Goal: Task Accomplishment & Management: Manage account settings

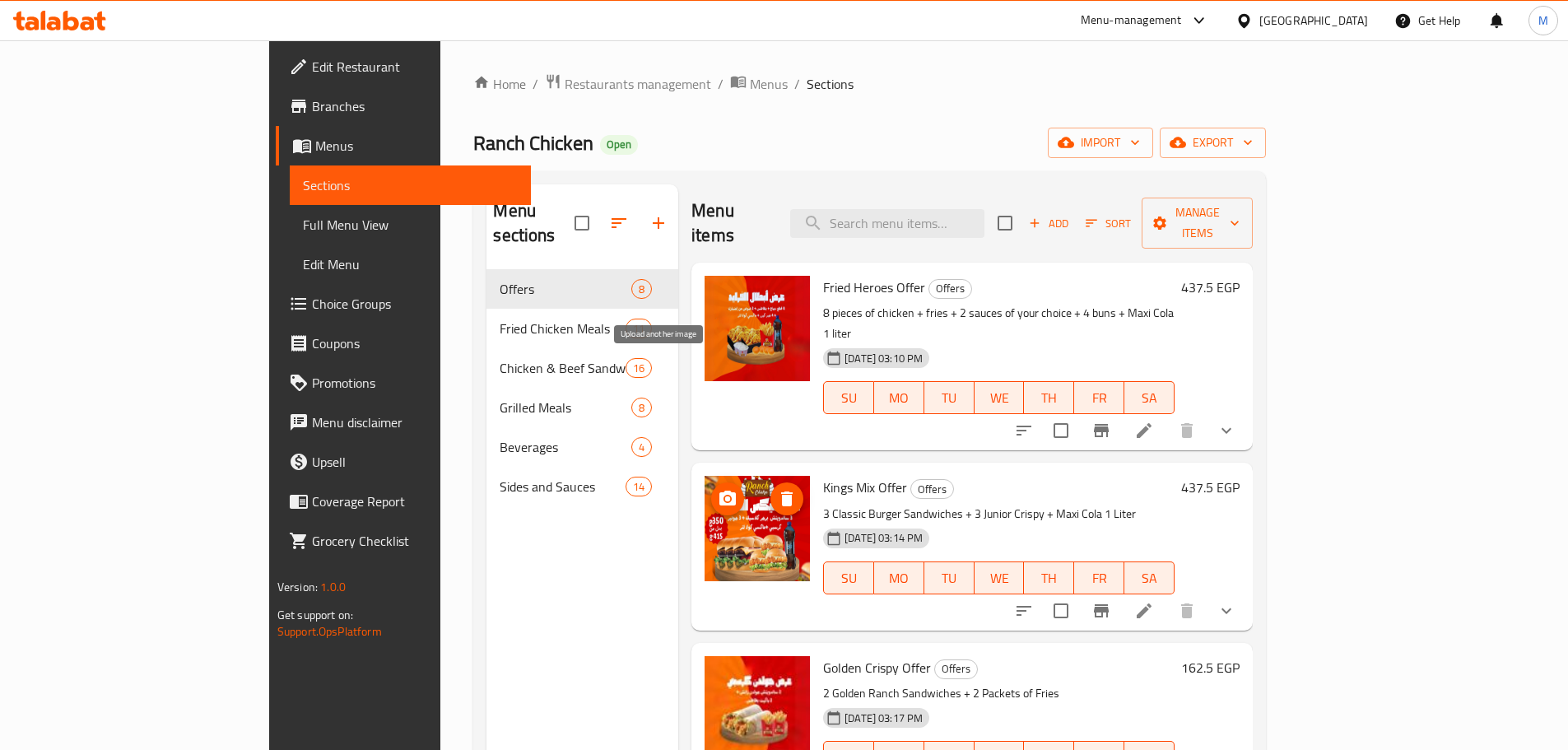
scroll to position [82, 0]
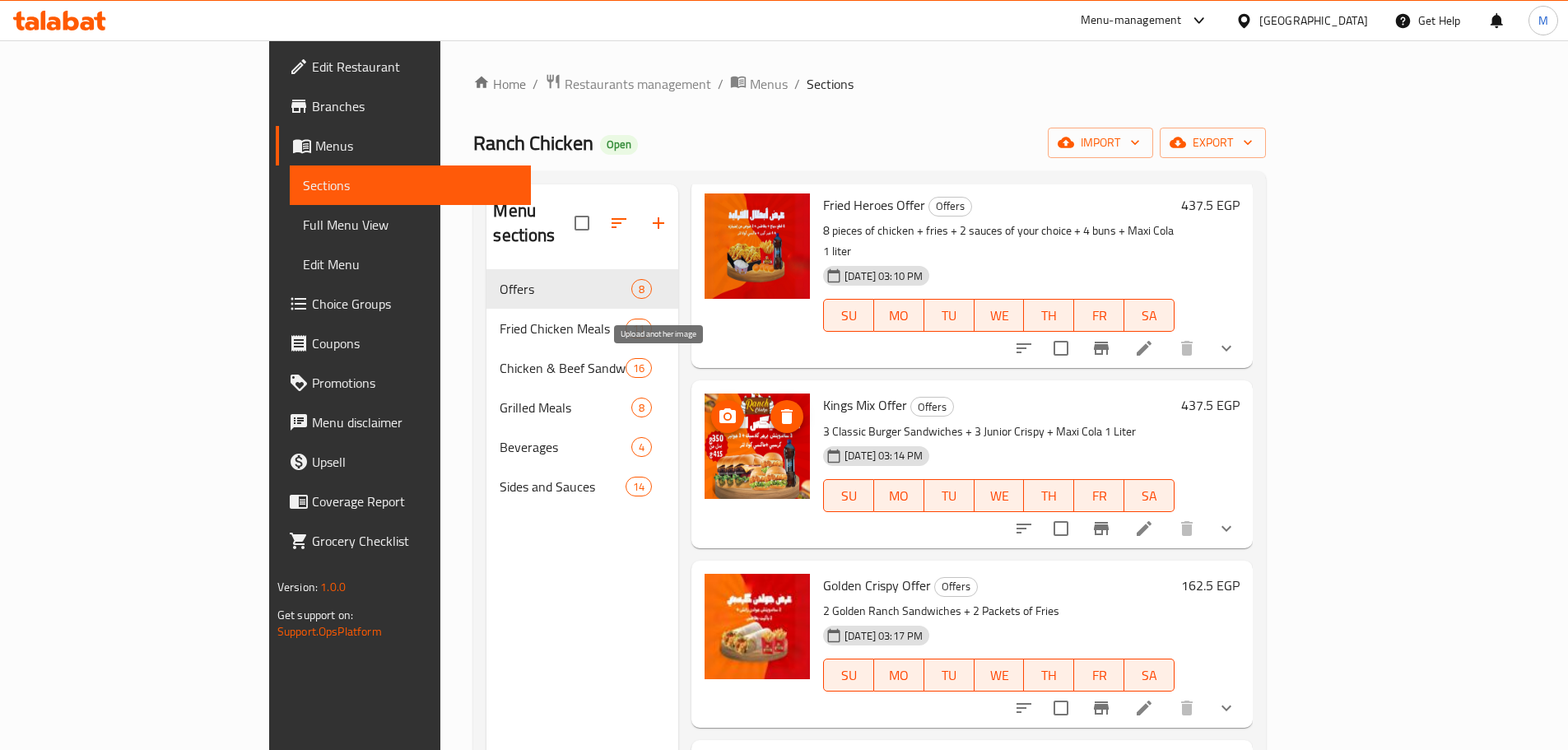
drag, startPoint x: 0, startPoint y: 0, endPoint x: 650, endPoint y: 376, distance: 750.9
click at [711, 407] on span "upload picture" at bounding box center [727, 416] width 33 height 20
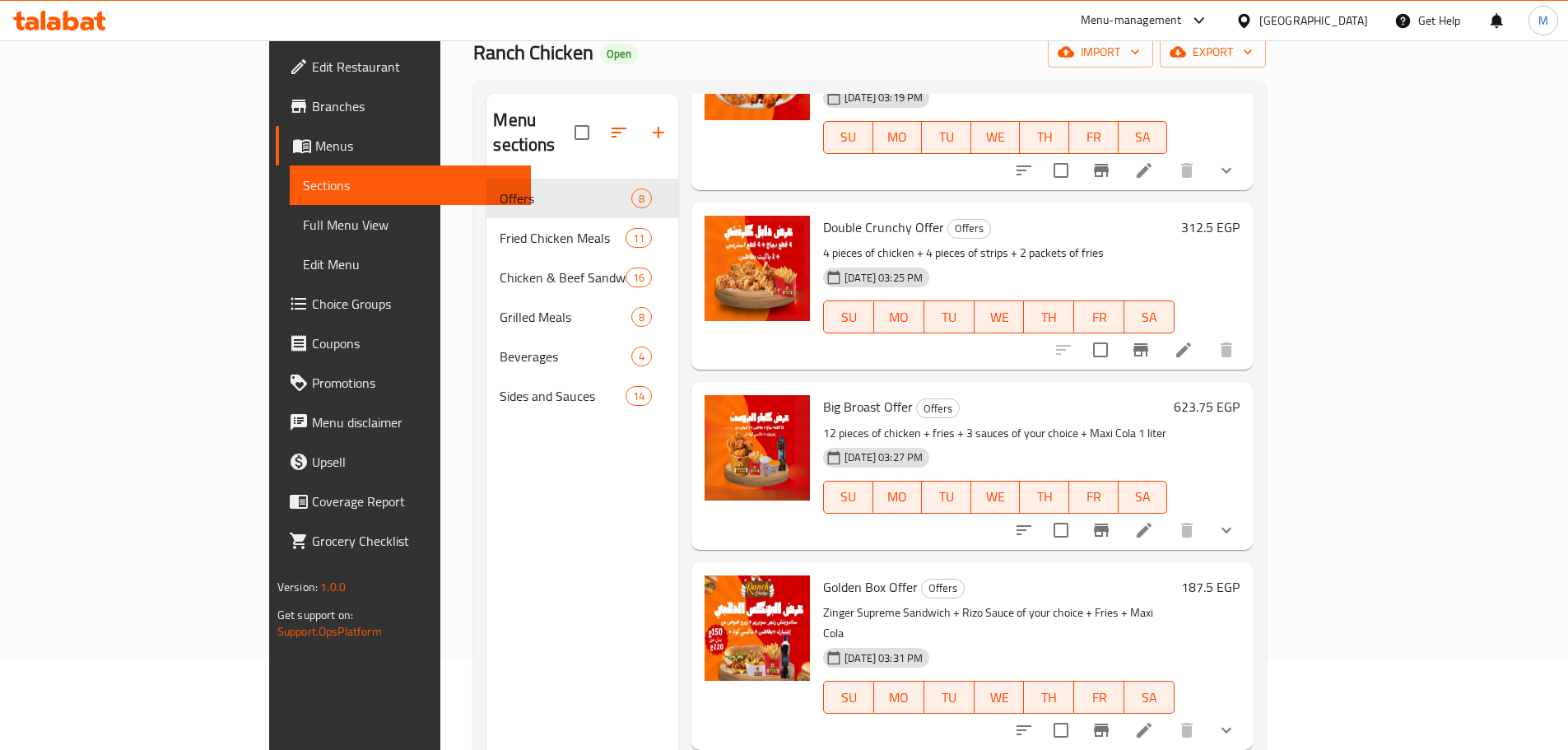
scroll to position [231, 0]
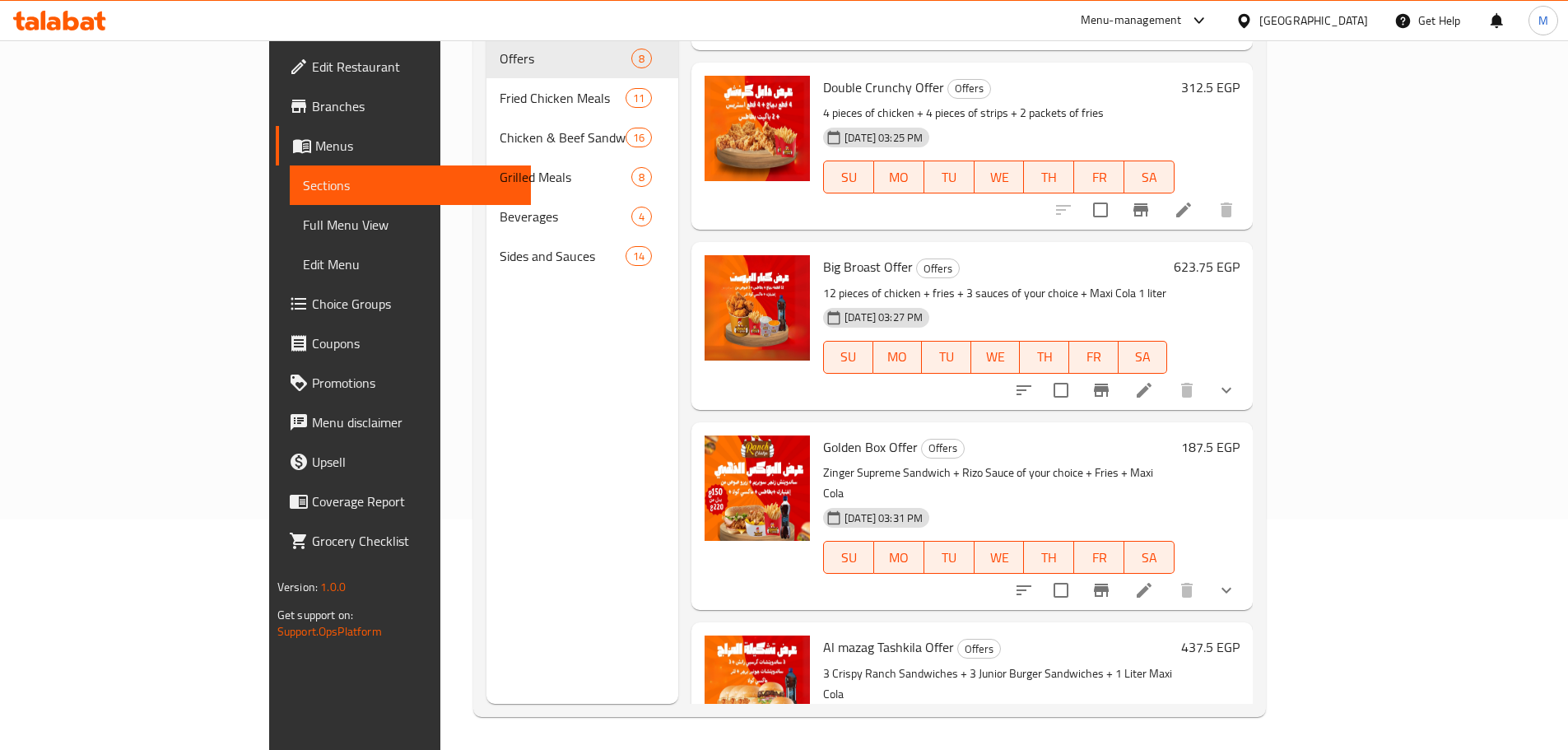
click at [833, 435] on span "Golden Box Offer" at bounding box center [870, 447] width 95 height 24
click at [719, 450] on icon "upload picture" at bounding box center [727, 458] width 17 height 15
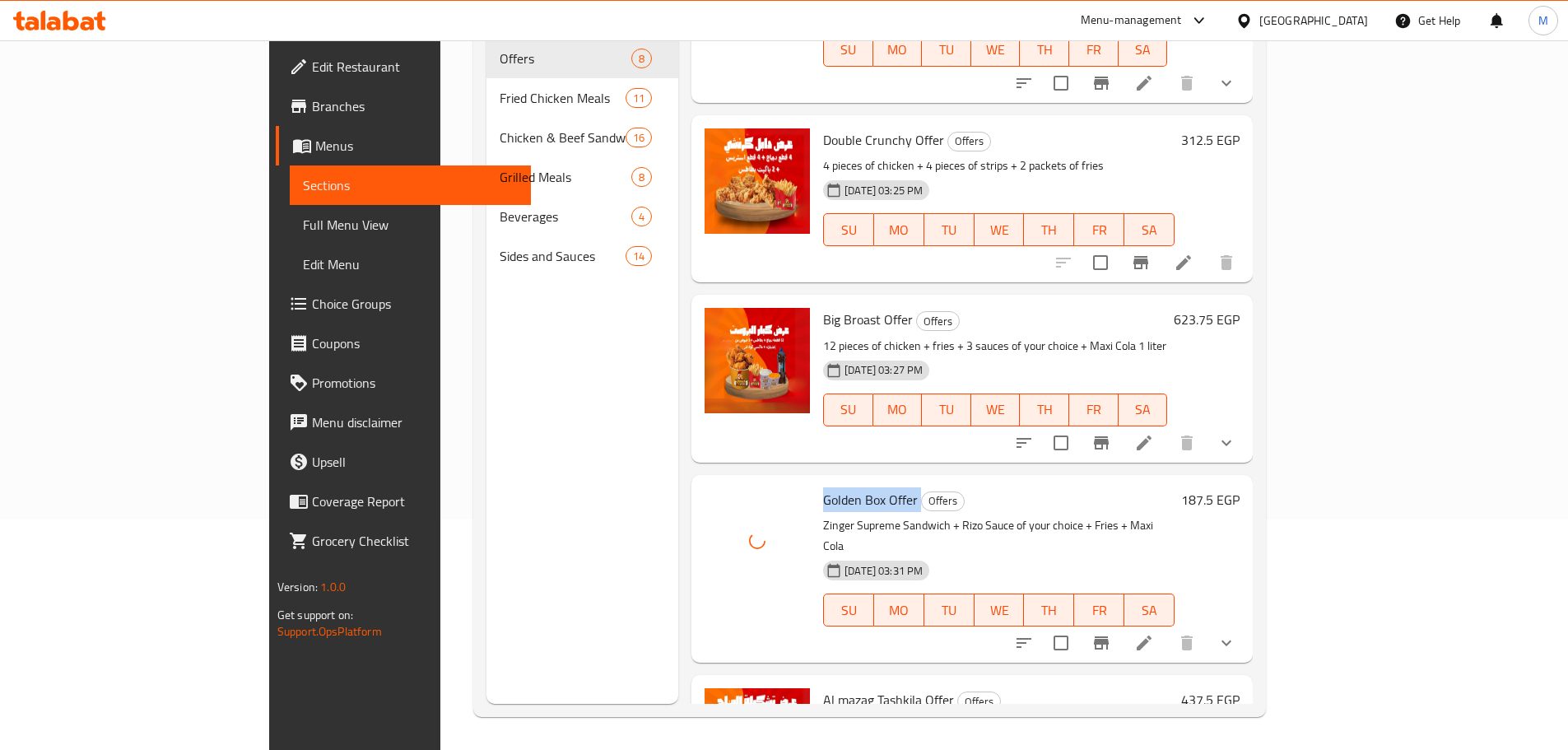
scroll to position [648, 0]
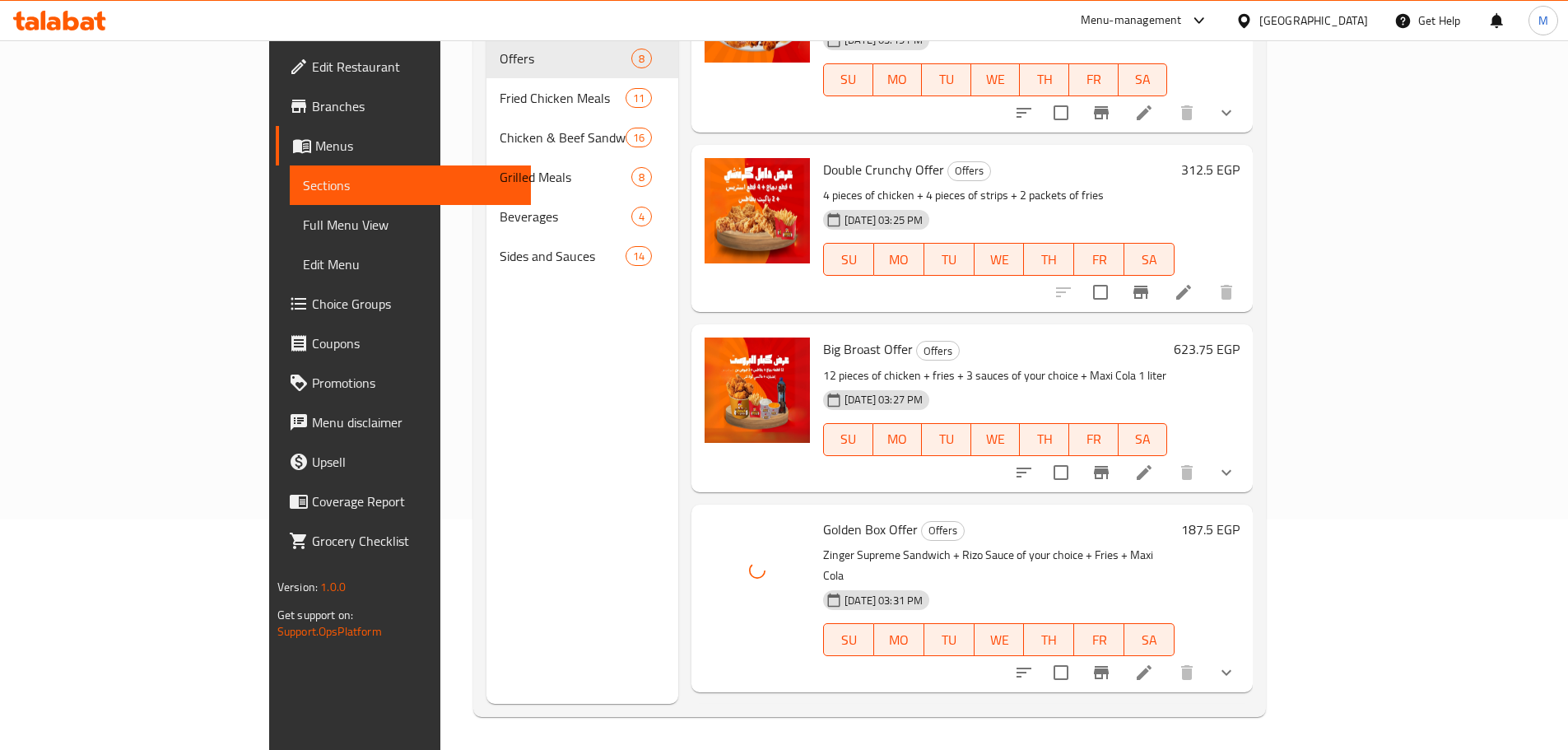
click at [1164, 50] on div "Royal Meal Offer Offers Quarter chicken + basmati rice + 2 pieces of chicken + …" at bounding box center [994, 38] width 357 height 174
click at [486, 254] on nav "Offers 8 Fried Chicken Meals 11 Chicken & Beef Sandwiches 16 Grilled Meals 8 Be…" at bounding box center [582, 157] width 192 height 250
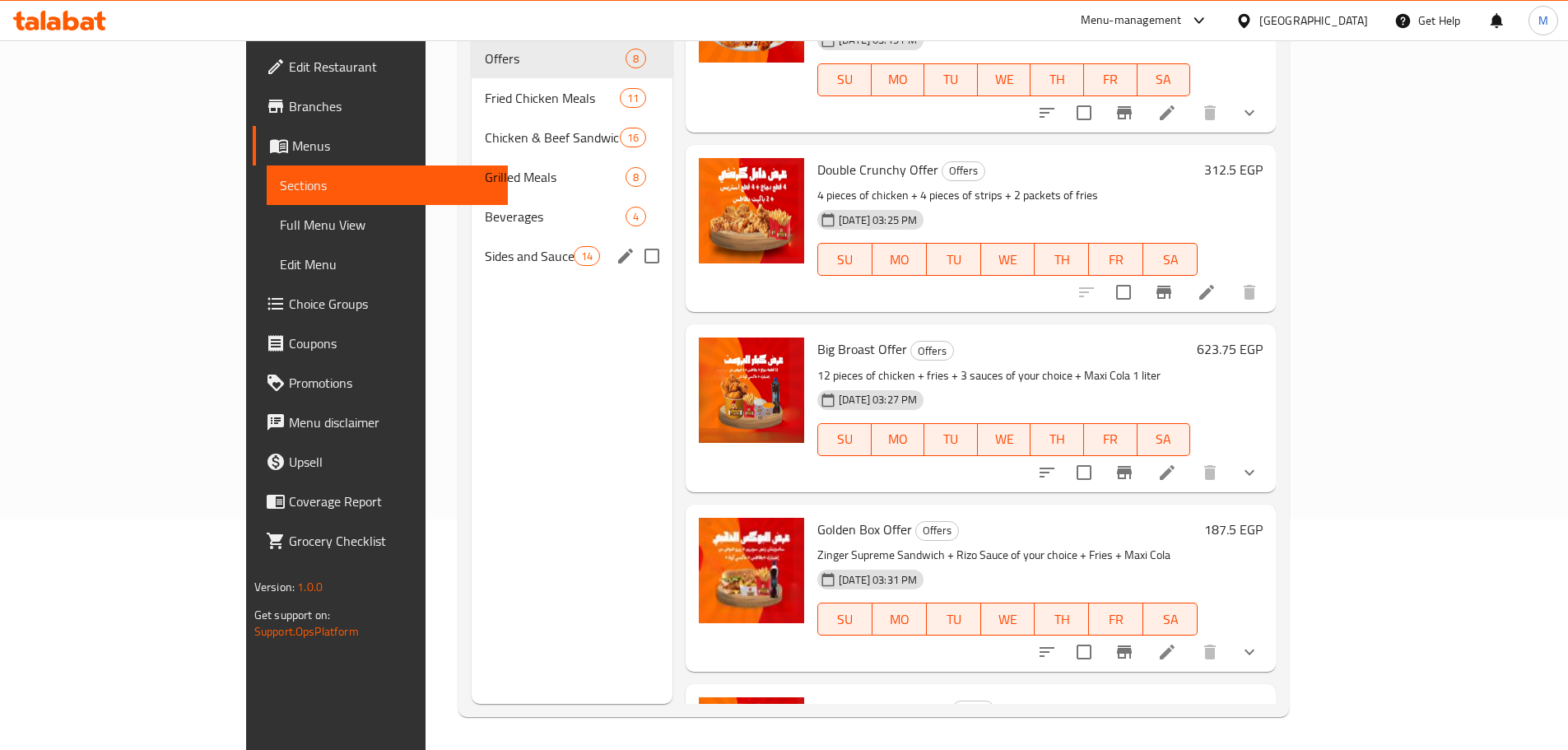
click at [471, 242] on div "Sides and Sauces 14" at bounding box center [572, 256] width 201 height 39
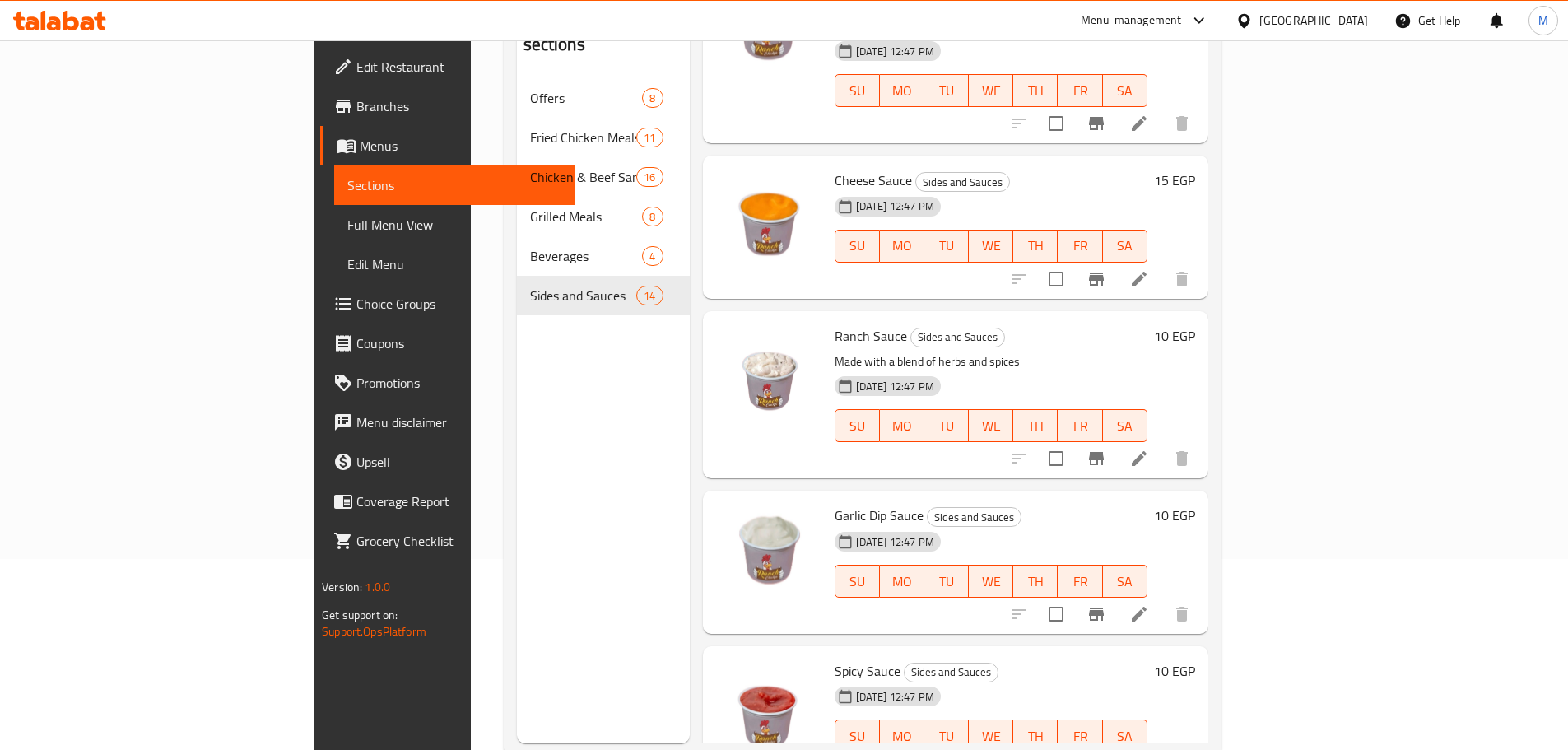
scroll to position [231, 0]
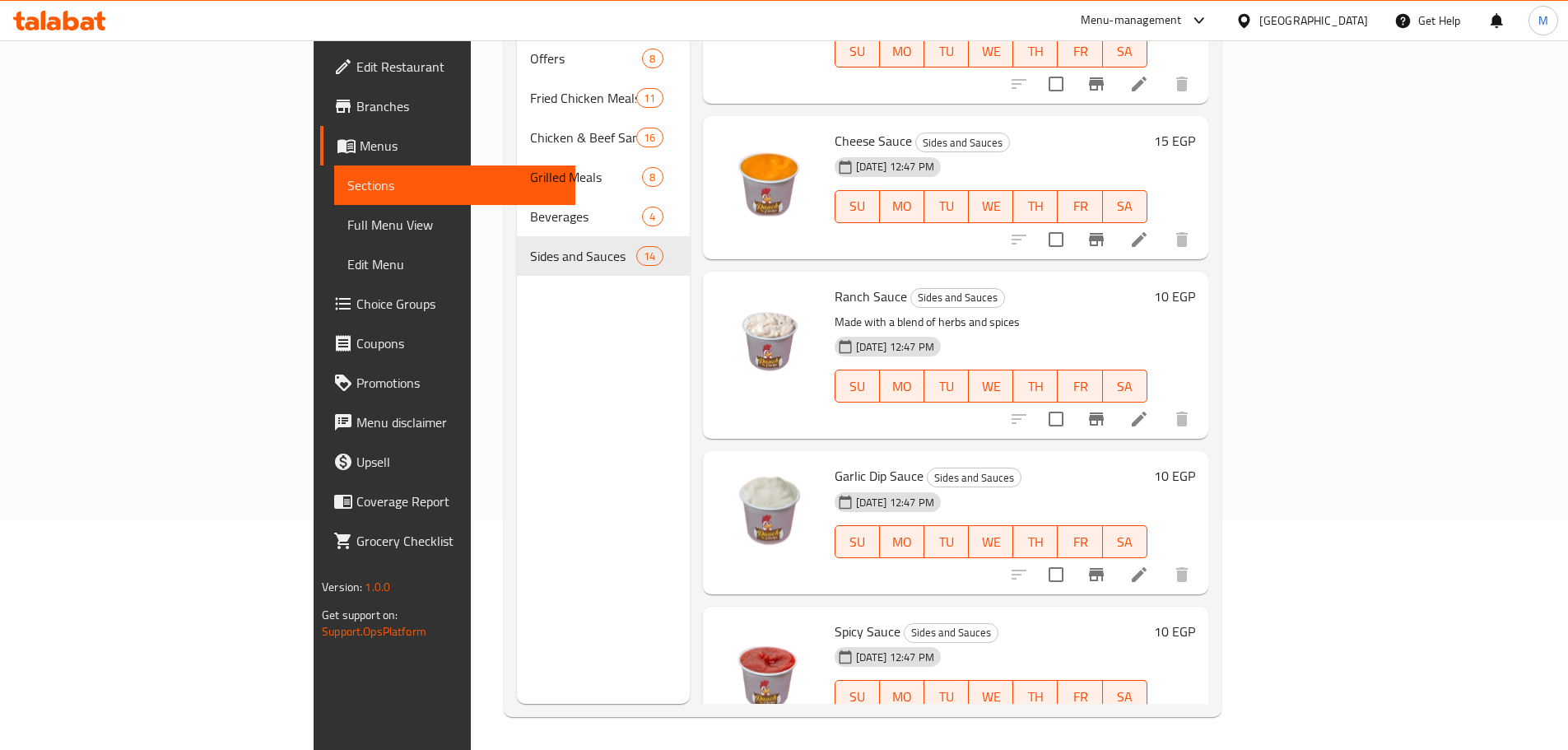
click at [321, 320] on link "Choice Groups" at bounding box center [448, 304] width 255 height 39
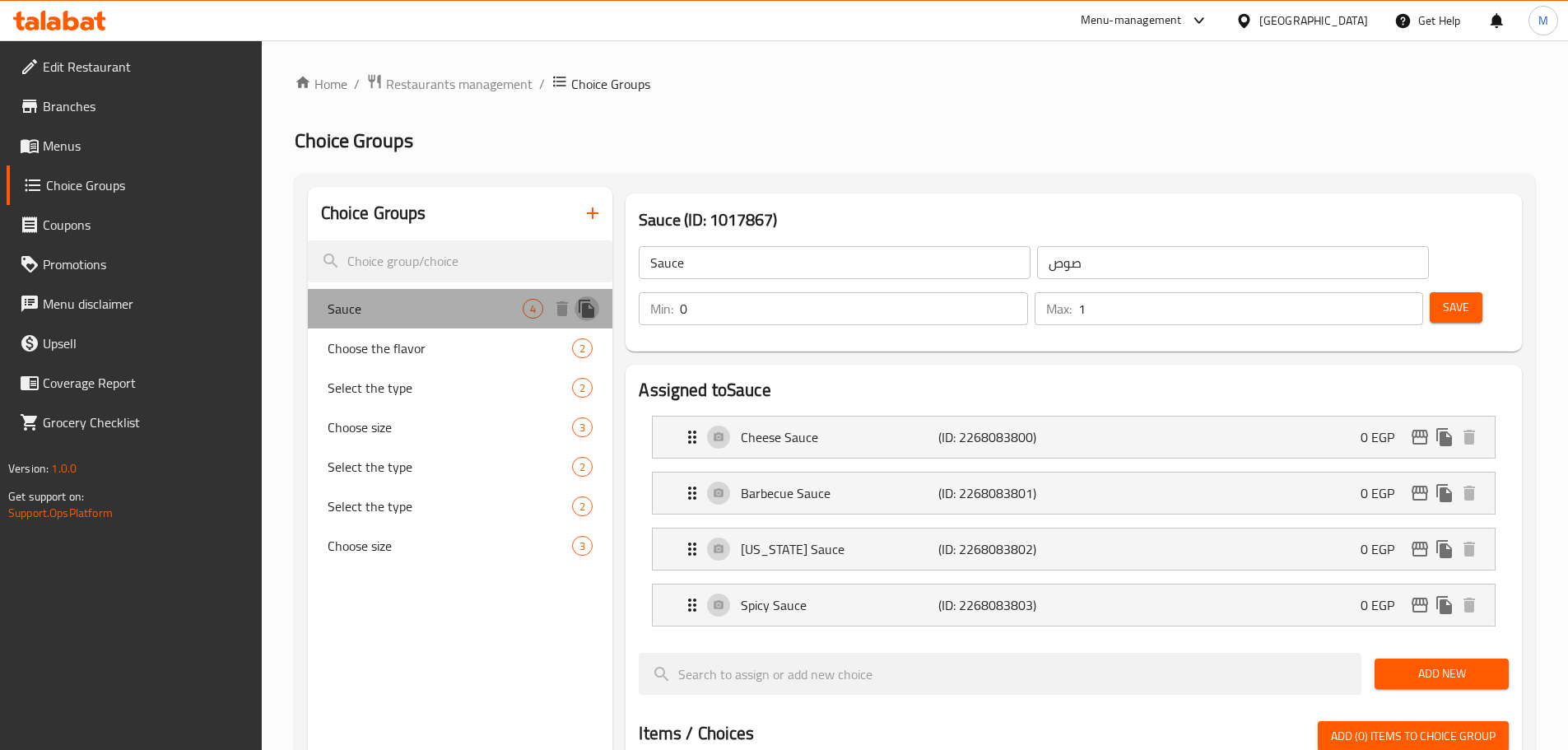
click at [588, 317] on icon "duplicate" at bounding box center [586, 308] width 16 height 18
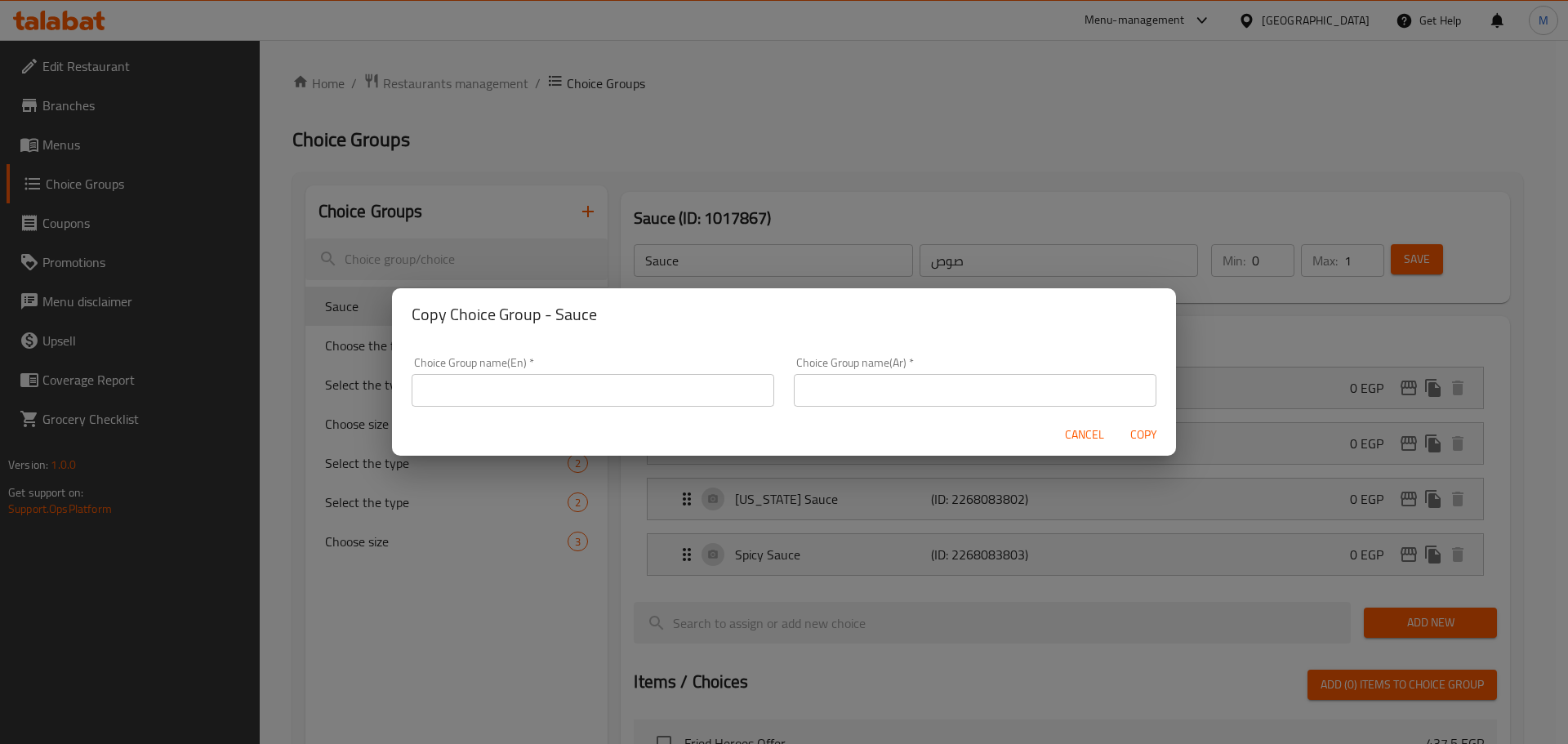
click at [615, 380] on input "text" at bounding box center [593, 390] width 363 height 33
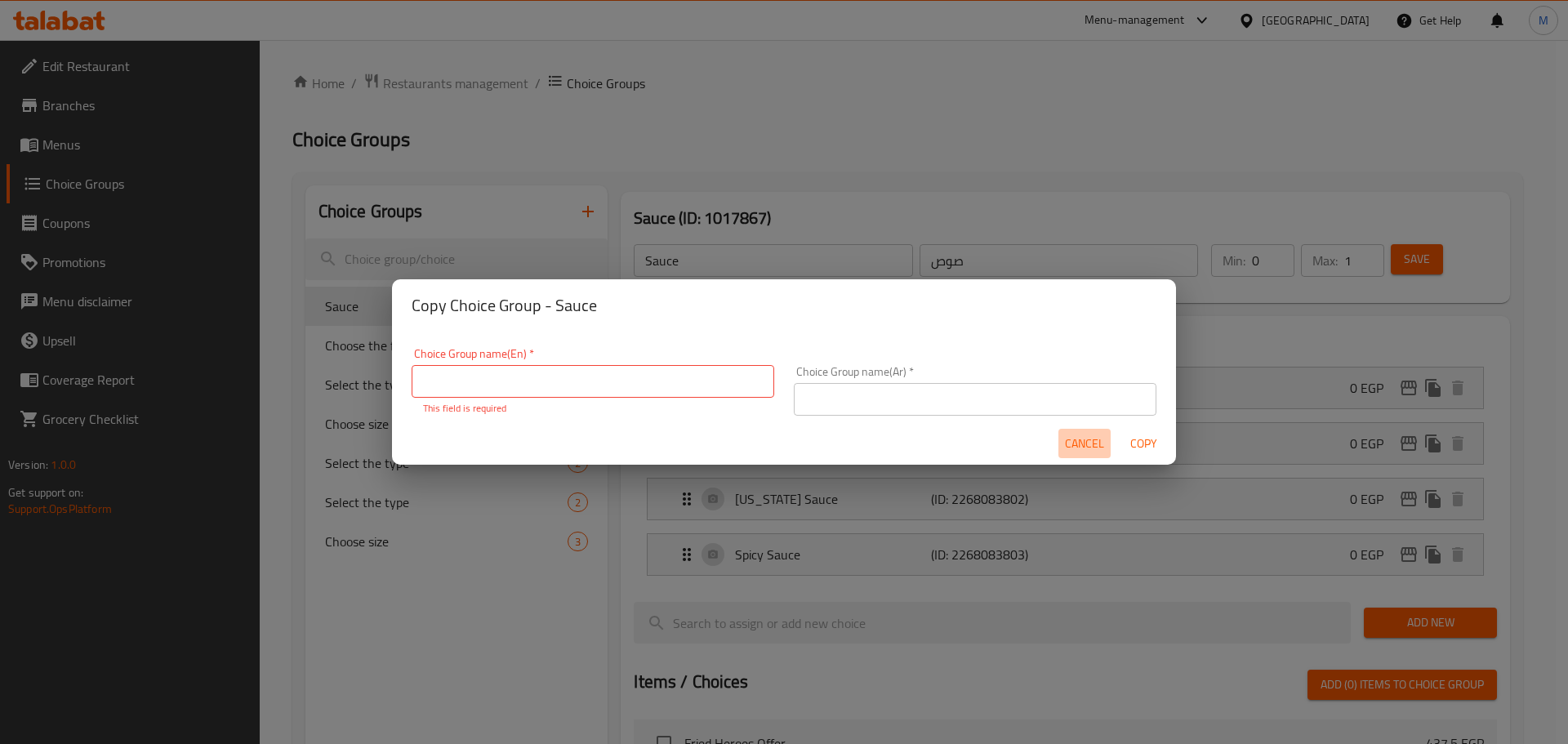
click at [1071, 438] on span "Cancel" at bounding box center [1084, 444] width 39 height 20
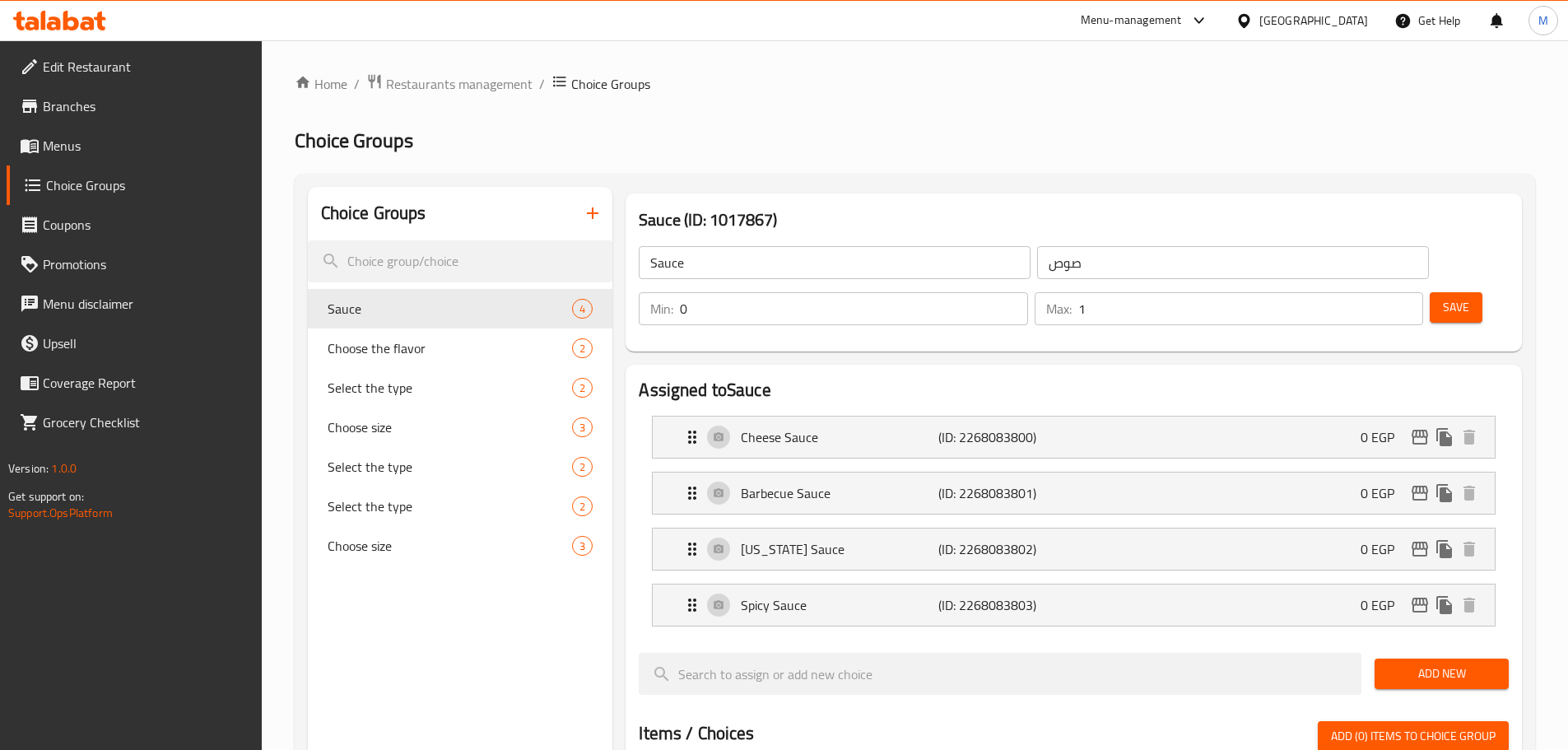
click at [262, 724] on div "Home / Restaurants management / Choice Groups Choice Groups Choice Groups Sauce…" at bounding box center [914, 718] width 1306 height 1356
click at [586, 317] on icon "duplicate" at bounding box center [586, 308] width 16 height 18
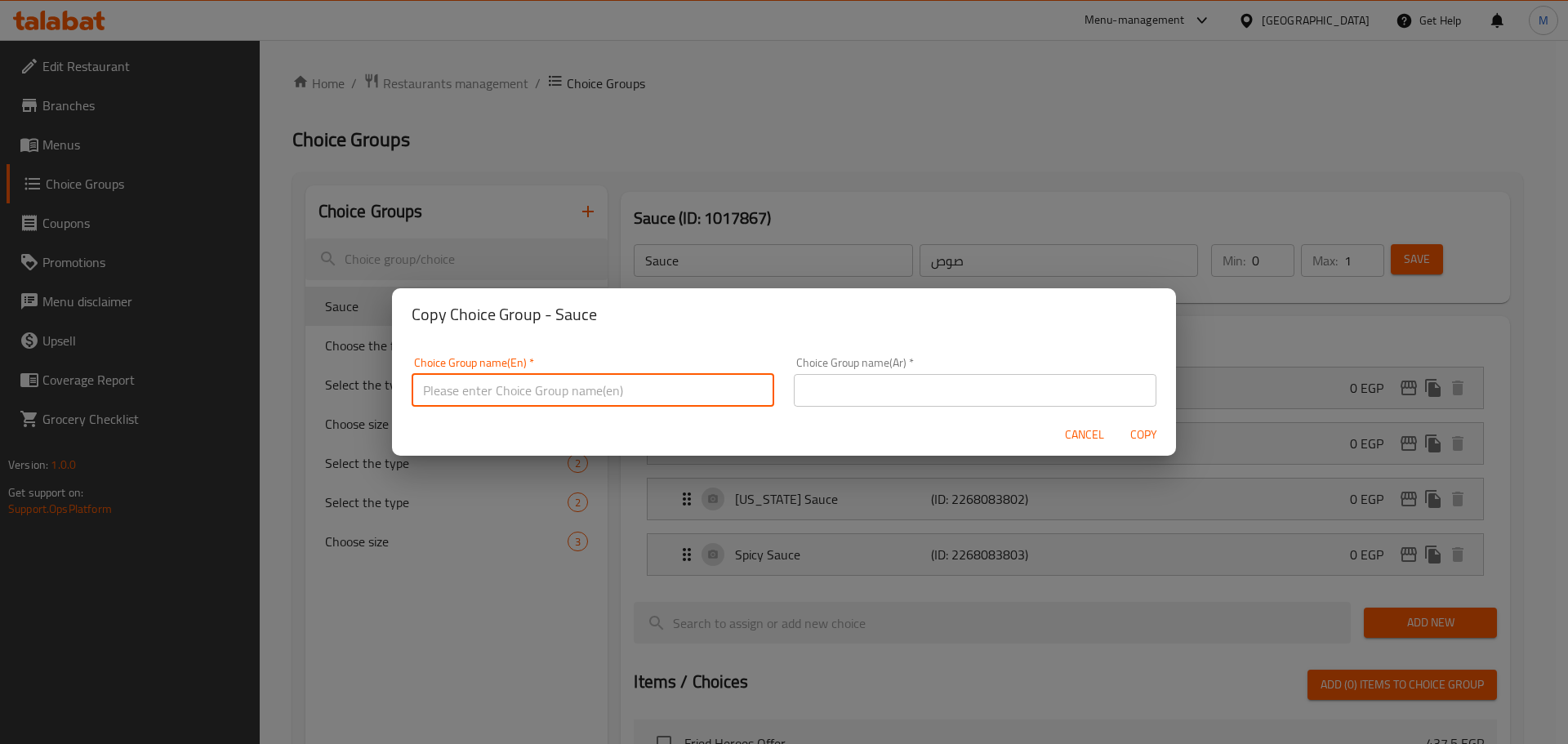
click at [597, 387] on input "text" at bounding box center [593, 390] width 363 height 33
type input "Souce 2"
click at [837, 387] on input "text" at bounding box center [975, 390] width 363 height 33
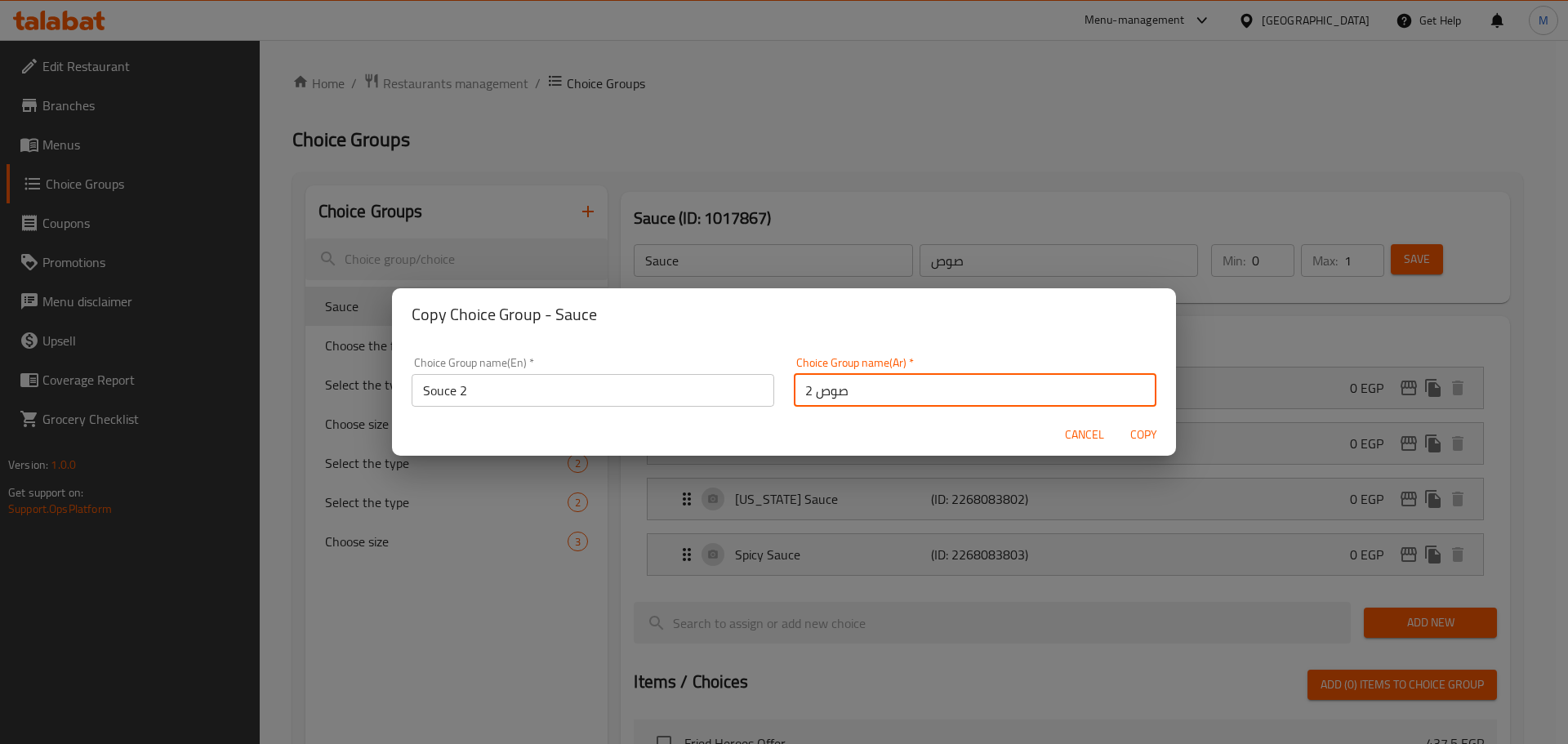
type input "صوص 2"
click at [1152, 441] on span "Copy" at bounding box center [1143, 435] width 39 height 20
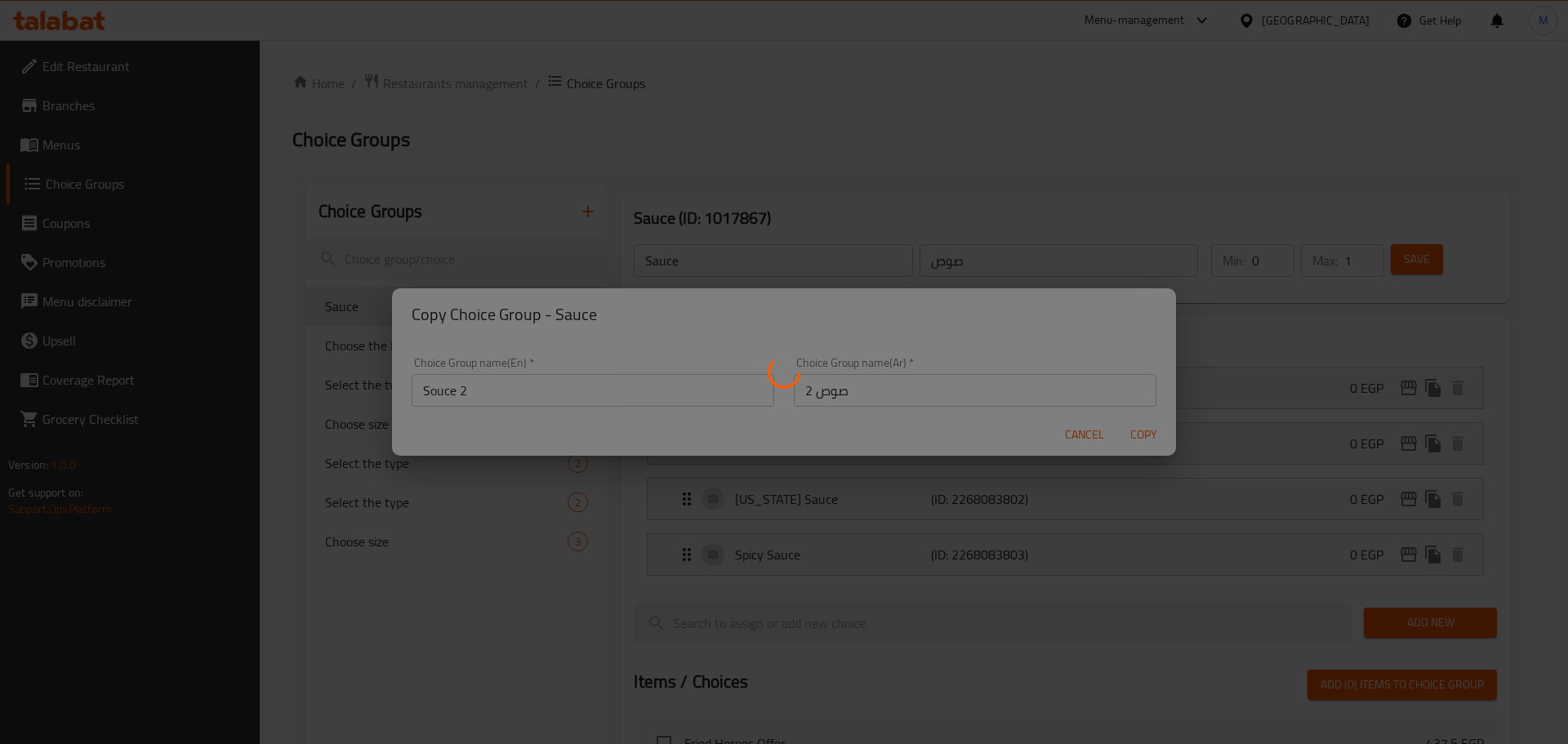
type input "Souce 2"
type input "صوص 2"
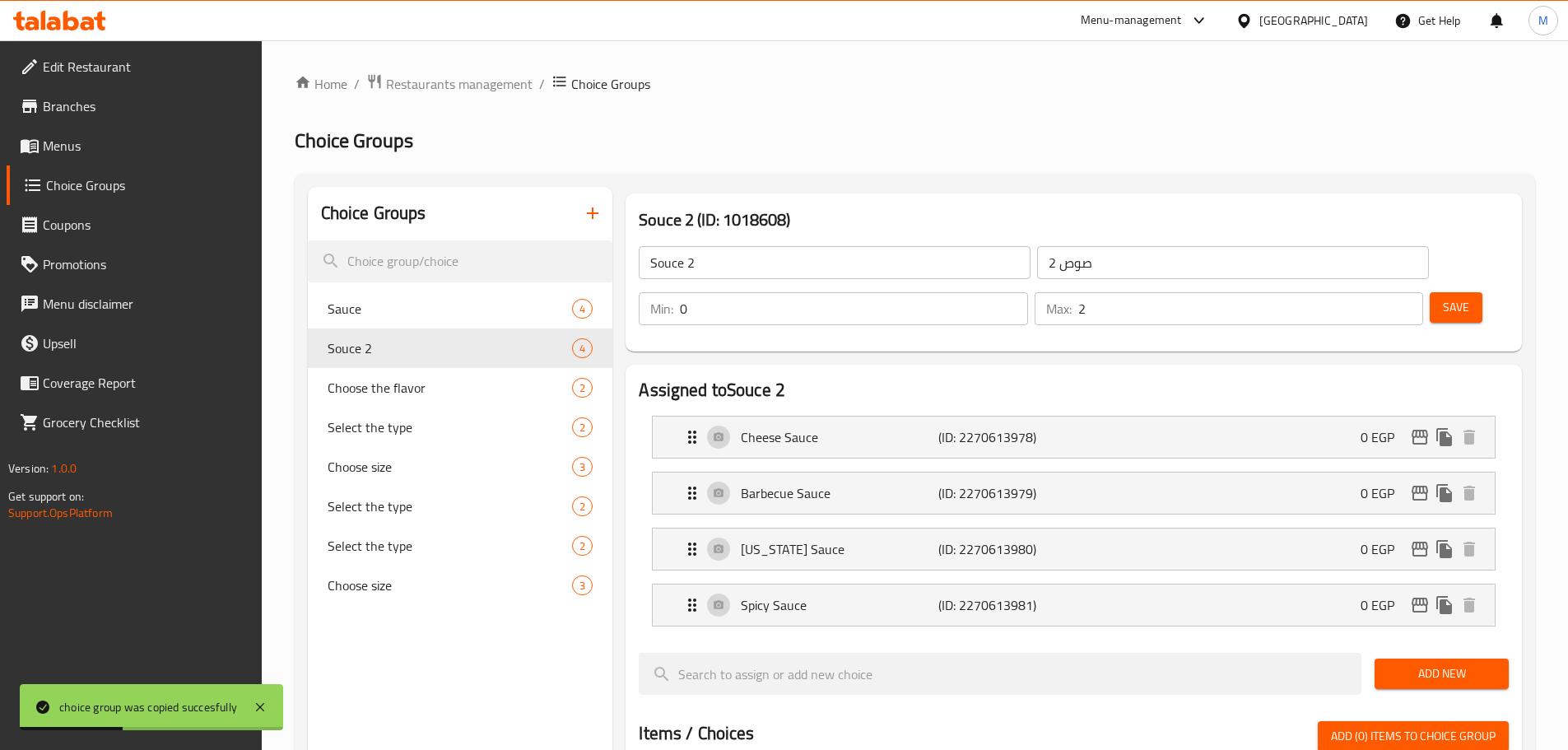
type input "2"
click at [1375, 292] on input "2" at bounding box center [1250, 308] width 345 height 33
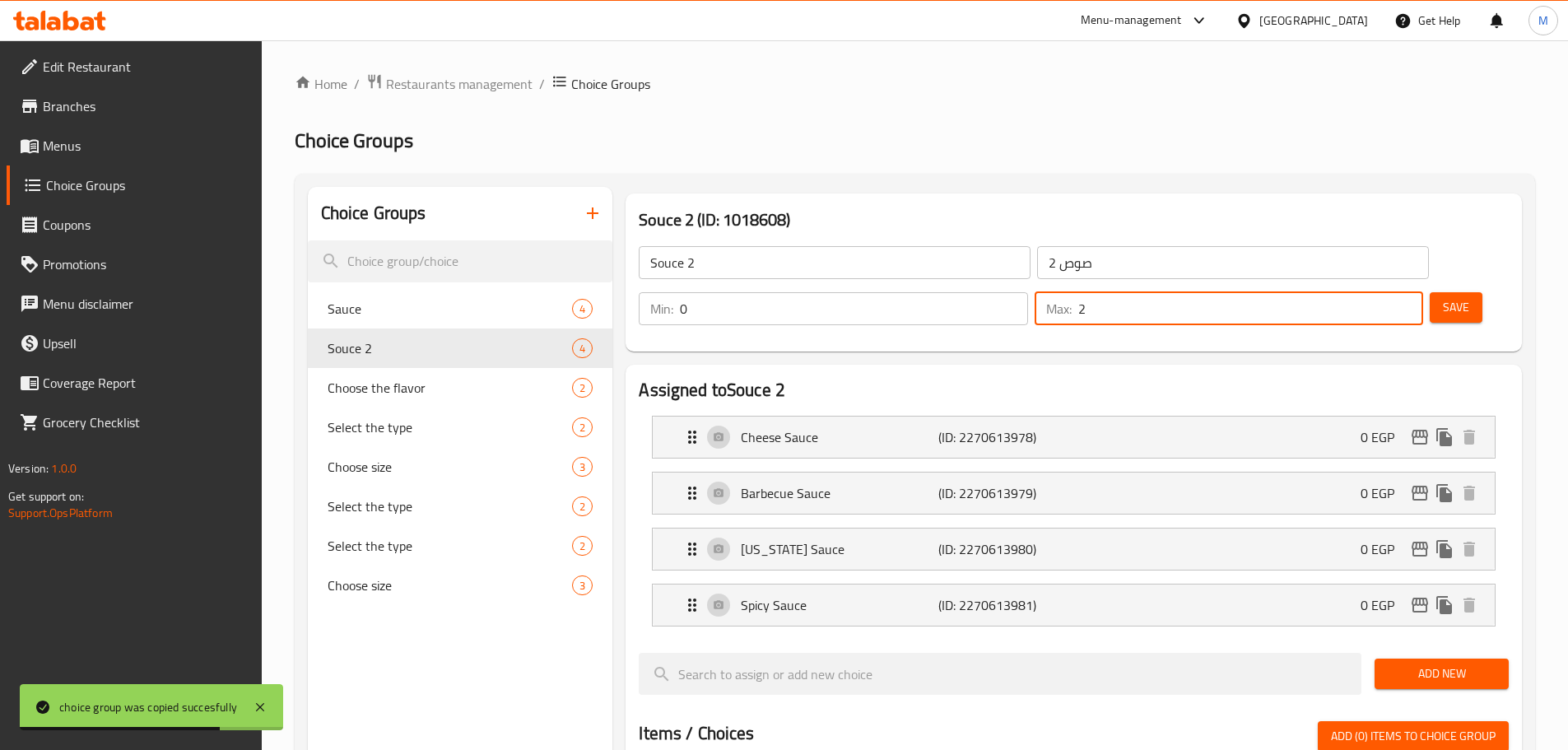
click at [1429, 292] on button "Save" at bounding box center [1456, 308] width 52 height 30
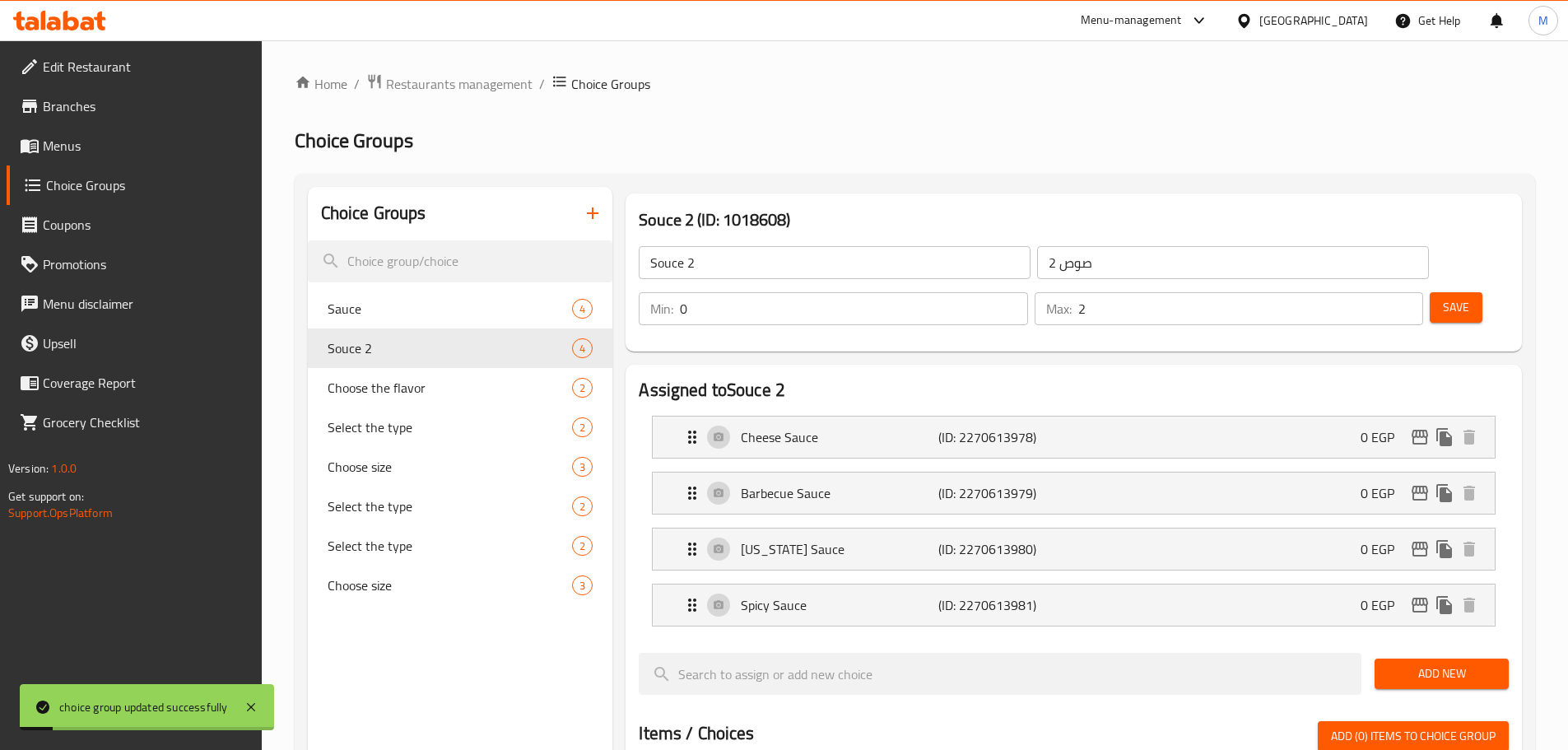
click at [864, 264] on input "Souce 2" at bounding box center [834, 262] width 392 height 33
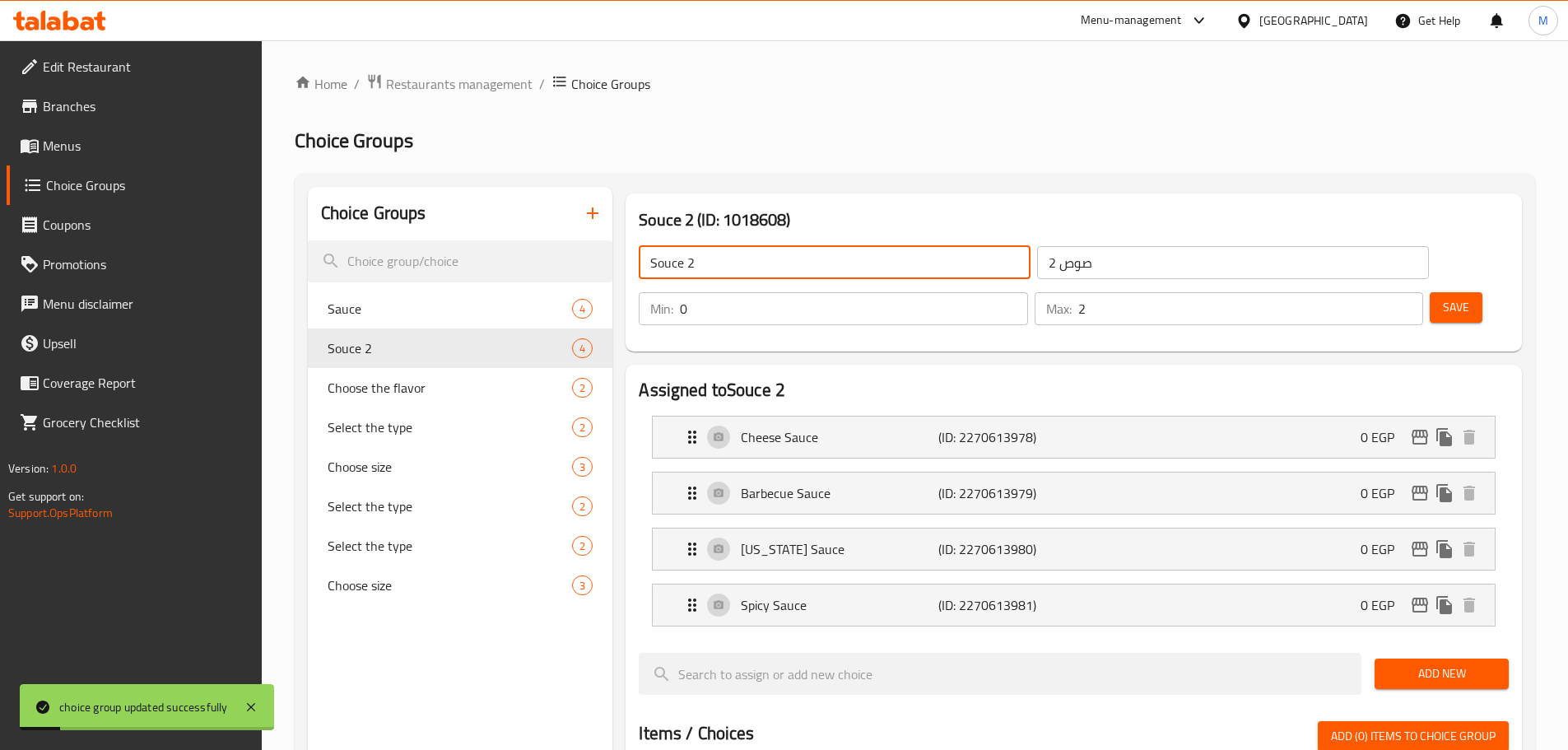
click at [864, 264] on input "Souce 2" at bounding box center [834, 262] width 392 height 33
click at [650, 252] on input "Souce" at bounding box center [834, 262] width 392 height 33
click at [679, 213] on h3 "Souce 2 (ID: 1018608)" at bounding box center [1073, 219] width 870 height 26
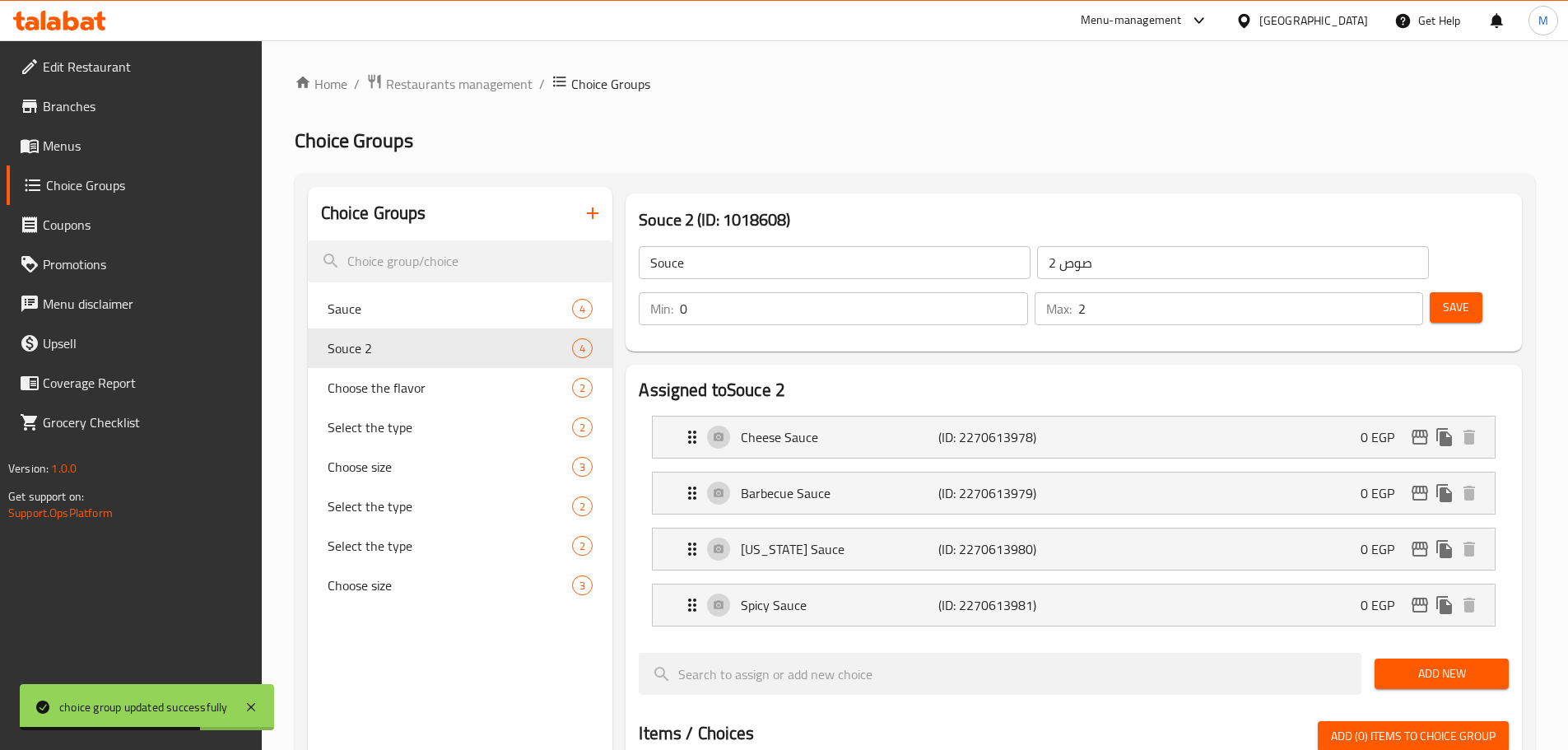
click at [658, 263] on input "Souce" at bounding box center [834, 262] width 392 height 33
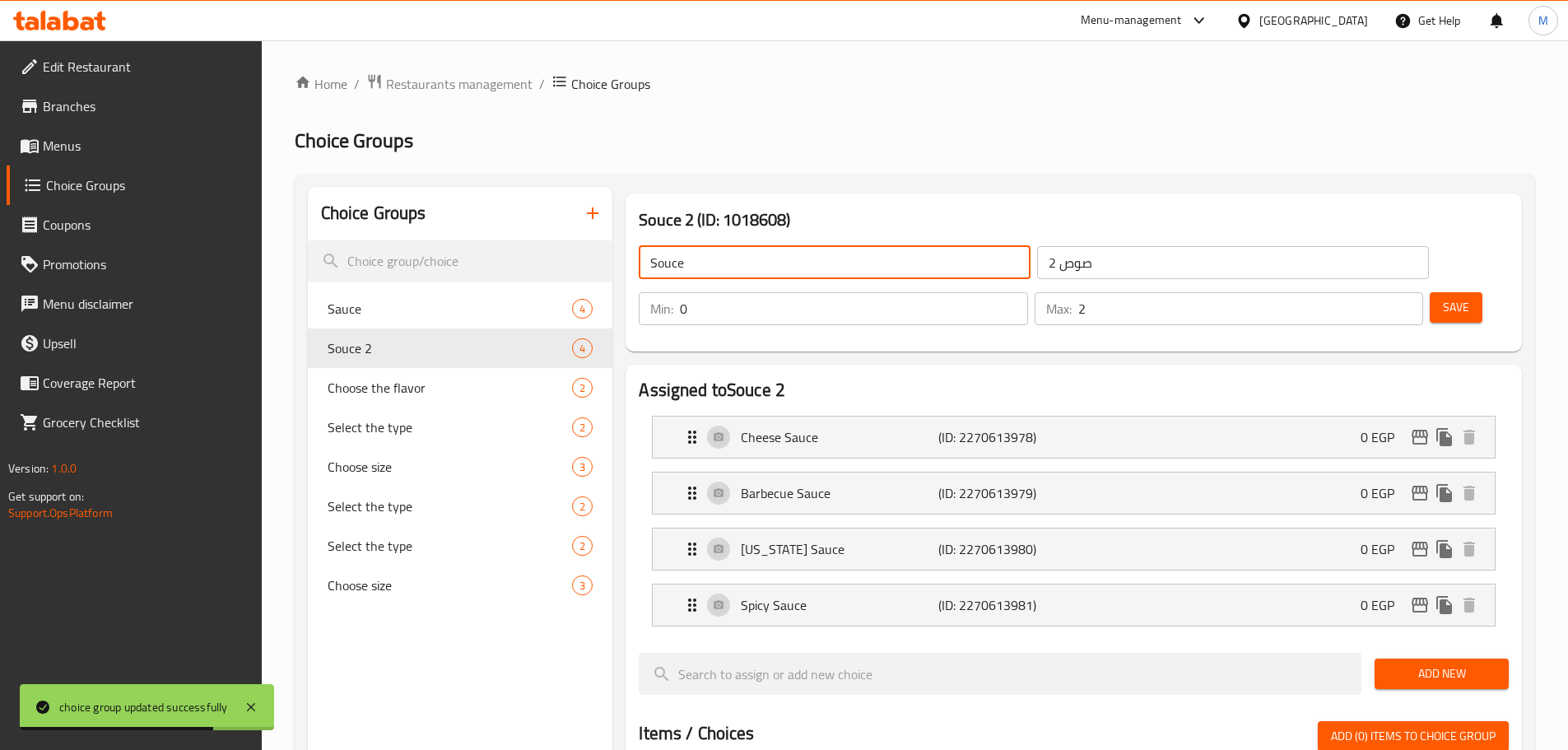
click at [652, 261] on input "Souce" at bounding box center [834, 262] width 392 height 33
click at [651, 258] on input "Souce" at bounding box center [834, 262] width 392 height 33
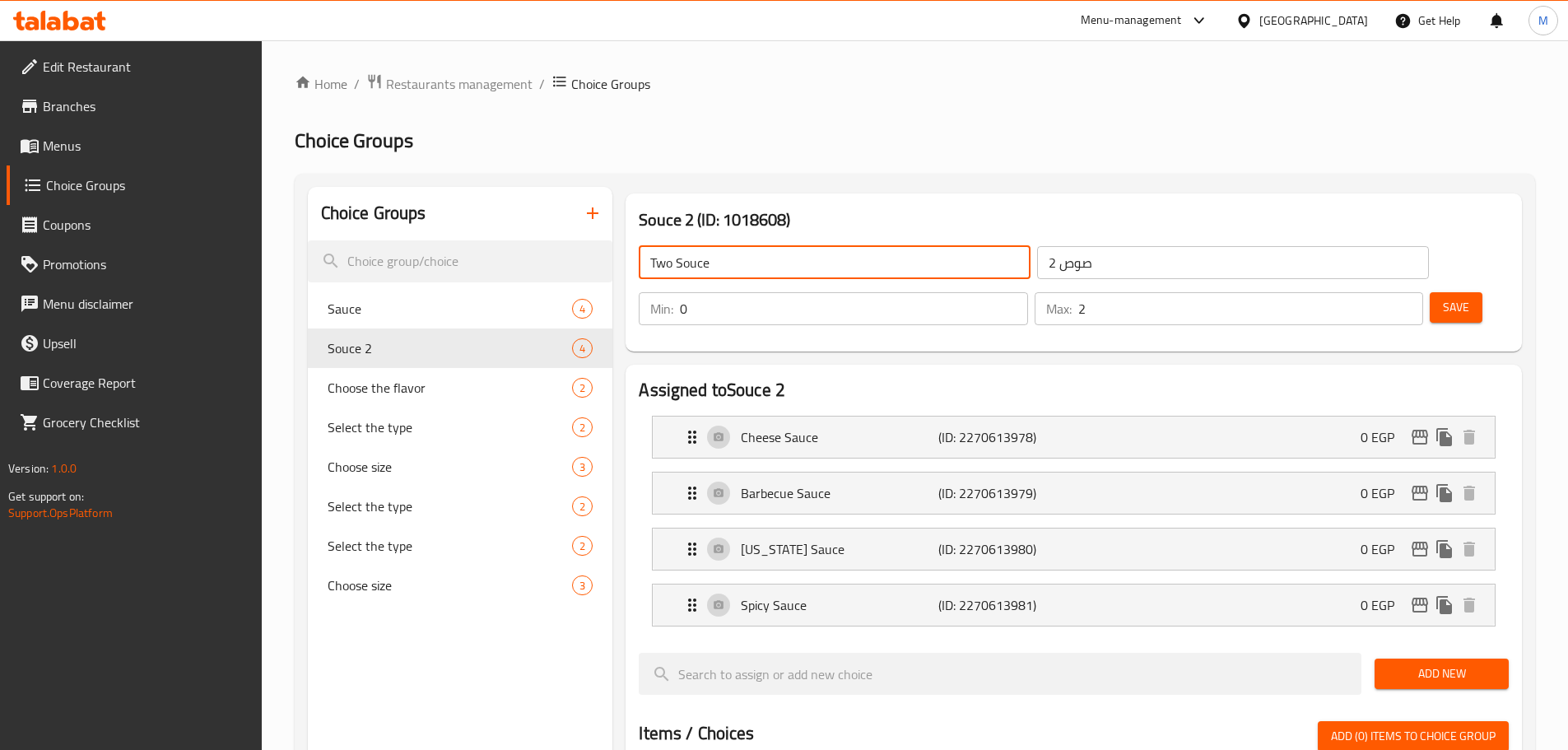
type input "Two Souce"
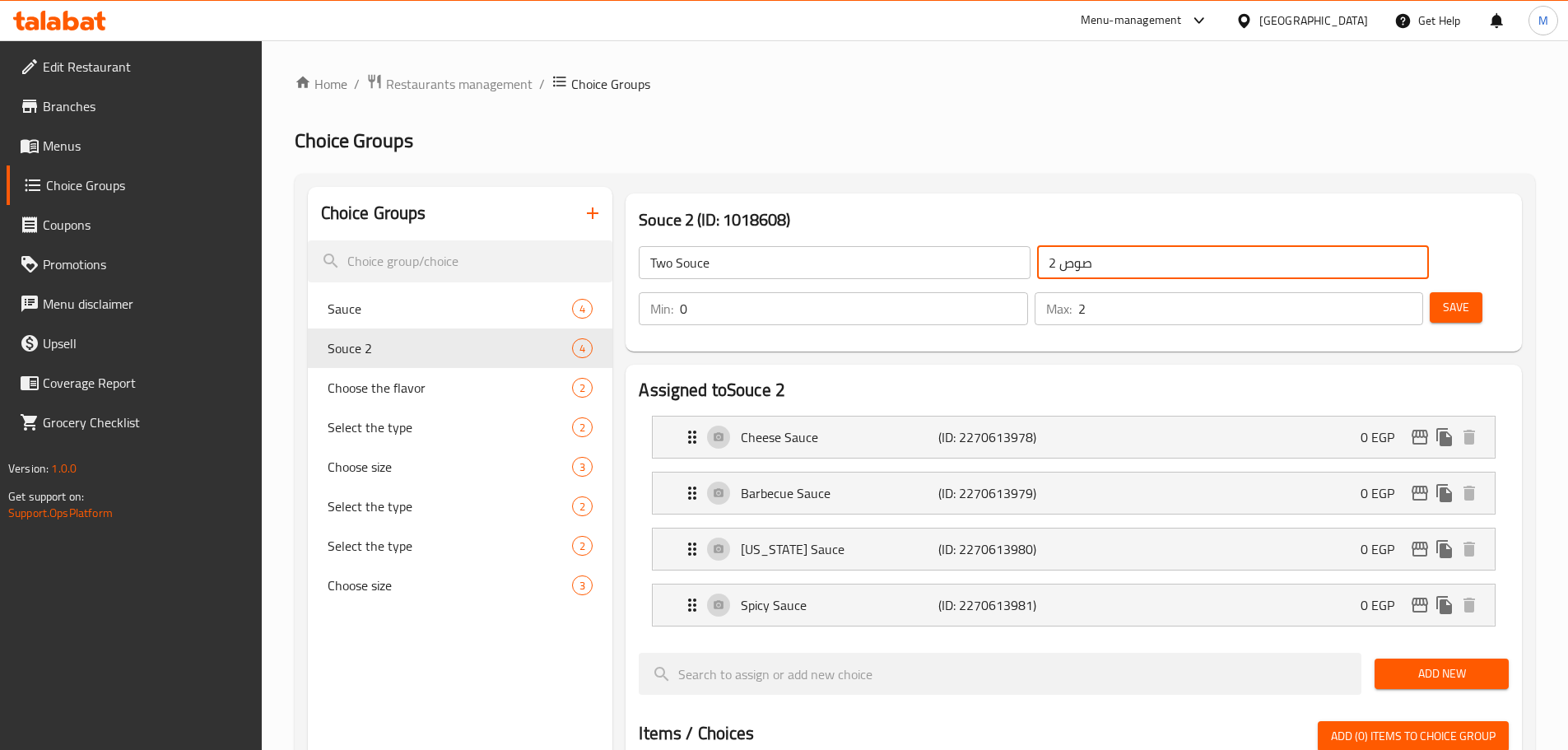
click at [1037, 268] on input "صوص 2" at bounding box center [1232, 262] width 392 height 33
type input "2 صوص من اختيارك"
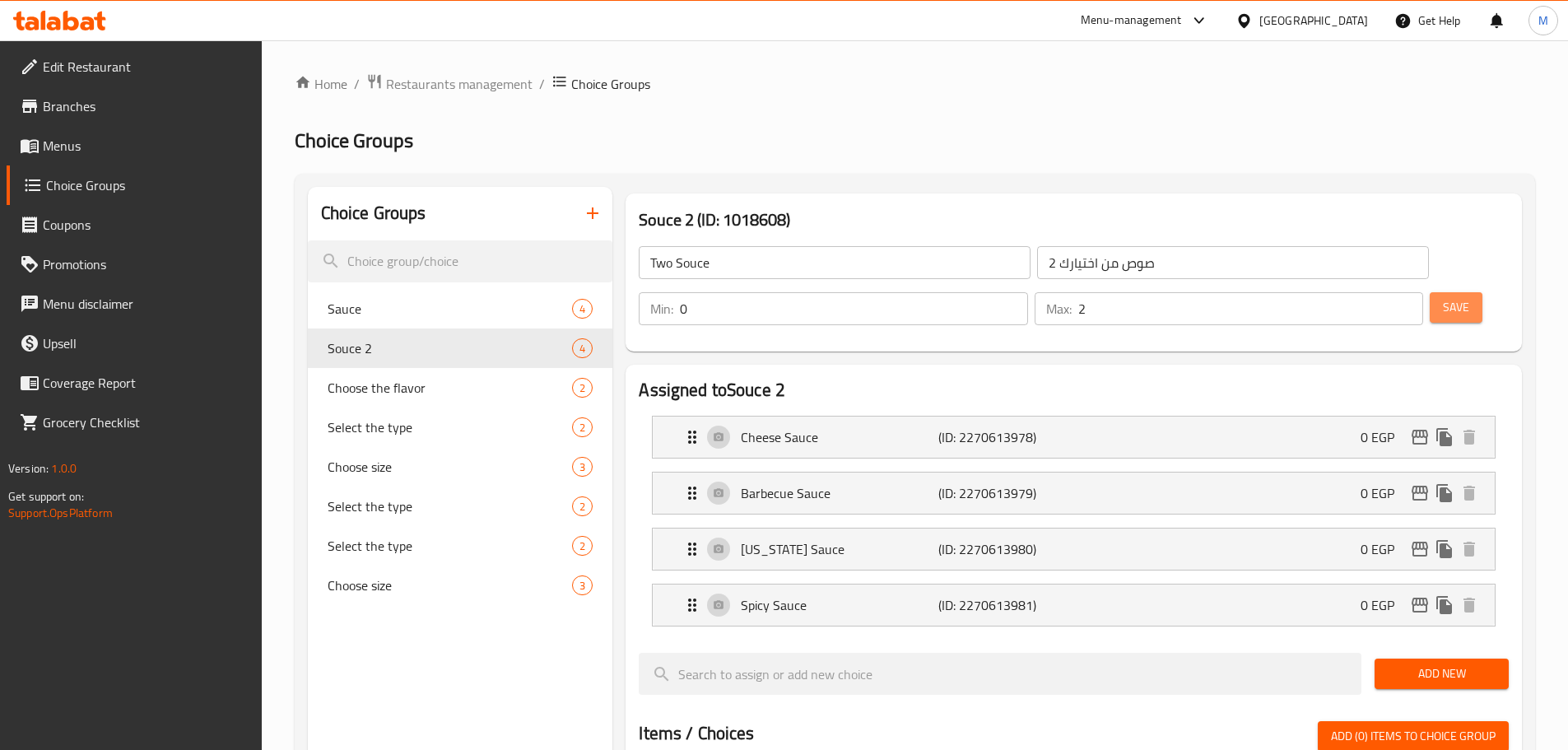
click at [1429, 292] on button "Save" at bounding box center [1456, 308] width 52 height 30
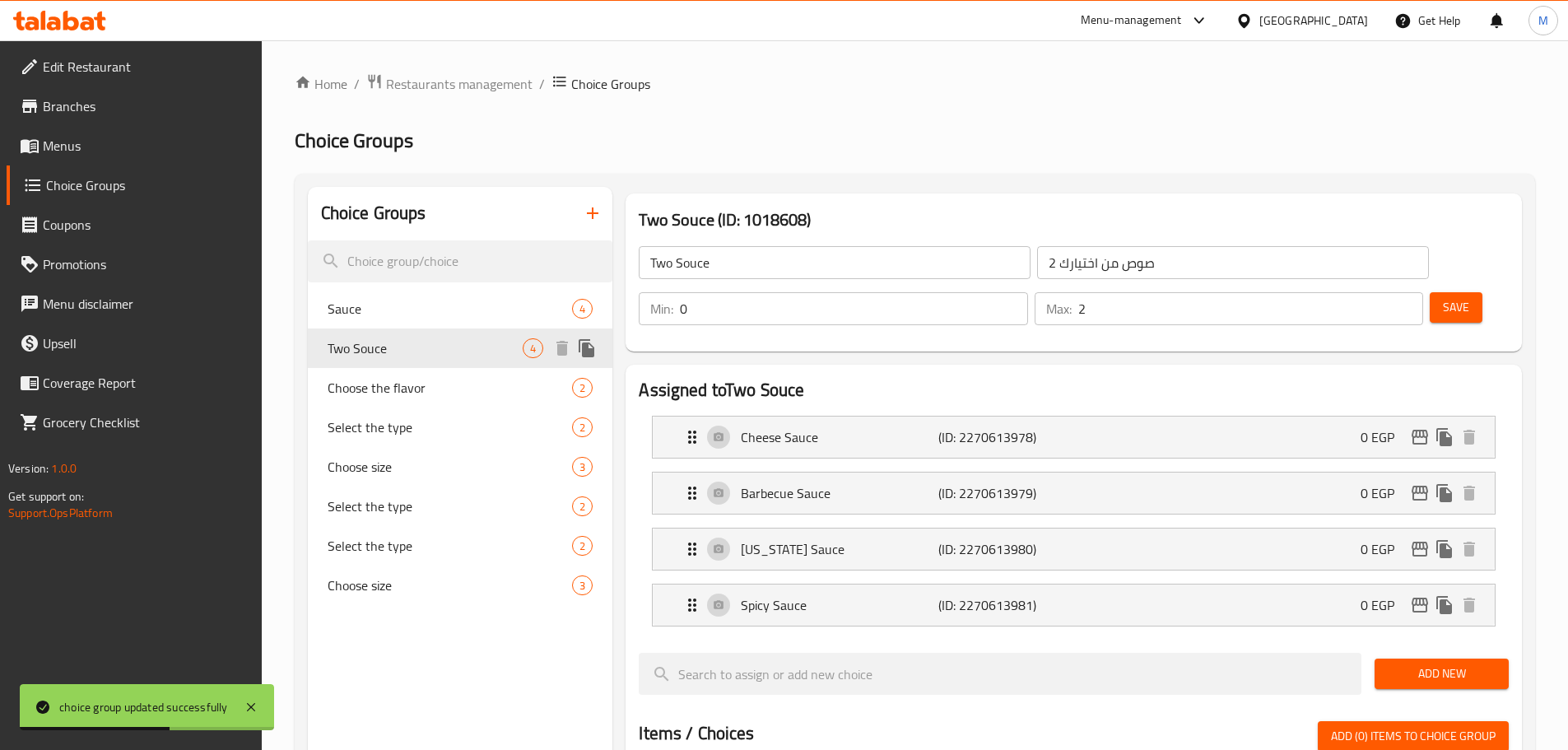
click at [586, 352] on icon "duplicate" at bounding box center [586, 348] width 16 height 18
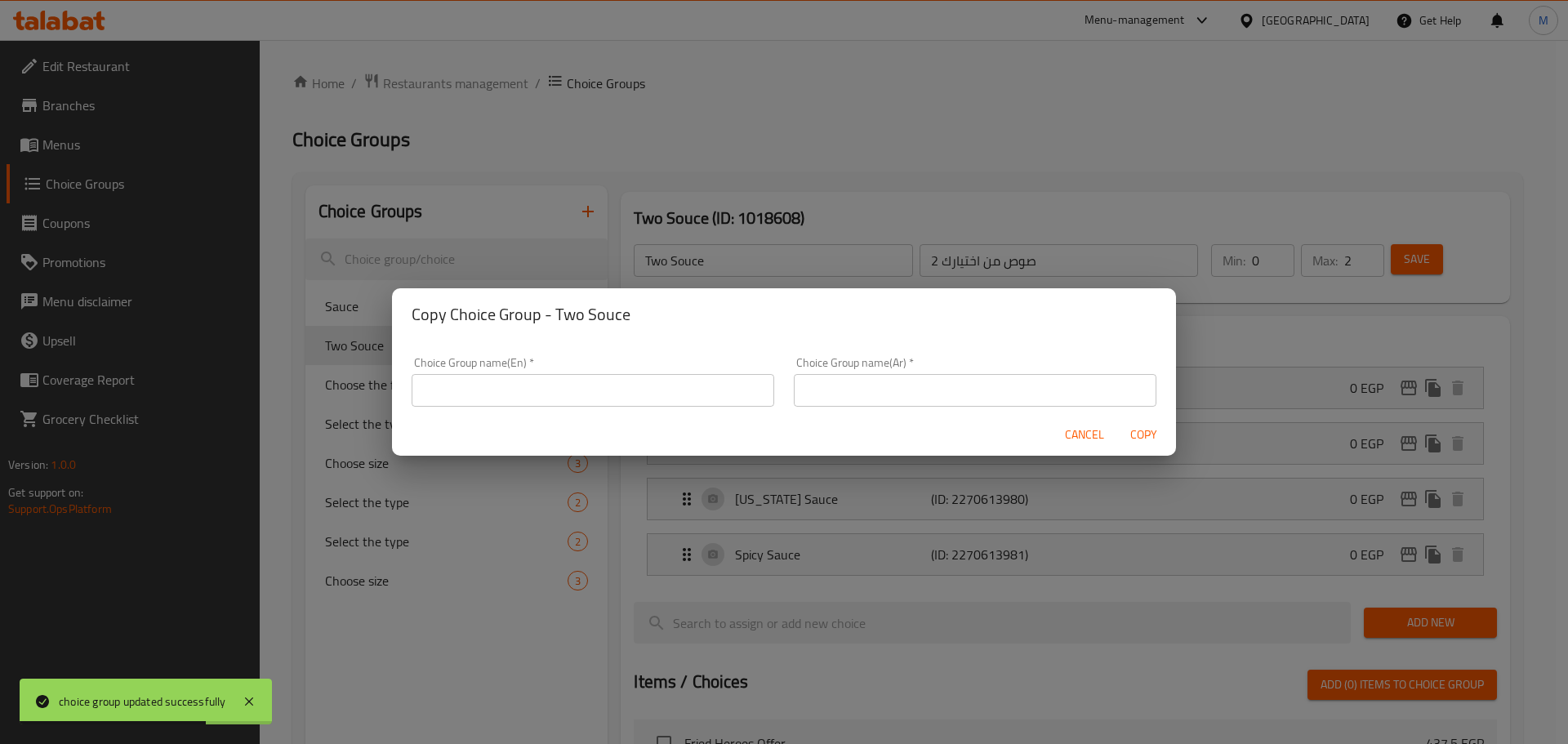
click at [639, 379] on input "text" at bounding box center [593, 390] width 363 height 33
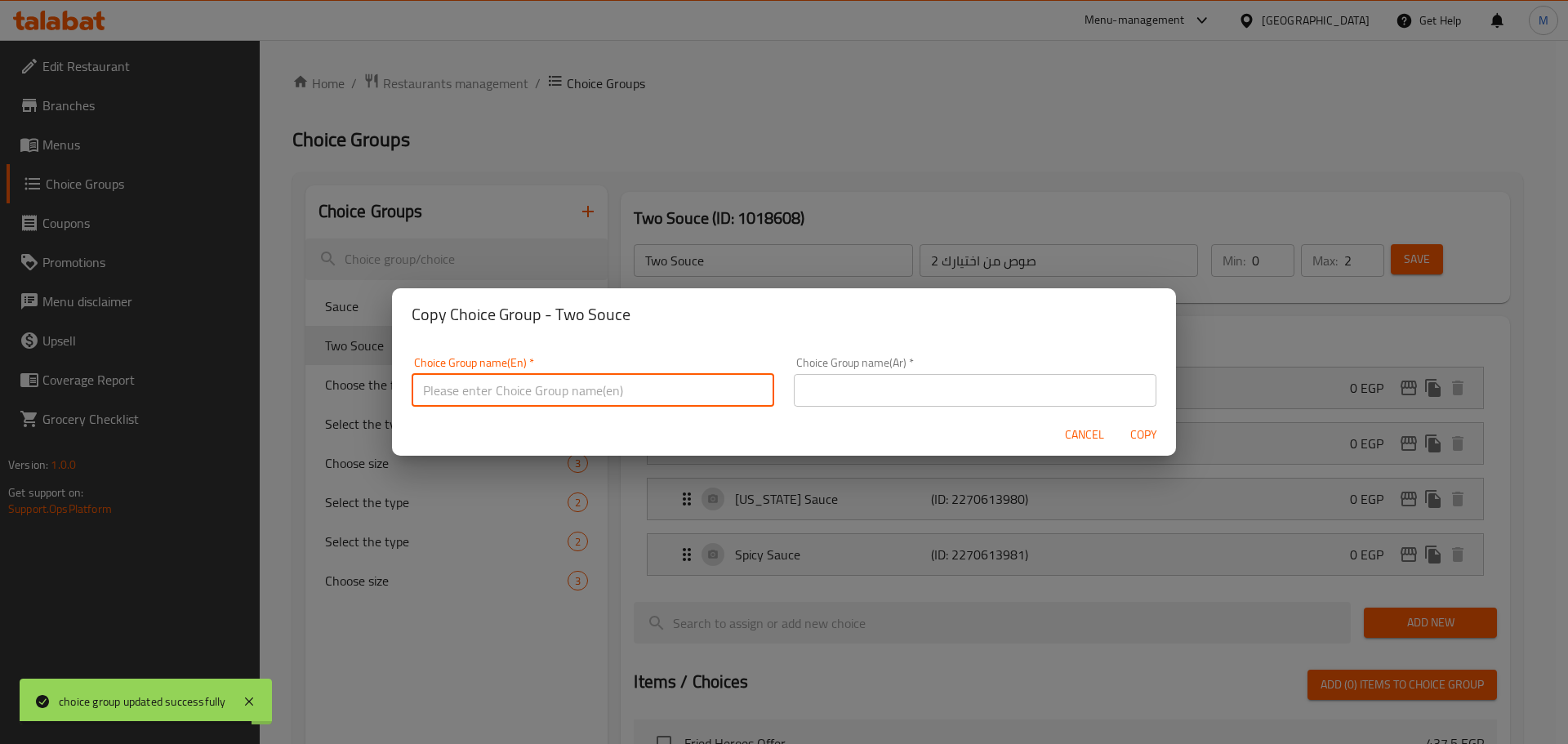
click at [639, 385] on input "text" at bounding box center [593, 390] width 363 height 33
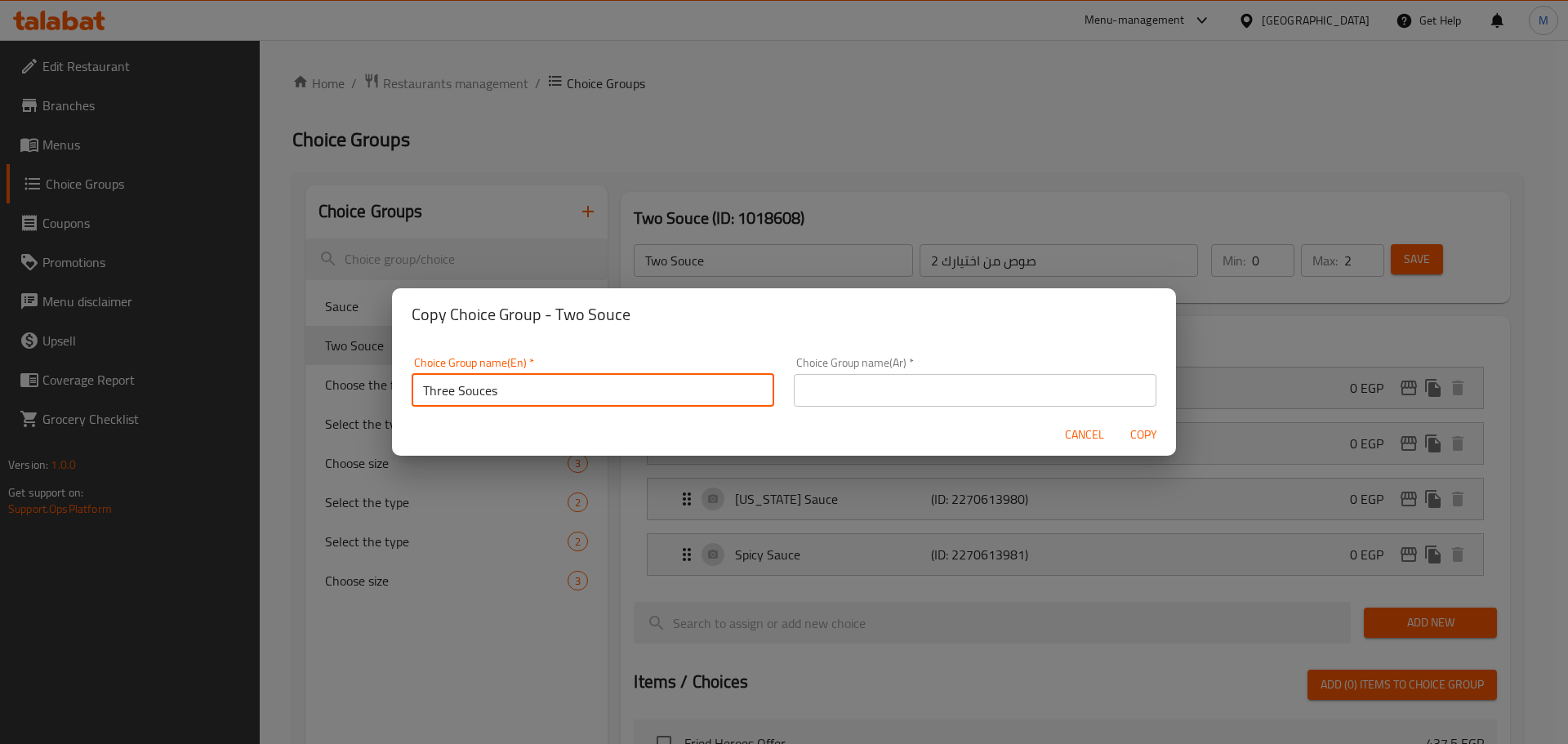
type input "Three Souces"
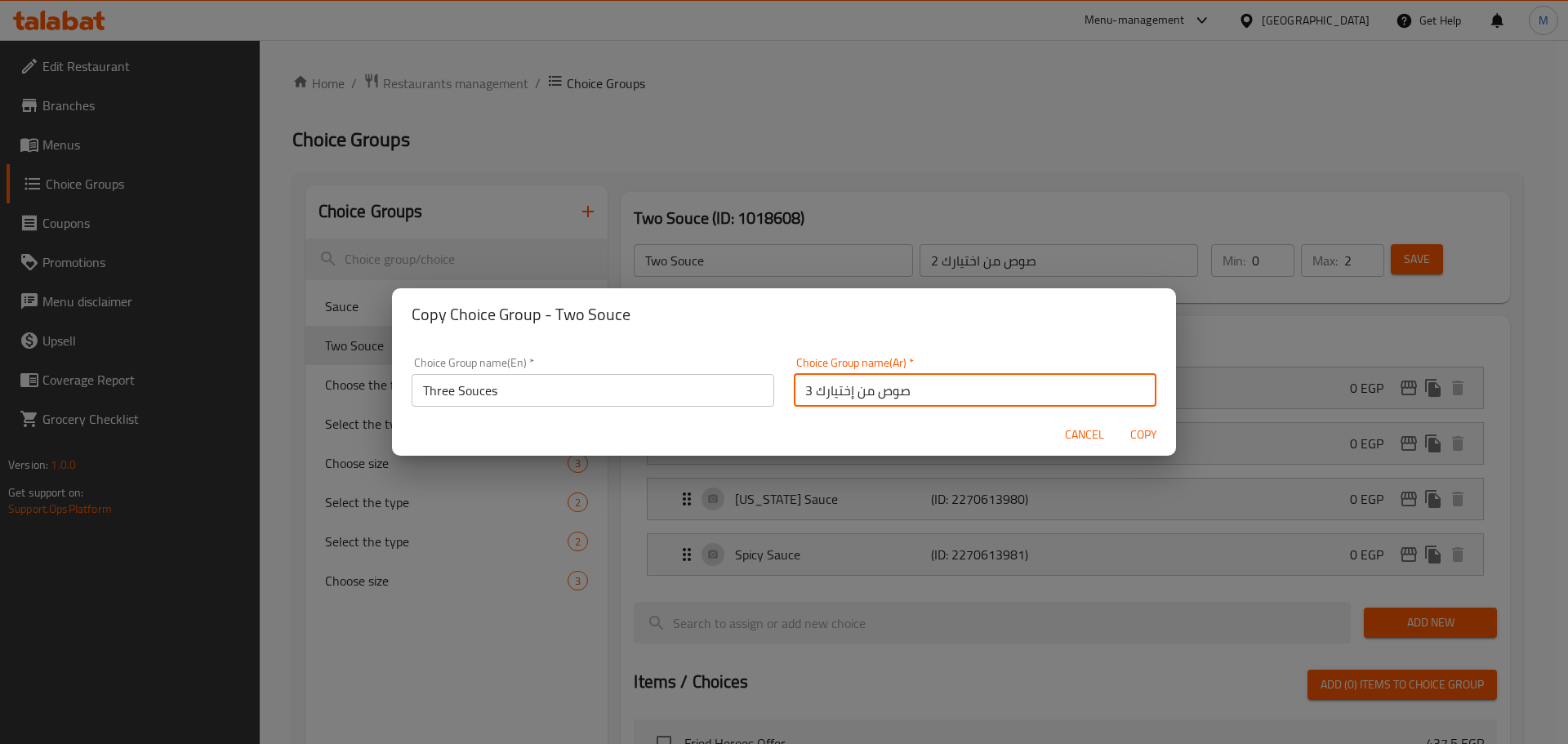
type input "3 صوص من إختيارك"
click at [1148, 432] on span "Copy" at bounding box center [1143, 435] width 39 height 20
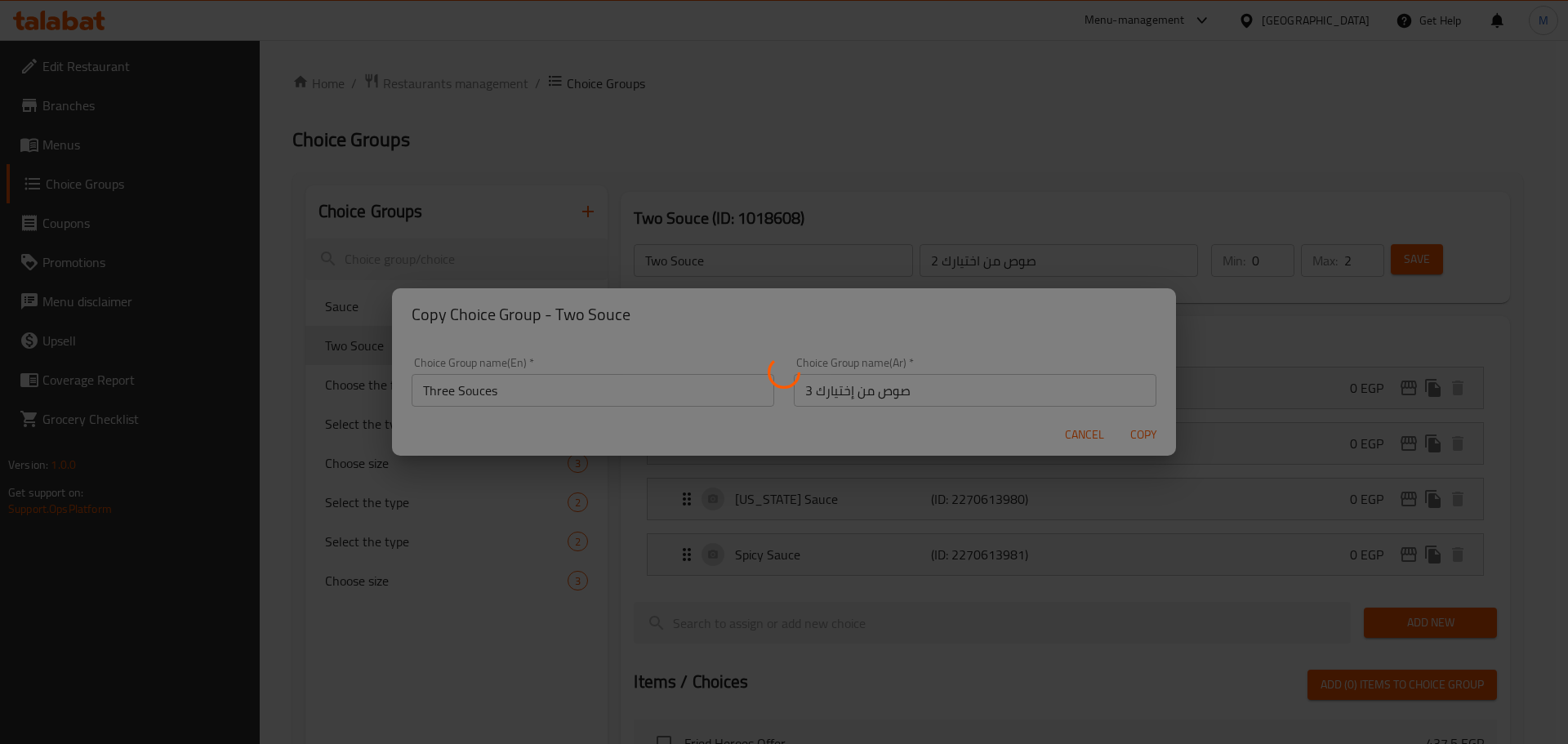
type input "Three Souces"
type input "3 صوص من إختيارك"
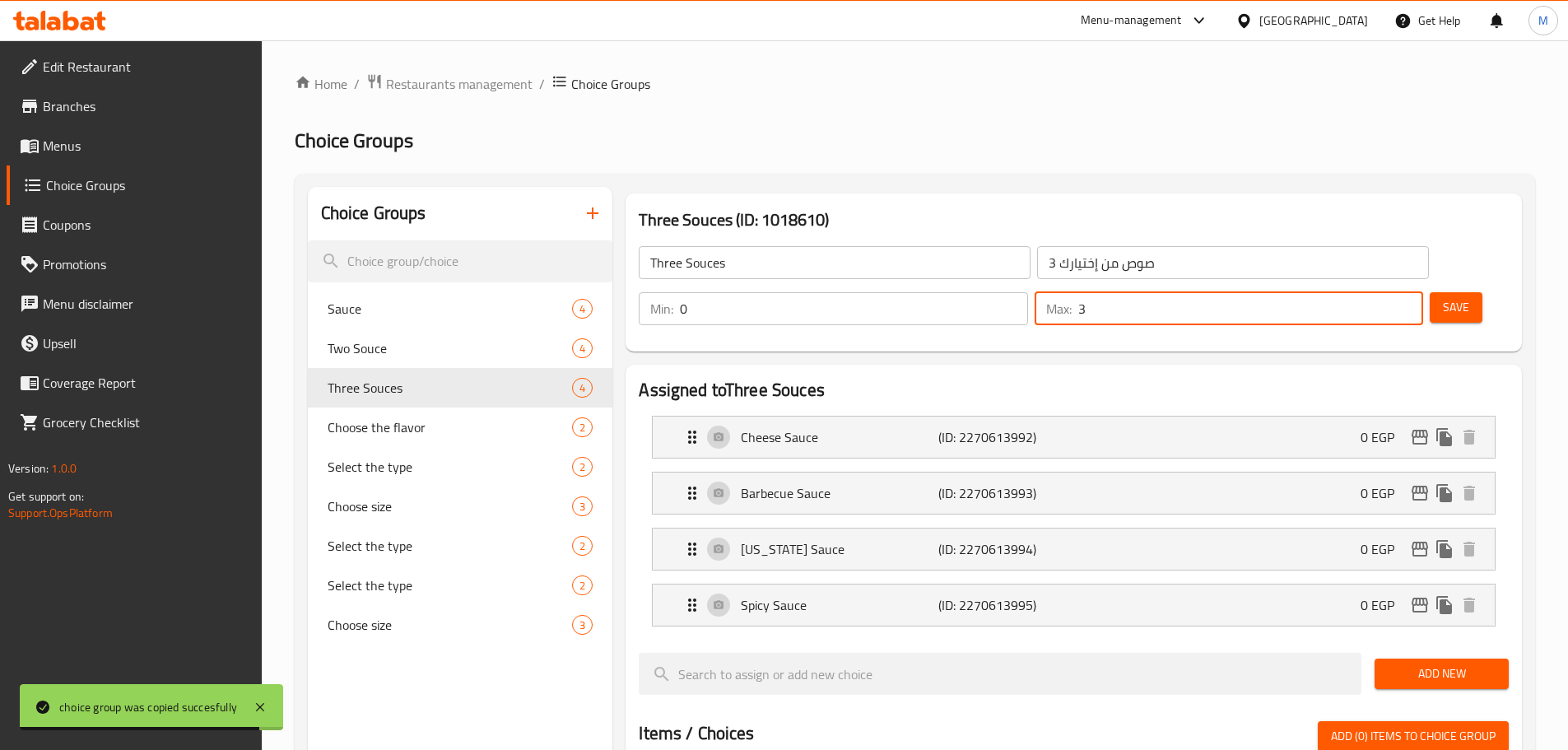
type input "3"
click at [1380, 292] on input "3" at bounding box center [1250, 308] width 345 height 33
click at [1429, 292] on button "Save" at bounding box center [1456, 308] width 52 height 30
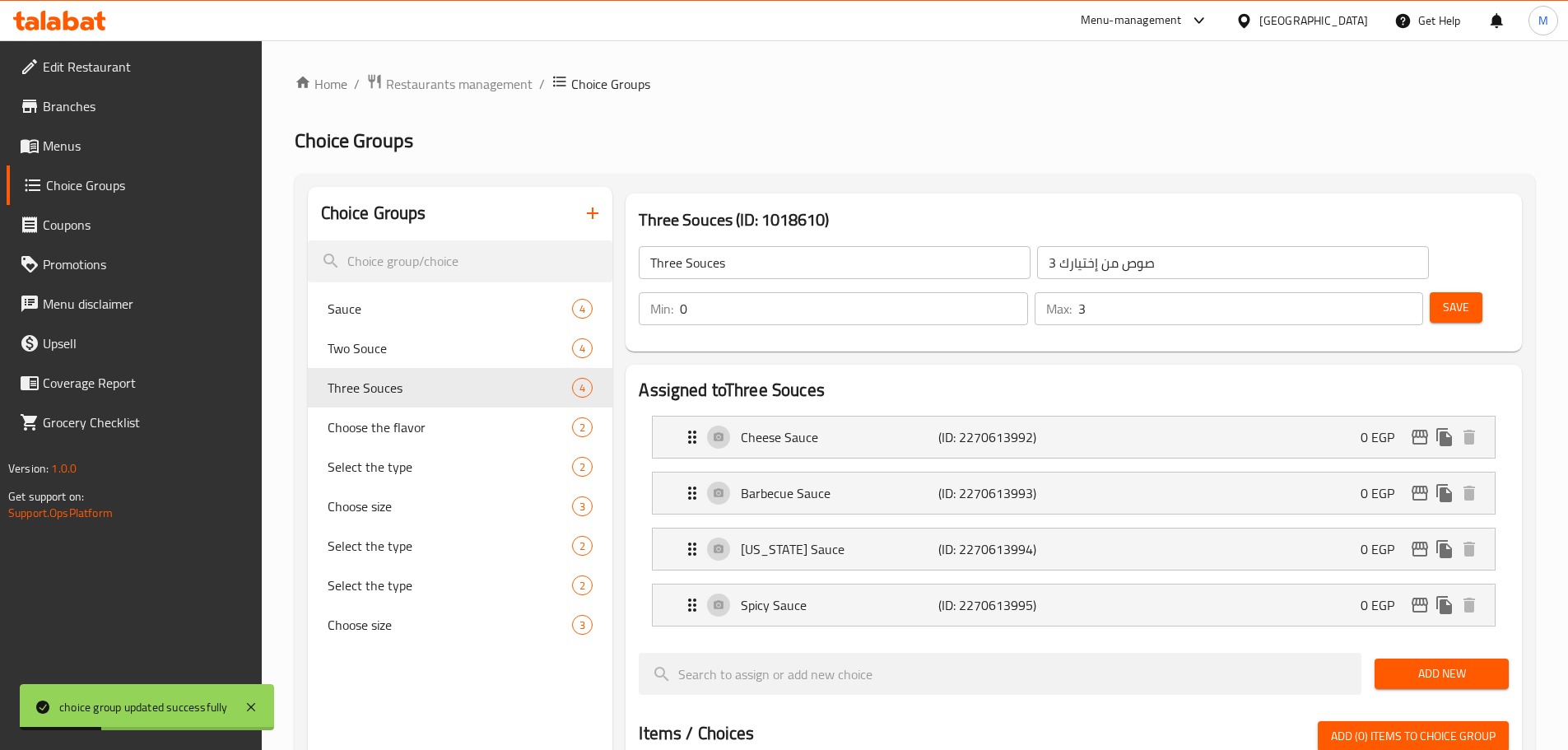
click at [81, 154] on span "Menus" at bounding box center [145, 145] width 205 height 20
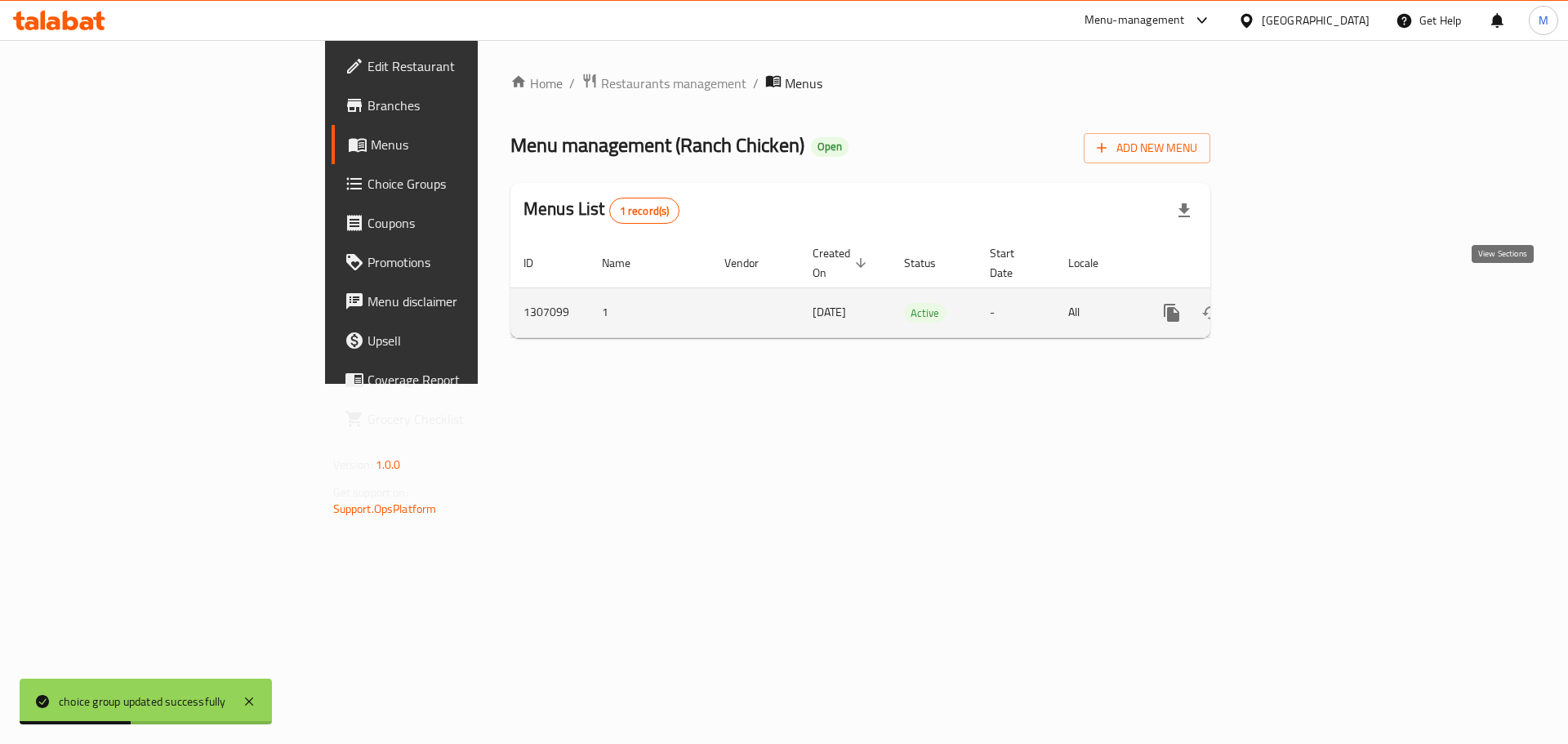
click at [1299, 303] on icon "enhanced table" at bounding box center [1289, 312] width 20 height 20
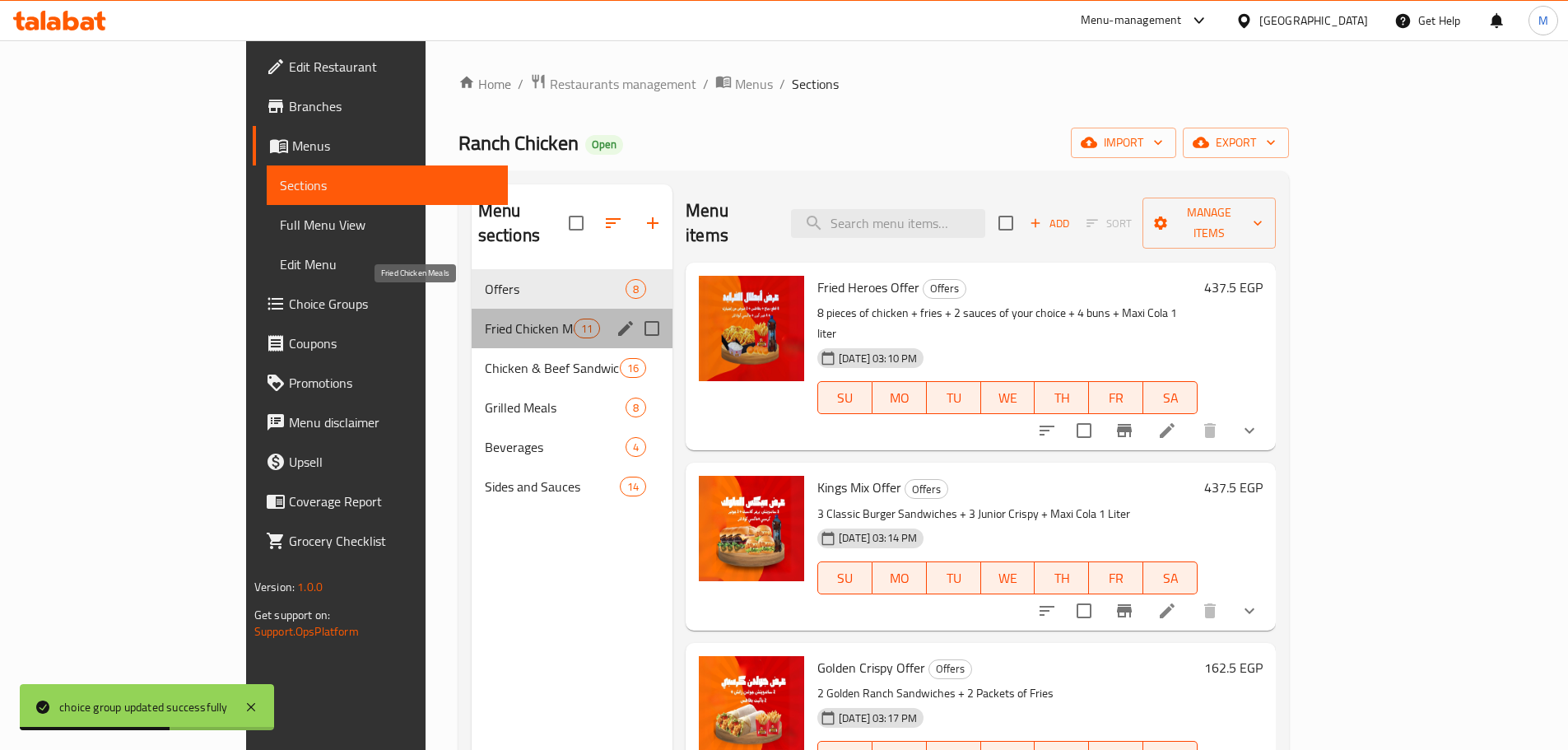
click at [485, 319] on span "Fried Chicken Meals" at bounding box center [529, 328] width 89 height 20
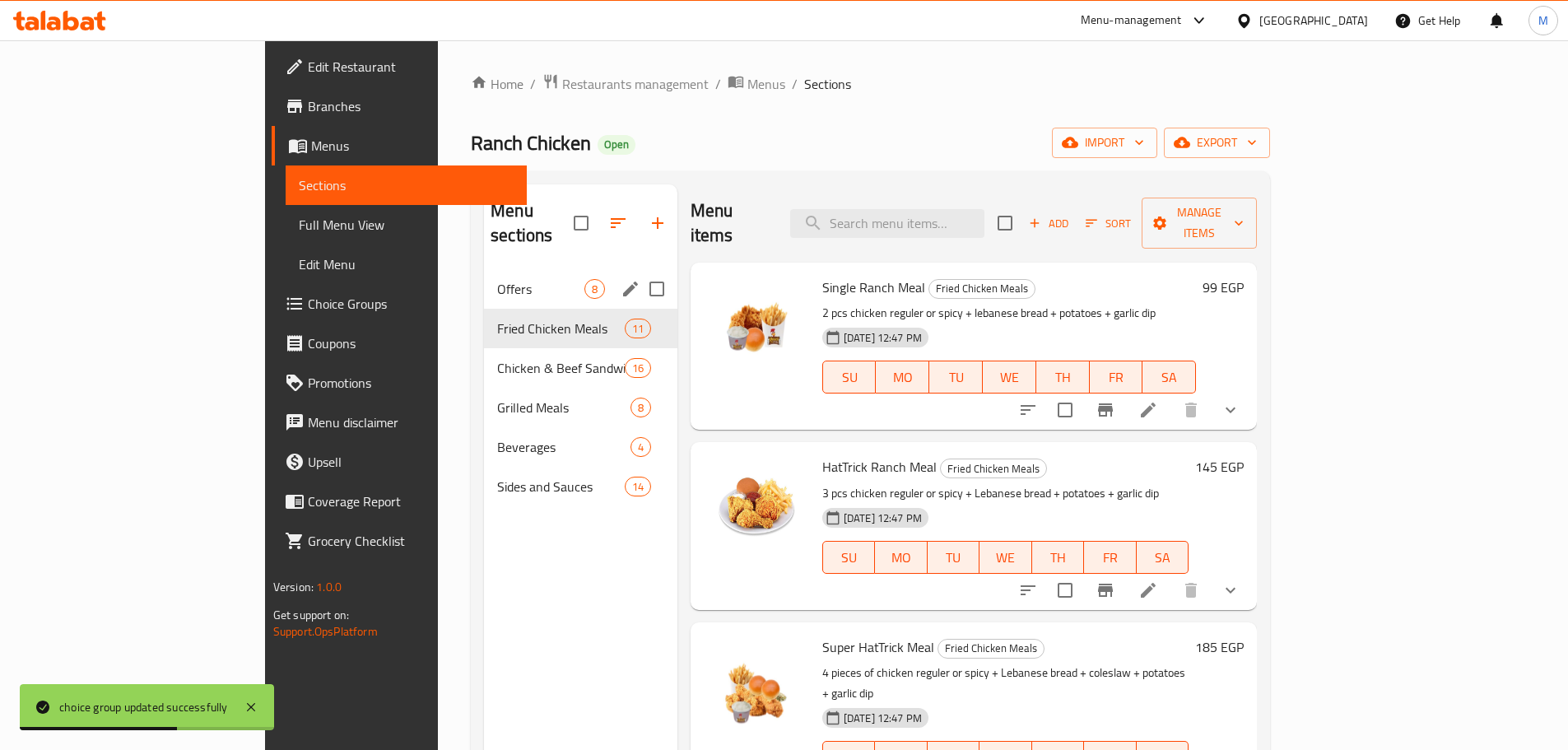
click at [484, 273] on div "Offers 8" at bounding box center [580, 289] width 193 height 39
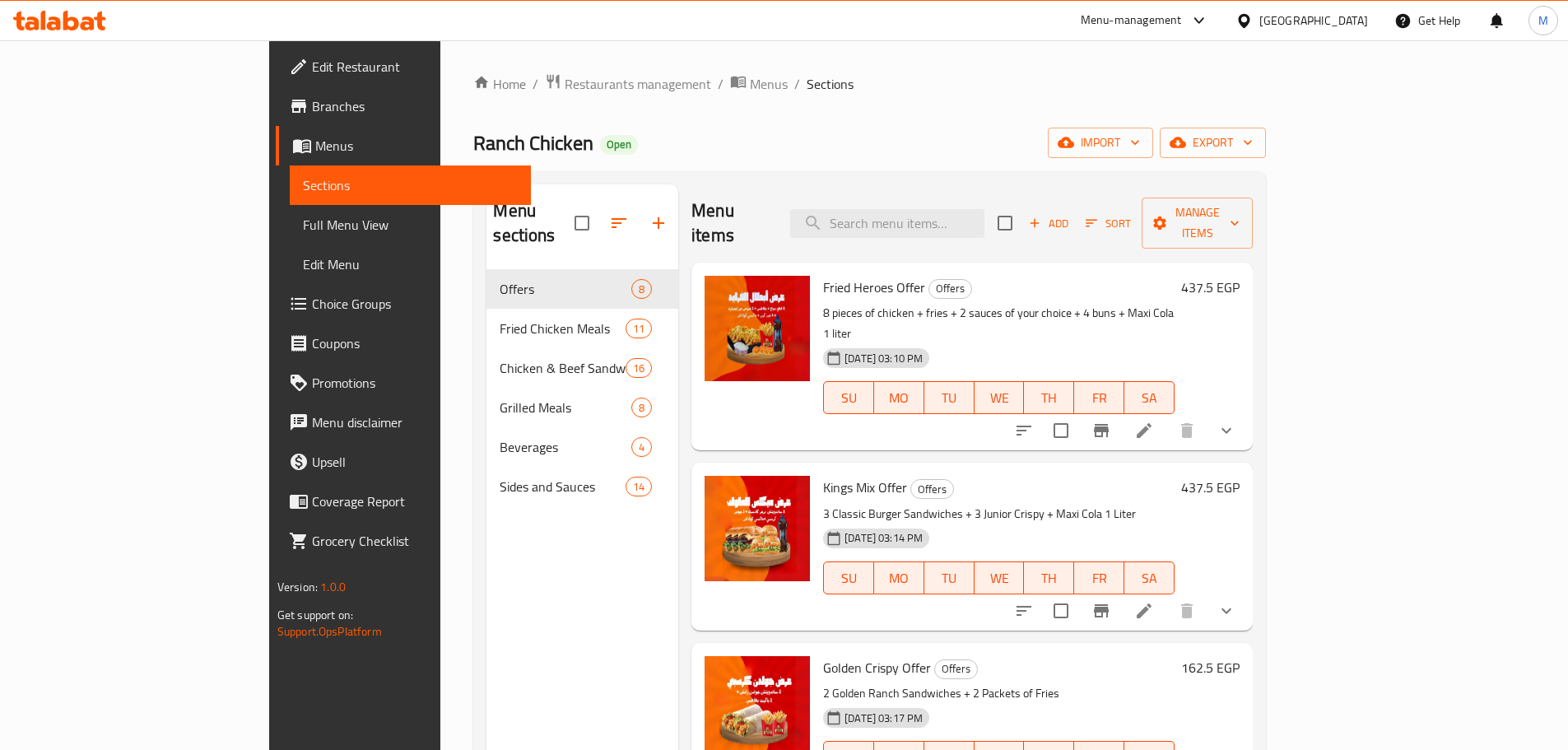
click at [1174, 503] on p "3 Classic Burger Sandwiches + 3 Junior Crispy + Maxi Cola 1 Liter" at bounding box center [998, 514] width 351 height 21
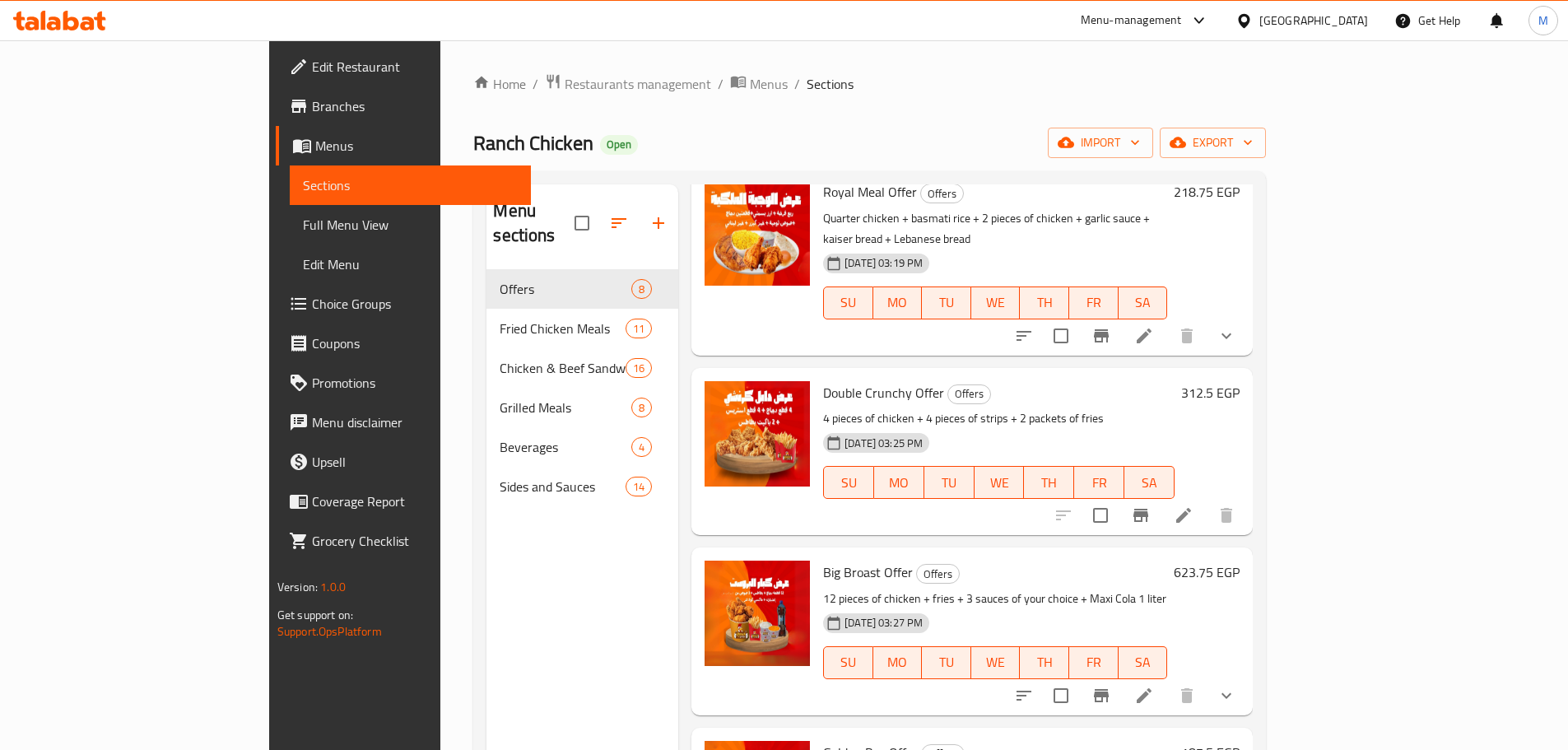
scroll to position [658, 0]
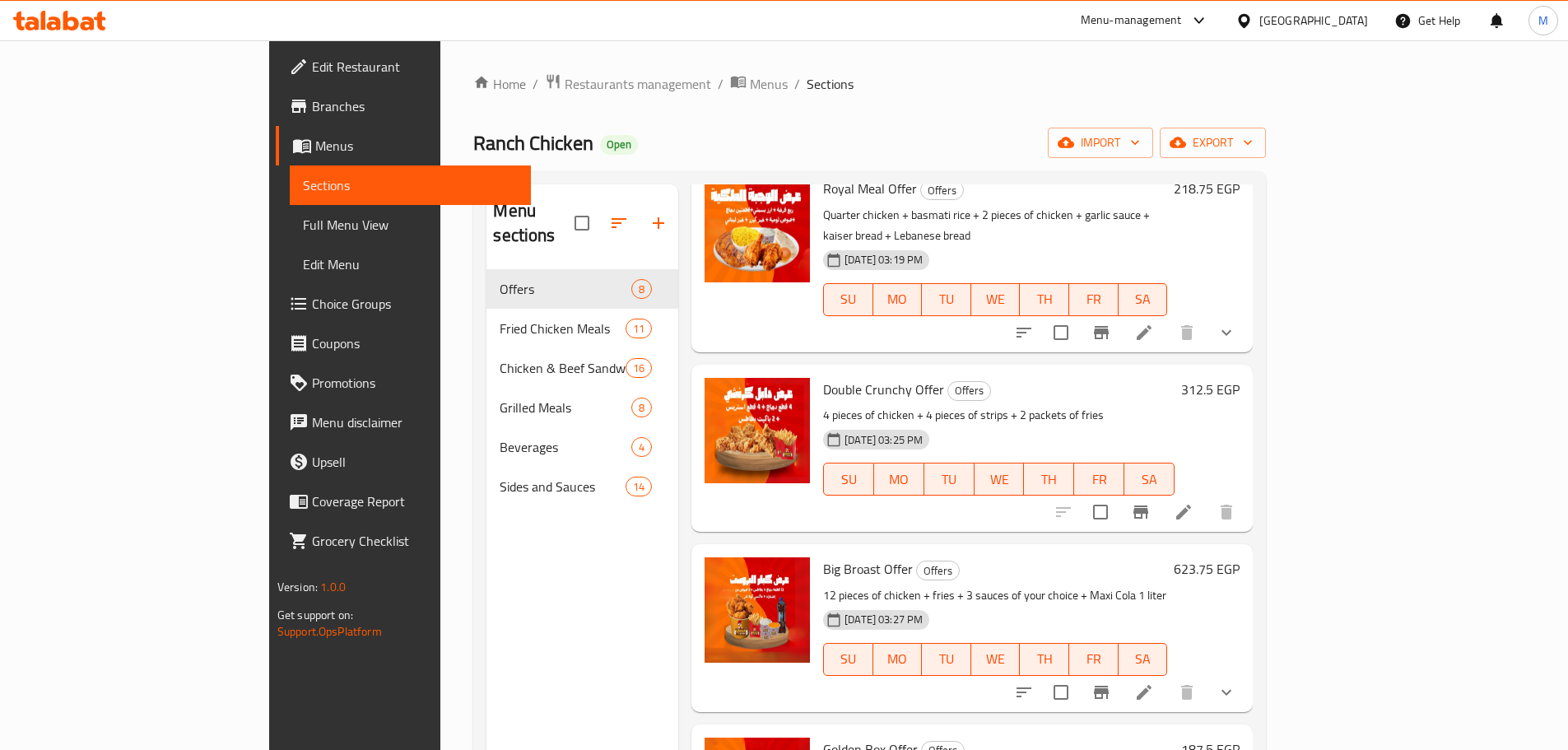
click at [1167, 678] on li at bounding box center [1143, 693] width 46 height 30
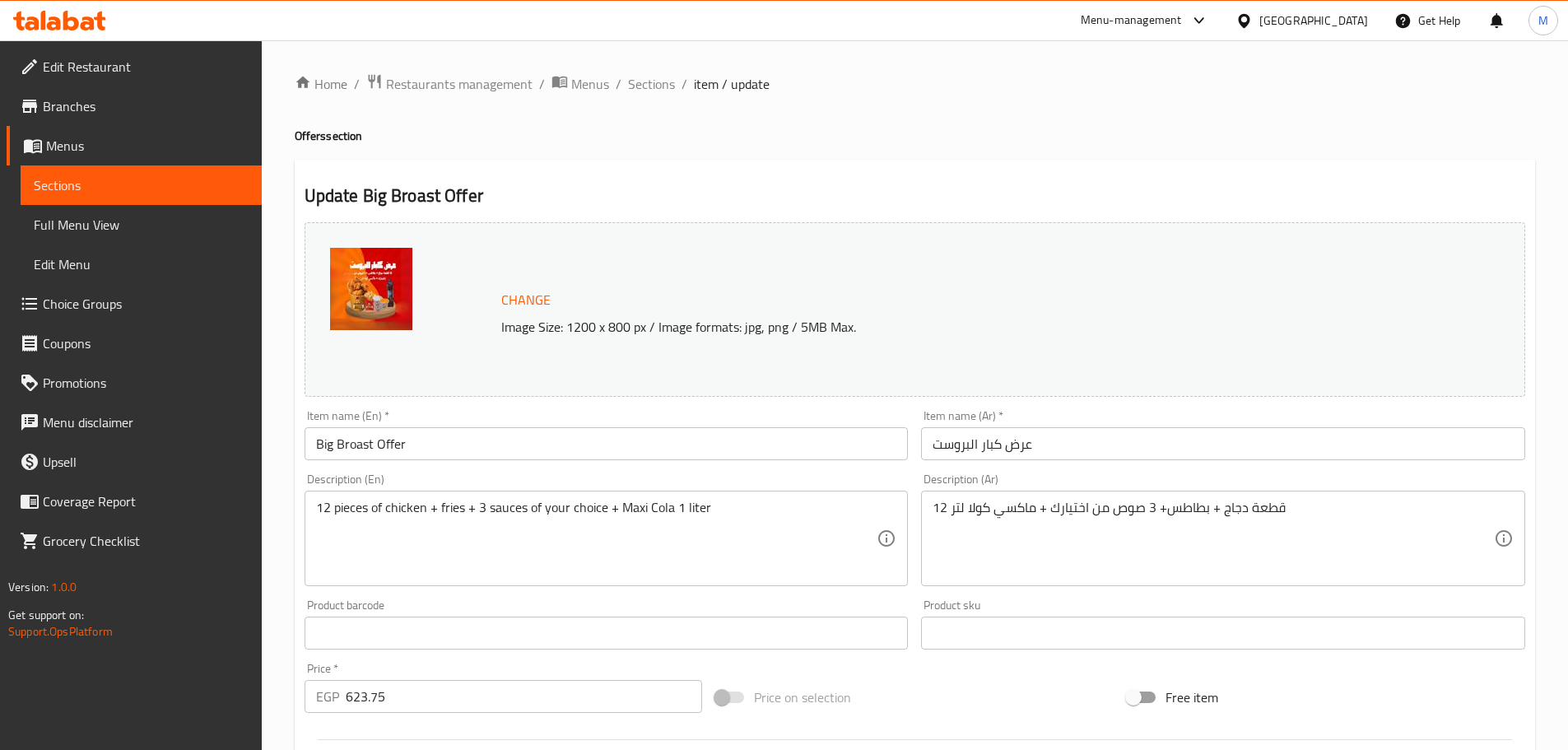
scroll to position [464, 0]
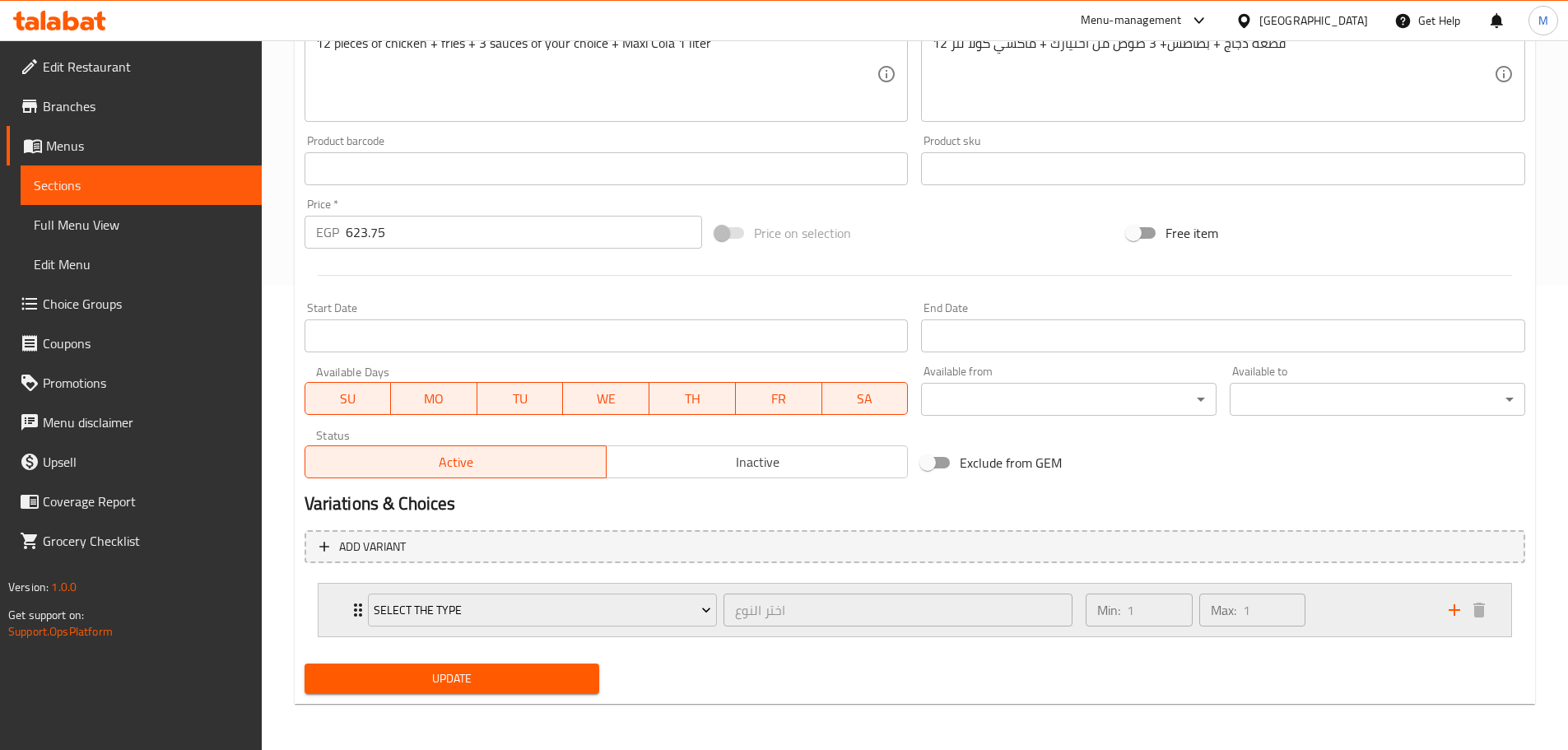
click at [1374, 628] on div "Min: 1 ​ Max: 1 ​" at bounding box center [1257, 610] width 362 height 52
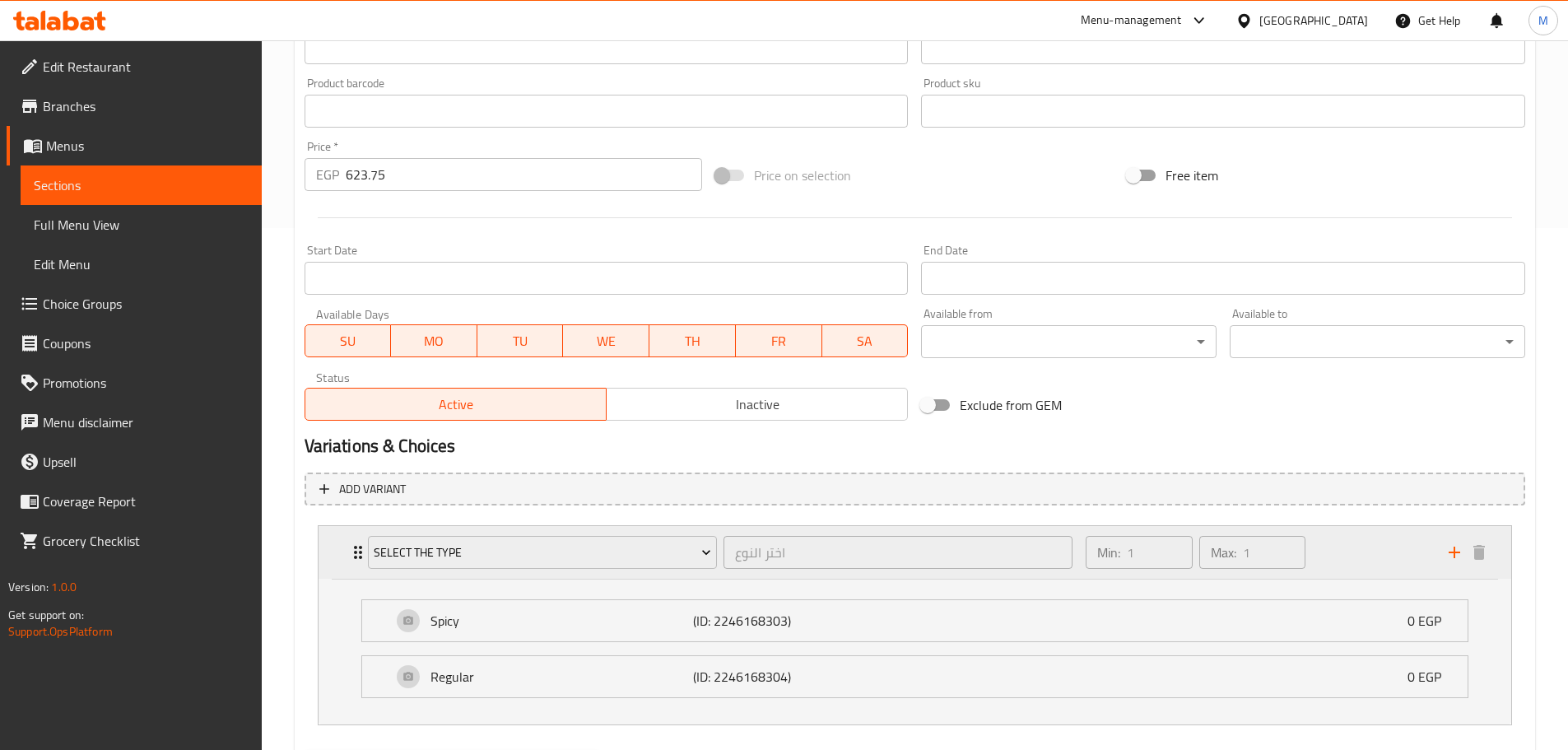
scroll to position [547, 0]
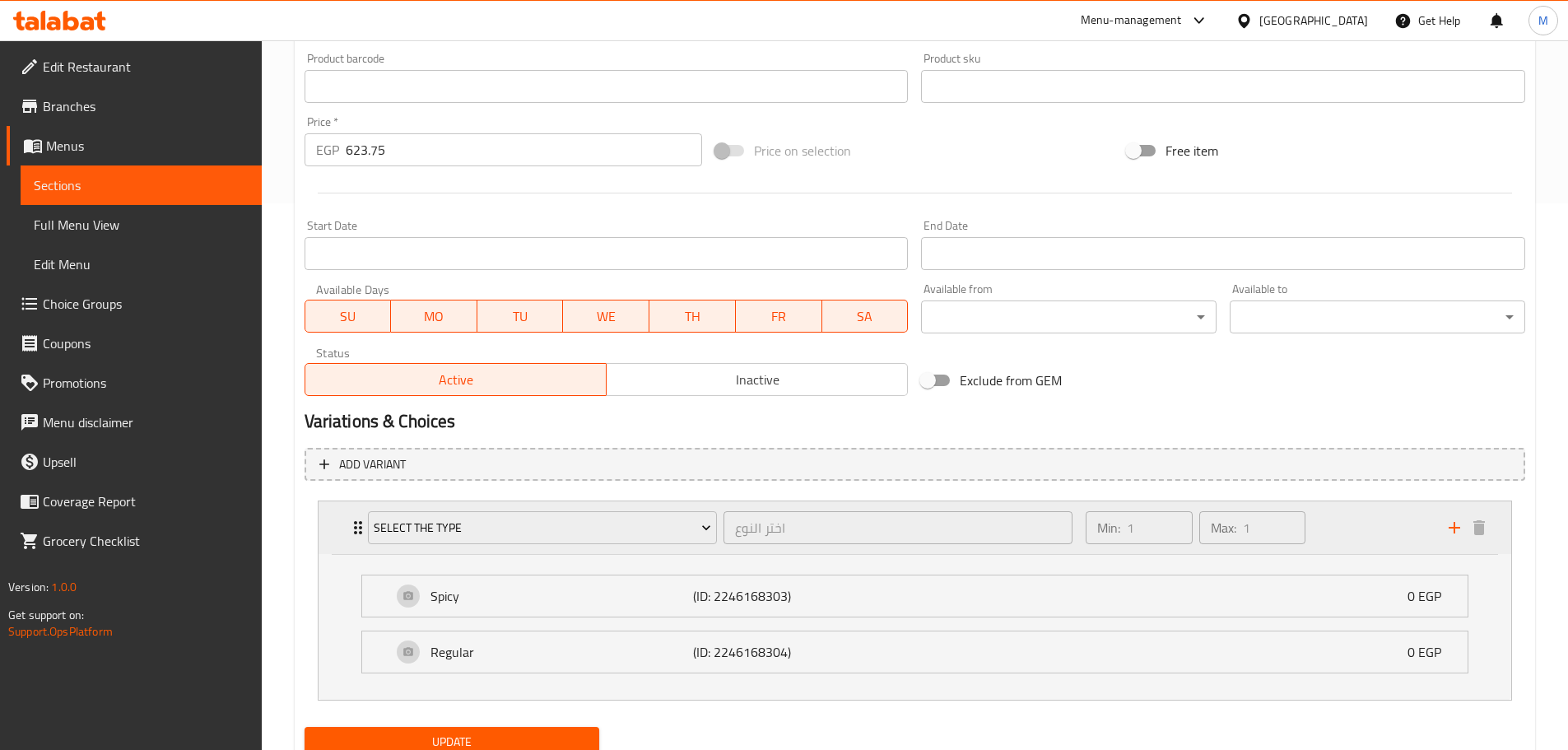
click at [1382, 532] on div "Min: 1 ​ Max: 1 ​" at bounding box center [1257, 528] width 362 height 52
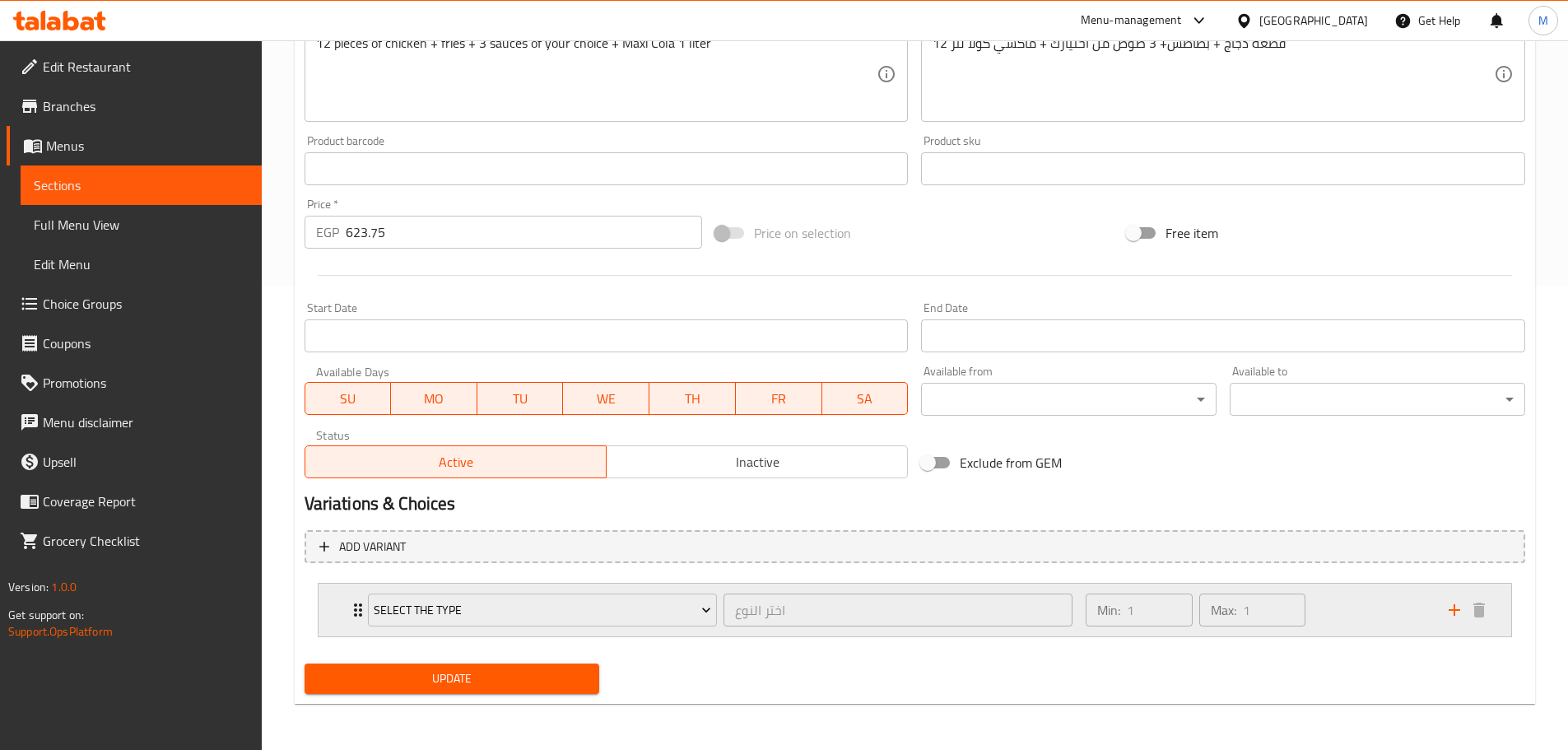
scroll to position [464, 0]
click at [1458, 611] on icon "add" at bounding box center [1454, 609] width 20 height 20
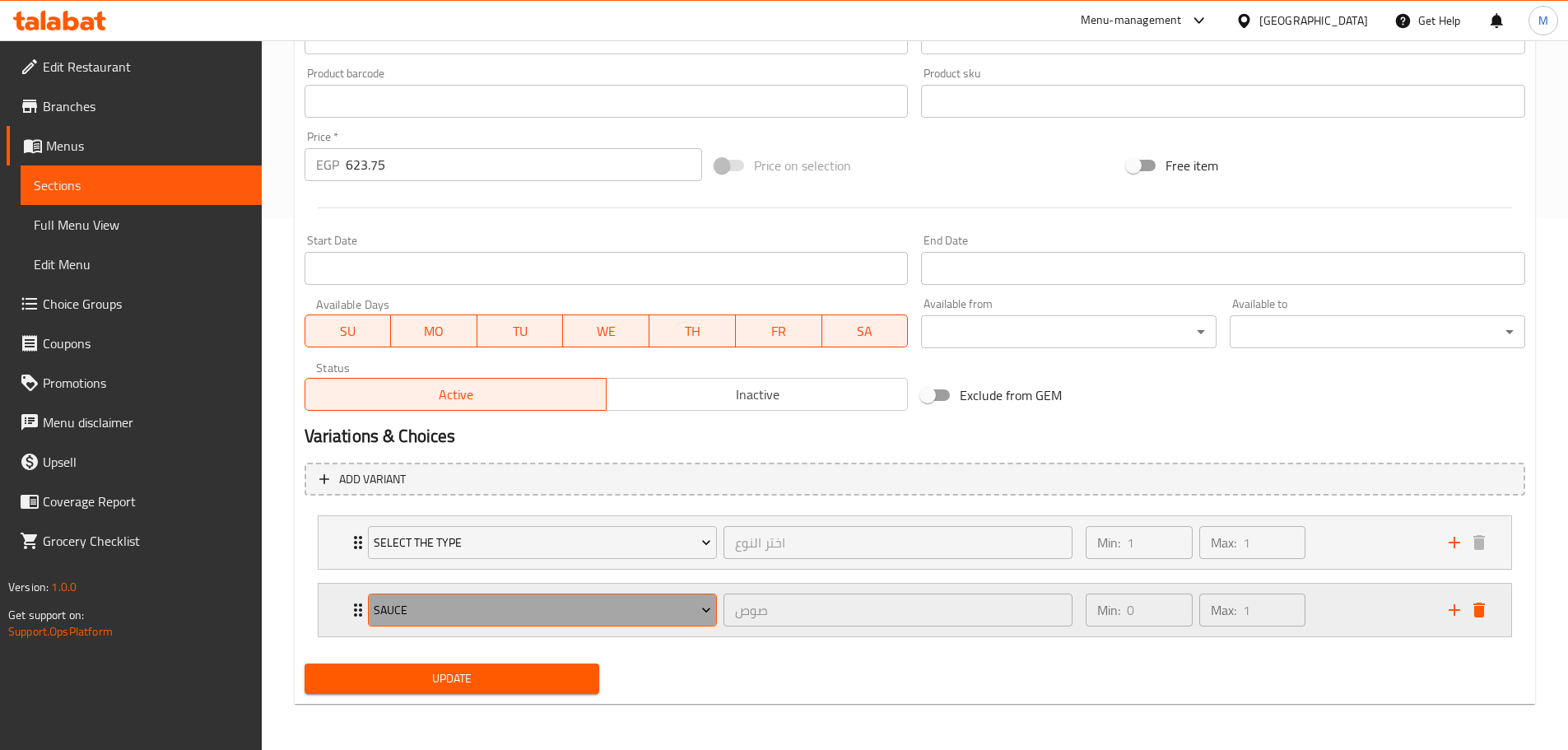
click at [538, 614] on span "Sauce" at bounding box center [543, 610] width 337 height 21
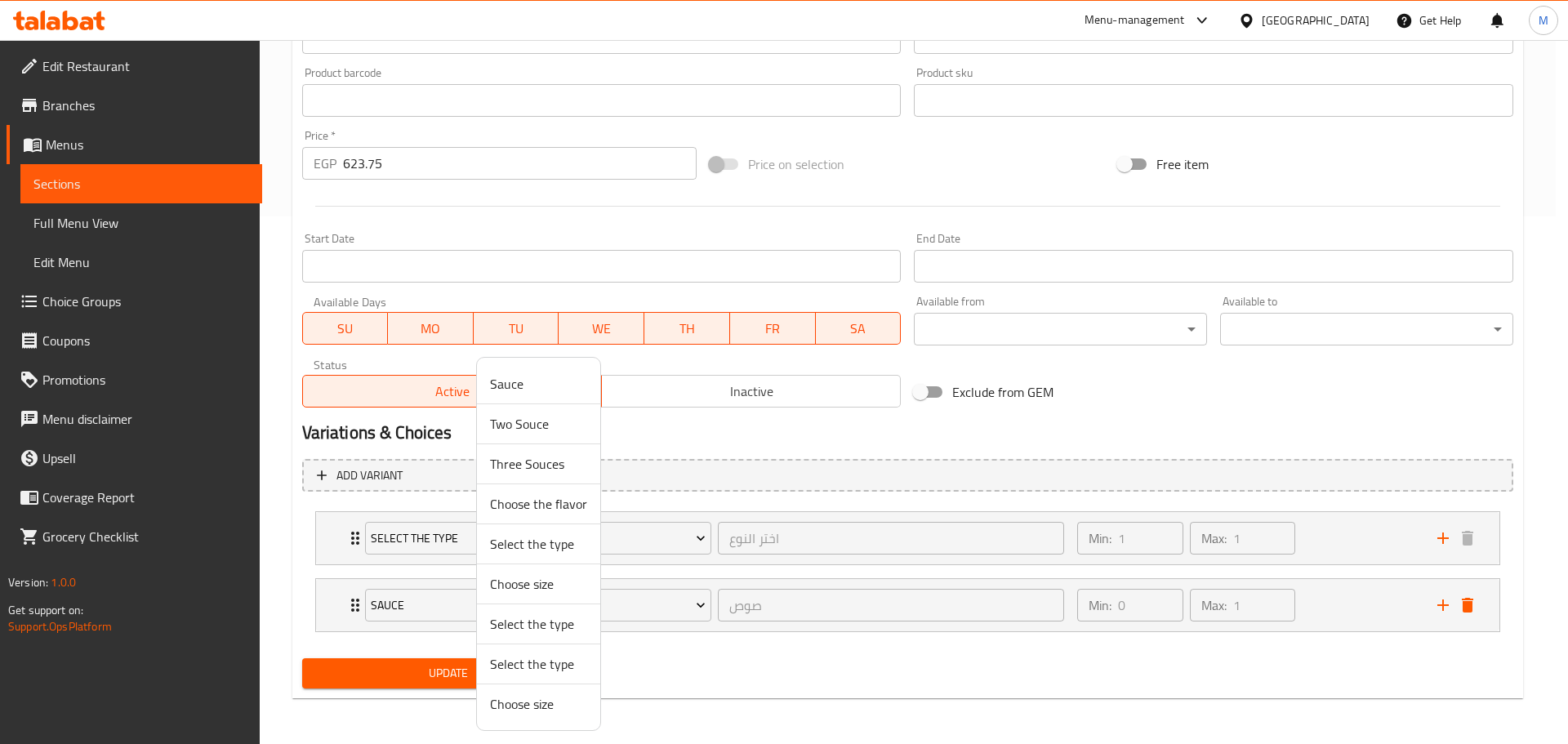
click at [541, 470] on span "Three Souces" at bounding box center [538, 463] width 97 height 20
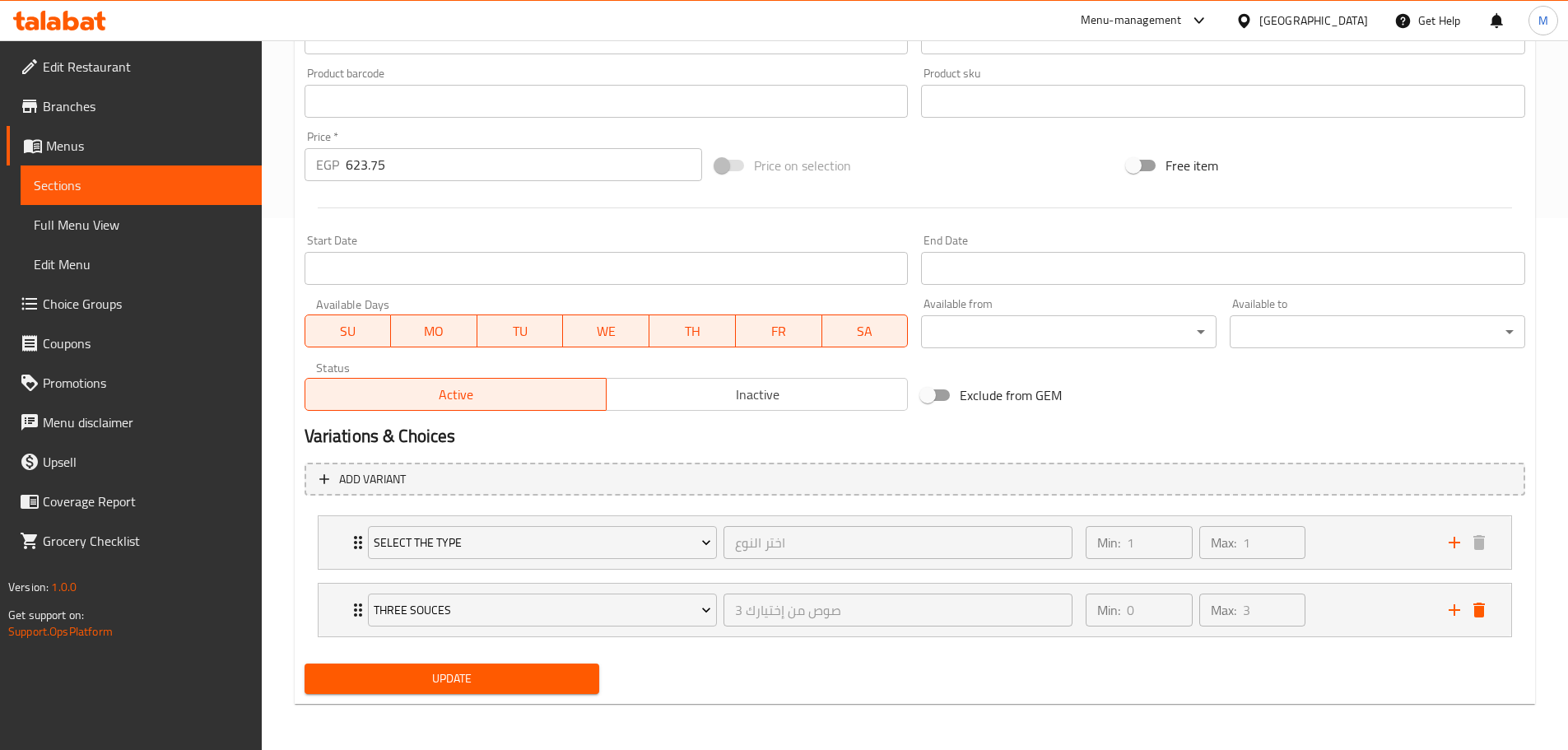
click at [364, 673] on span "Update" at bounding box center [452, 679] width 269 height 21
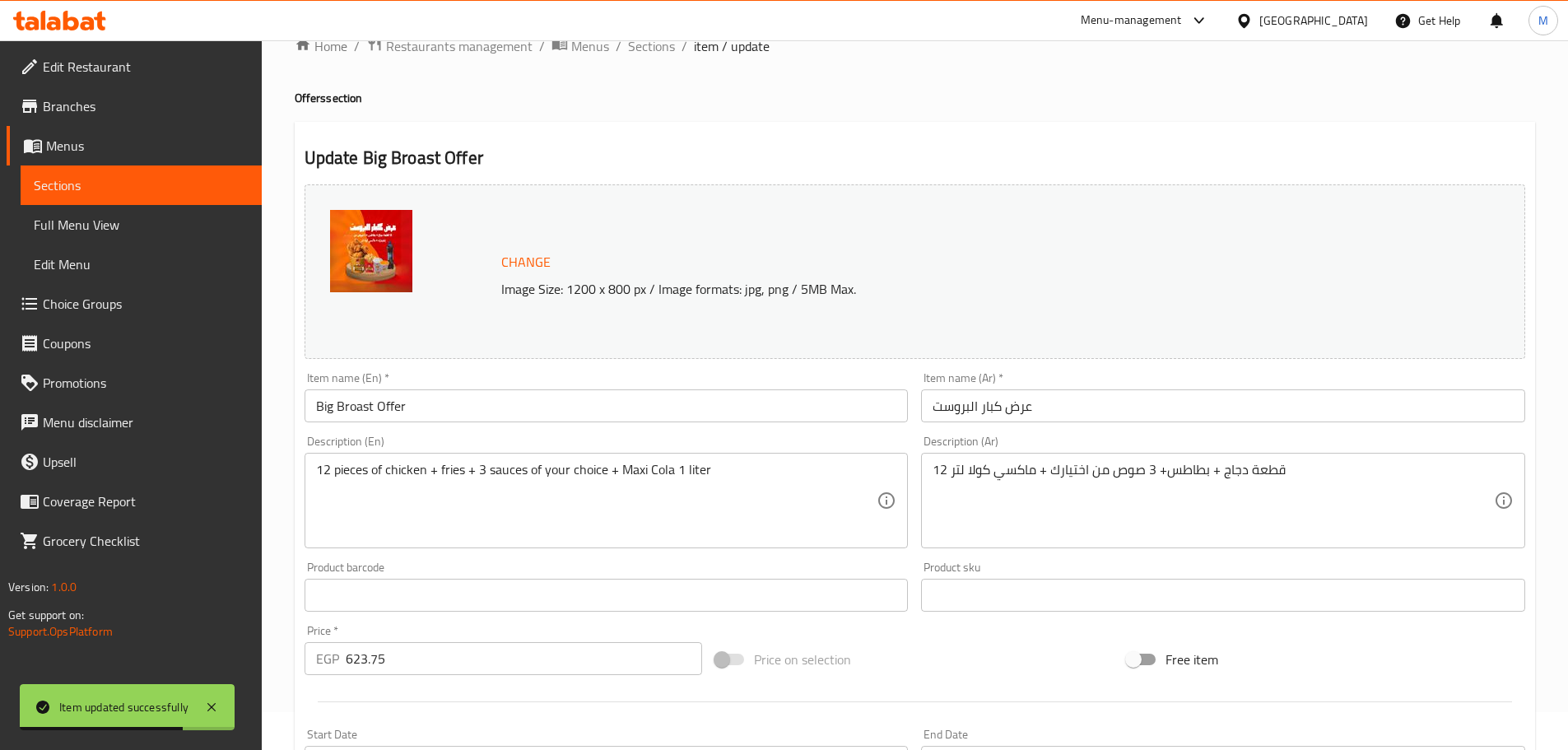
scroll to position [0, 0]
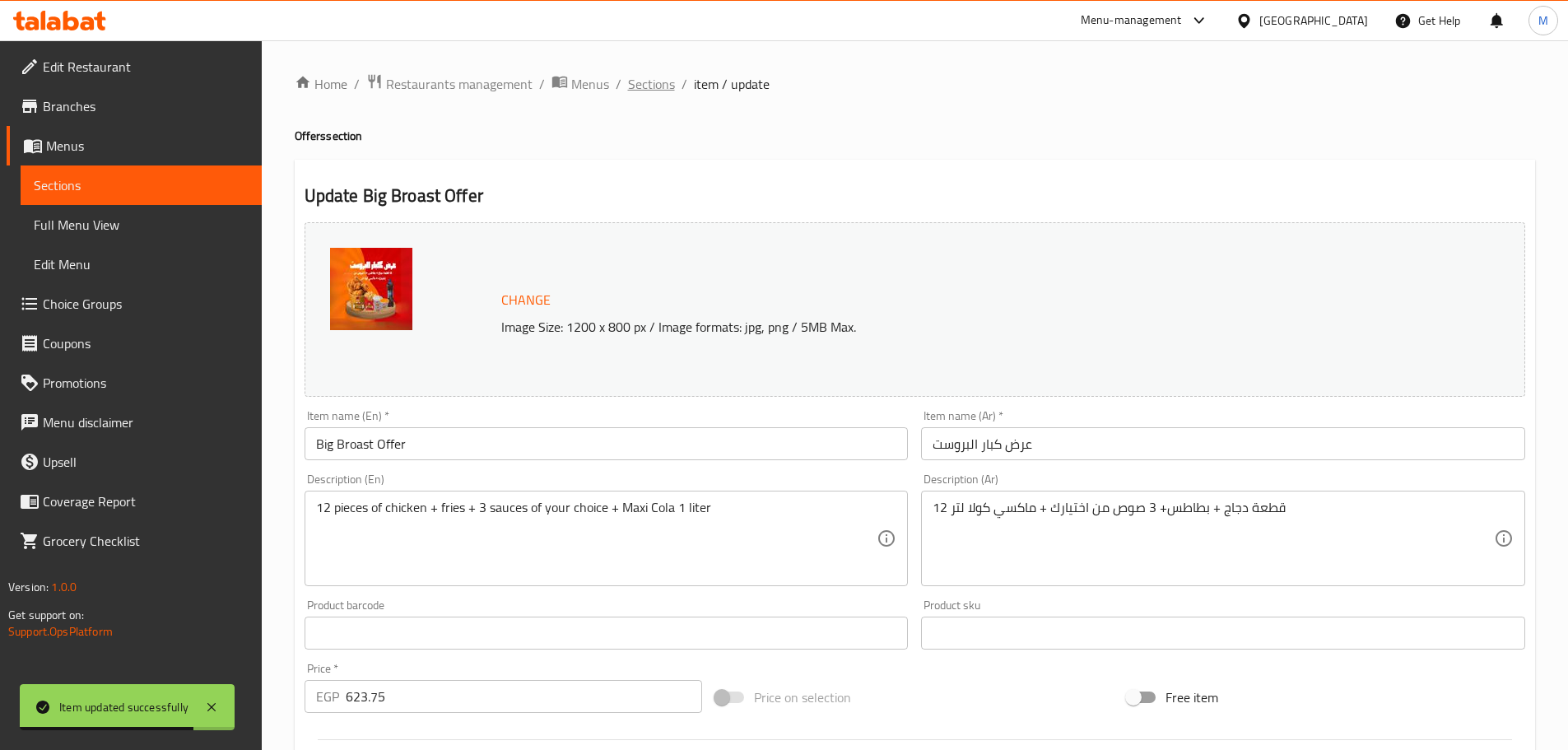
click at [674, 90] on ol "Home / Restaurants management / Menus / Sections / item / update" at bounding box center [914, 83] width 1240 height 22
click at [666, 85] on span "Sections" at bounding box center [651, 83] width 47 height 20
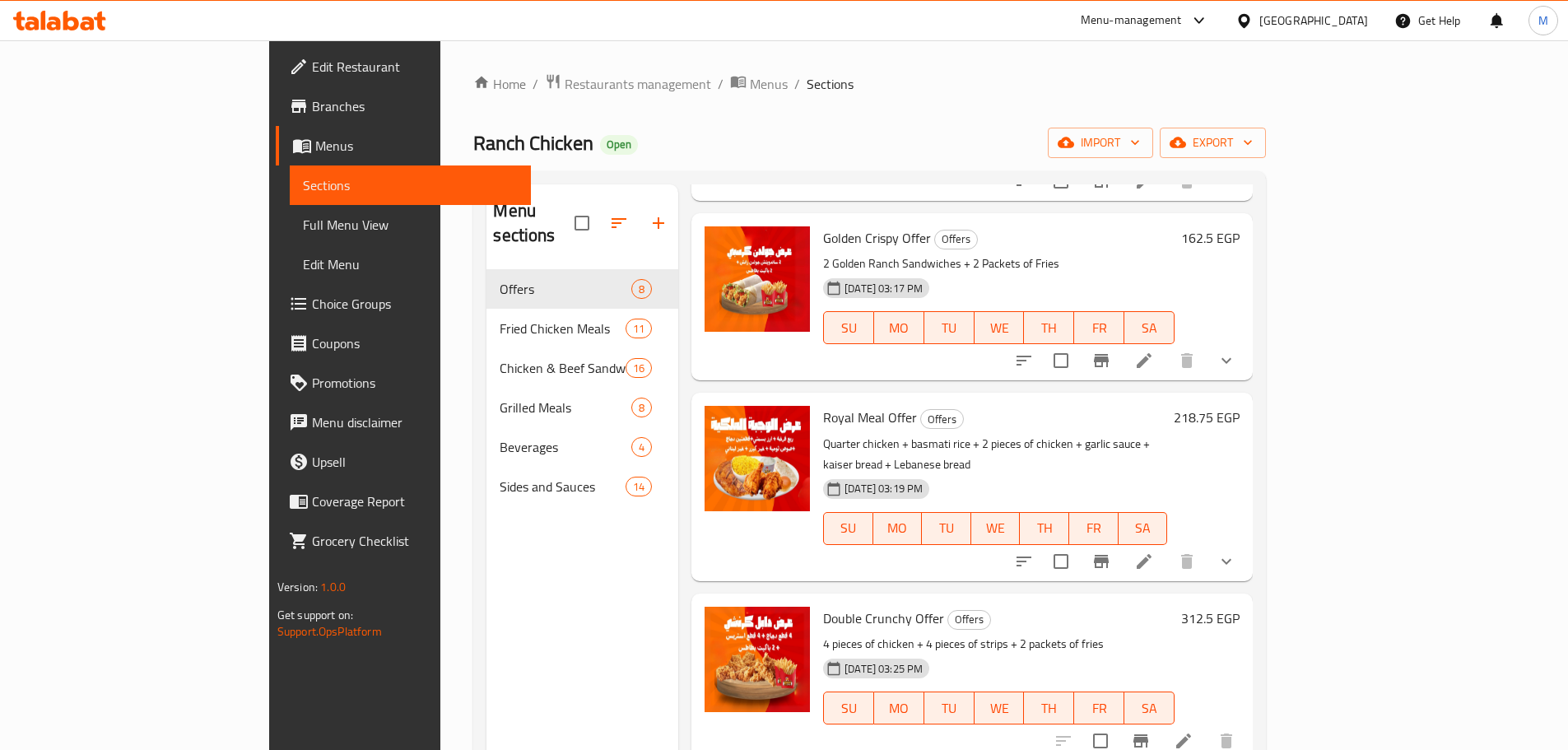
scroll to position [658, 0]
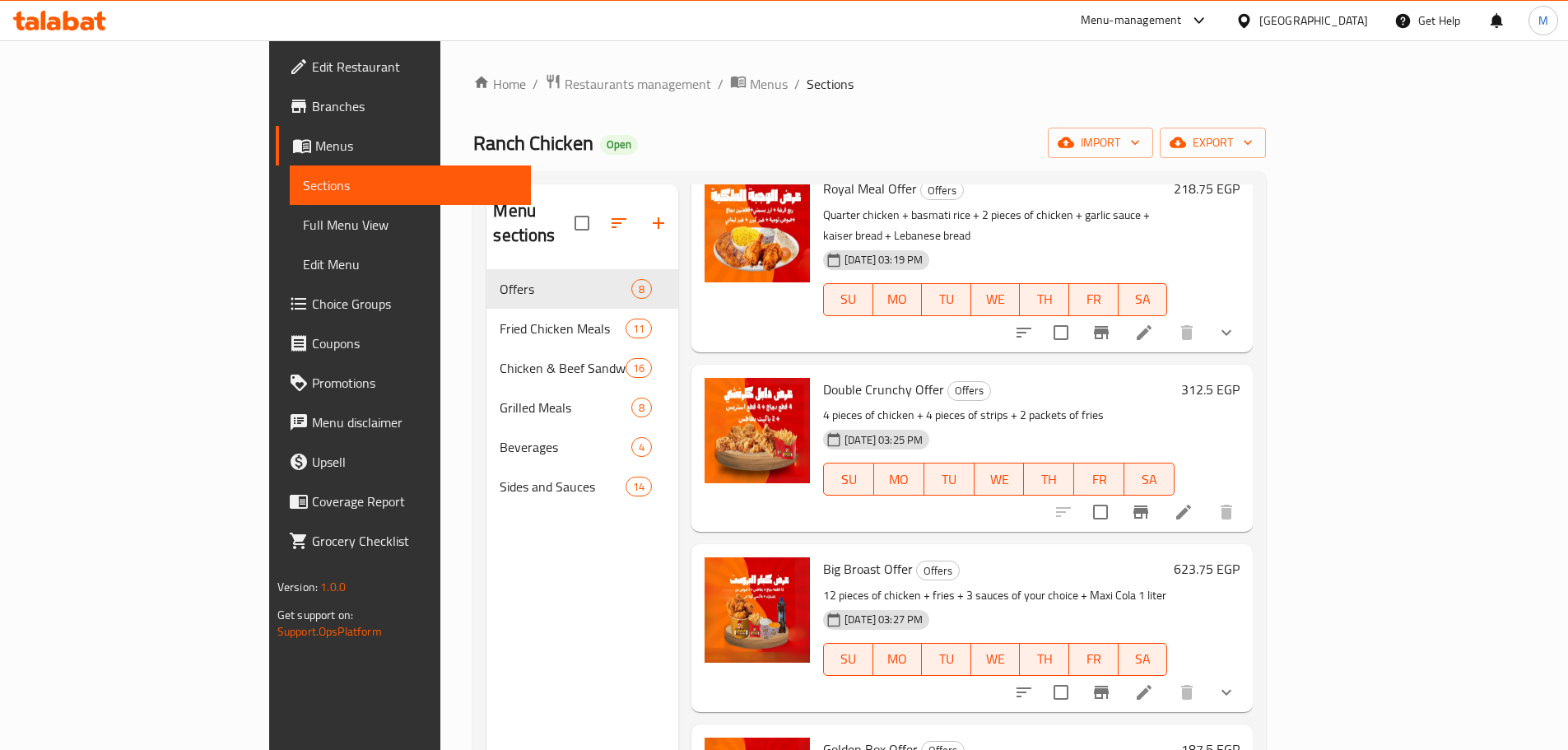
click at [1154, 682] on icon at bounding box center [1143, 692] width 20 height 20
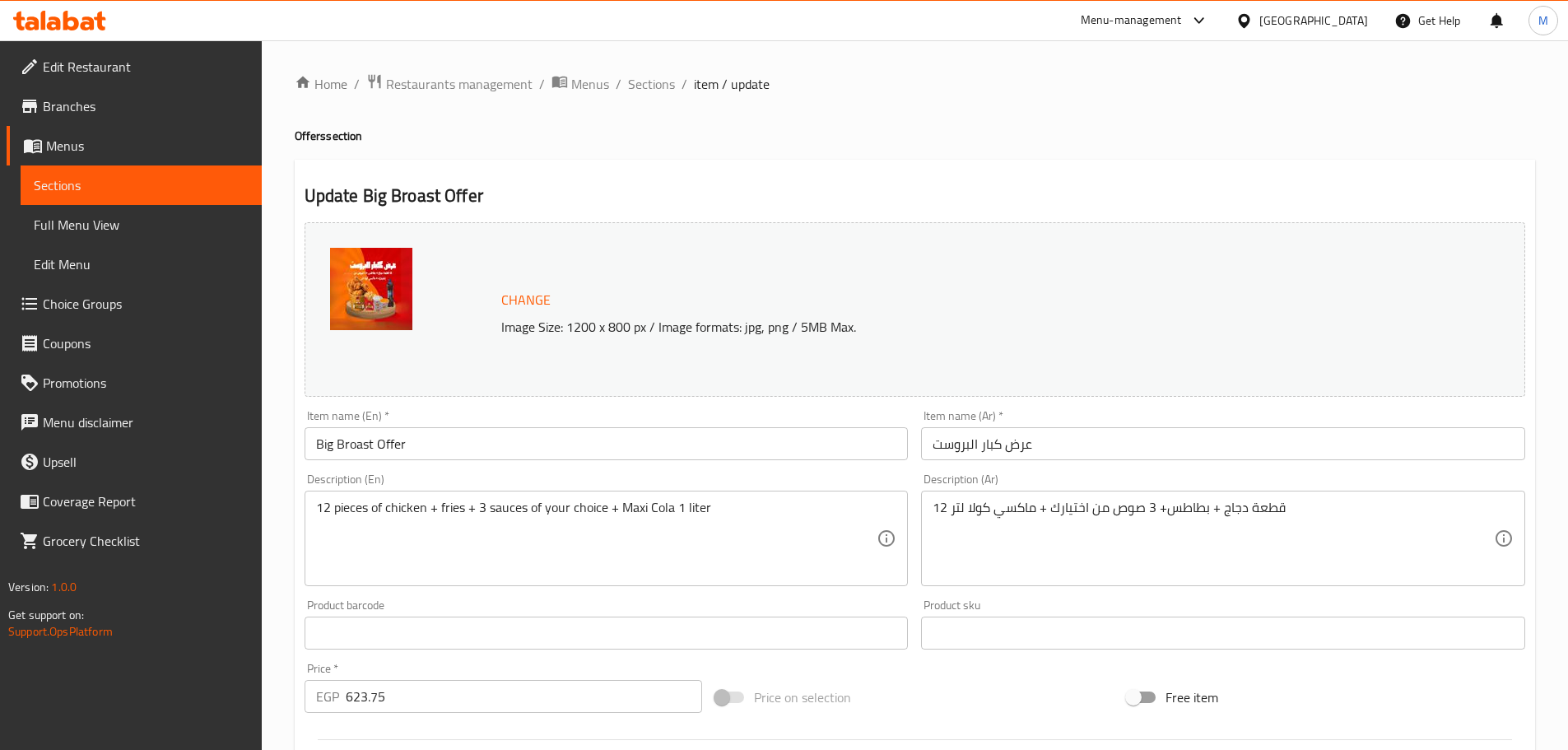
click at [662, 64] on div "Home / Restaurants management / Menus / Sections / item / update Offers section…" at bounding box center [914, 661] width 1306 height 1241
click at [662, 74] on span "Sections" at bounding box center [651, 83] width 47 height 20
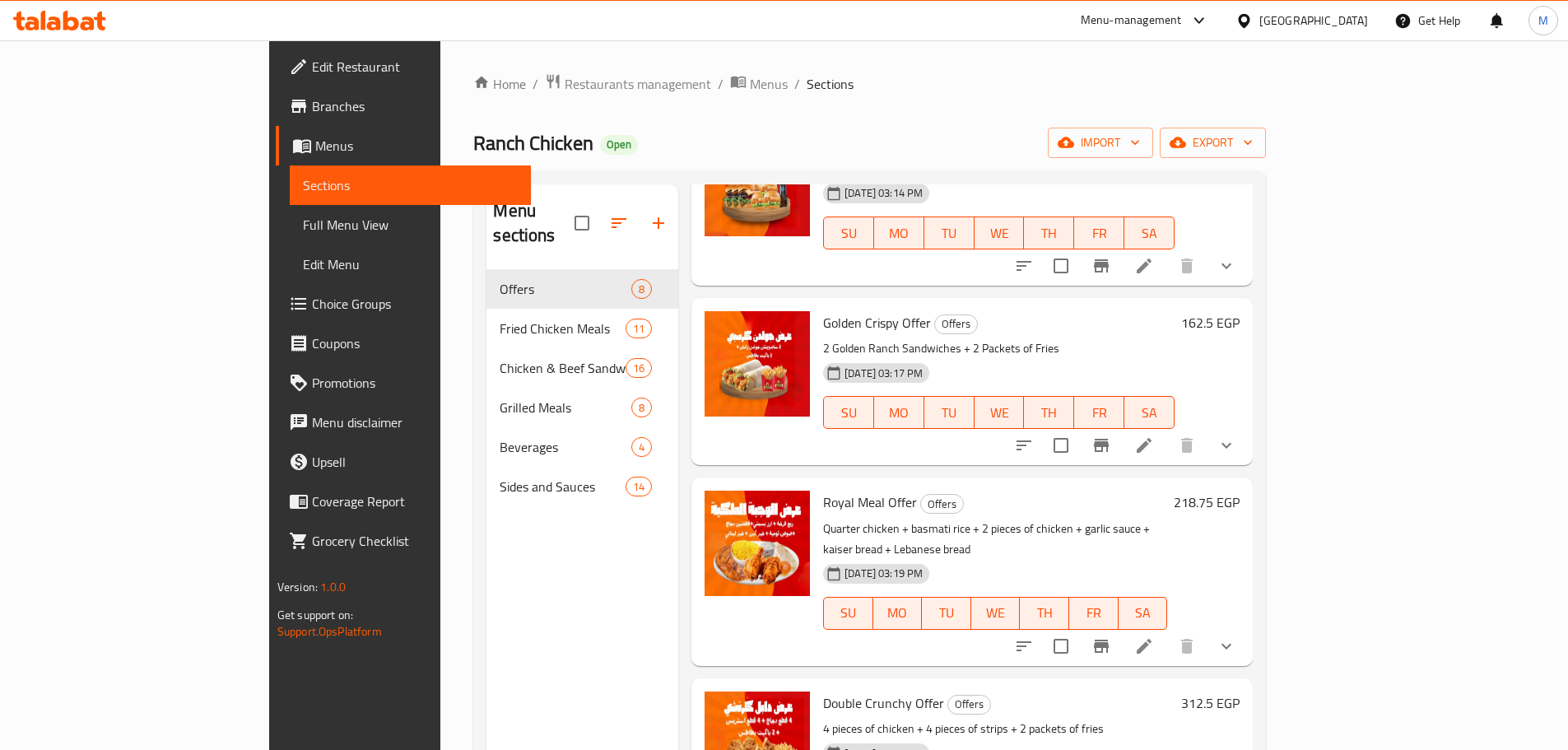
scroll to position [412, 0]
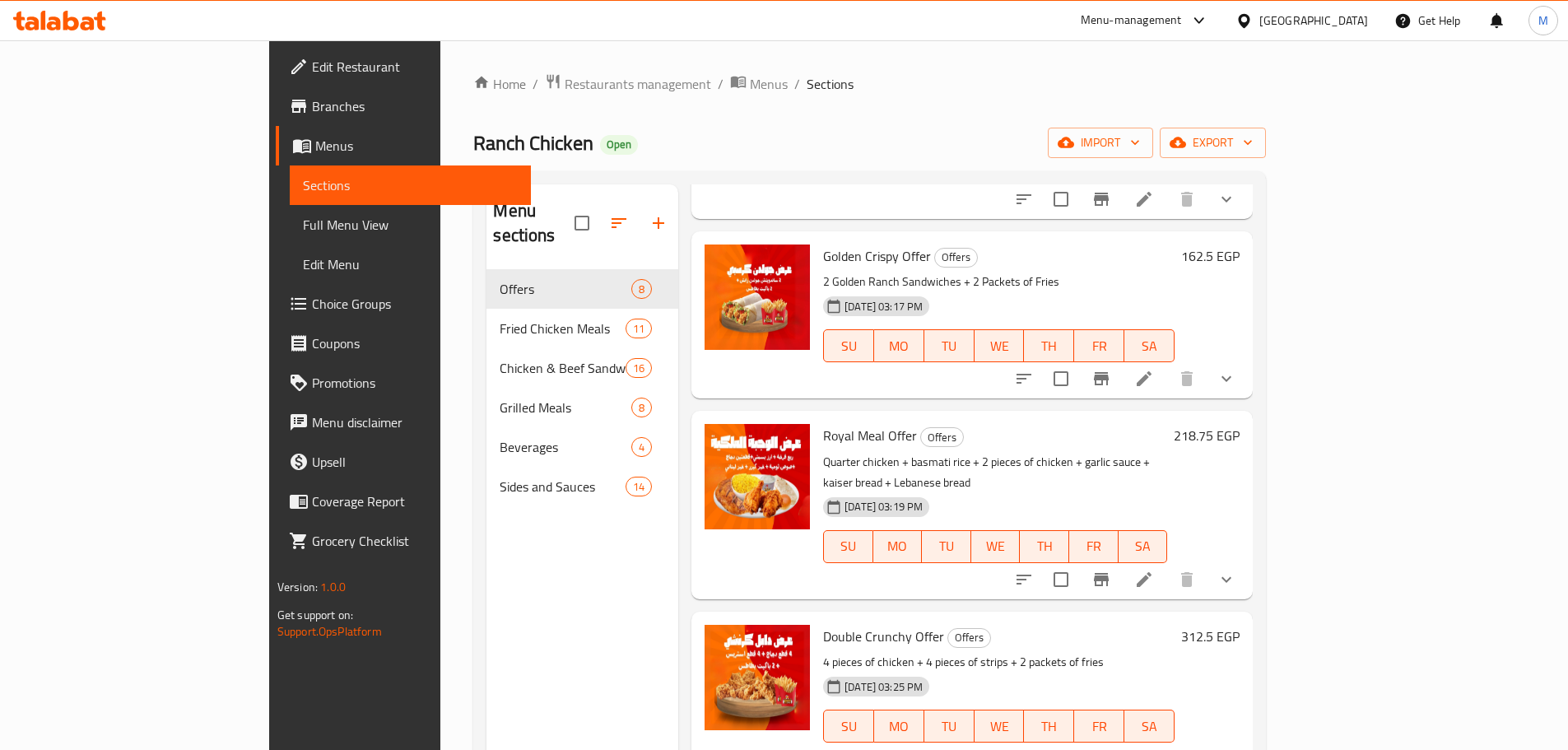
click at [486, 718] on div "Menu sections Offers 8 Fried Chicken Meals 11 Chicken & Beef Sandwiches 16 Gril…" at bounding box center [582, 560] width 192 height 750
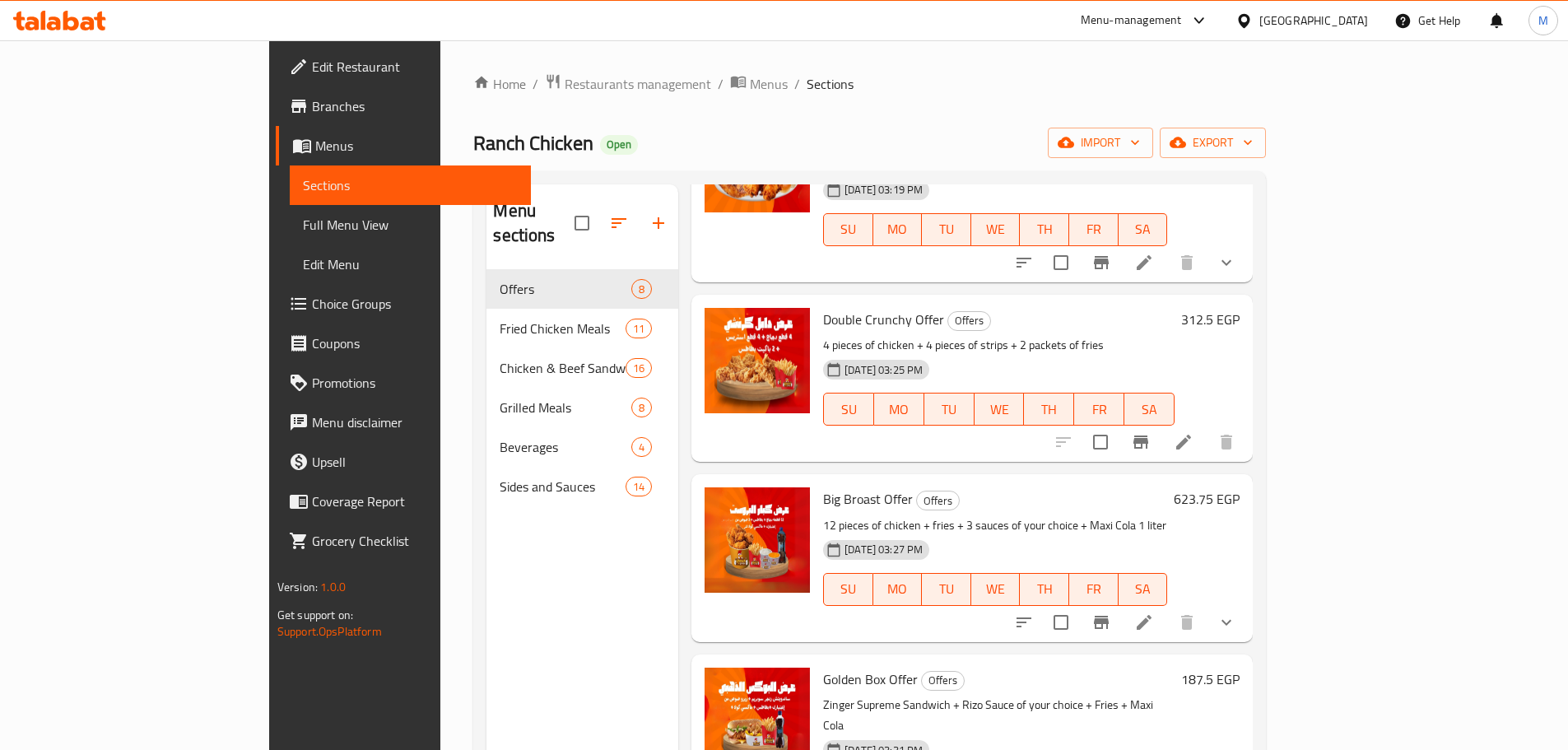
scroll to position [730, 0]
drag, startPoint x: 329, startPoint y: 698, endPoint x: 357, endPoint y: 688, distance: 29.7
click at [486, 698] on div "Menu sections Offers 8 Fried Chicken Meals 11 Chicken & Beef Sandwiches 16 Gril…" at bounding box center [582, 560] width 192 height 750
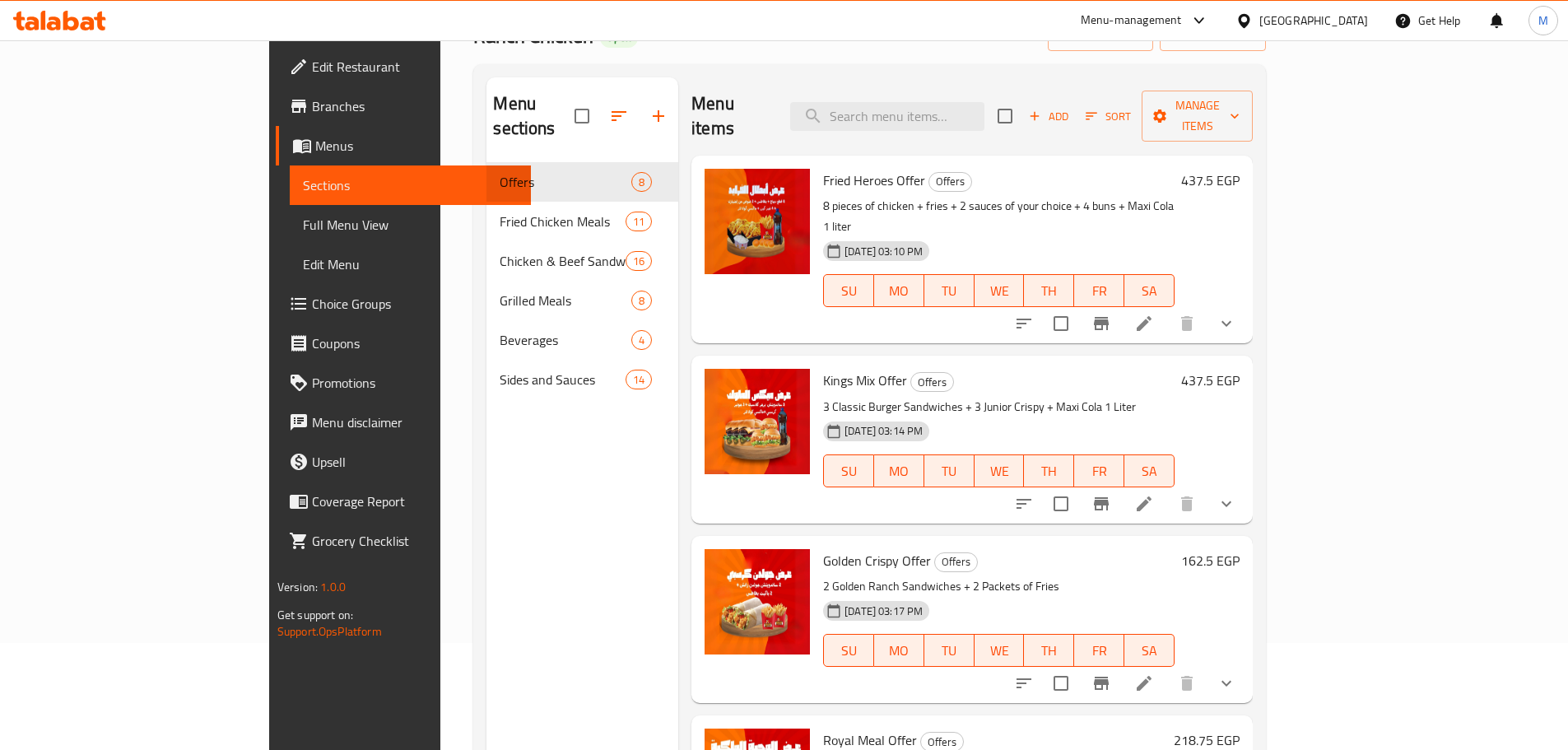
scroll to position [66, 0]
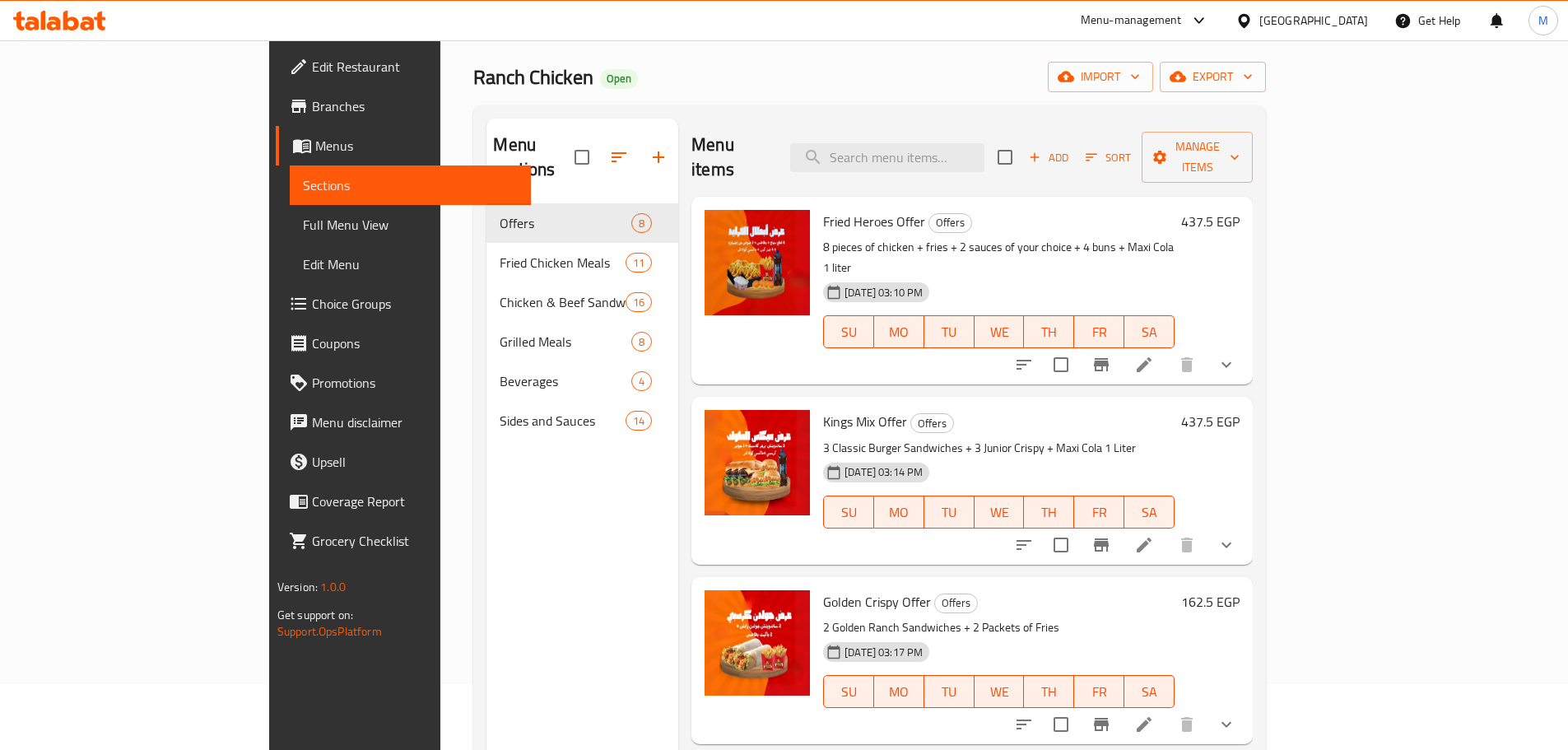
click at [1151, 357] on icon at bounding box center [1144, 365] width 15 height 15
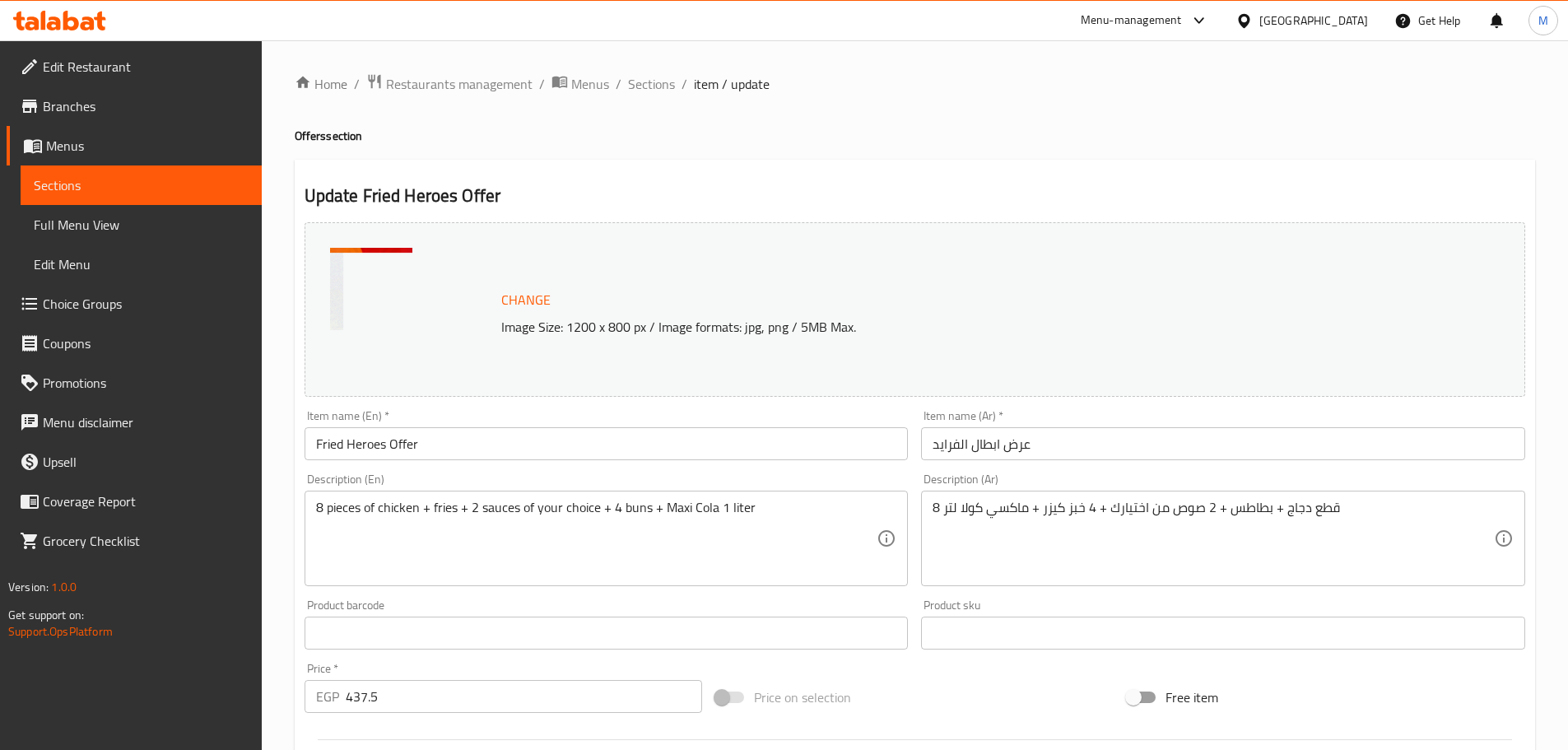
scroll to position [464, 0]
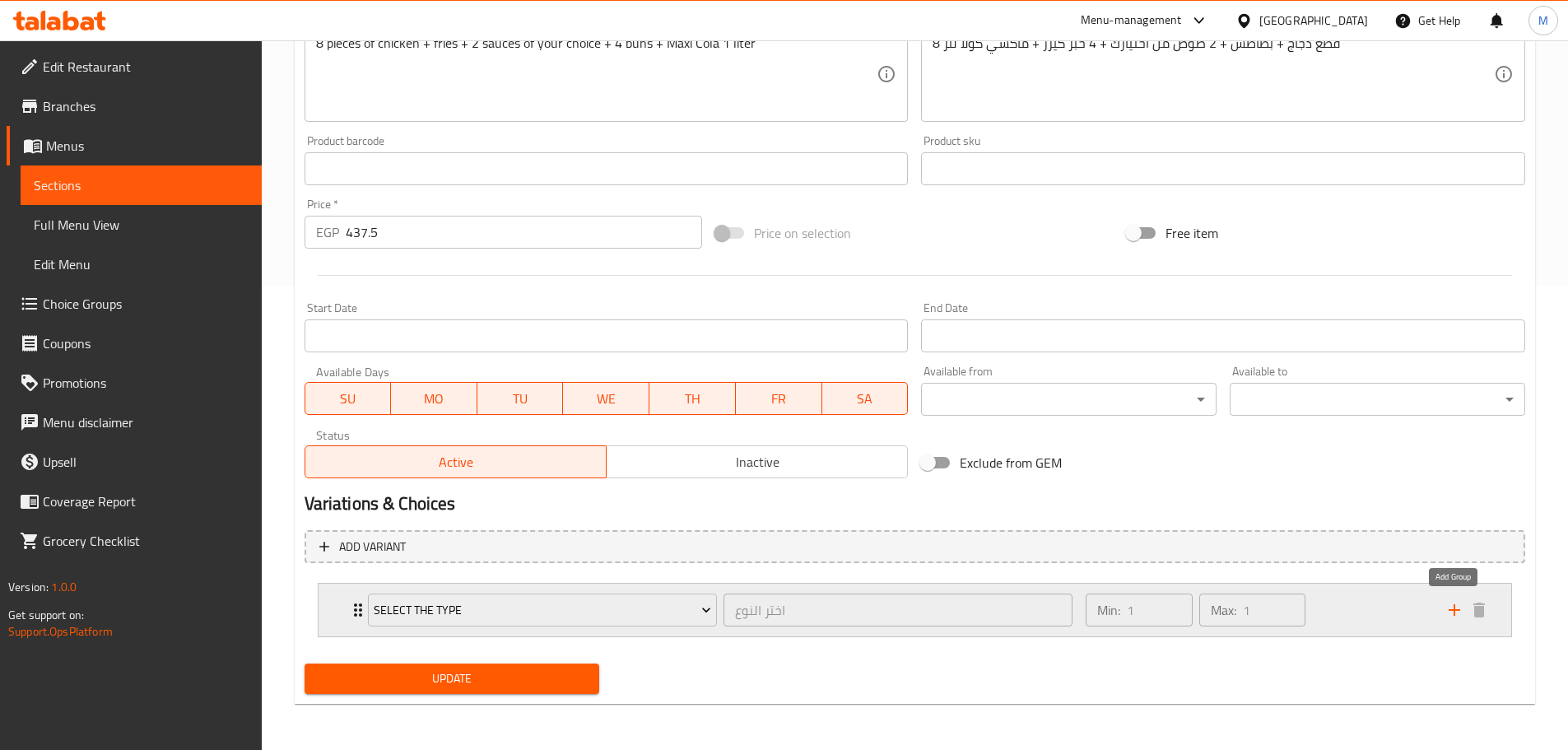
click at [1448, 606] on icon "add" at bounding box center [1454, 609] width 20 height 20
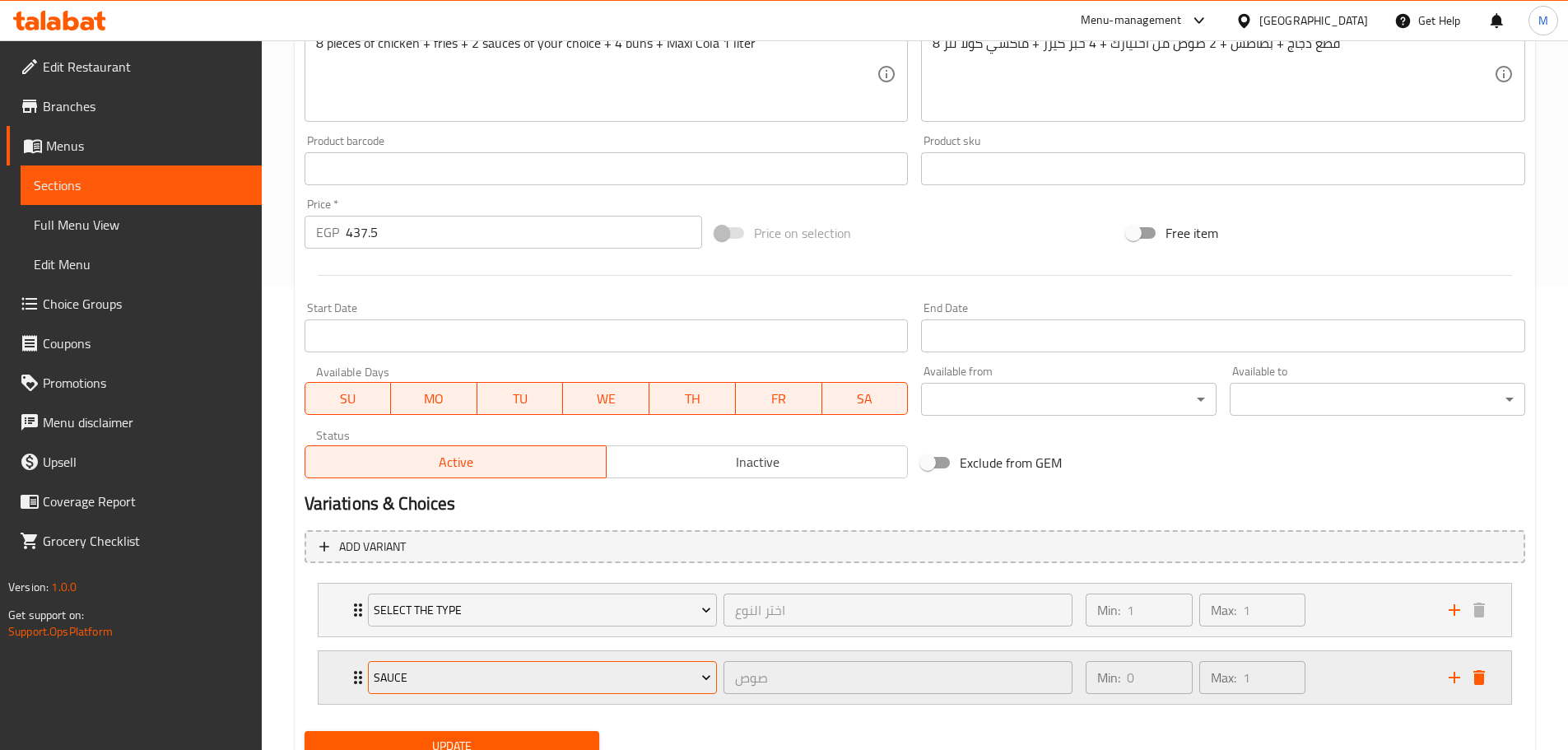
click at [636, 678] on span "Sauce" at bounding box center [543, 678] width 337 height 21
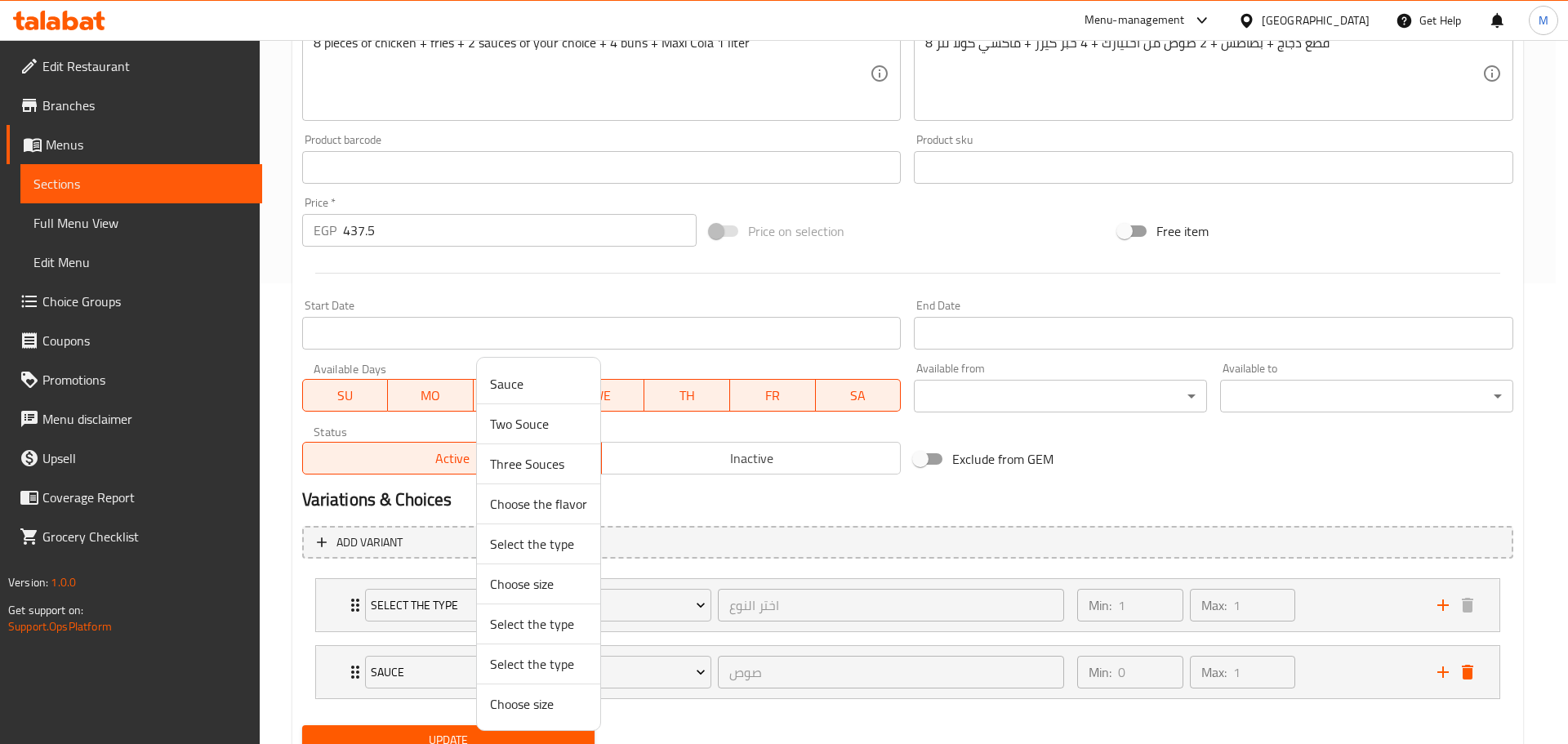
click at [556, 420] on span "Two Souce" at bounding box center [538, 423] width 97 height 20
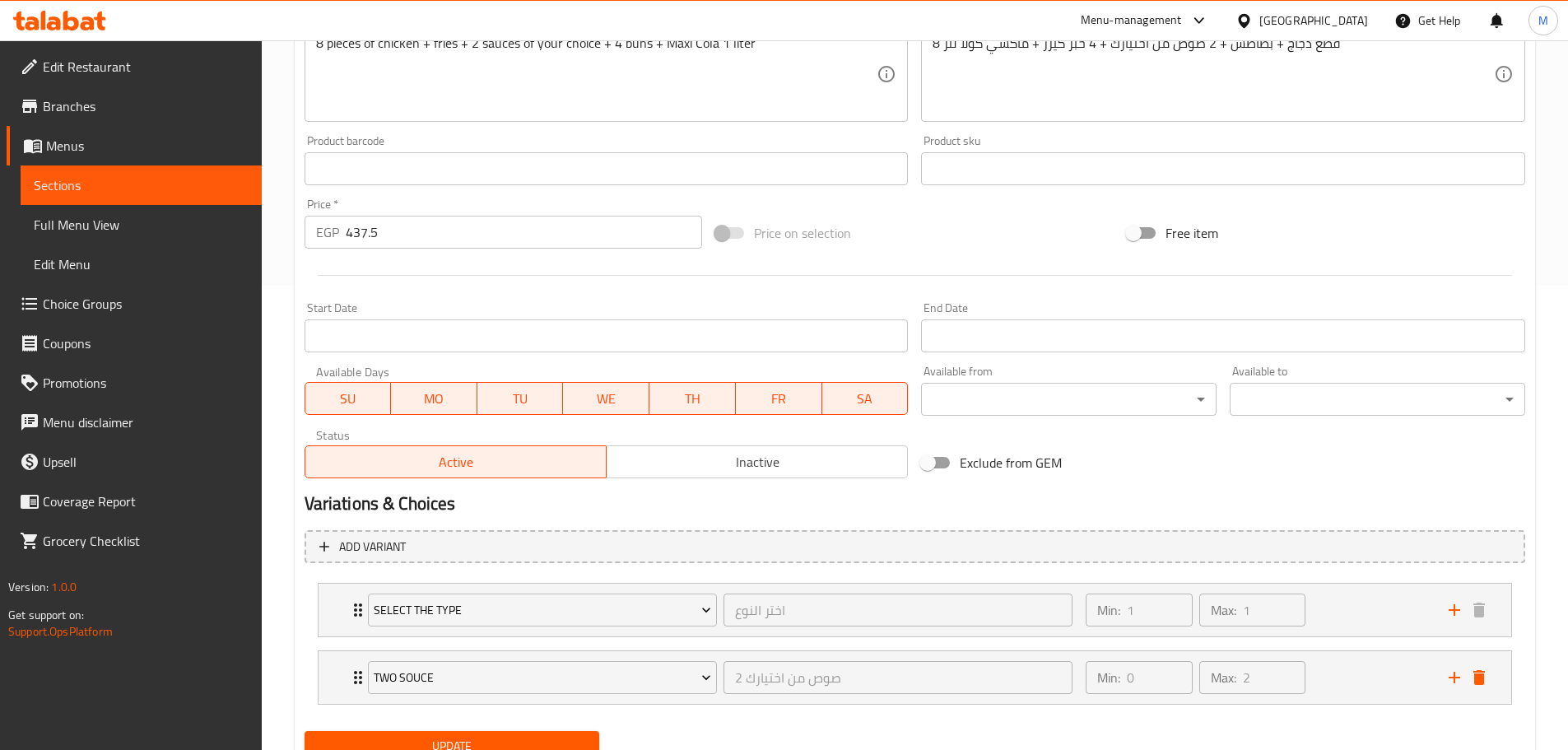
click at [534, 739] on span "Update" at bounding box center [452, 746] width 269 height 21
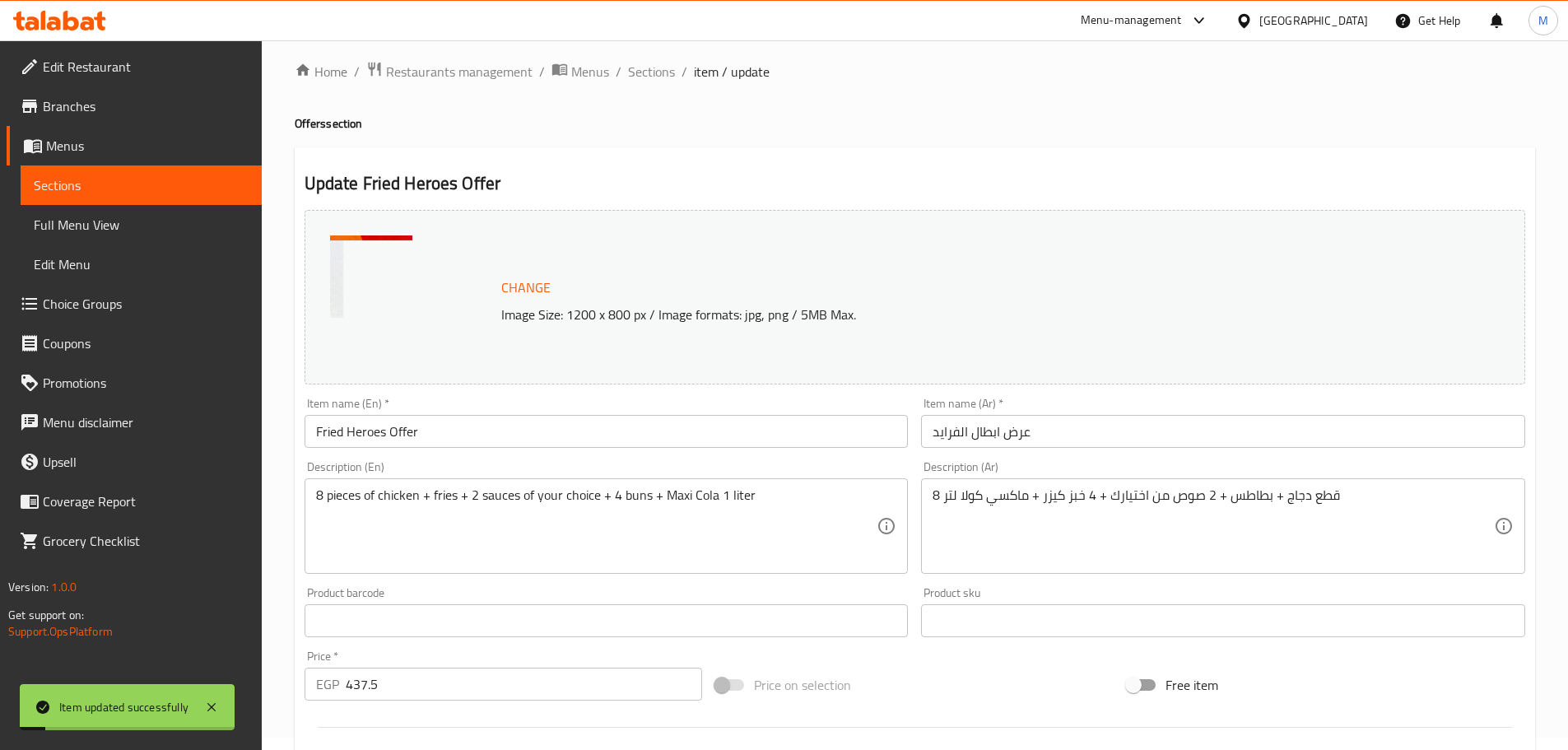
scroll to position [0, 0]
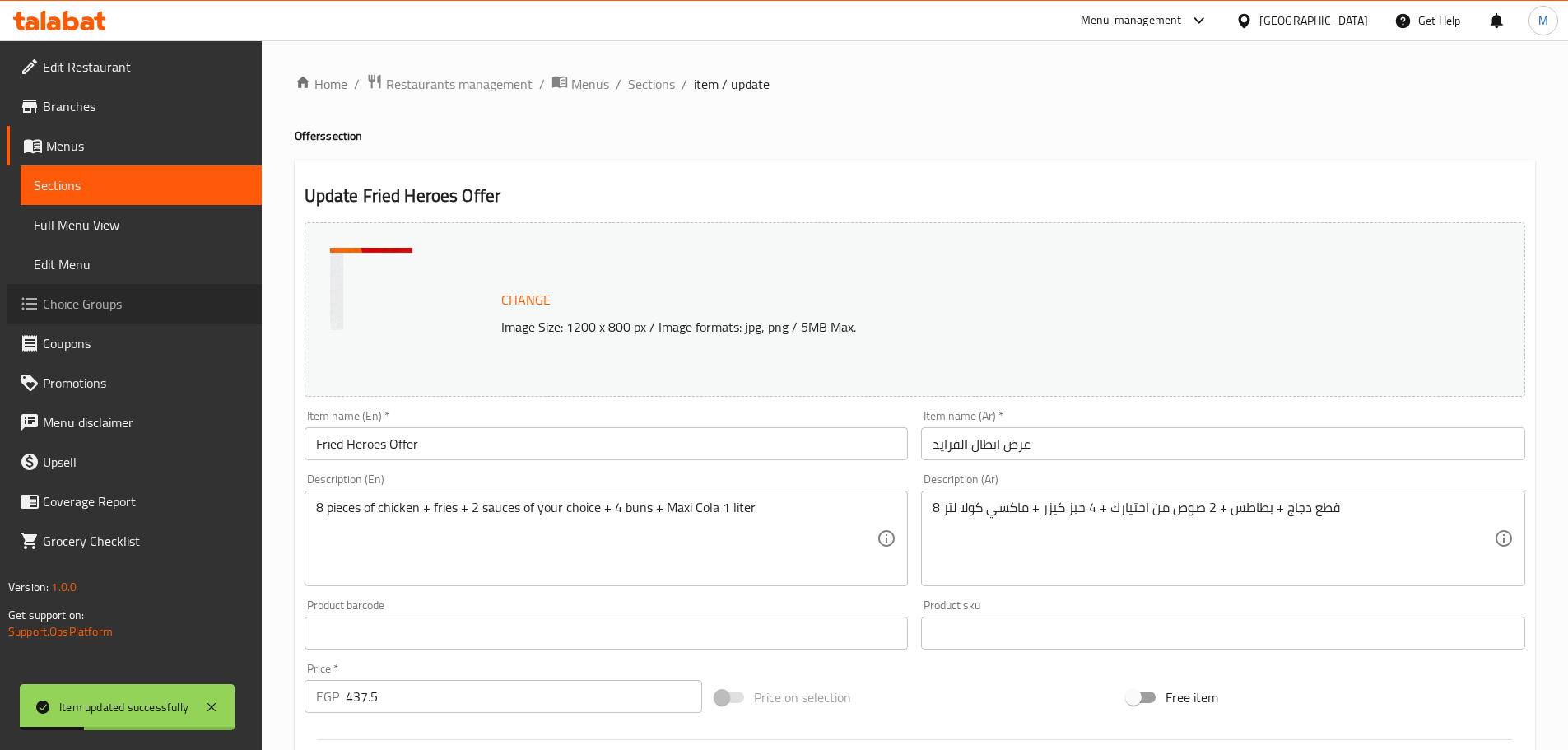
click at [96, 293] on span "Choice Groups" at bounding box center [145, 303] width 205 height 20
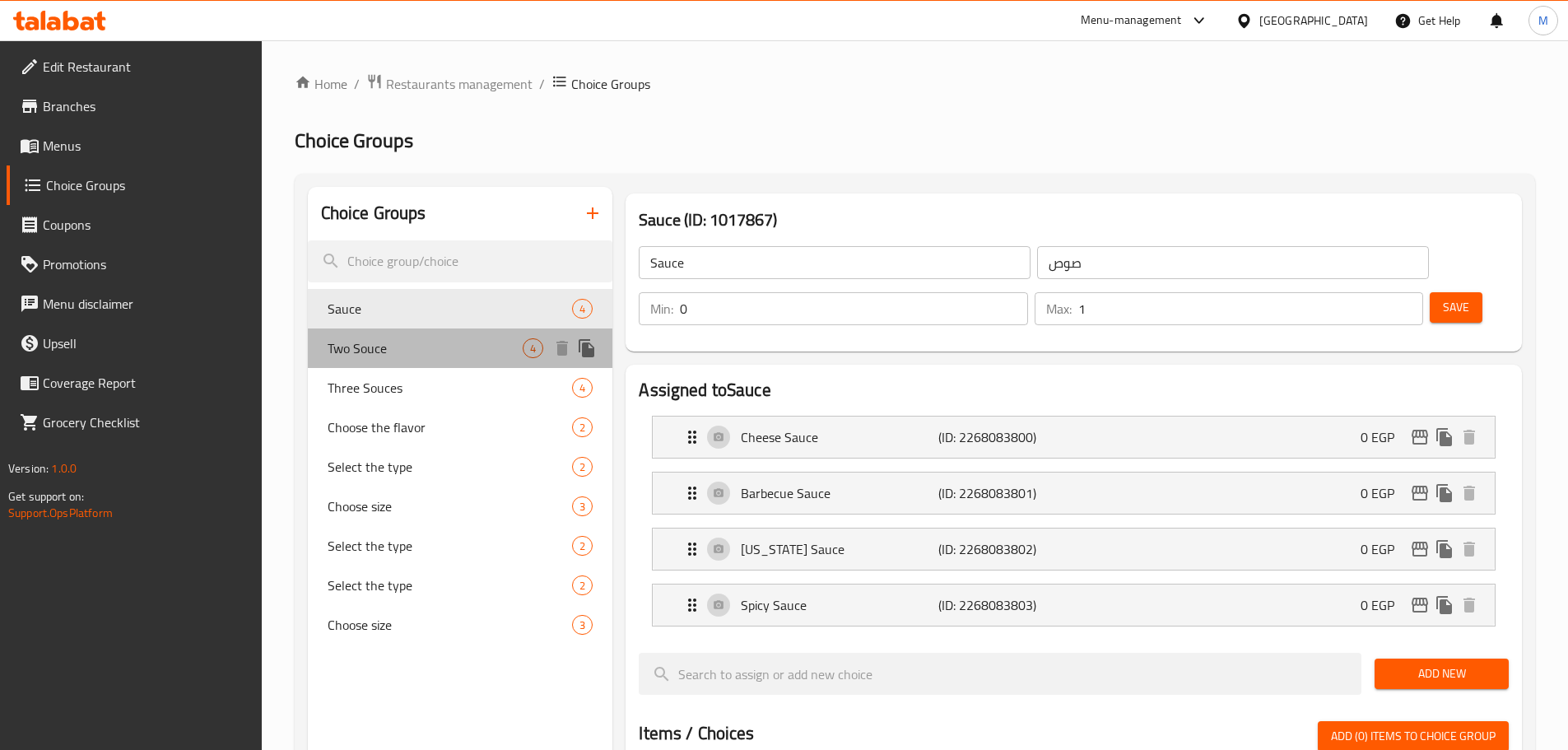
click at [373, 357] on span "Two Souce" at bounding box center [425, 348] width 196 height 20
type input "Two Souce"
type input "2 صوص من اختيارك"
type input "2"
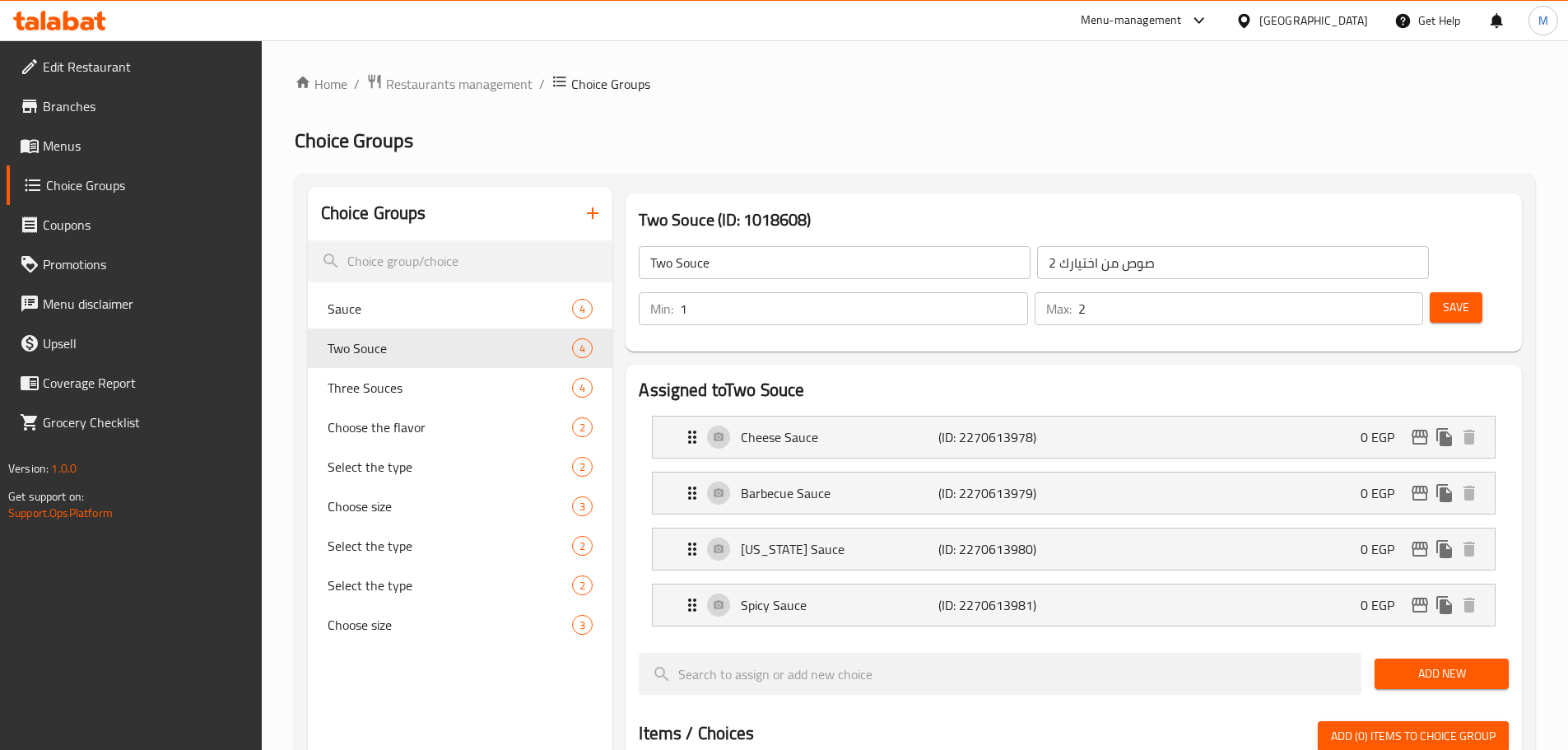
click at [1027, 292] on input "1" at bounding box center [853, 308] width 348 height 33
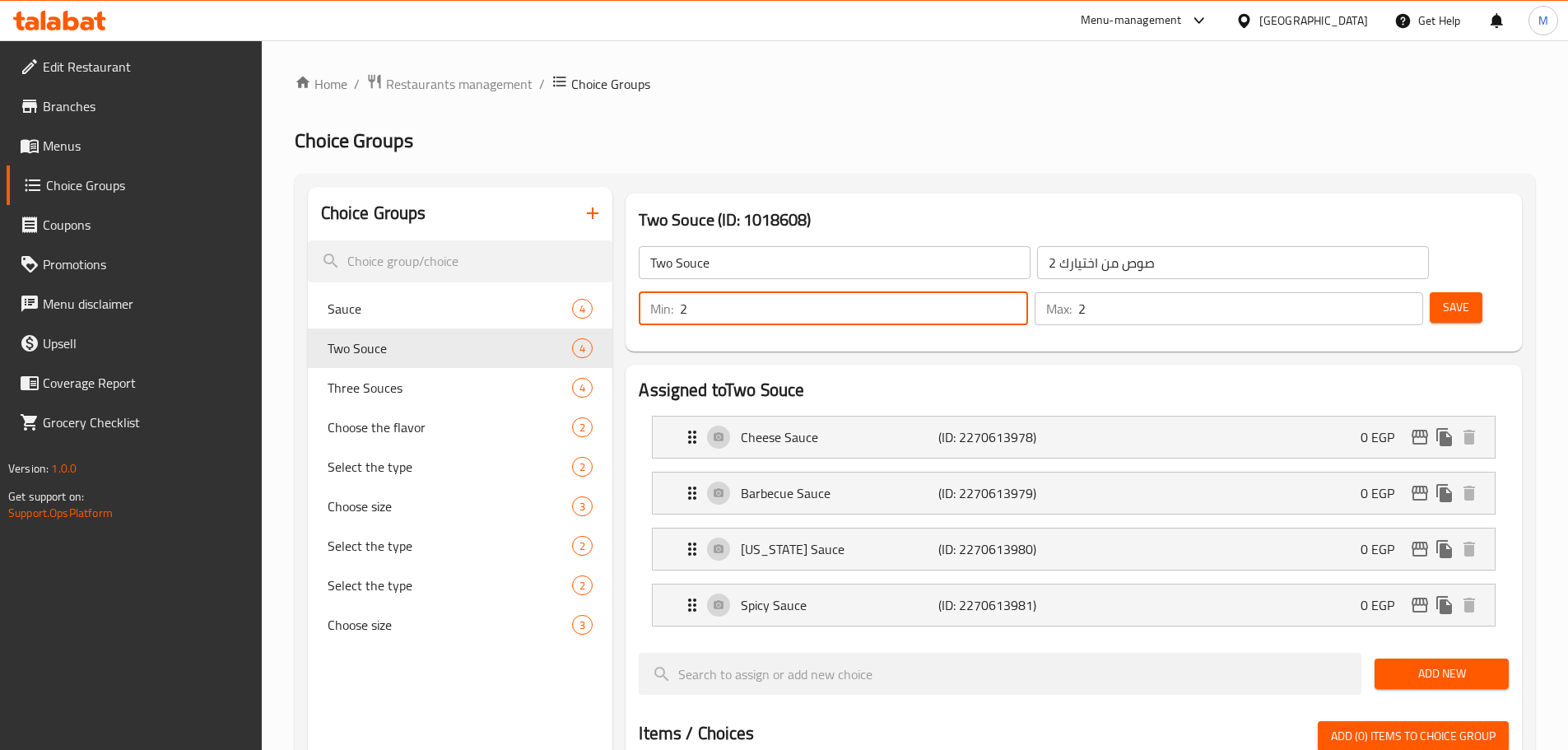
type input "2"
click at [1027, 292] on input "2" at bounding box center [853, 308] width 348 height 33
click at [1429, 292] on button "Save" at bounding box center [1456, 308] width 52 height 30
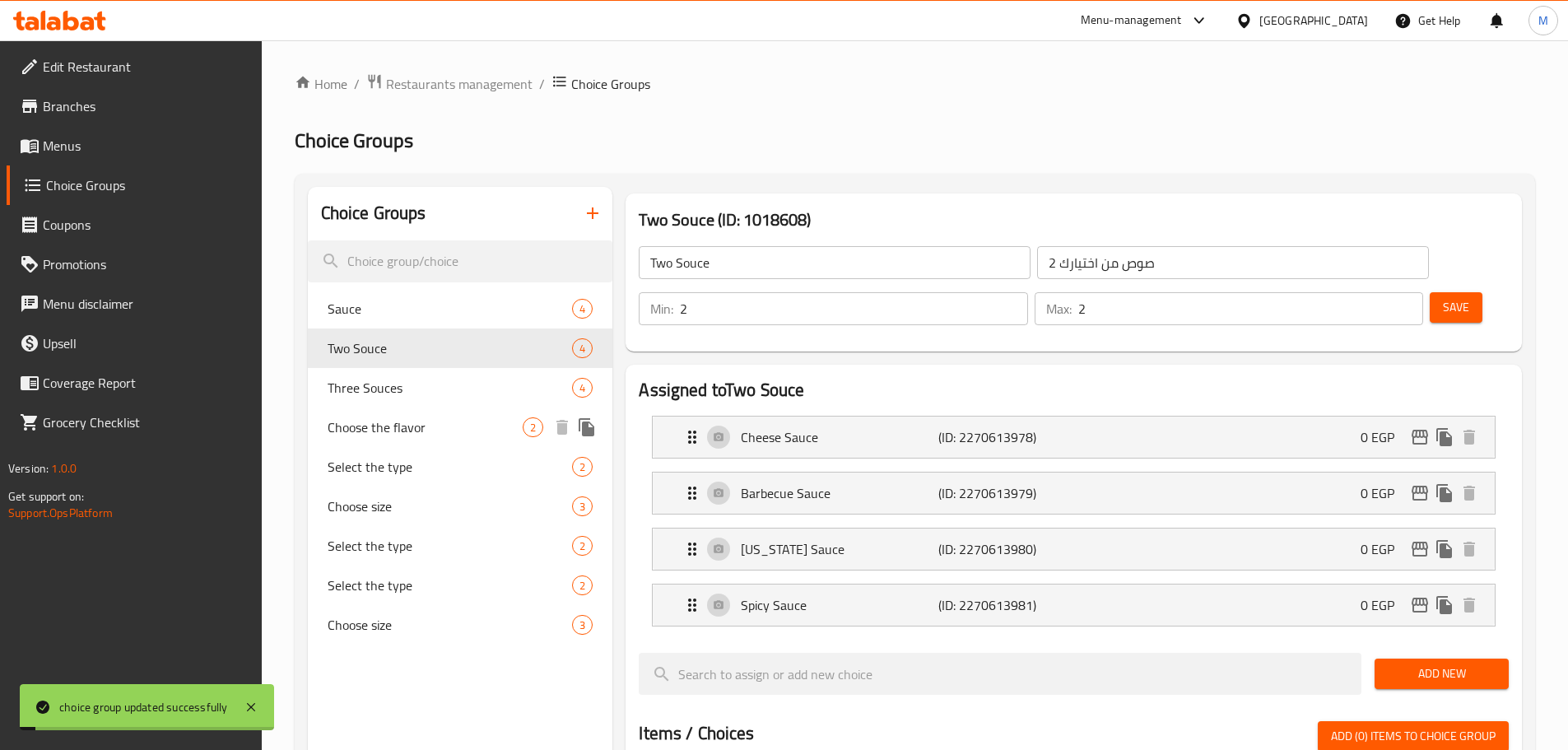
click at [396, 408] on div "Choose the flavor 2" at bounding box center [460, 428] width 306 height 39
type input "Choose the flavor"
type input "اختر النكهة"
type input "1"
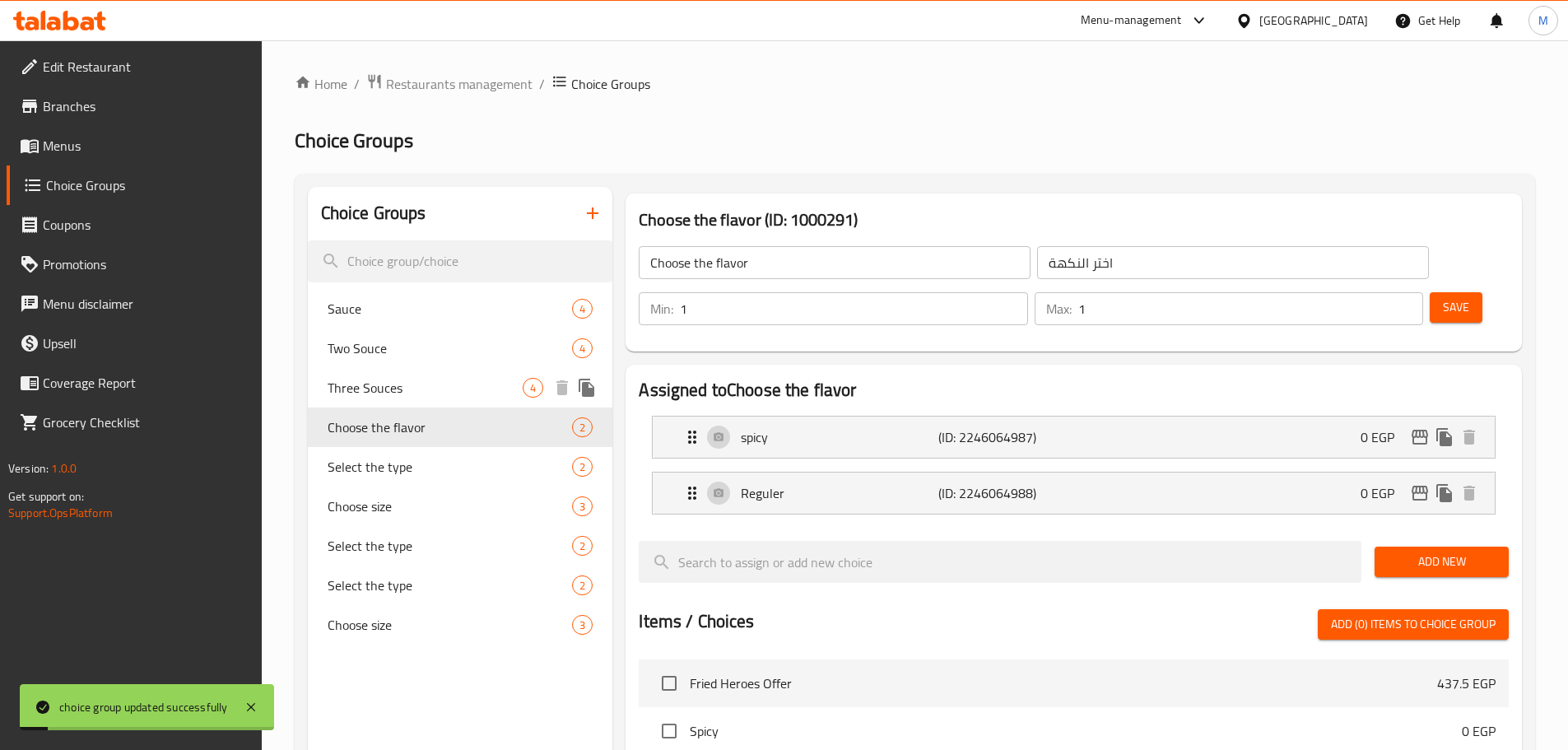
click at [402, 394] on span "Three Souces" at bounding box center [425, 387] width 196 height 20
type input "Three Souces"
type input "3 صوص من إختيارك"
type input "0"
type input "3"
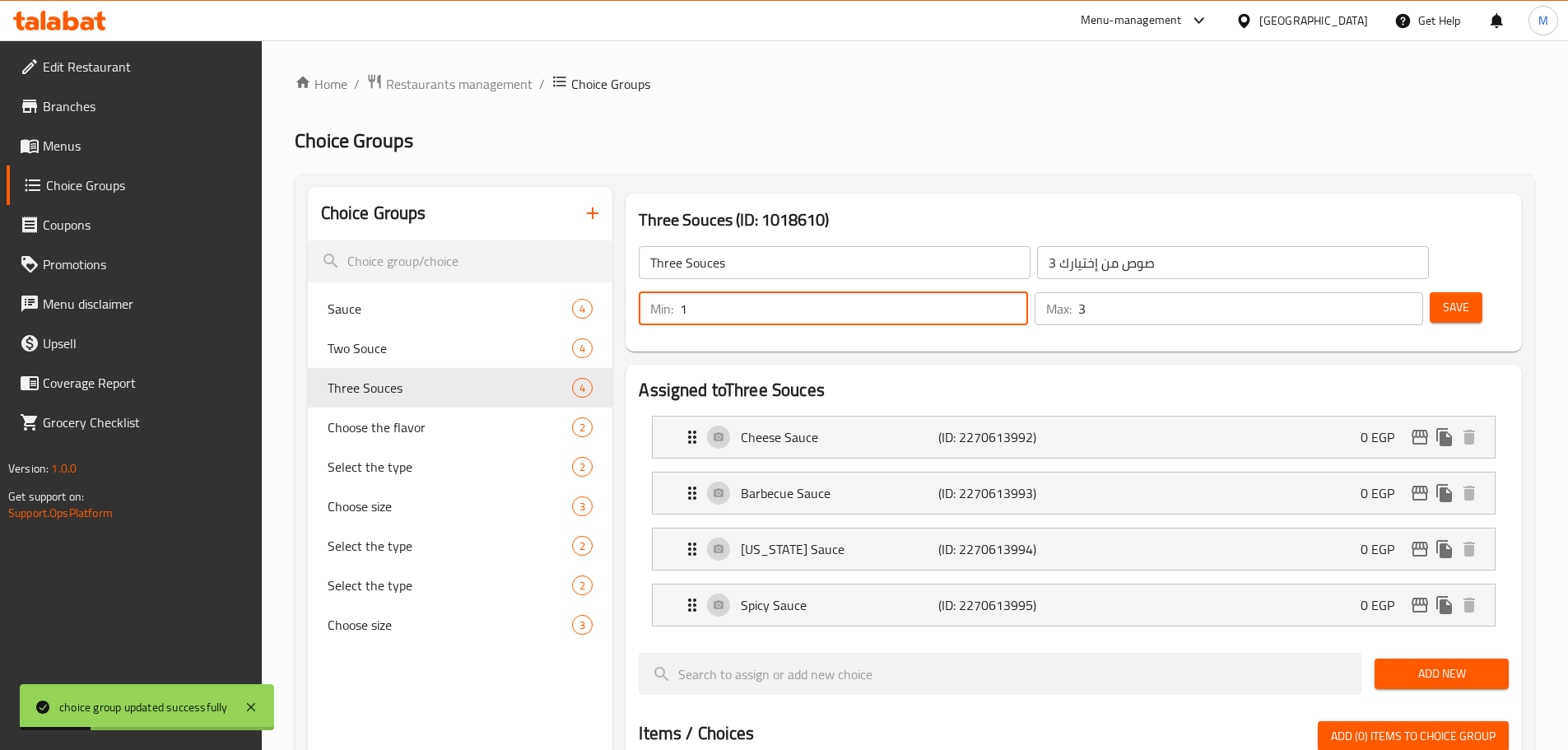
click at [1027, 292] on input "1" at bounding box center [853, 308] width 348 height 33
click at [1027, 292] on input "2" at bounding box center [853, 308] width 348 height 33
type input "3"
click at [1027, 292] on input "3" at bounding box center [853, 308] width 348 height 33
click at [1429, 292] on button "Save" at bounding box center [1456, 308] width 52 height 30
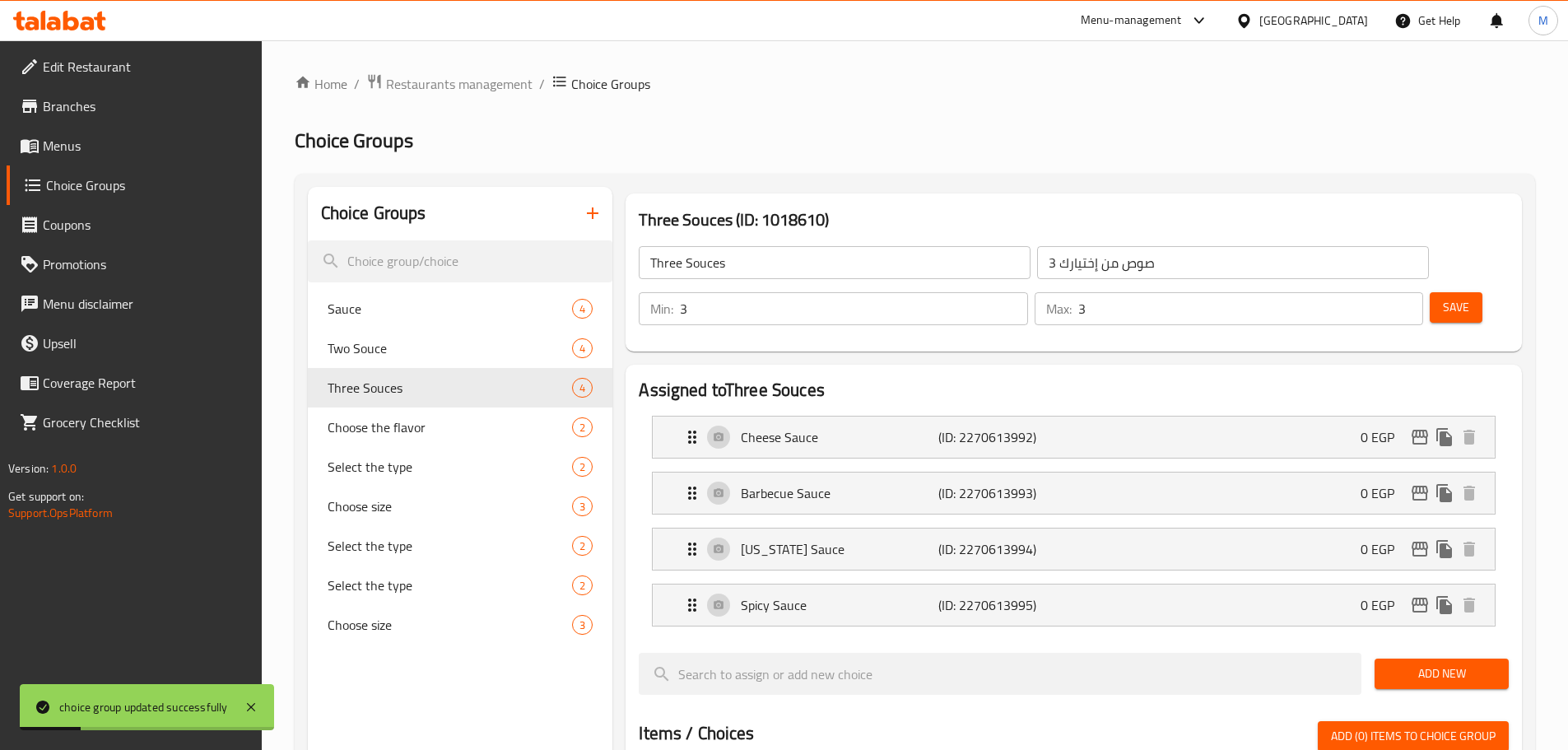
click at [683, 148] on h2 "Choice Groups" at bounding box center [914, 141] width 1240 height 26
click at [359, 423] on span "Choose the flavor" at bounding box center [425, 427] width 196 height 20
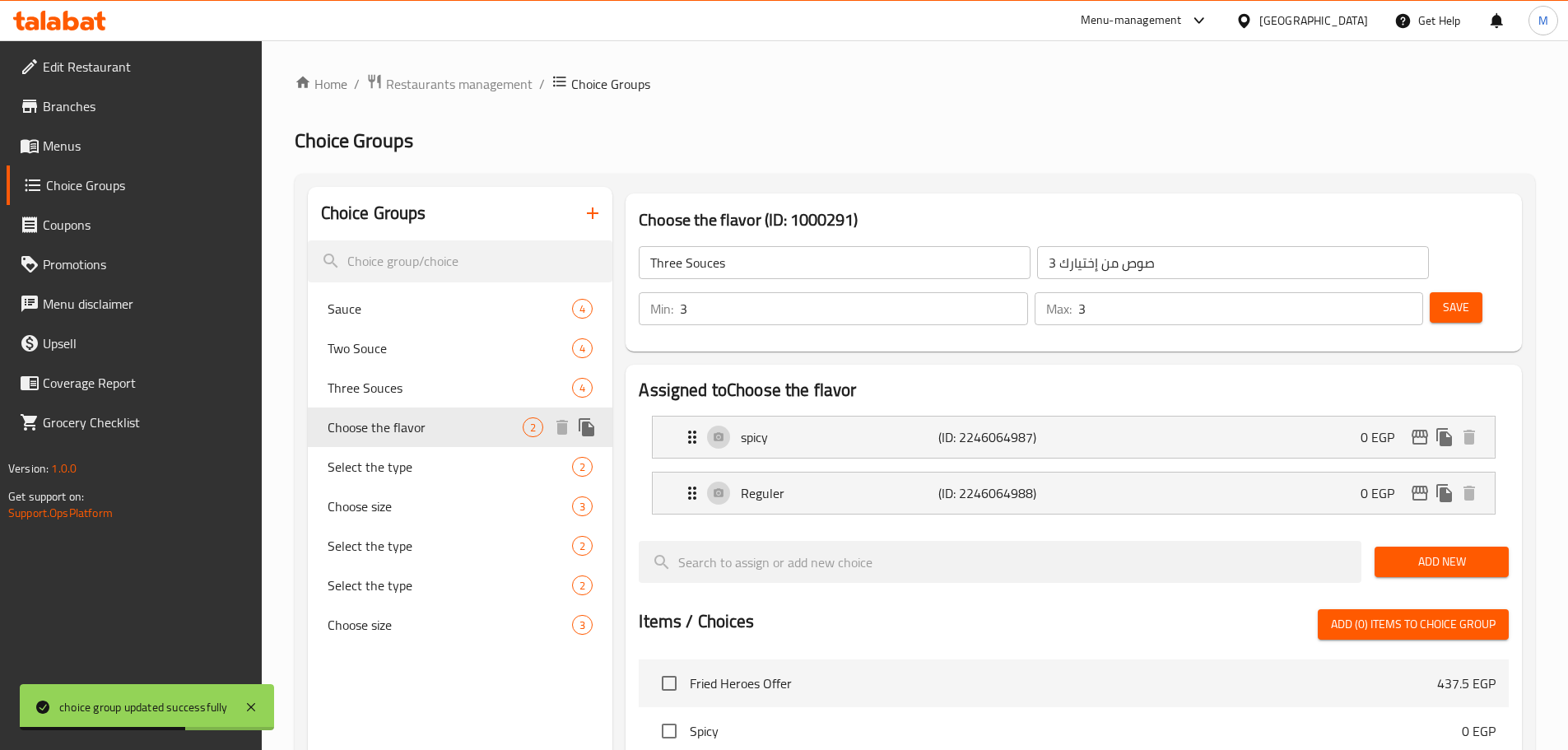
type input "Choose the flavor"
type input "اختر النكهة"
type input "1"
click at [422, 460] on span "Select the type" at bounding box center [425, 466] width 196 height 20
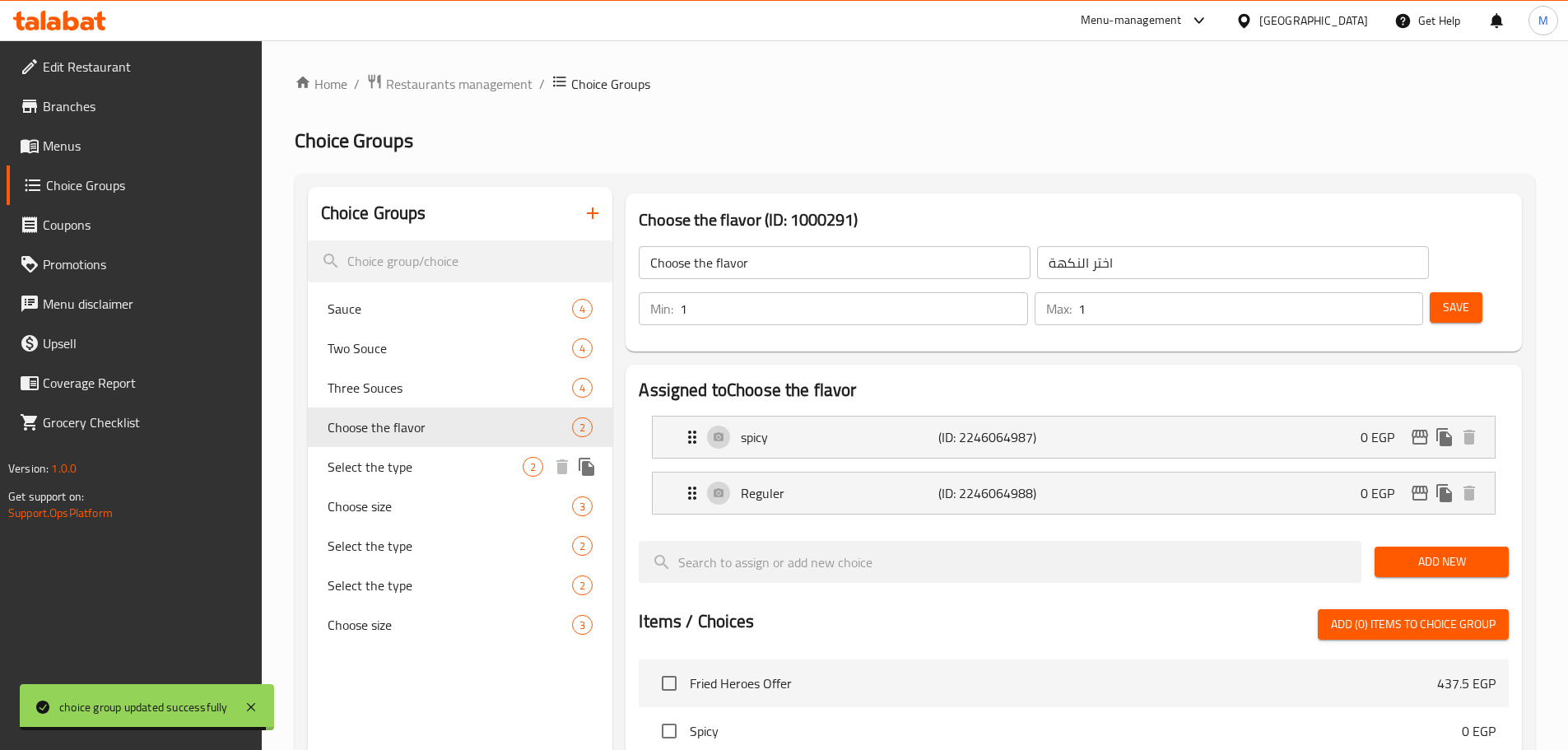
type input "Select the type"
type input "اختر النوع"
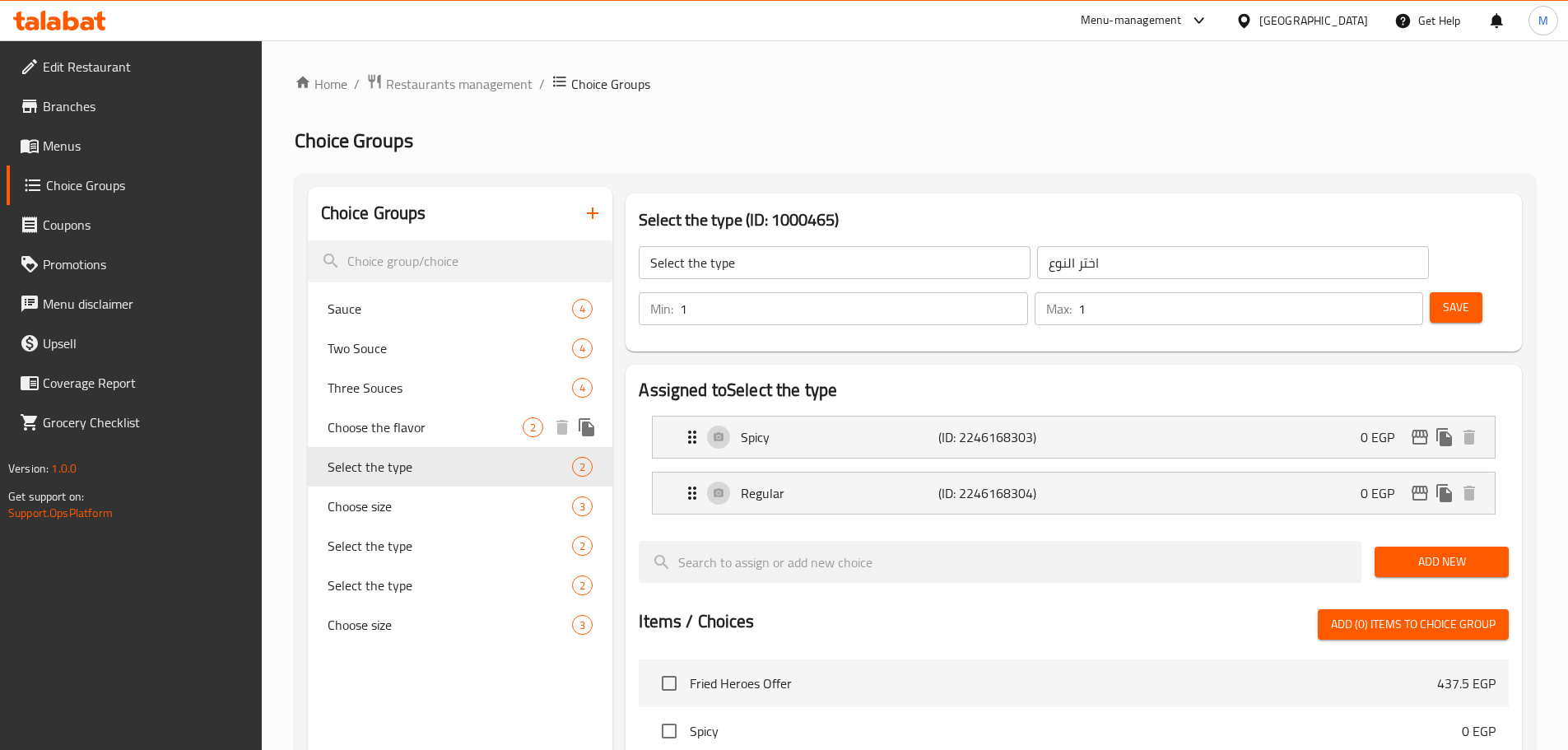
click at [426, 433] on span "Choose the flavor" at bounding box center [425, 427] width 196 height 20
type input "Choose the flavor"
type input "اختر النكهة"
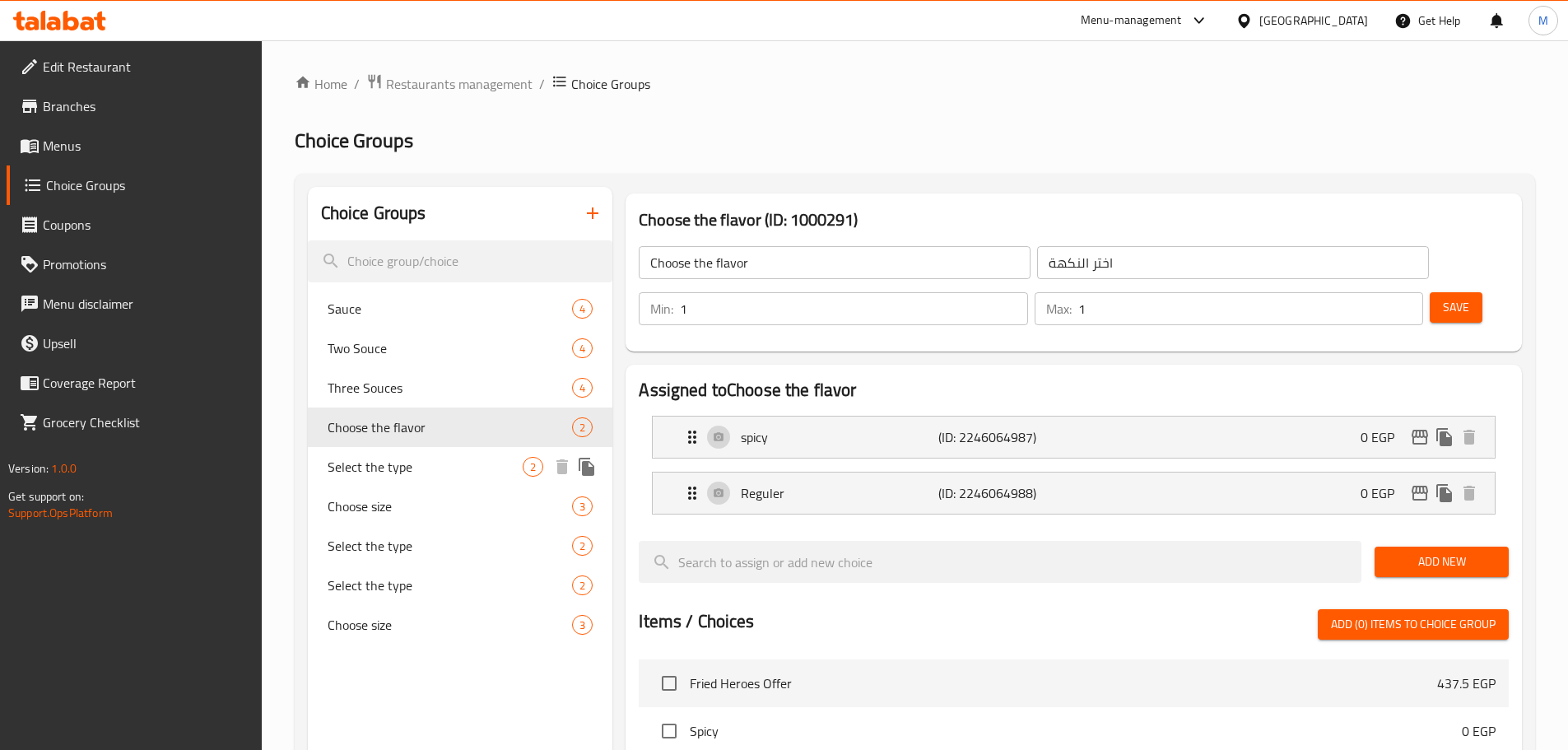
click at [436, 462] on span "Select the type" at bounding box center [425, 466] width 196 height 20
type input "Select the type"
type input "اختر النوع"
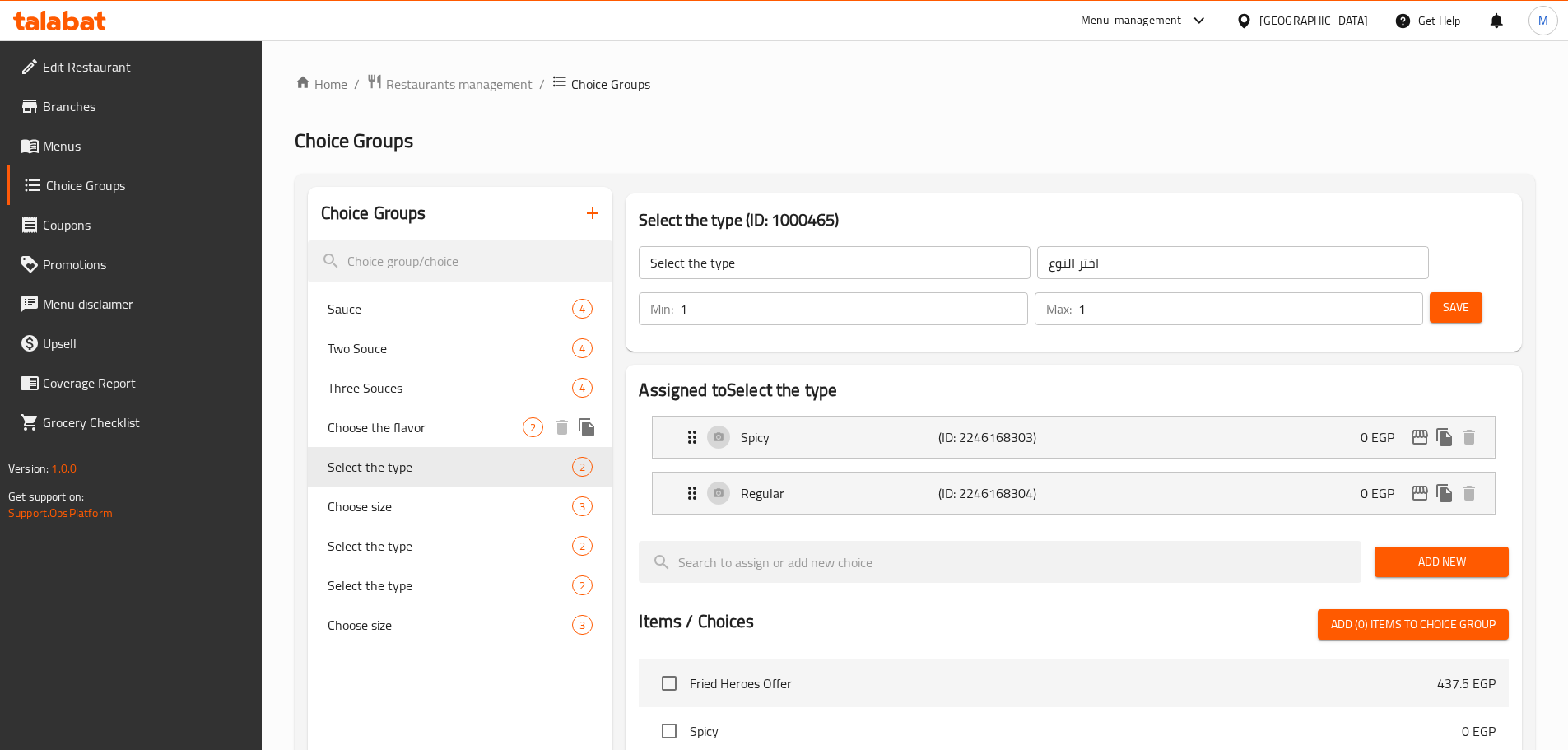
click at [441, 431] on span "Choose the flavor" at bounding box center [425, 427] width 196 height 20
type input "Choose the flavor"
type input "اختر النكهة"
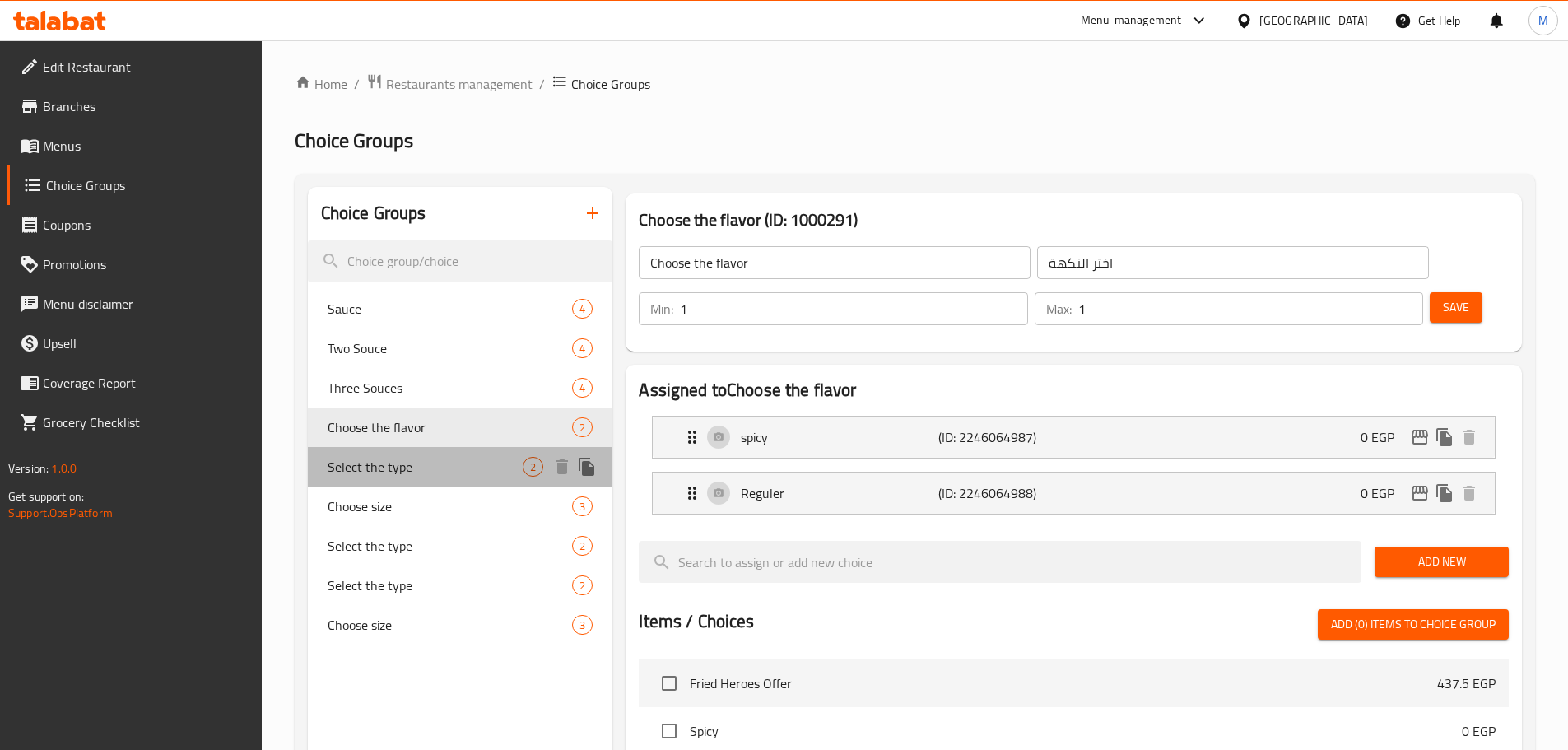
click at [445, 462] on span "Select the type" at bounding box center [425, 466] width 196 height 20
type input "Select the type"
type input "اختر النوع"
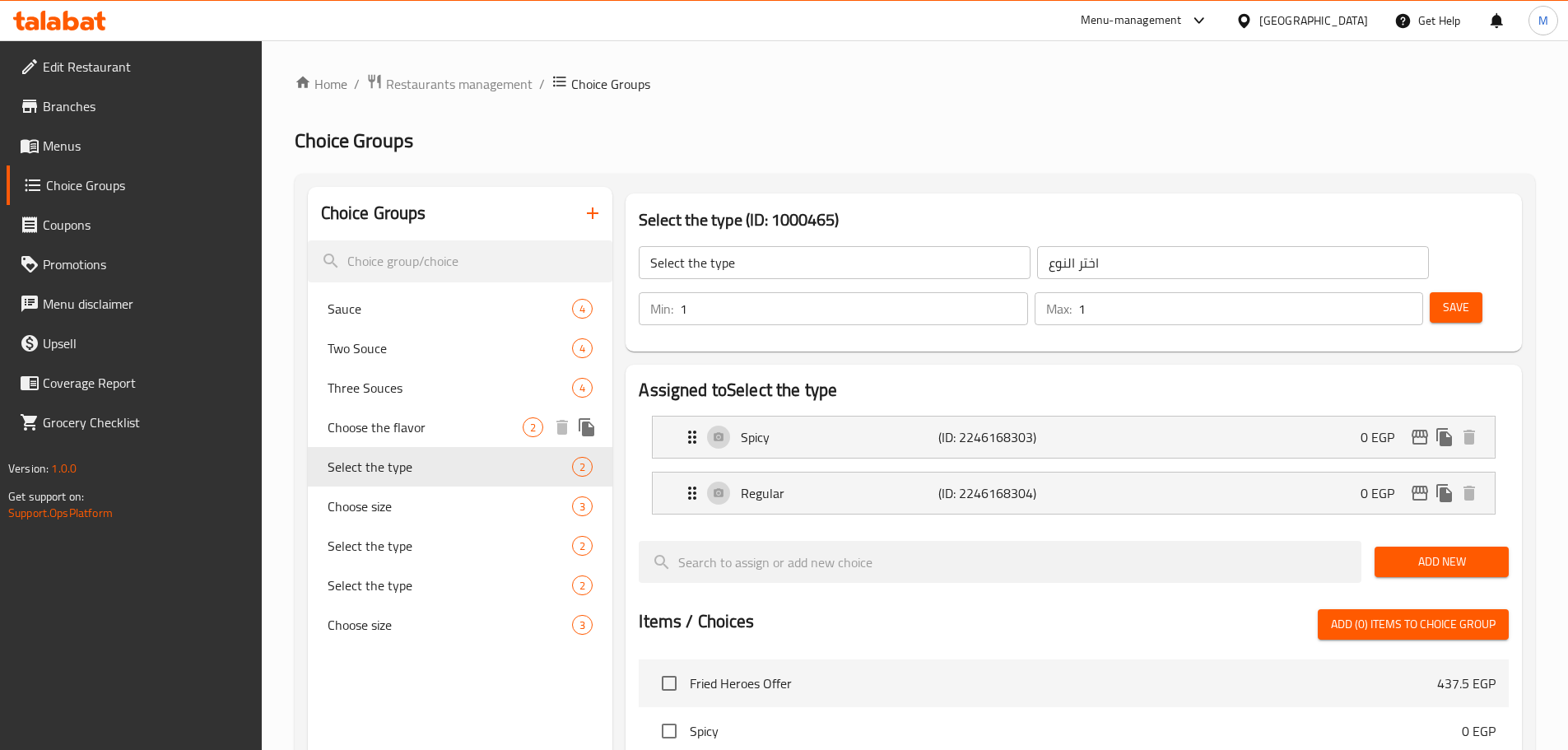
click at [447, 429] on span "Choose the flavor" at bounding box center [425, 427] width 196 height 20
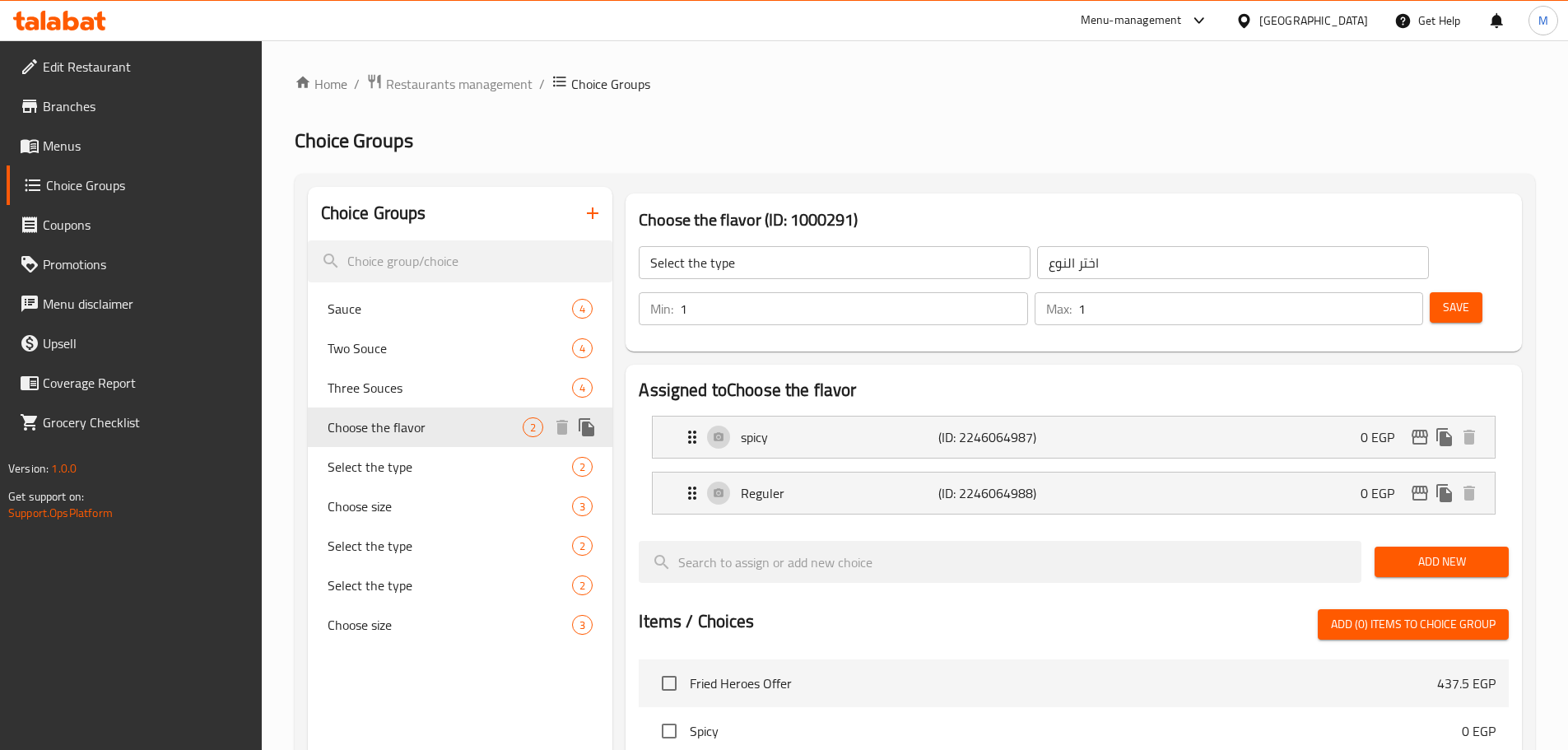
type input "Choose the flavor"
type input "اختر النكهة"
click at [449, 451] on div "Select the type 2" at bounding box center [460, 467] width 306 height 39
type input "Select the type"
type input "اختر النوع"
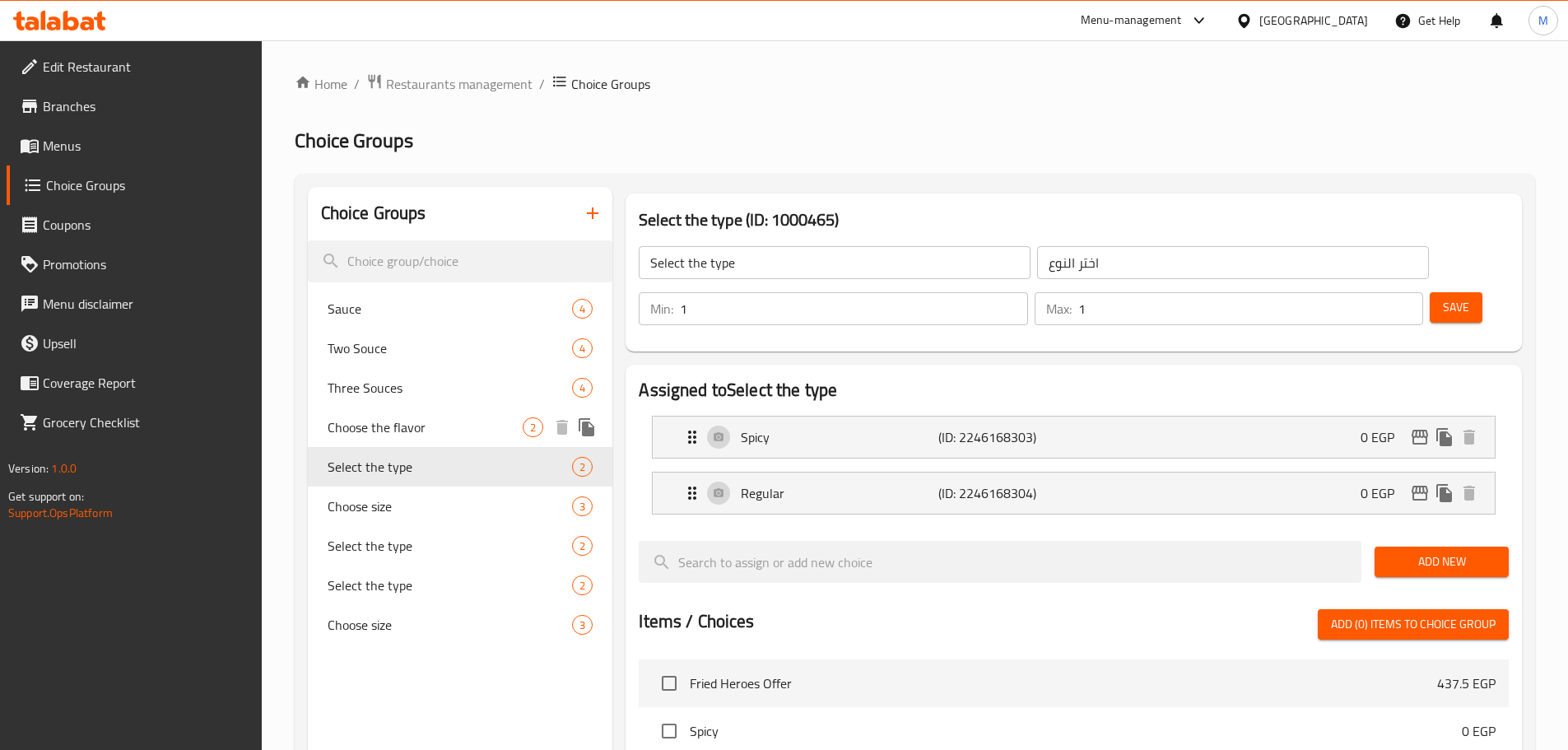
click at [449, 428] on span "Choose the flavor" at bounding box center [425, 427] width 196 height 20
type input "Choose the flavor"
type input "اختر النكهة"
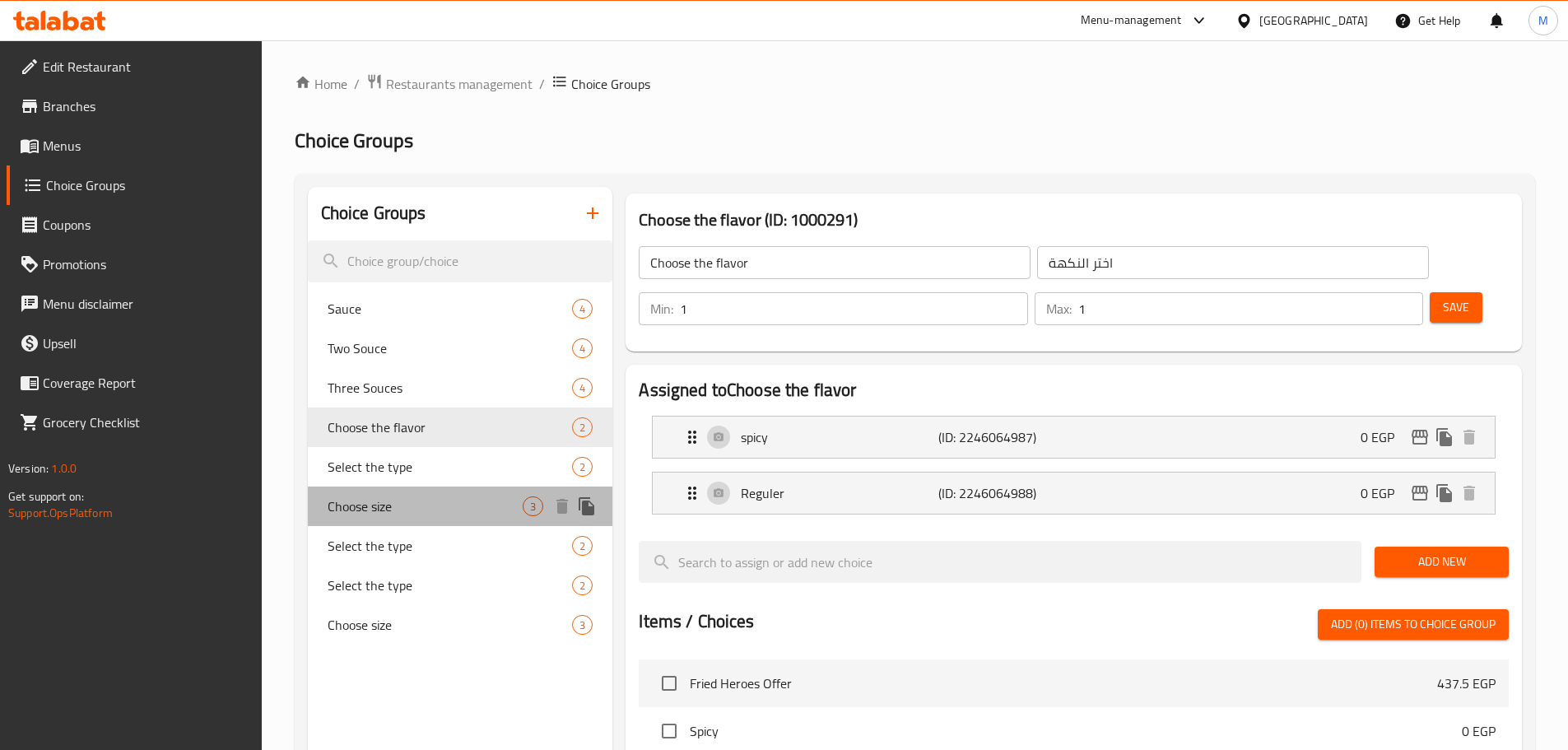
click at [450, 511] on span "Choose size" at bounding box center [425, 505] width 196 height 20
type input "Choose size"
type input "اختر الحجم"
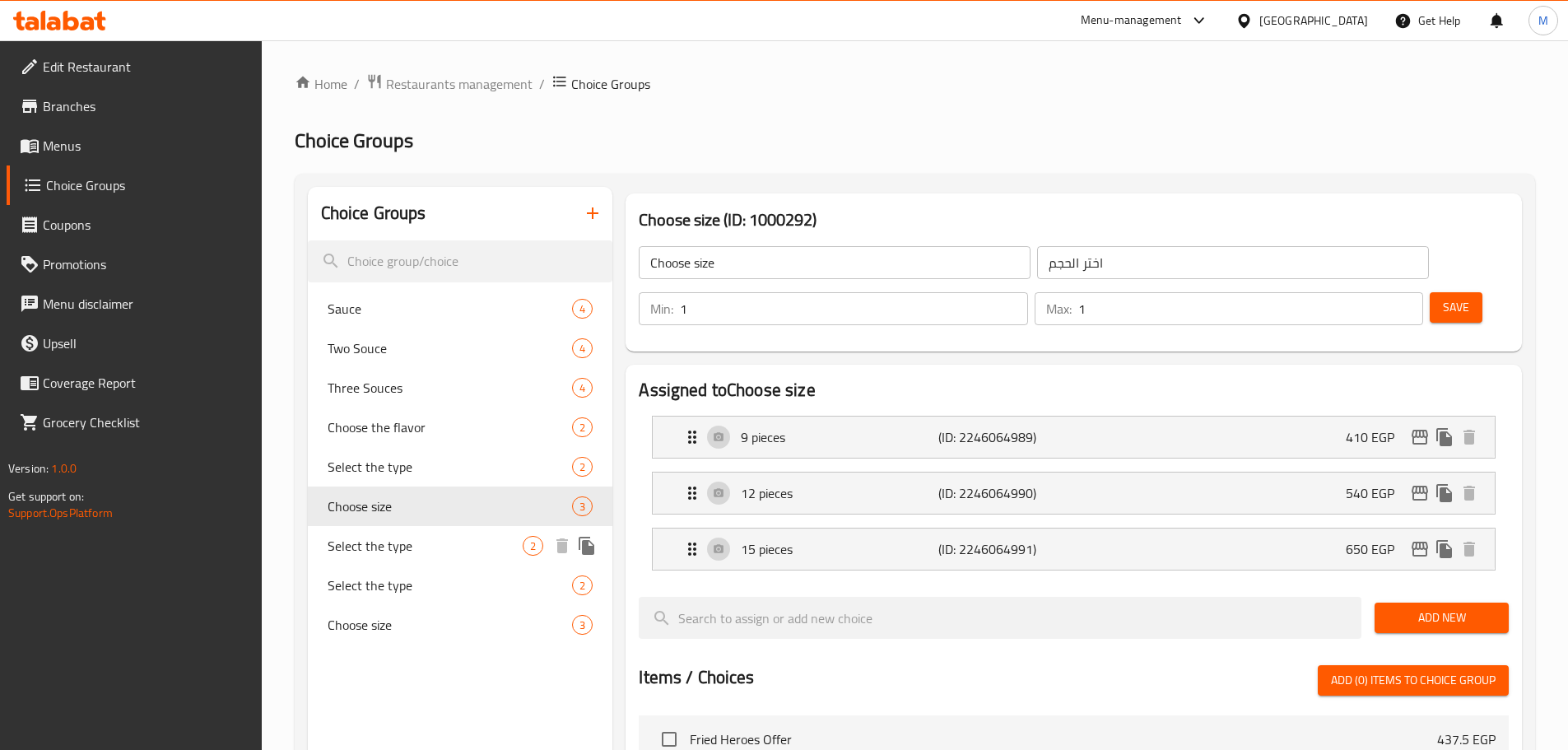
click at [456, 537] on span "Select the type" at bounding box center [425, 546] width 196 height 20
type input "Select the type"
type input "اختر النوع"
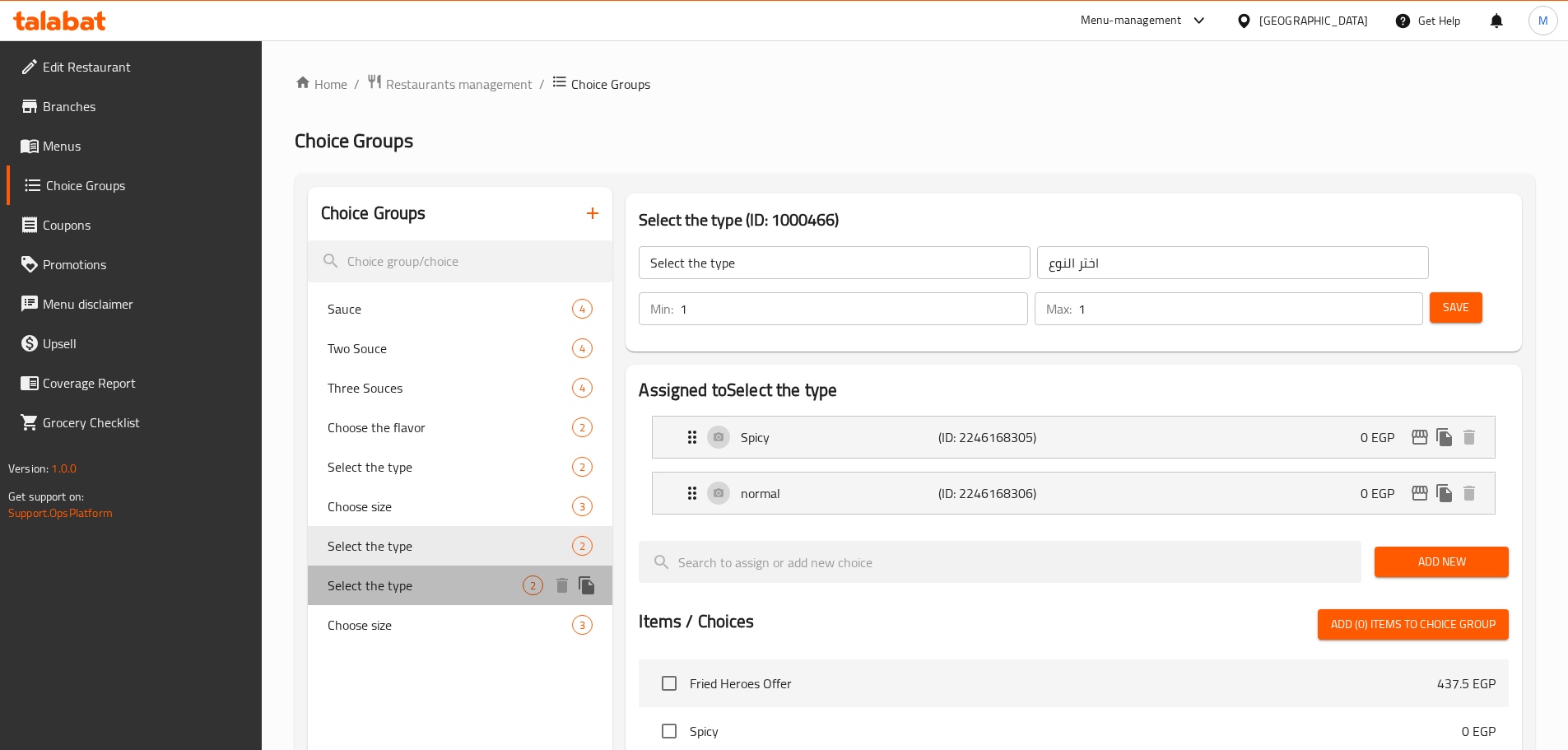
click at [456, 569] on div "Select the type 2" at bounding box center [460, 585] width 306 height 39
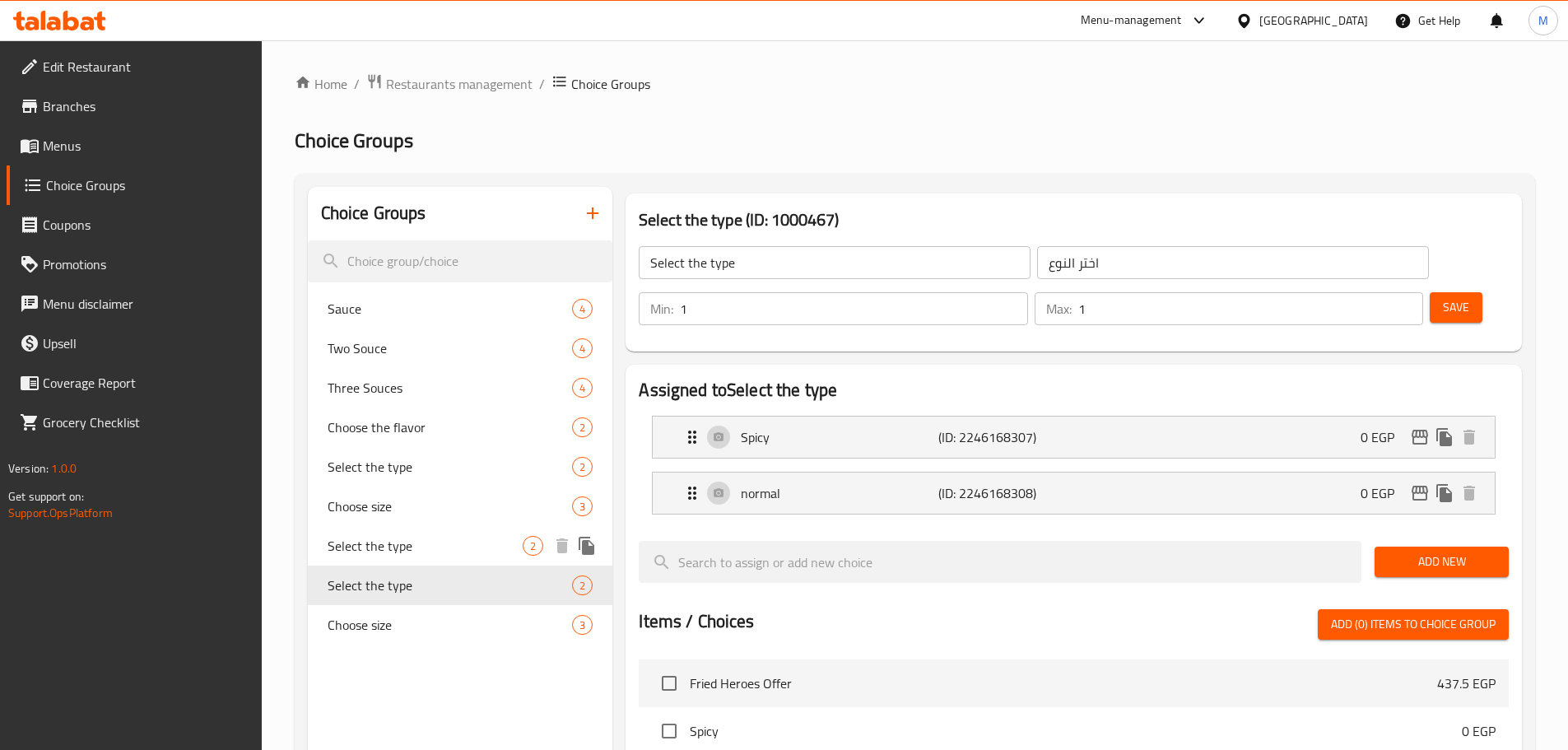
click at [459, 541] on span "Select the type" at bounding box center [425, 546] width 196 height 20
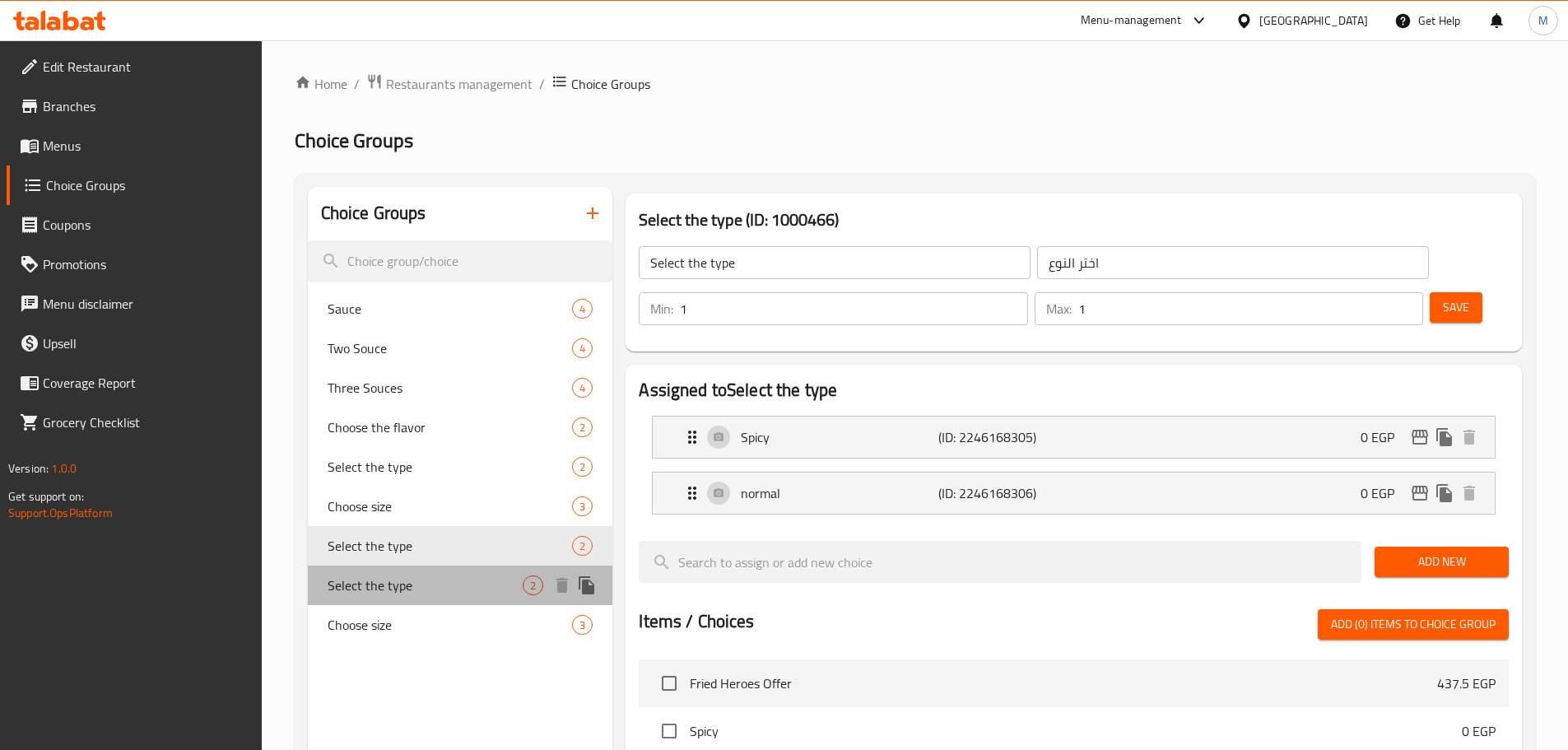
click at [462, 598] on div "Select the type 2" at bounding box center [460, 585] width 306 height 39
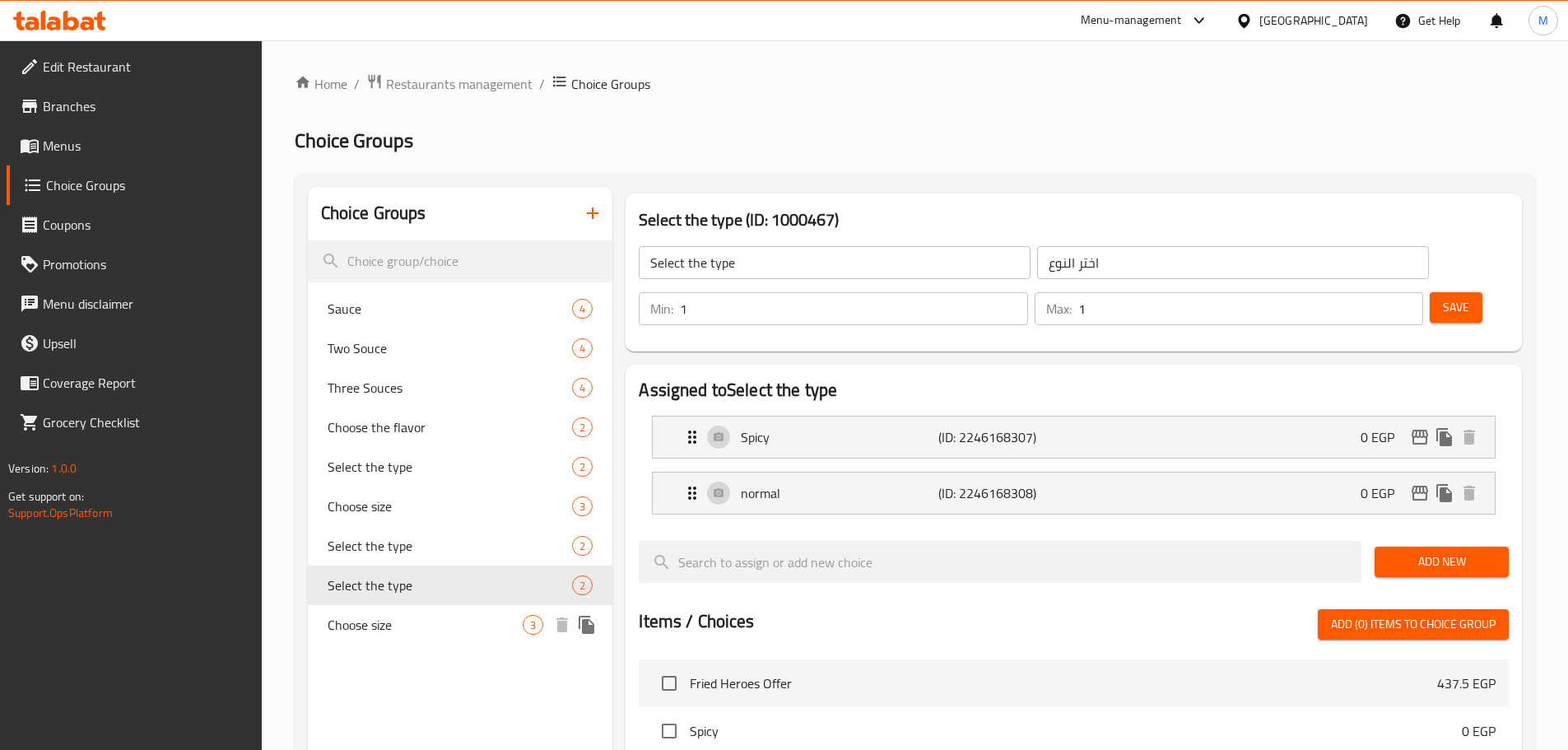
click at [462, 622] on span "Choose size" at bounding box center [425, 624] width 196 height 20
type input "Choose size"
type input "اختر الحجم"
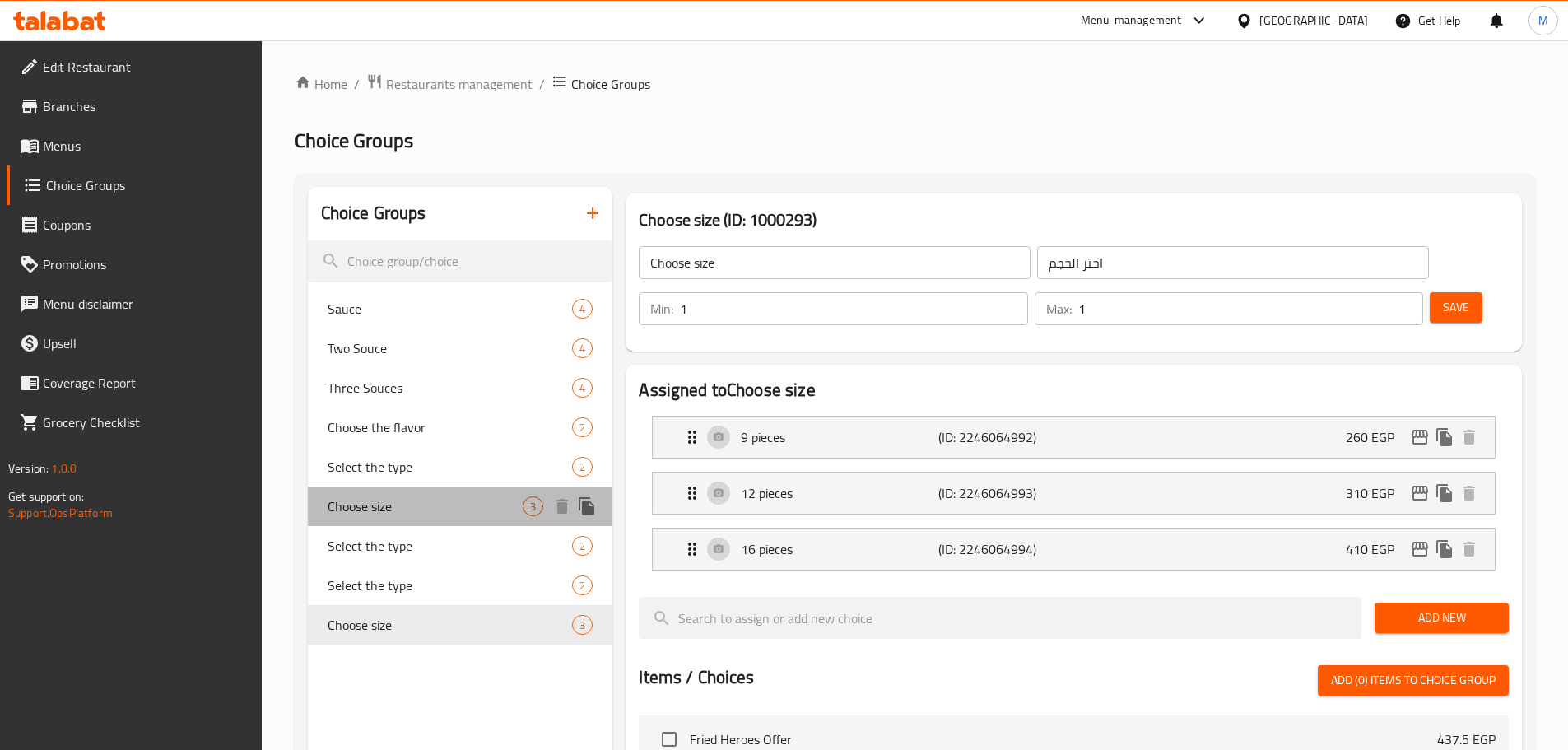
click at [462, 498] on span "Choose size" at bounding box center [425, 505] width 196 height 20
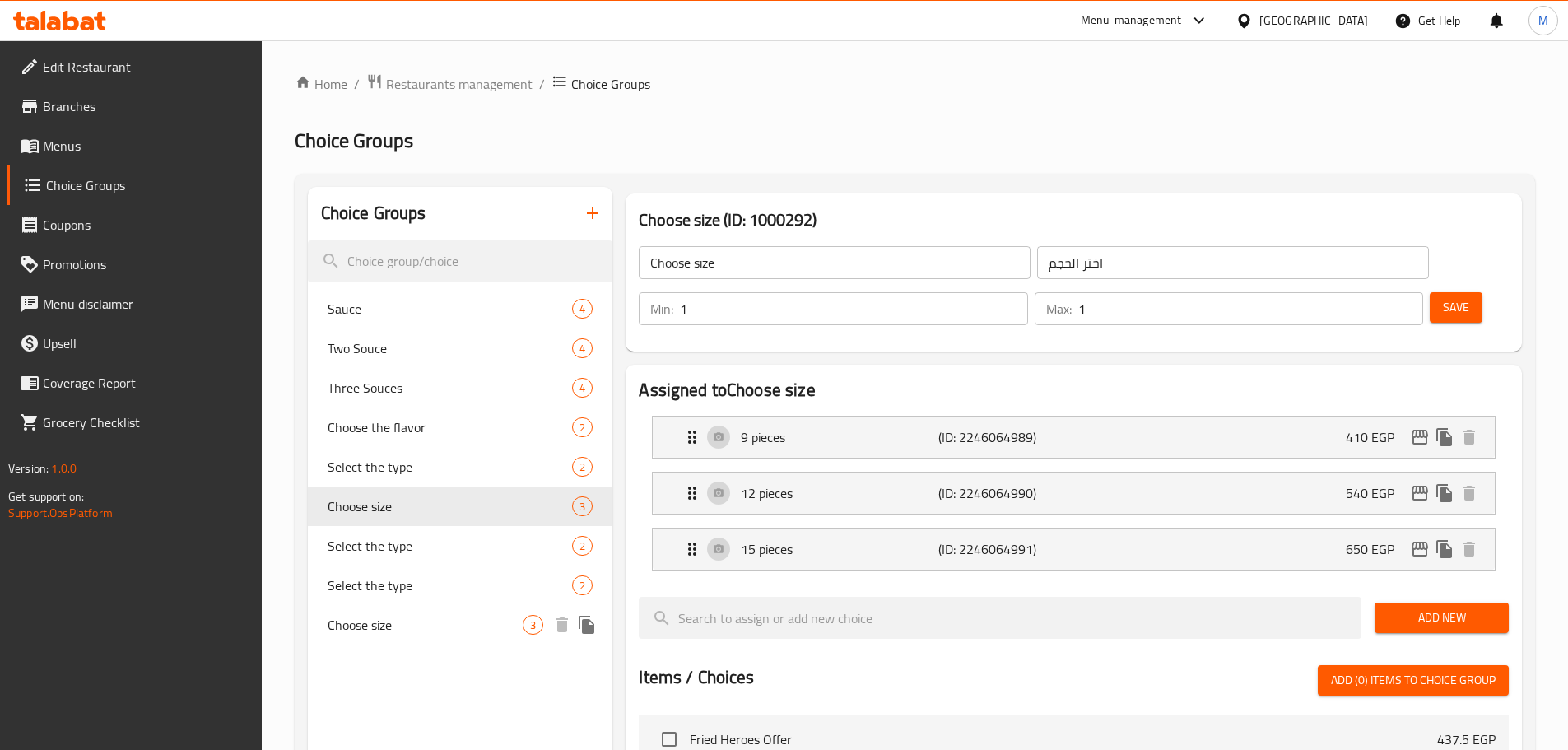
click at [459, 625] on span "Choose size" at bounding box center [425, 624] width 196 height 20
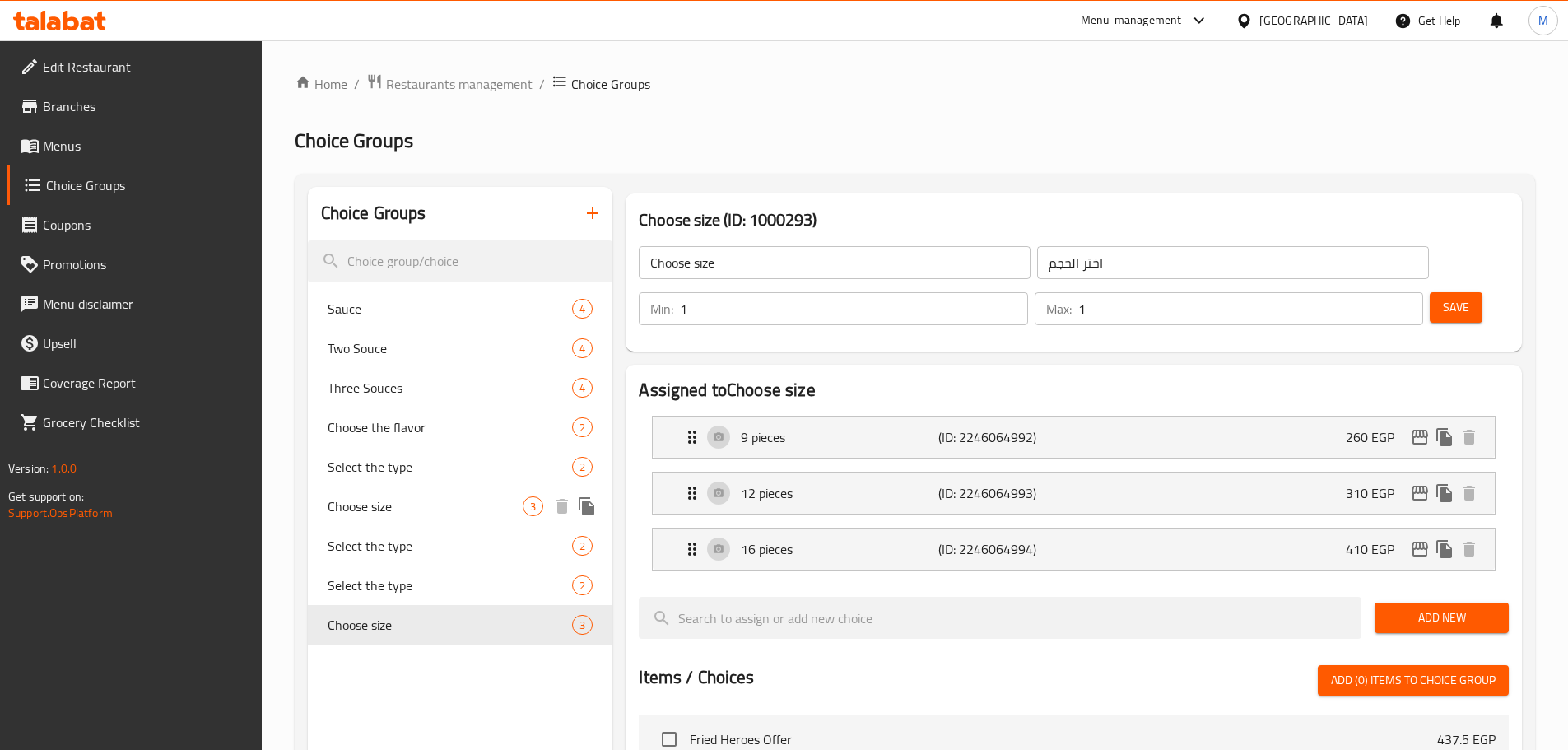
click at [459, 488] on div "Choose size 3" at bounding box center [460, 506] width 306 height 39
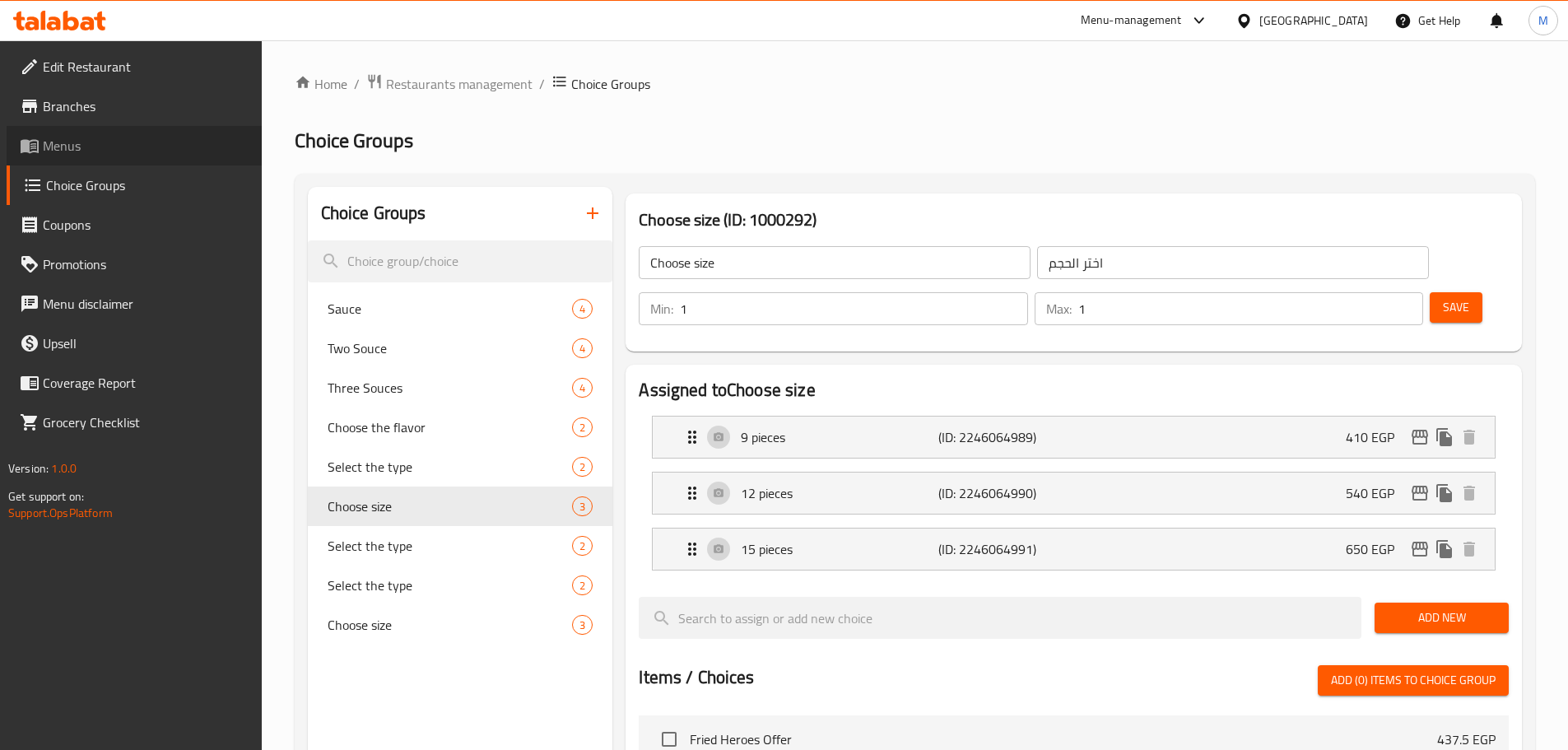
click at [158, 158] on link "Menus" at bounding box center [134, 145] width 255 height 39
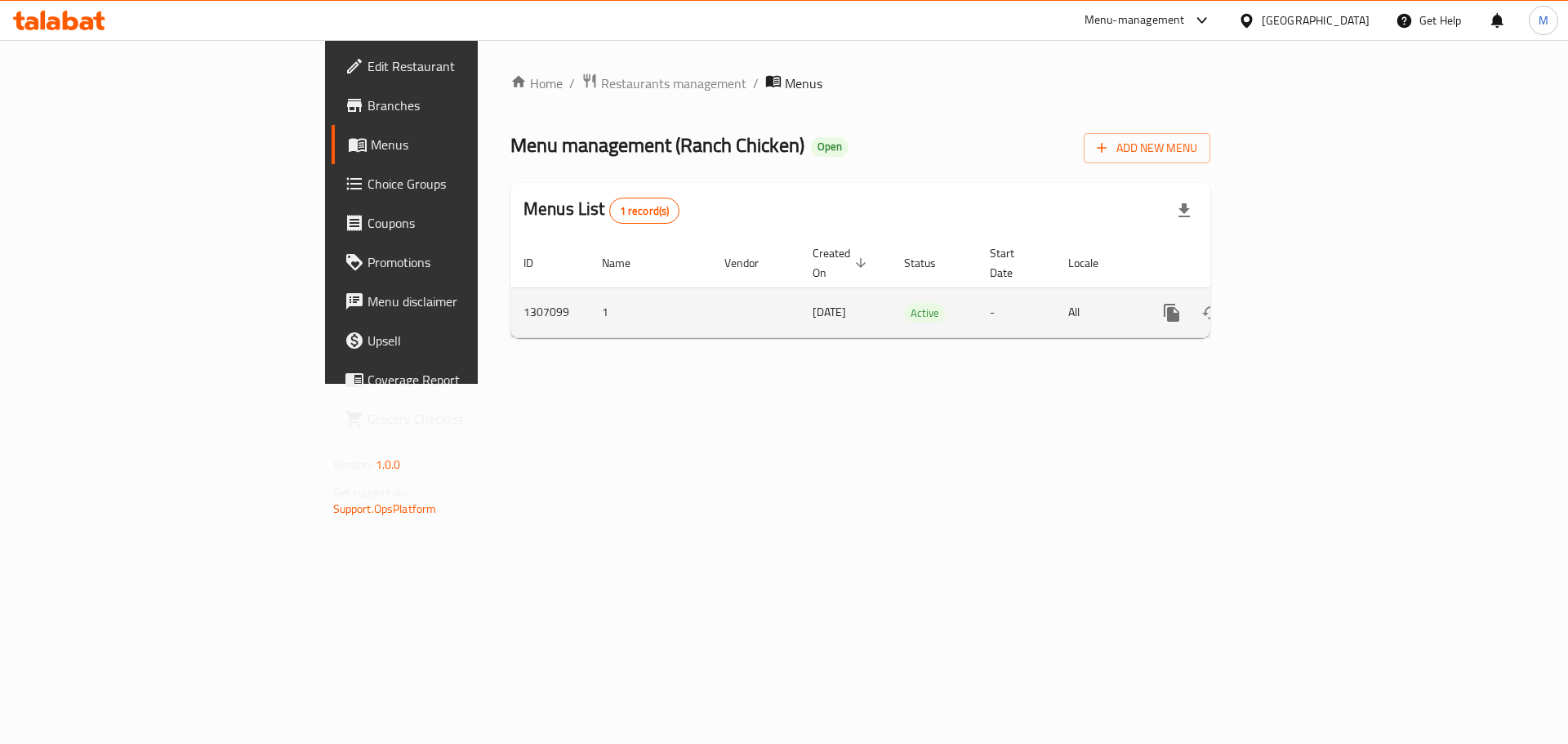
click at [1299, 303] on icon "enhanced table" at bounding box center [1289, 312] width 20 height 20
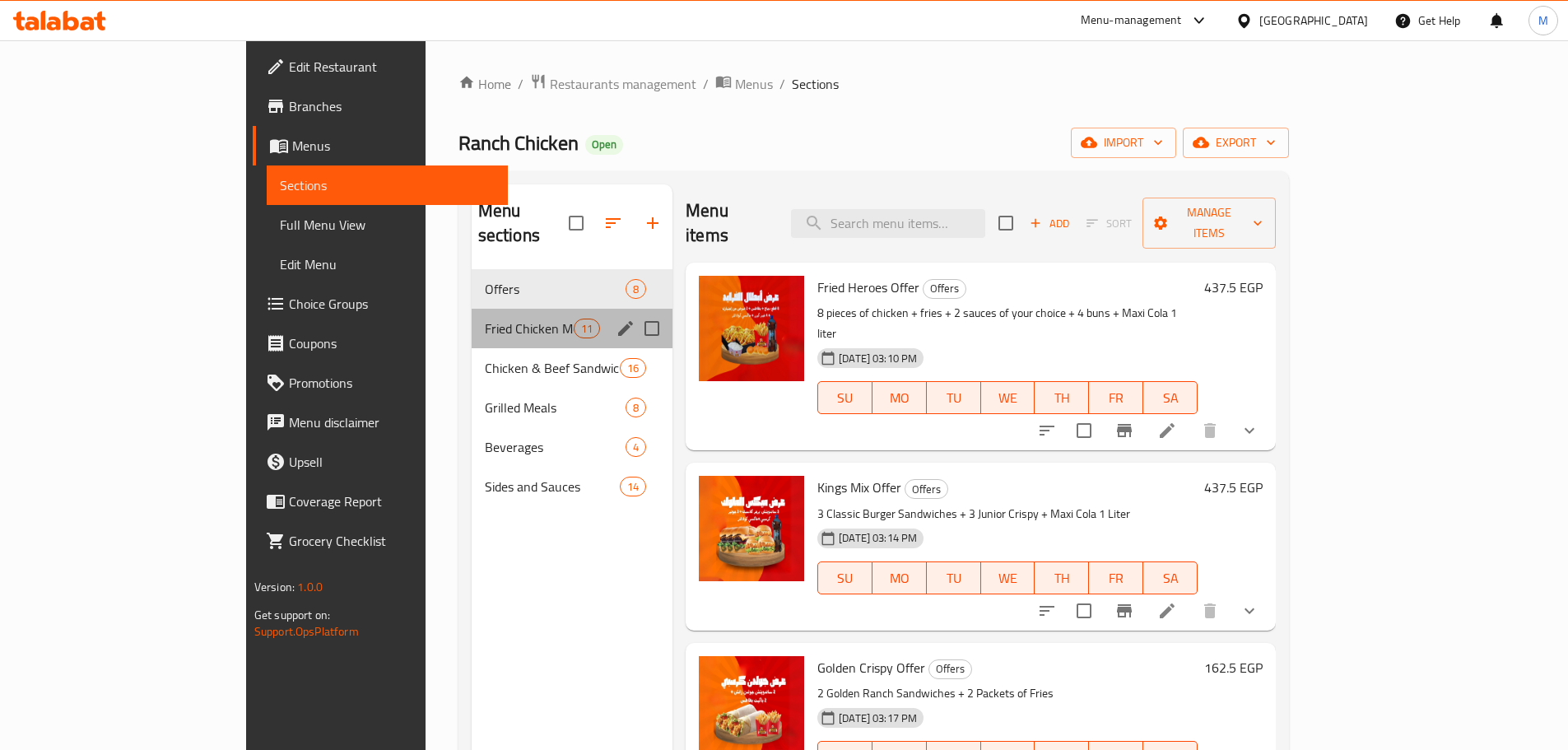
click at [471, 314] on div "Fried Chicken Meals 11" at bounding box center [572, 328] width 201 height 39
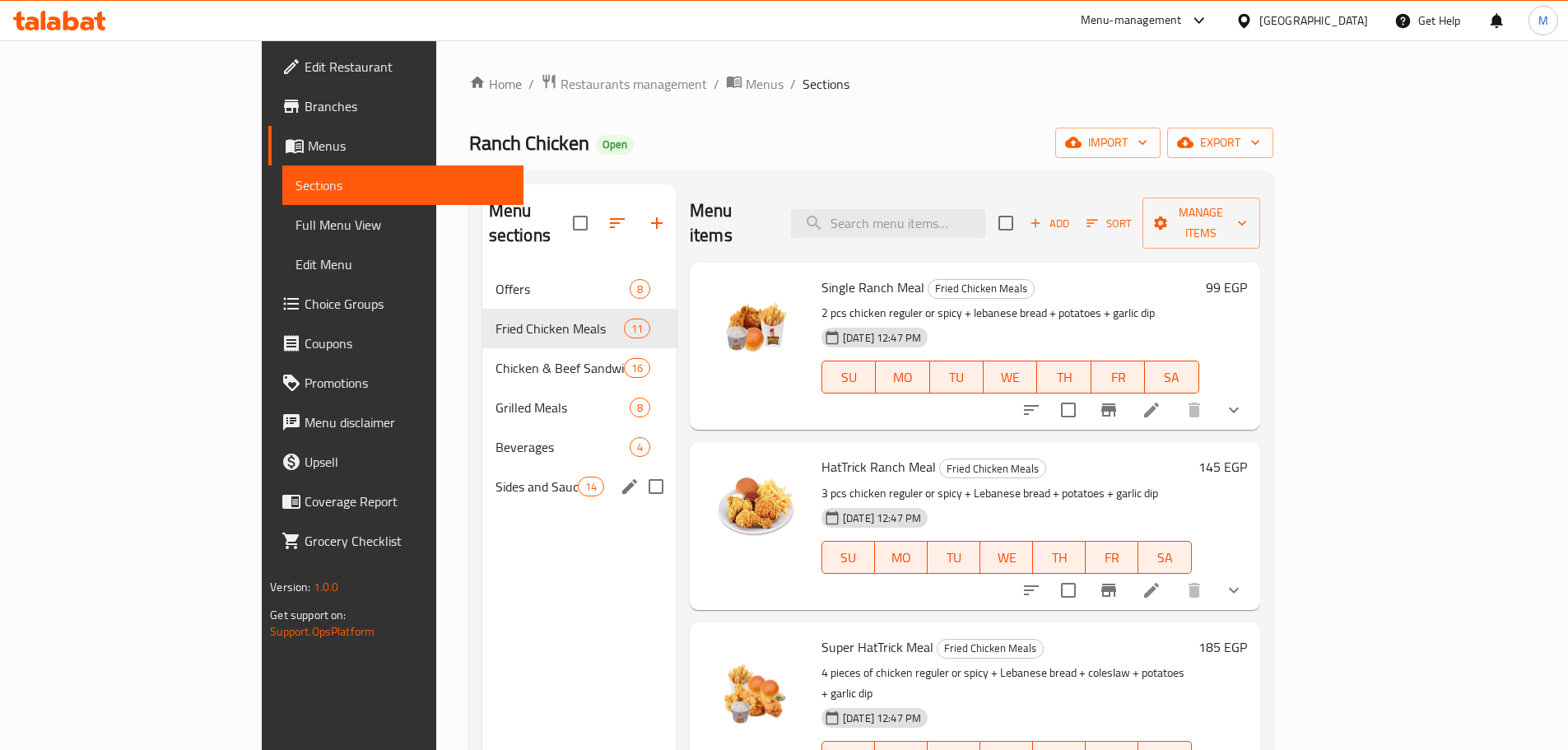
click at [496, 476] on span "Sides and Sauces" at bounding box center [537, 486] width 82 height 20
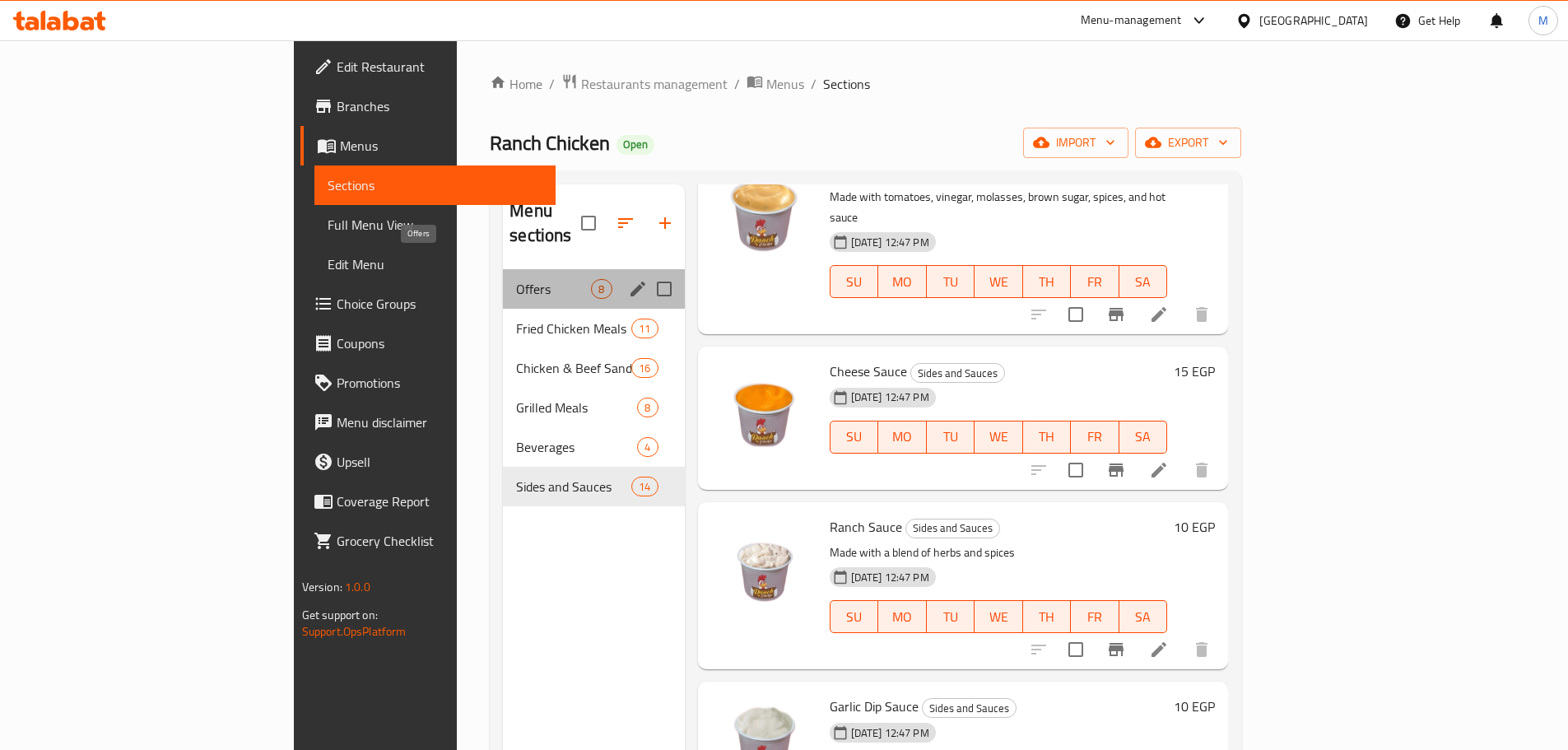
click at [516, 279] on span "Offers" at bounding box center [554, 289] width 75 height 20
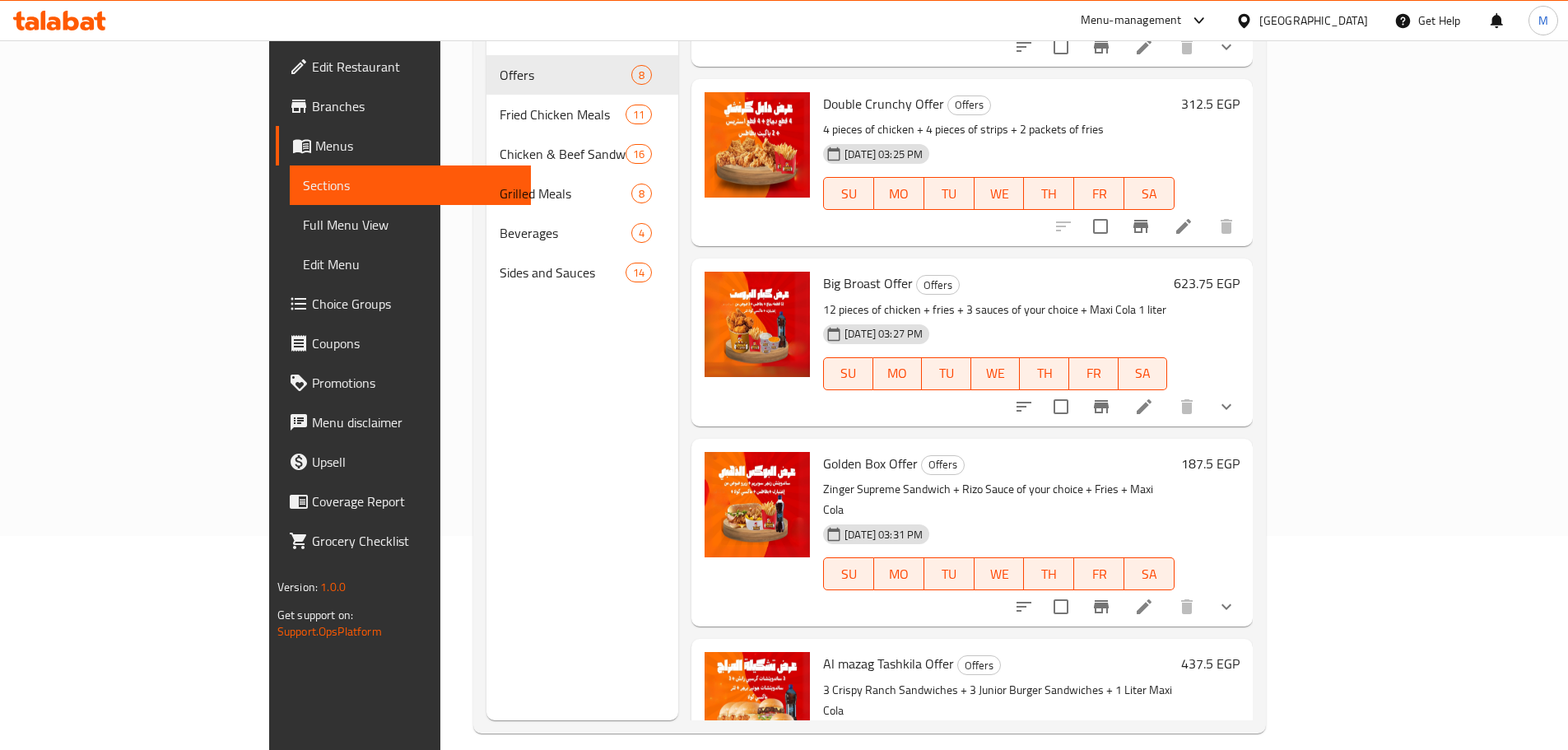
scroll to position [148, 0]
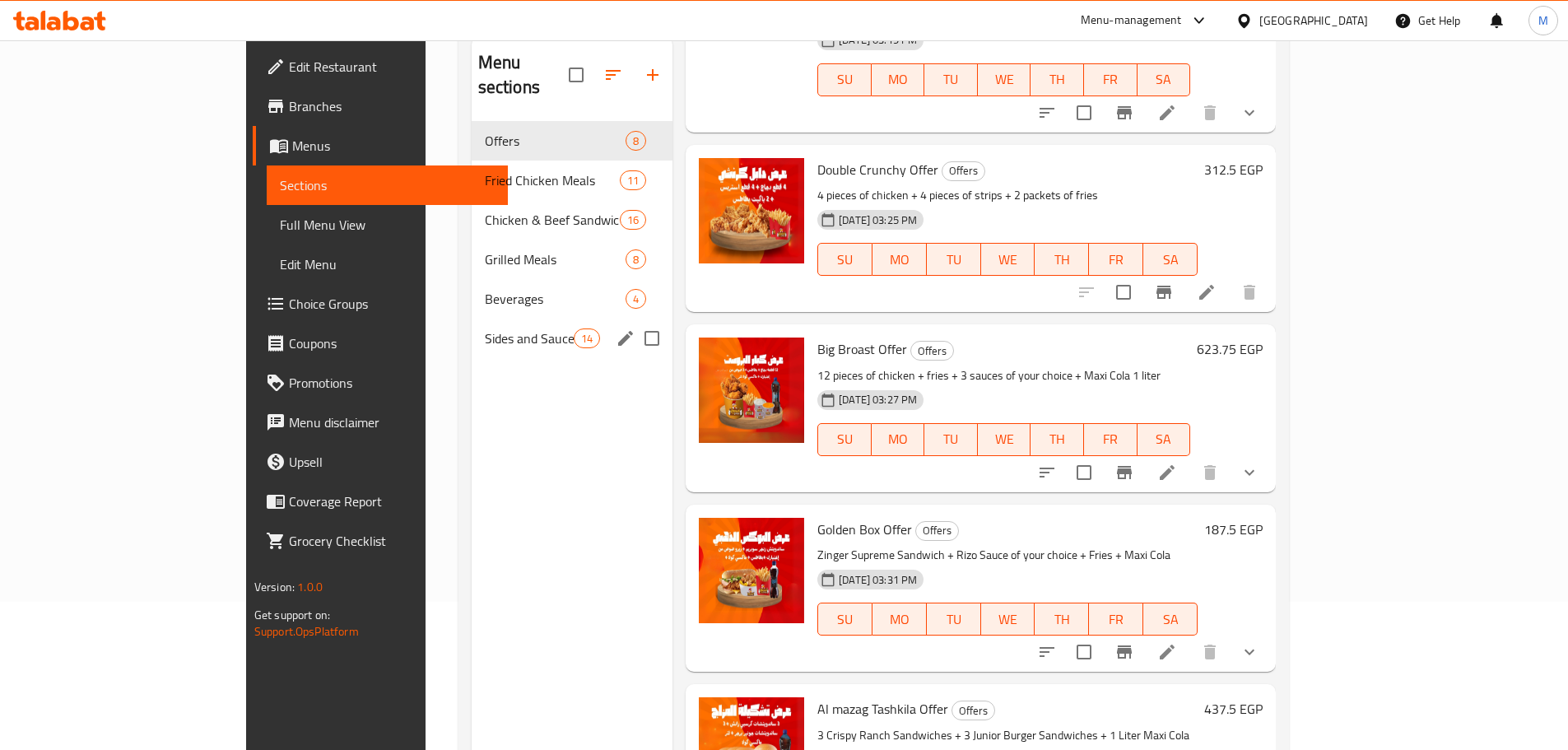
click at [485, 328] on span "Sides and Sauces" at bounding box center [529, 338] width 89 height 20
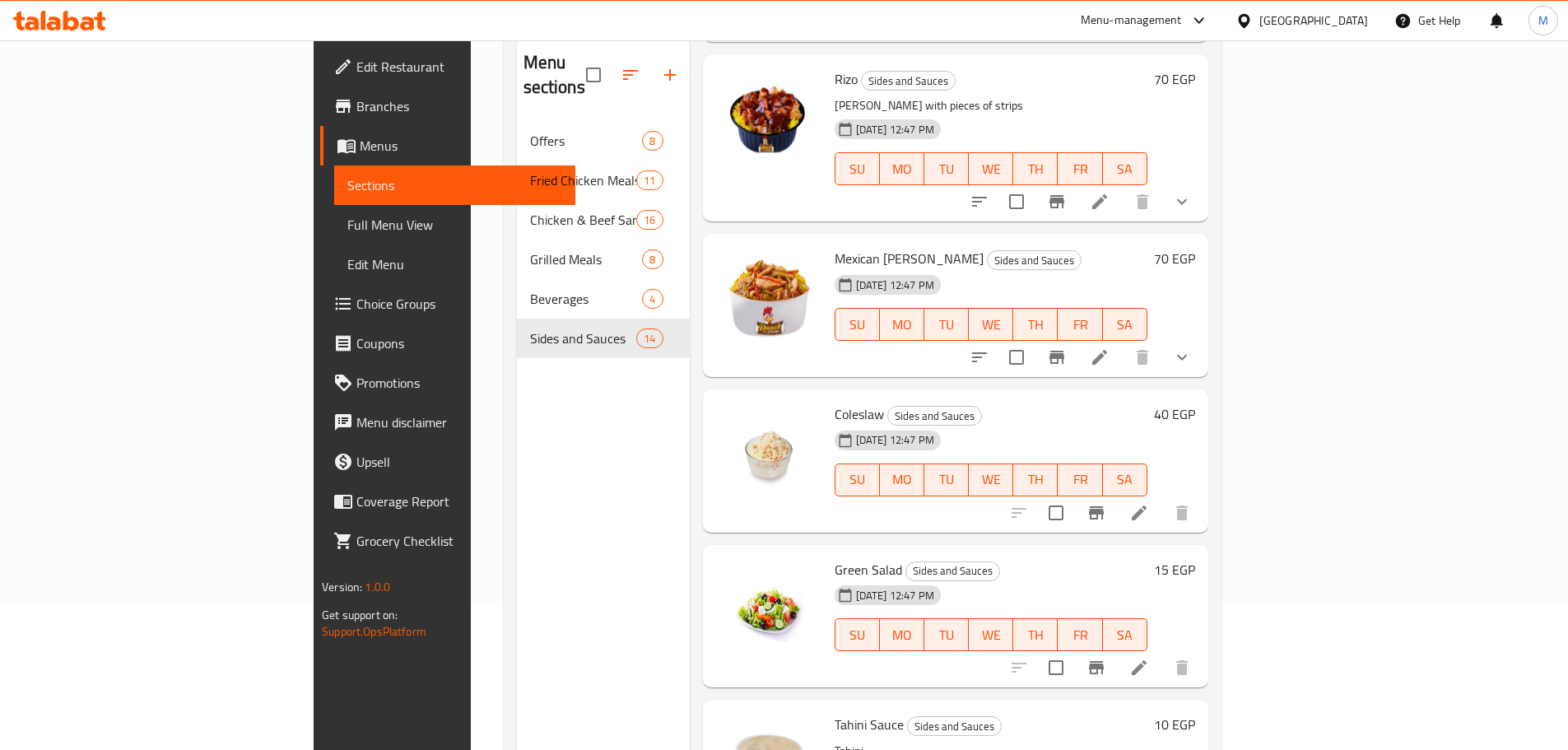
click at [1162, 498] on li at bounding box center [1139, 513] width 46 height 30
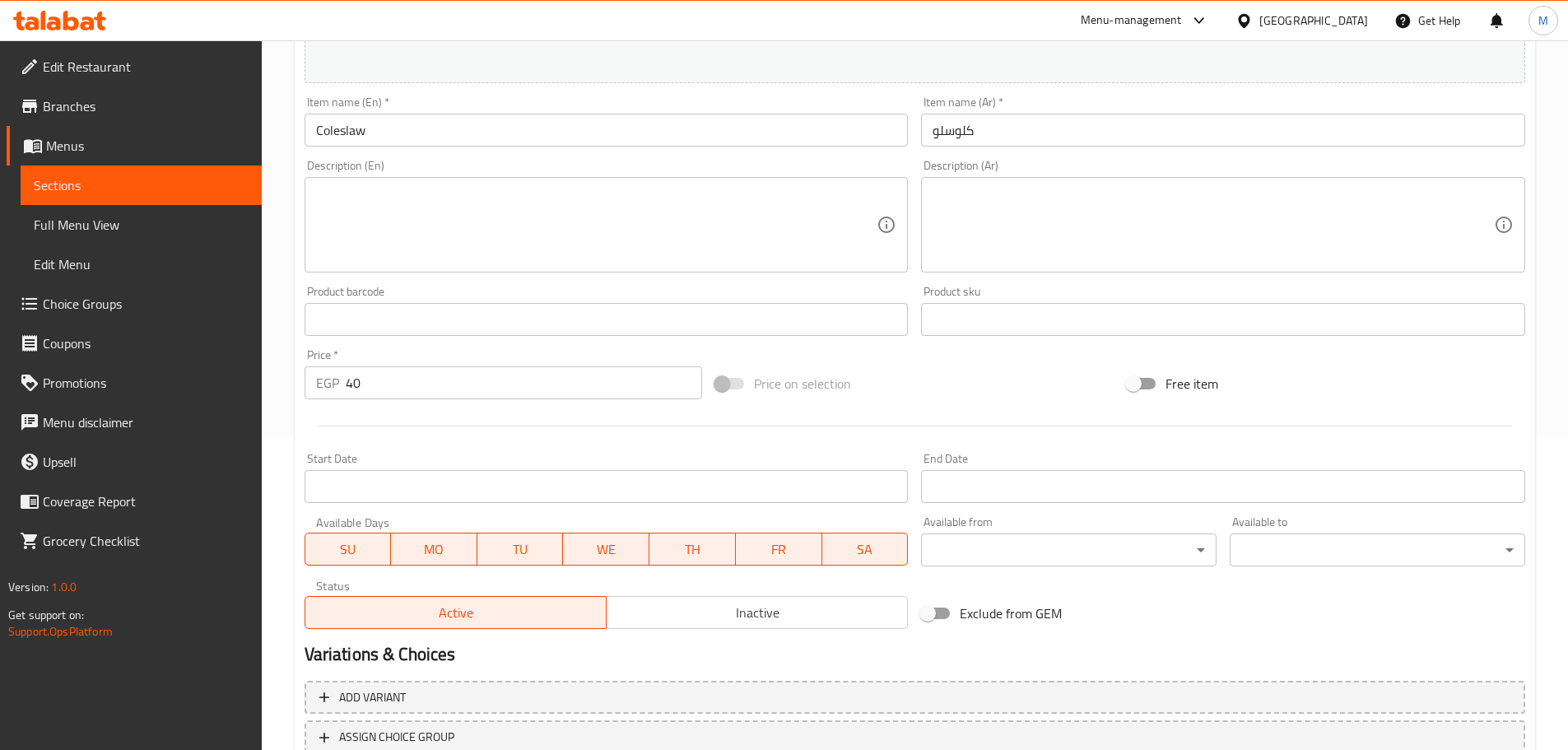
scroll to position [437, 0]
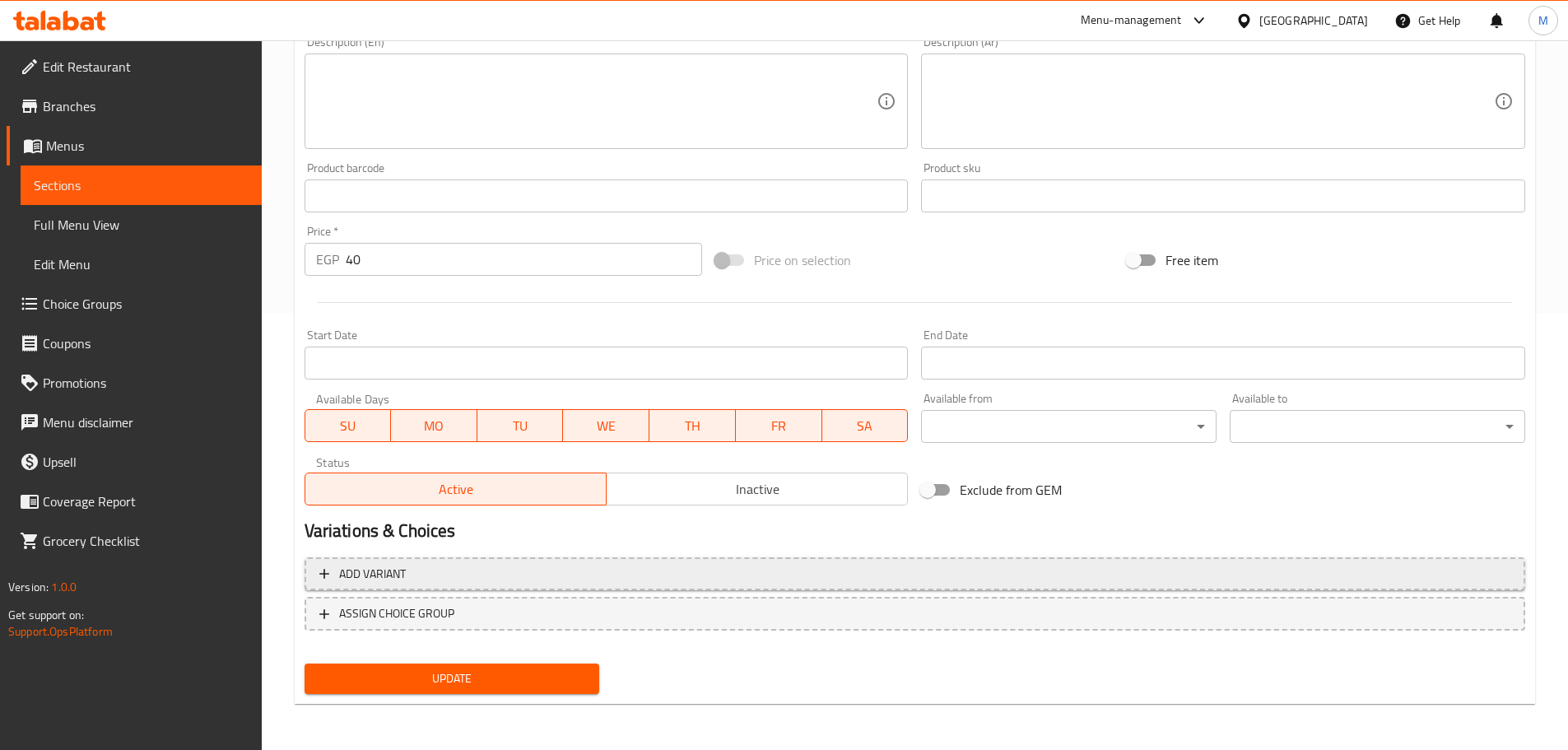
click at [550, 577] on span "Add variant" at bounding box center [915, 574] width 1190 height 21
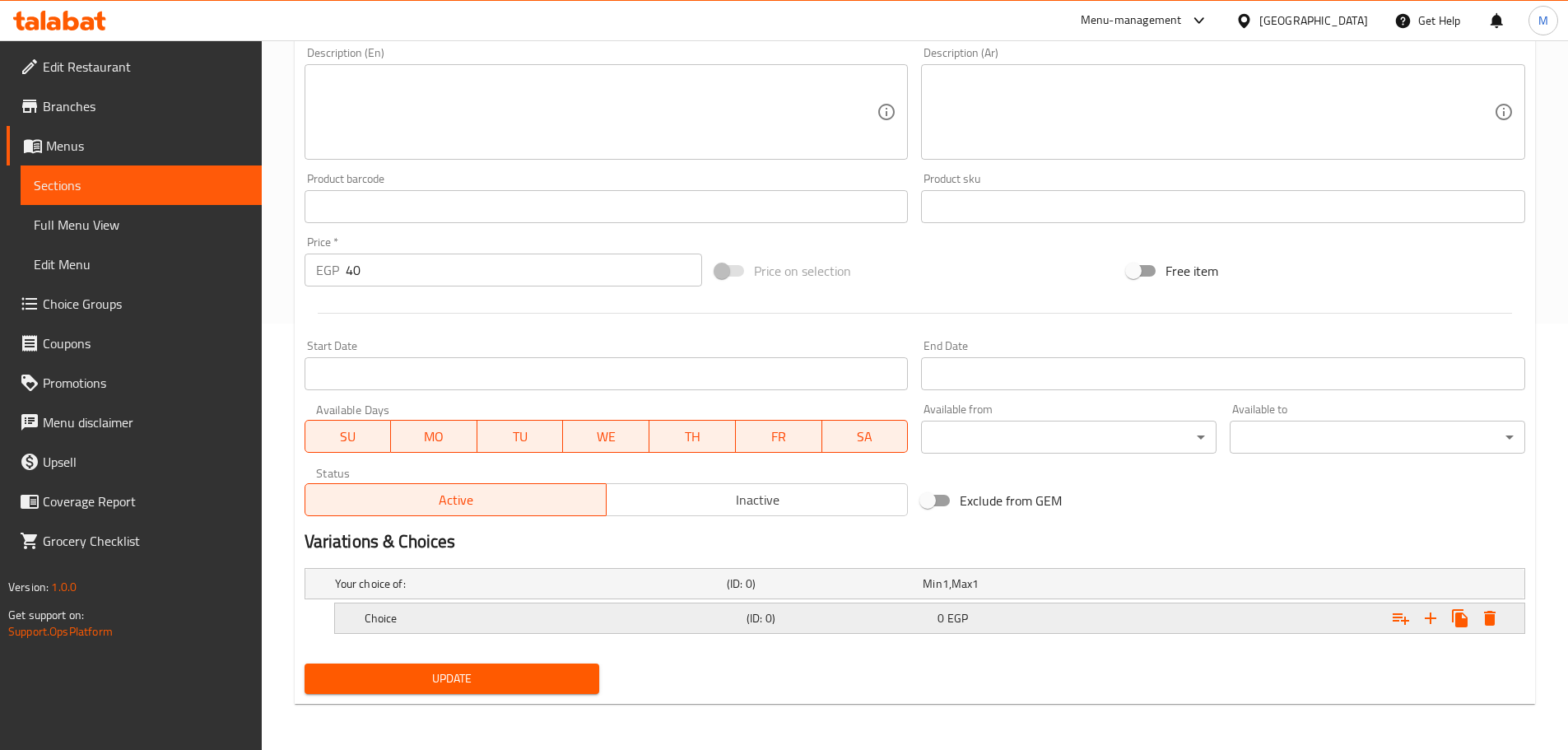
click at [584, 592] on h5 "Choice" at bounding box center [527, 584] width 385 height 17
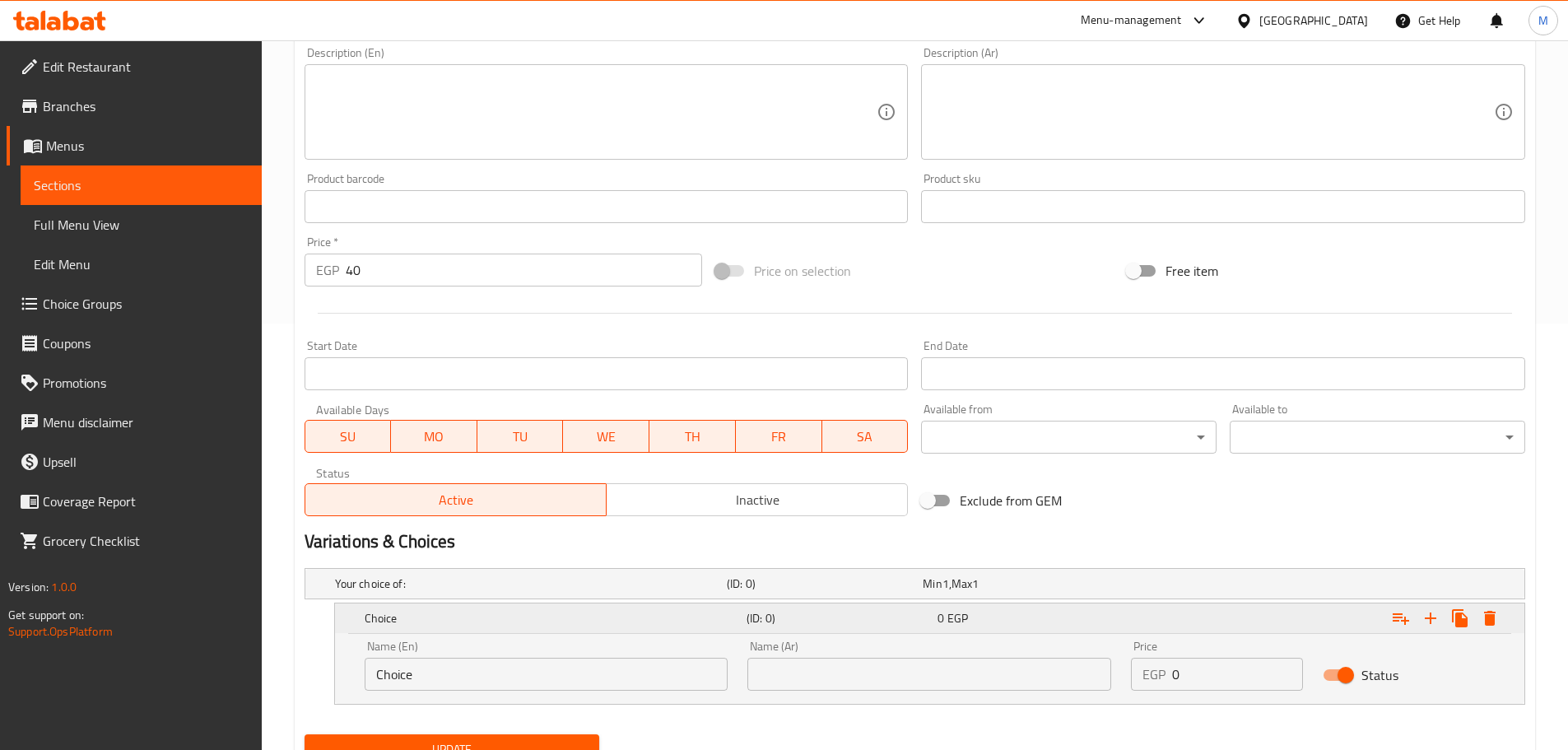
scroll to position [497, 0]
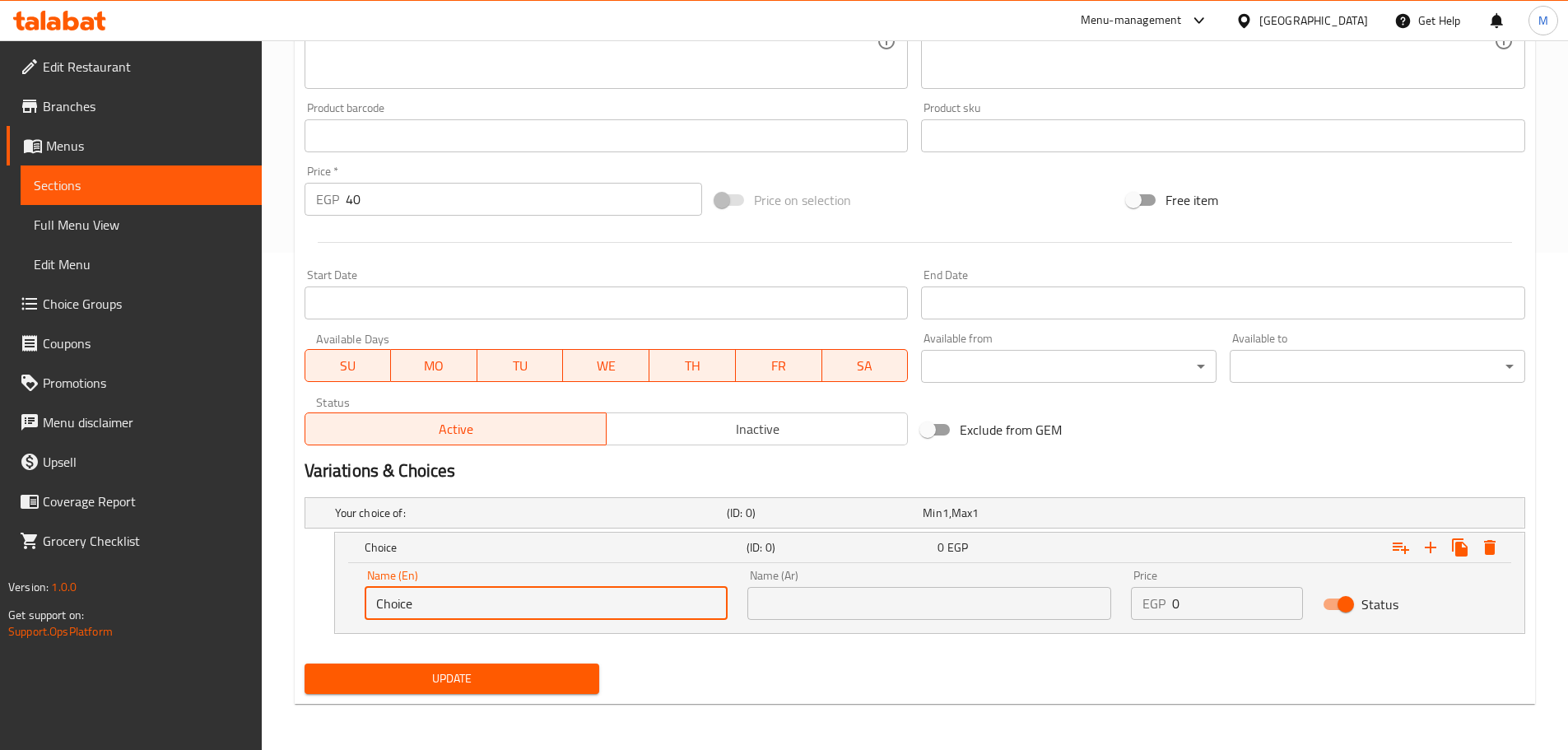
click at [614, 594] on input "Choice" at bounding box center [546, 603] width 364 height 33
click at [616, 593] on input "Choice" at bounding box center [546, 603] width 364 height 33
type input "ٍ"
type input "Single"
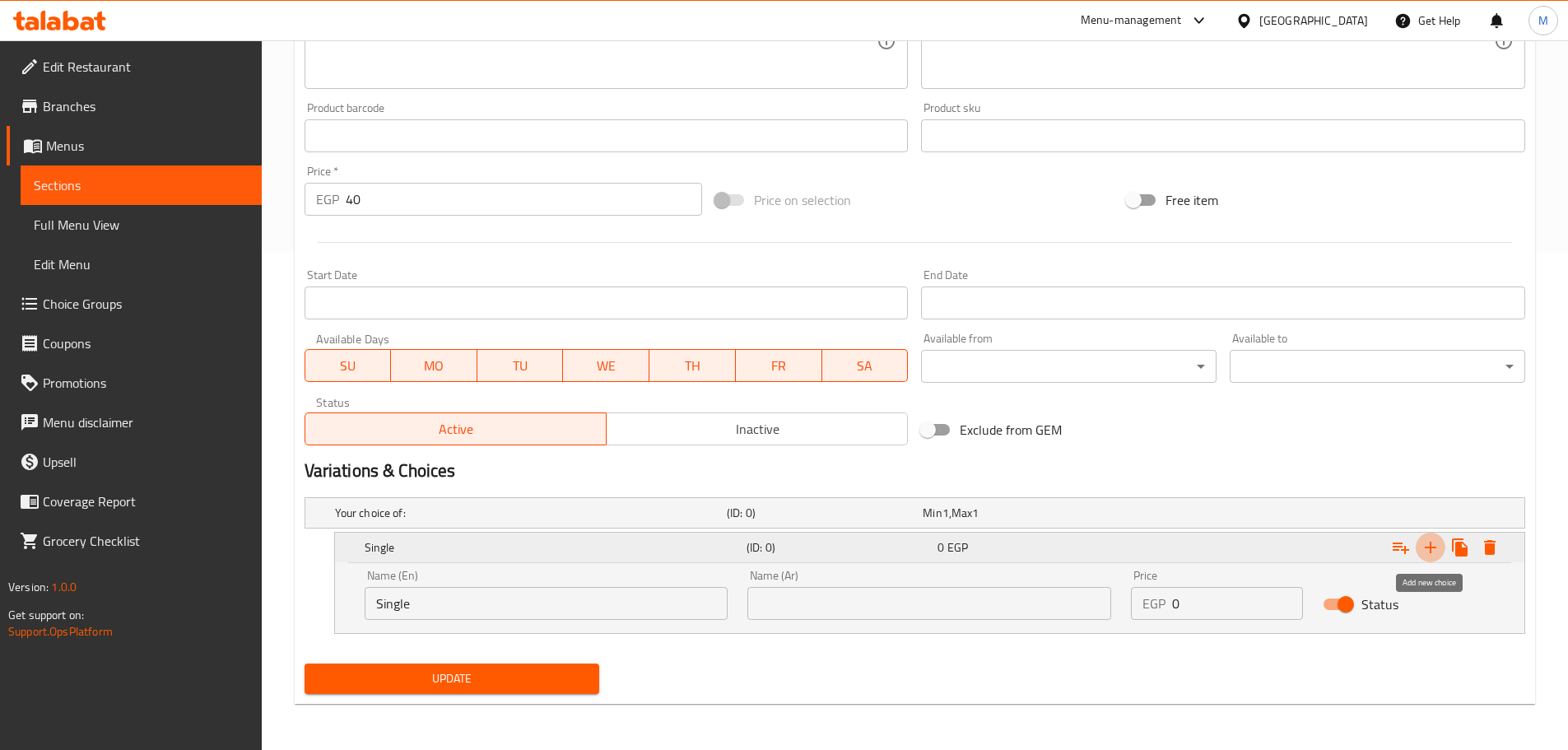
click at [1430, 549] on icon "Expand" at bounding box center [1430, 548] width 11 height 11
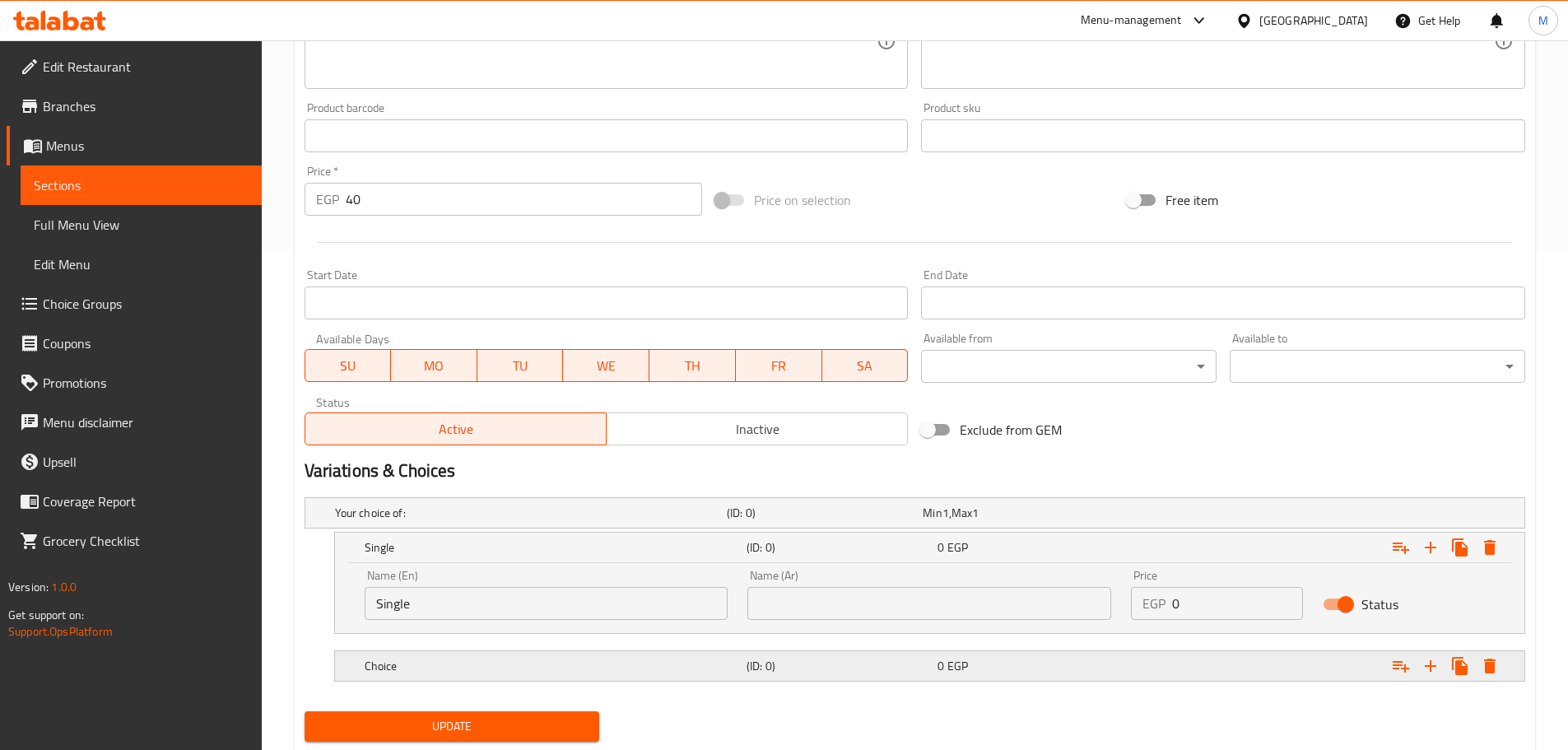
click at [844, 531] on div "Choice (ID: 0) 0 EGP" at bounding box center [919, 513] width 1176 height 37
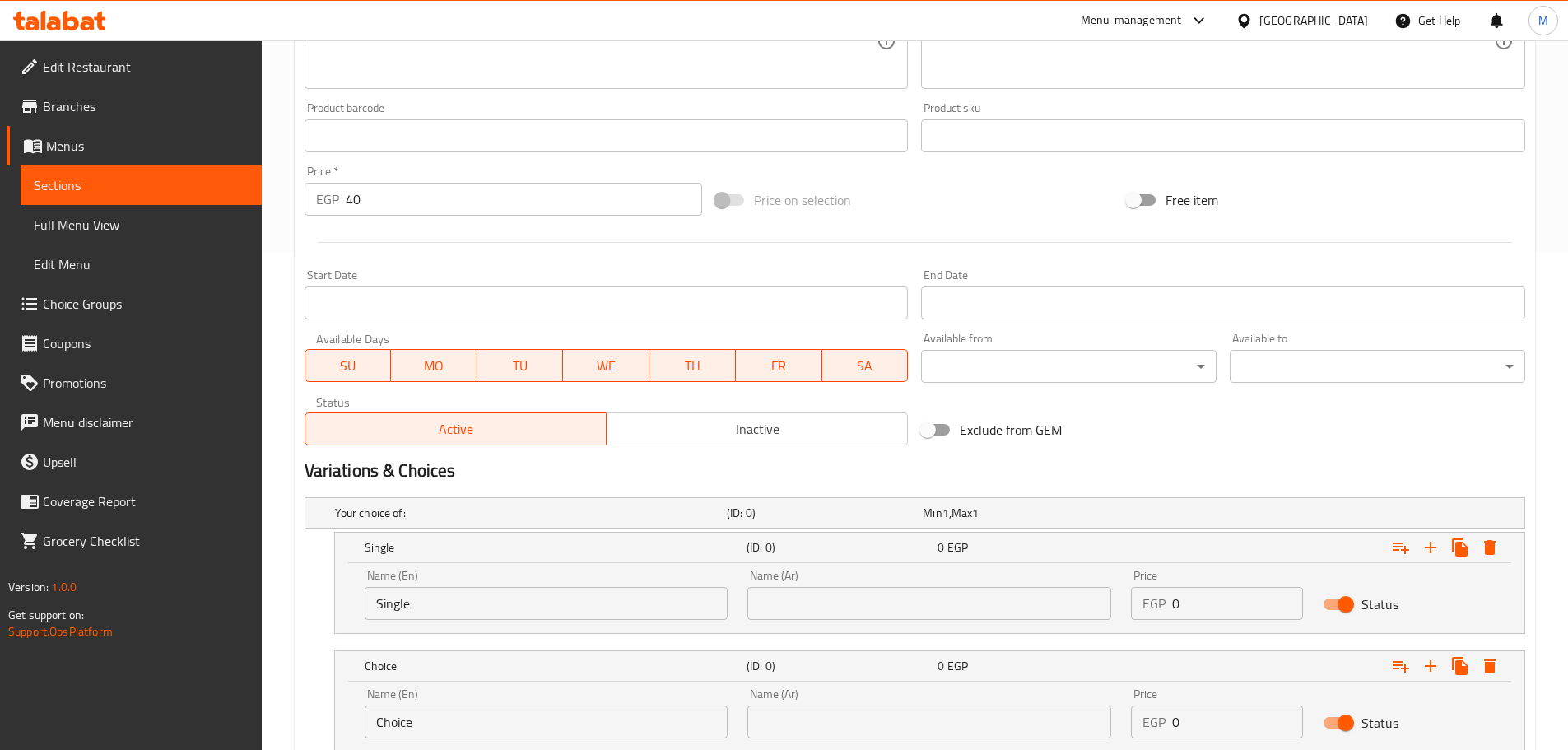
click at [555, 712] on input "Choice" at bounding box center [546, 721] width 364 height 33
type input "Family"
click at [880, 702] on div "Name (Ar) Name (Ar)" at bounding box center [929, 713] width 364 height 51
click at [880, 705] on input "text" at bounding box center [929, 721] width 364 height 33
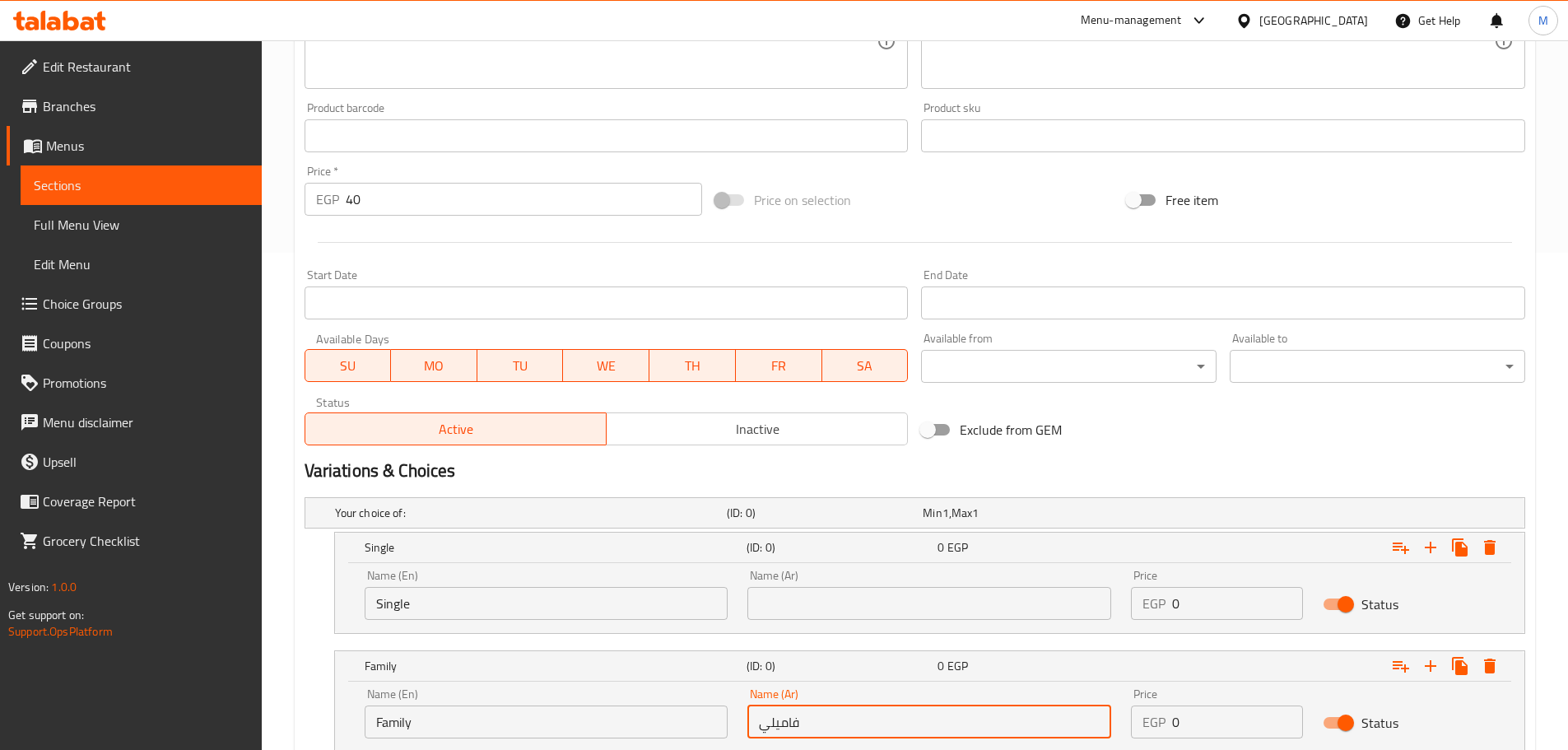
type input "فاميلي"
click at [928, 580] on div "Name (Ar) Name (Ar)" at bounding box center [929, 595] width 364 height 51
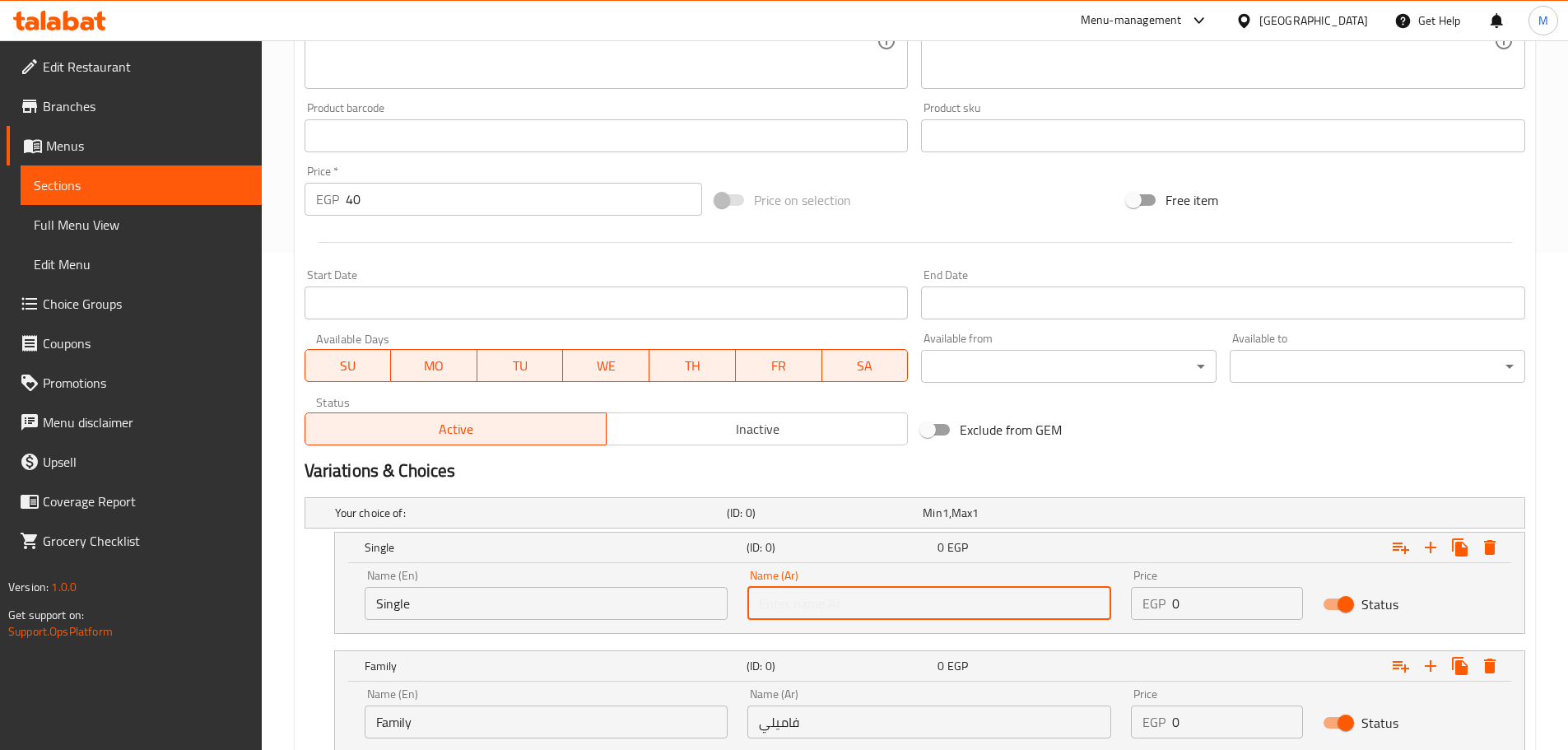
click at [928, 588] on input "text" at bounding box center [929, 603] width 364 height 33
type input "سنجل"
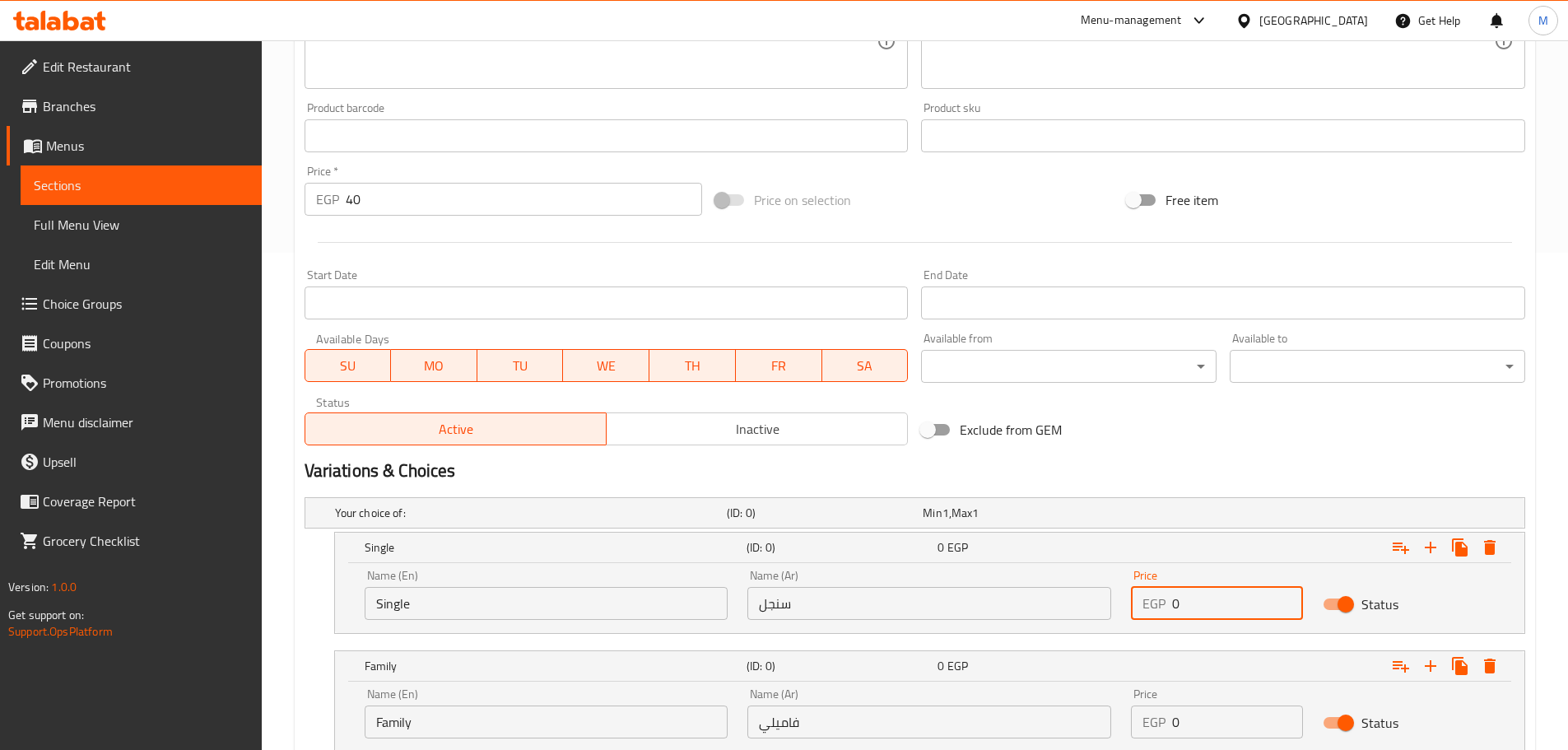
click at [1237, 608] on input "0" at bounding box center [1237, 603] width 131 height 33
type input "20"
click at [1238, 728] on input "0" at bounding box center [1237, 721] width 131 height 33
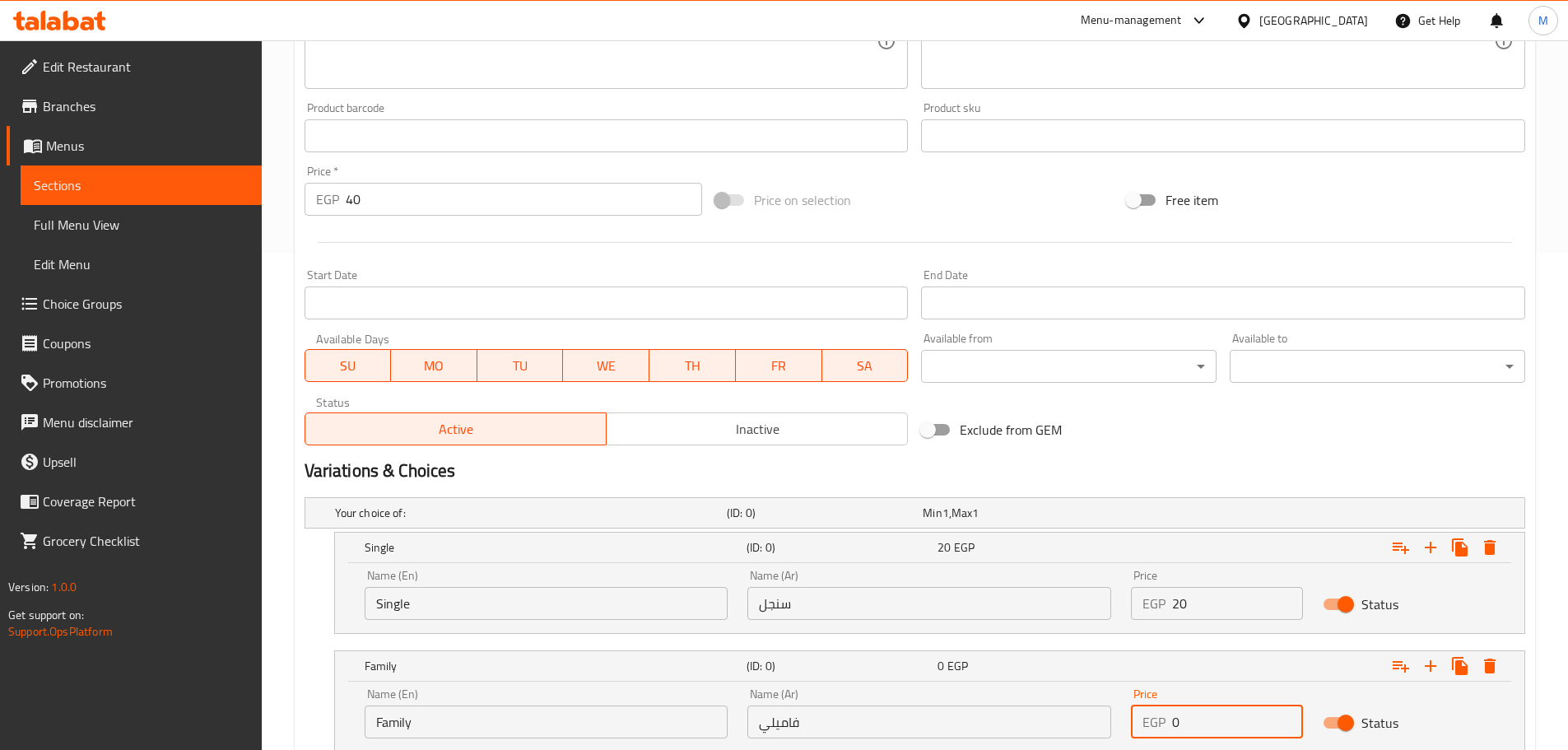
click at [1238, 728] on input "0" at bounding box center [1237, 721] width 131 height 33
type input "40"
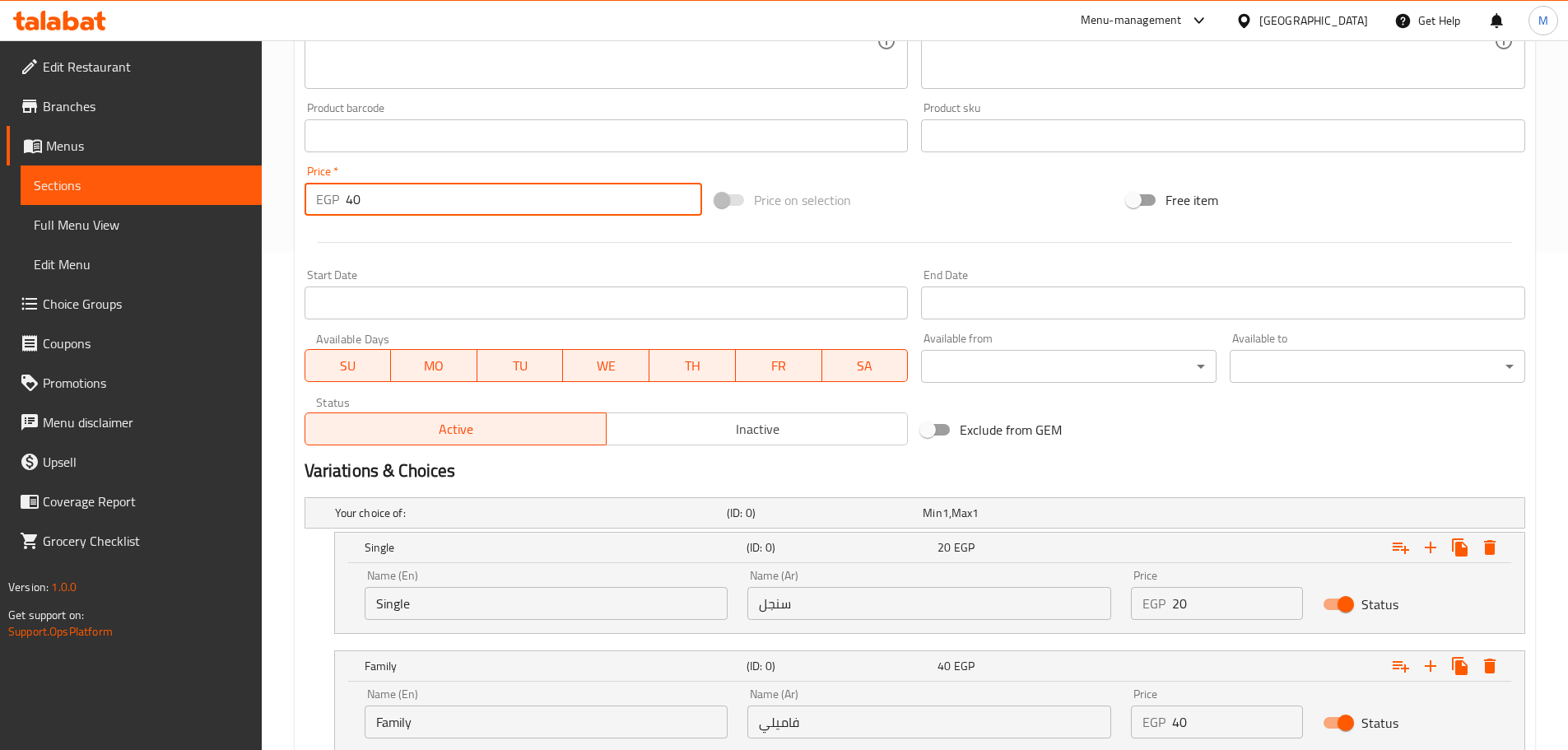
click at [371, 199] on input "40" at bounding box center [524, 199] width 357 height 33
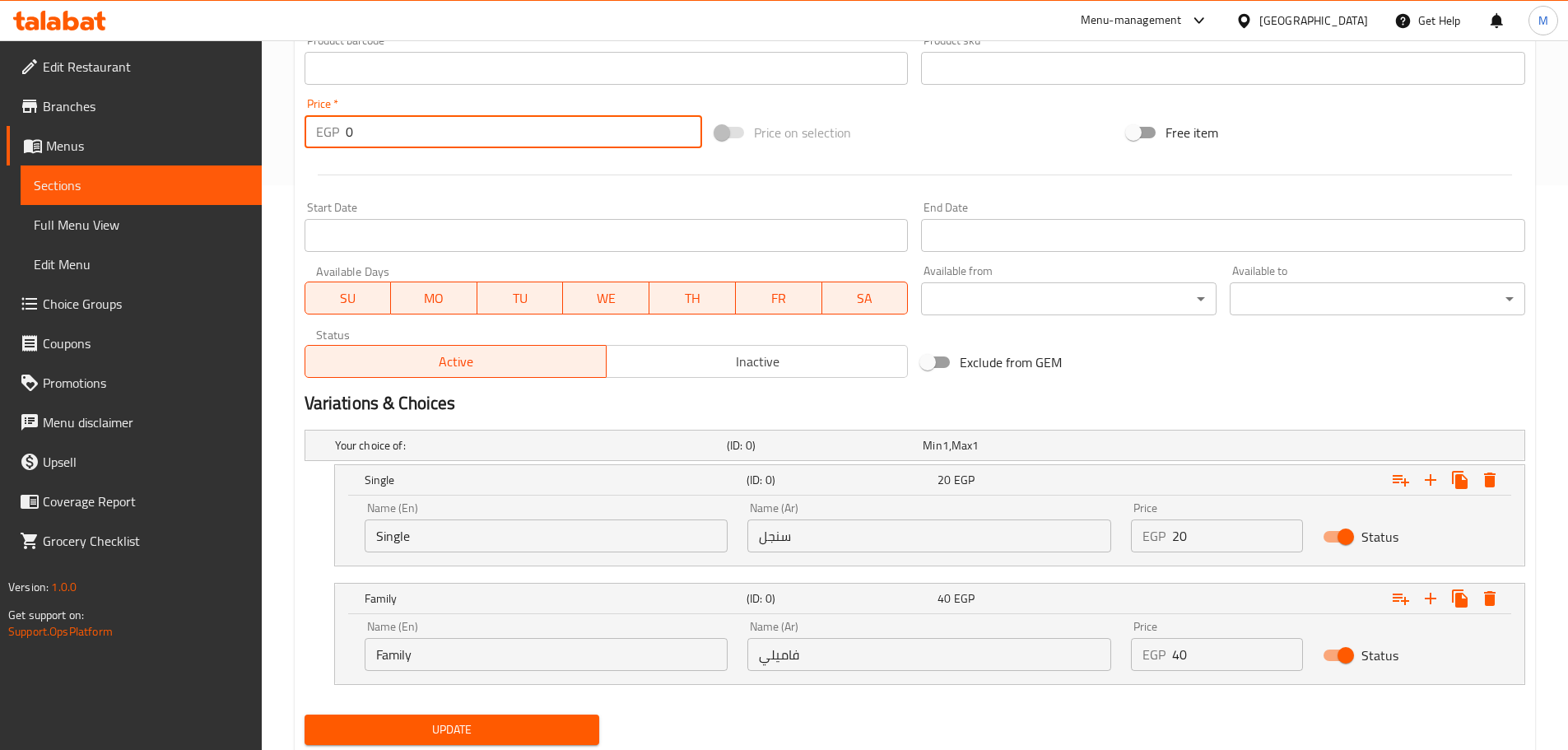
scroll to position [616, 0]
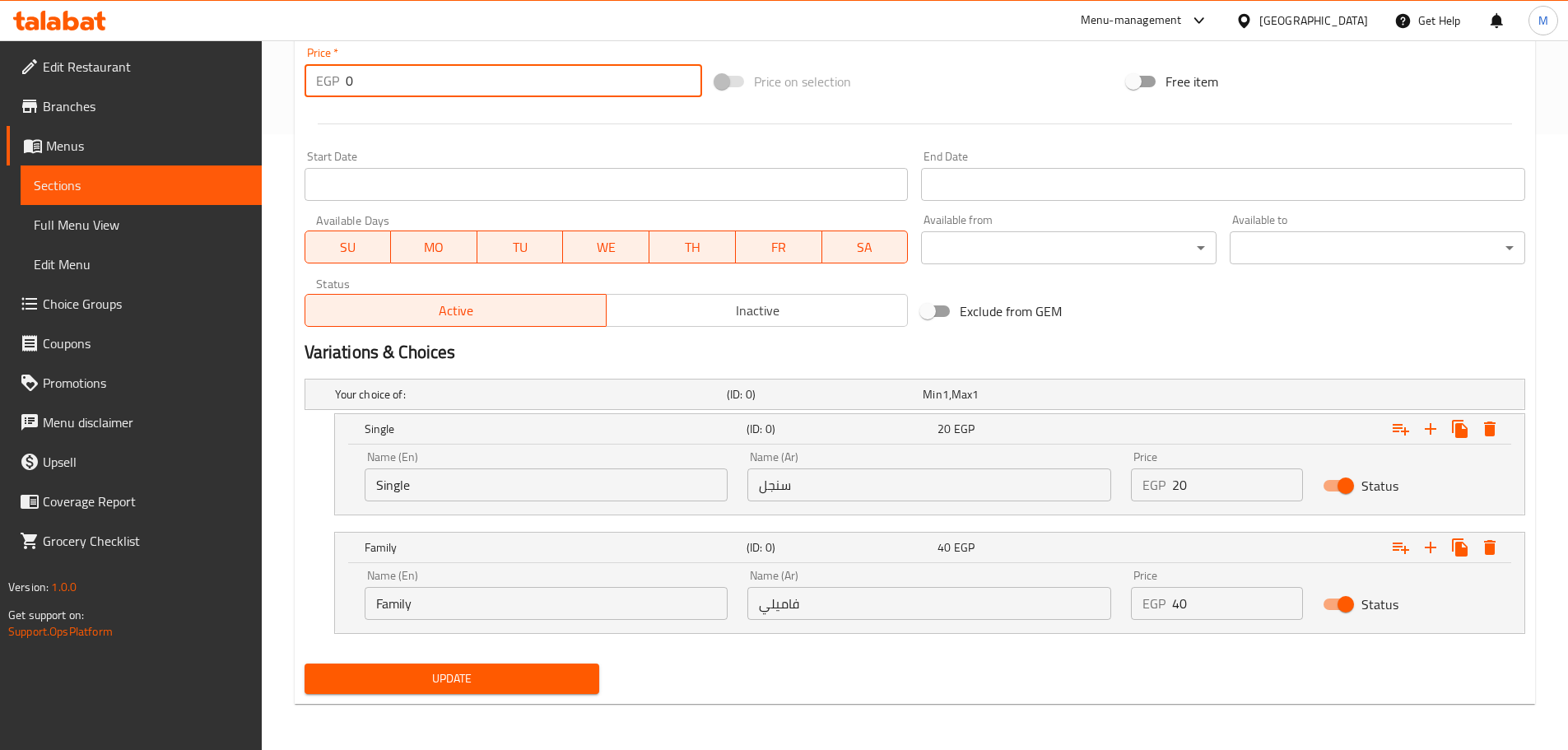
type input "0"
click at [537, 664] on button "Update" at bounding box center [452, 679] width 295 height 30
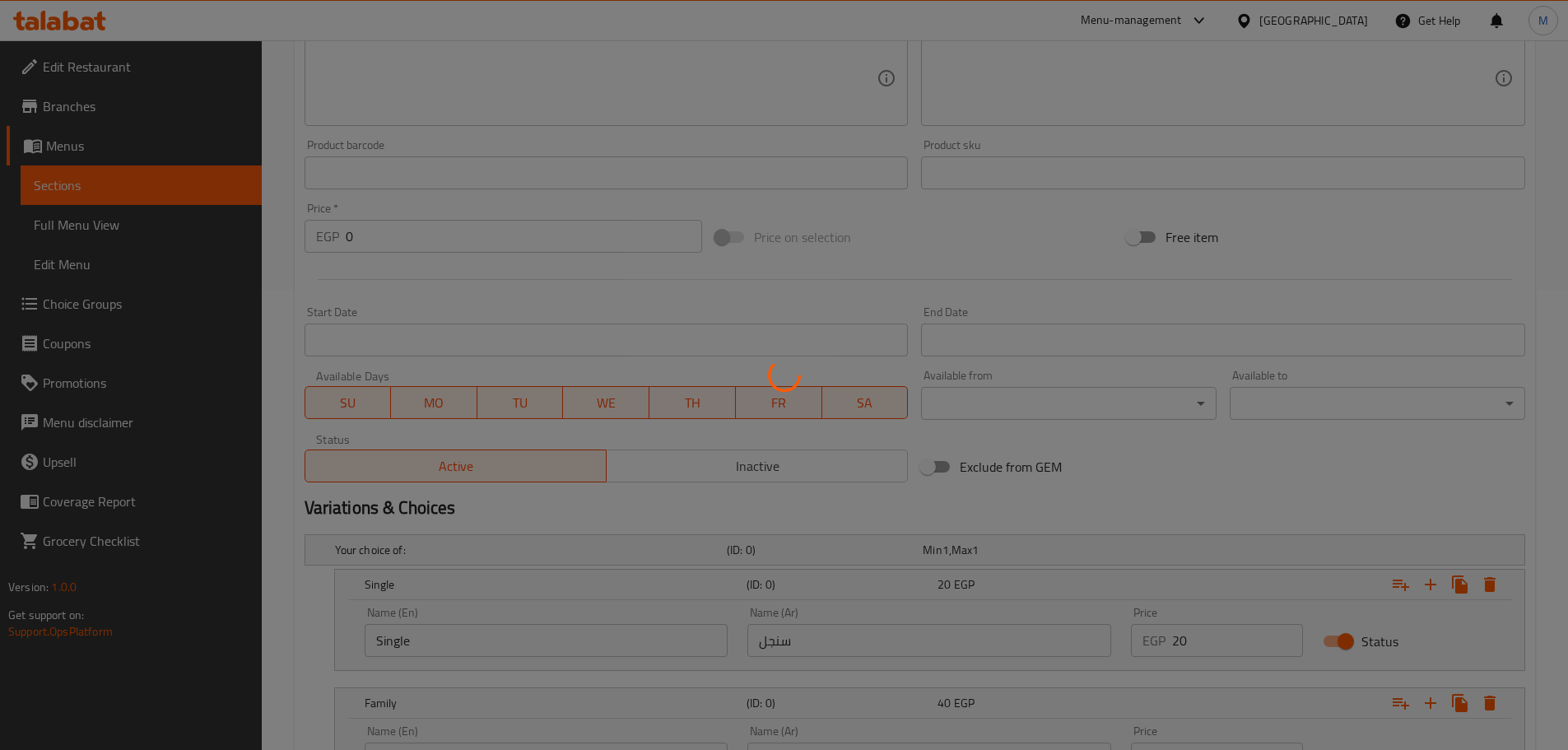
scroll to position [0, 0]
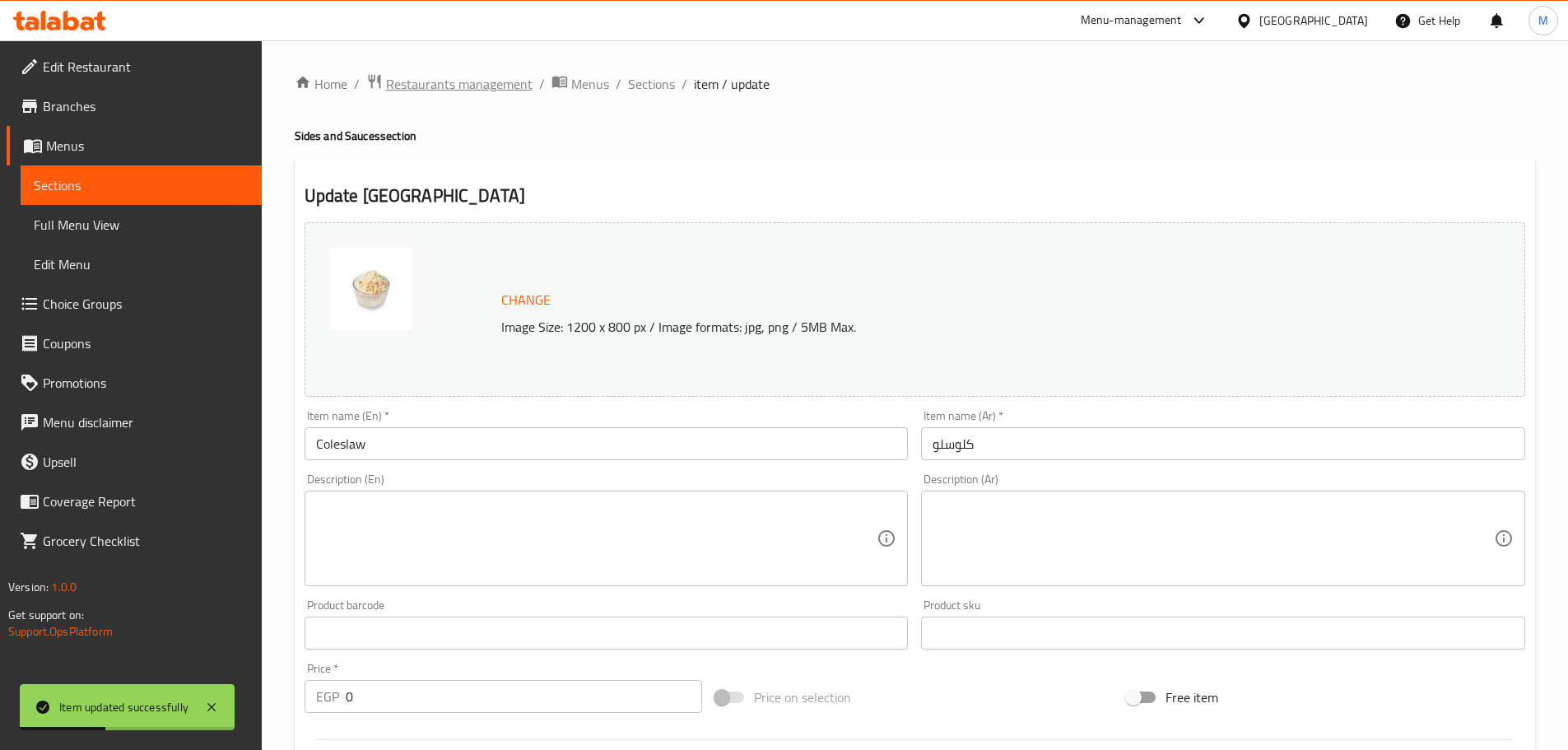
click at [485, 84] on span "Restaurants management" at bounding box center [459, 83] width 146 height 20
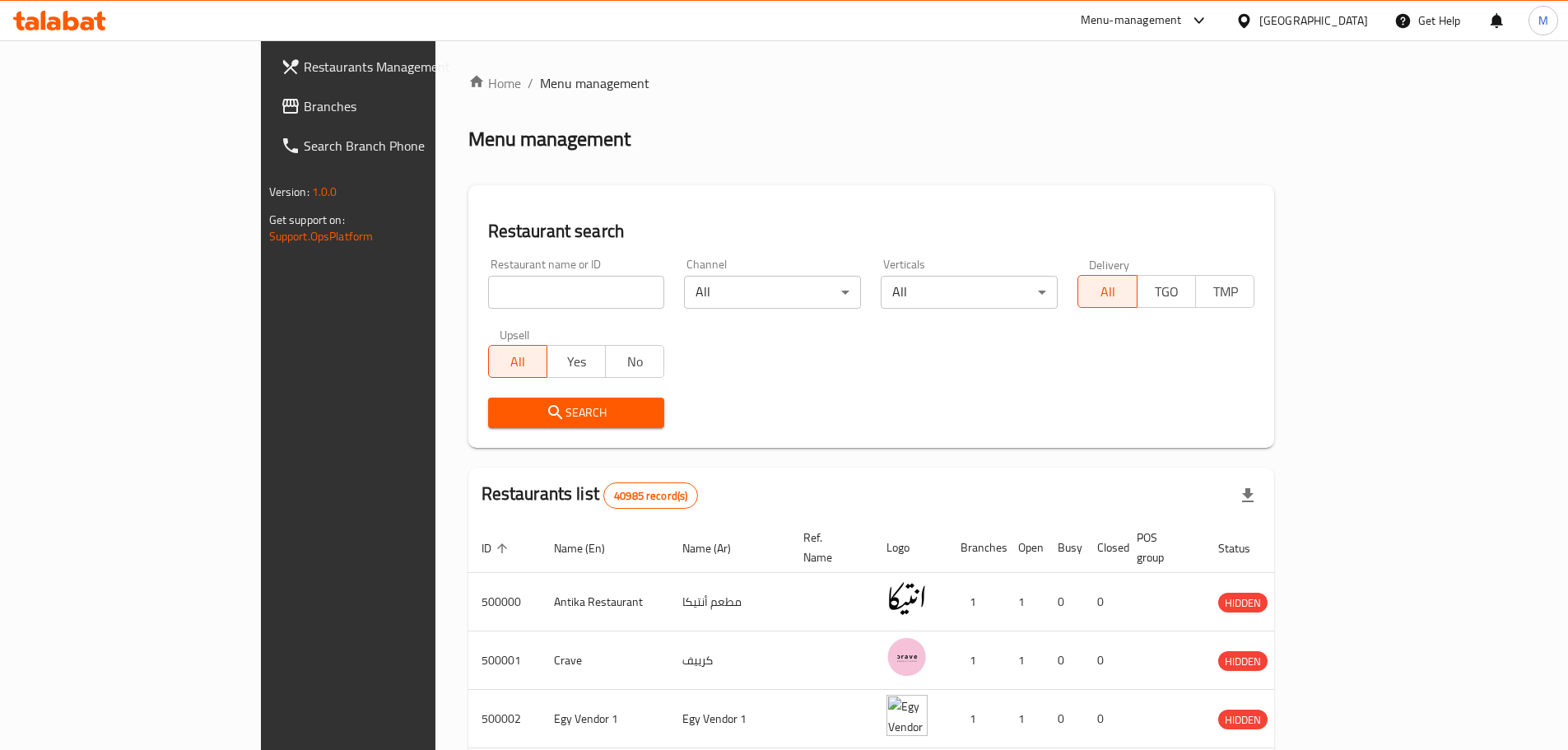
click at [565, 269] on div "Restaurant name or ID Restaurant name or ID" at bounding box center [576, 284] width 177 height 51
click at [564, 277] on input "search" at bounding box center [576, 292] width 177 height 33
paste input "681268"
type input "681268"
click button "Search" at bounding box center [576, 412] width 177 height 30
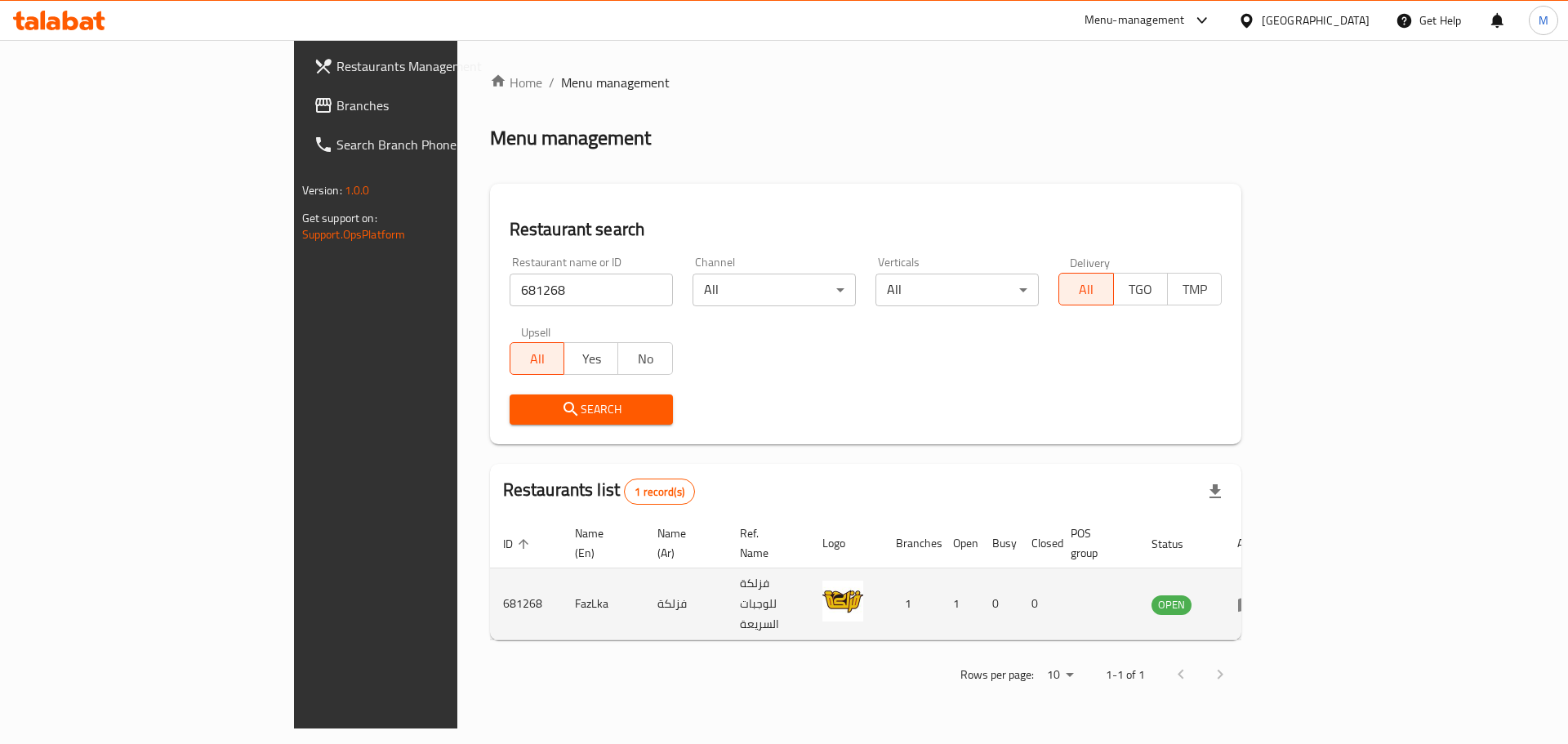
drag, startPoint x: 1449, startPoint y: 589, endPoint x: 1457, endPoint y: 592, distance: 8.5
click at [1224, 591] on td "OPEN" at bounding box center [1181, 604] width 86 height 72
click at [1281, 589] on td "enhanced table" at bounding box center [1252, 604] width 57 height 72
click at [1256, 594] on icon "enhanced table" at bounding box center [1246, 604] width 20 height 20
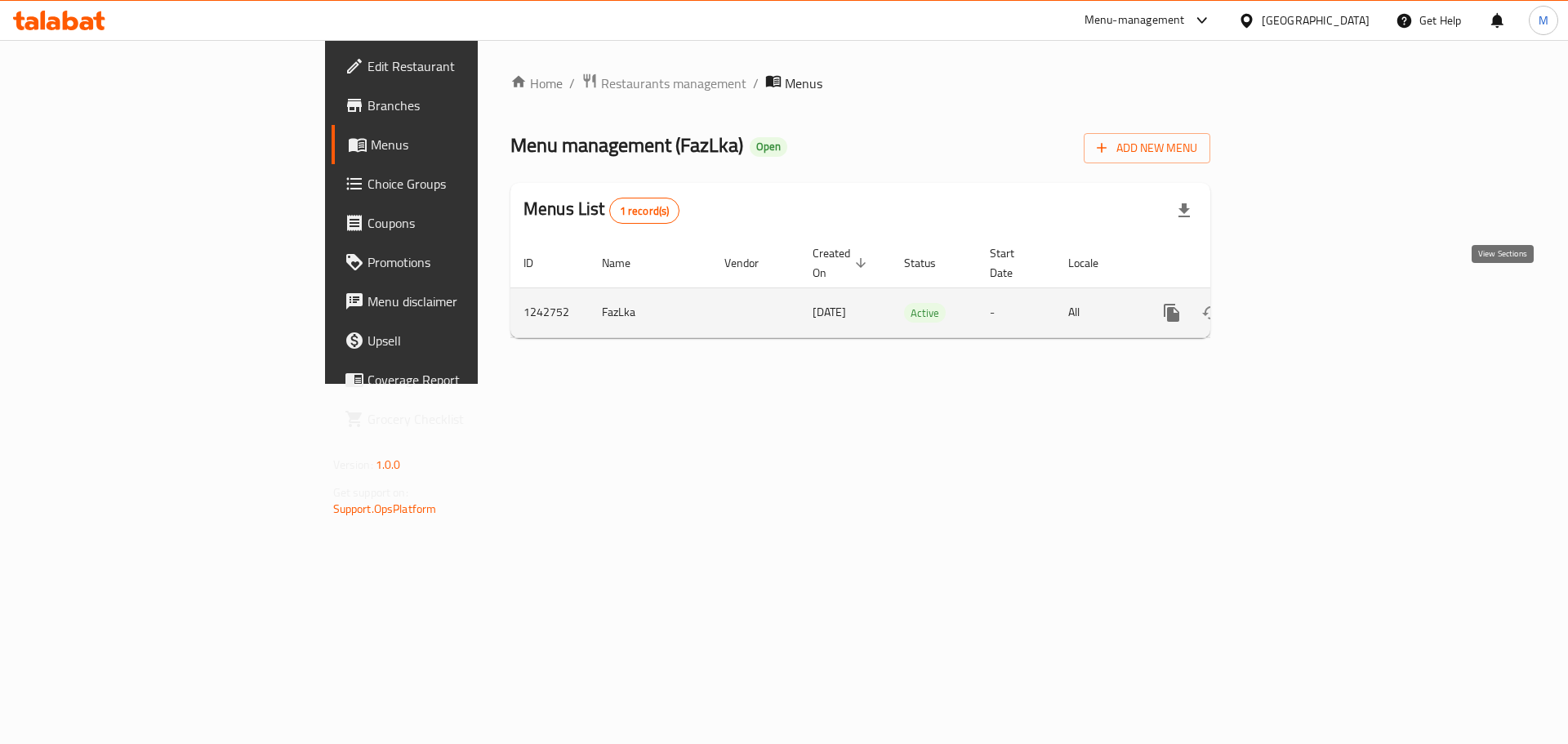
click at [1309, 307] on link "enhanced table" at bounding box center [1289, 312] width 39 height 39
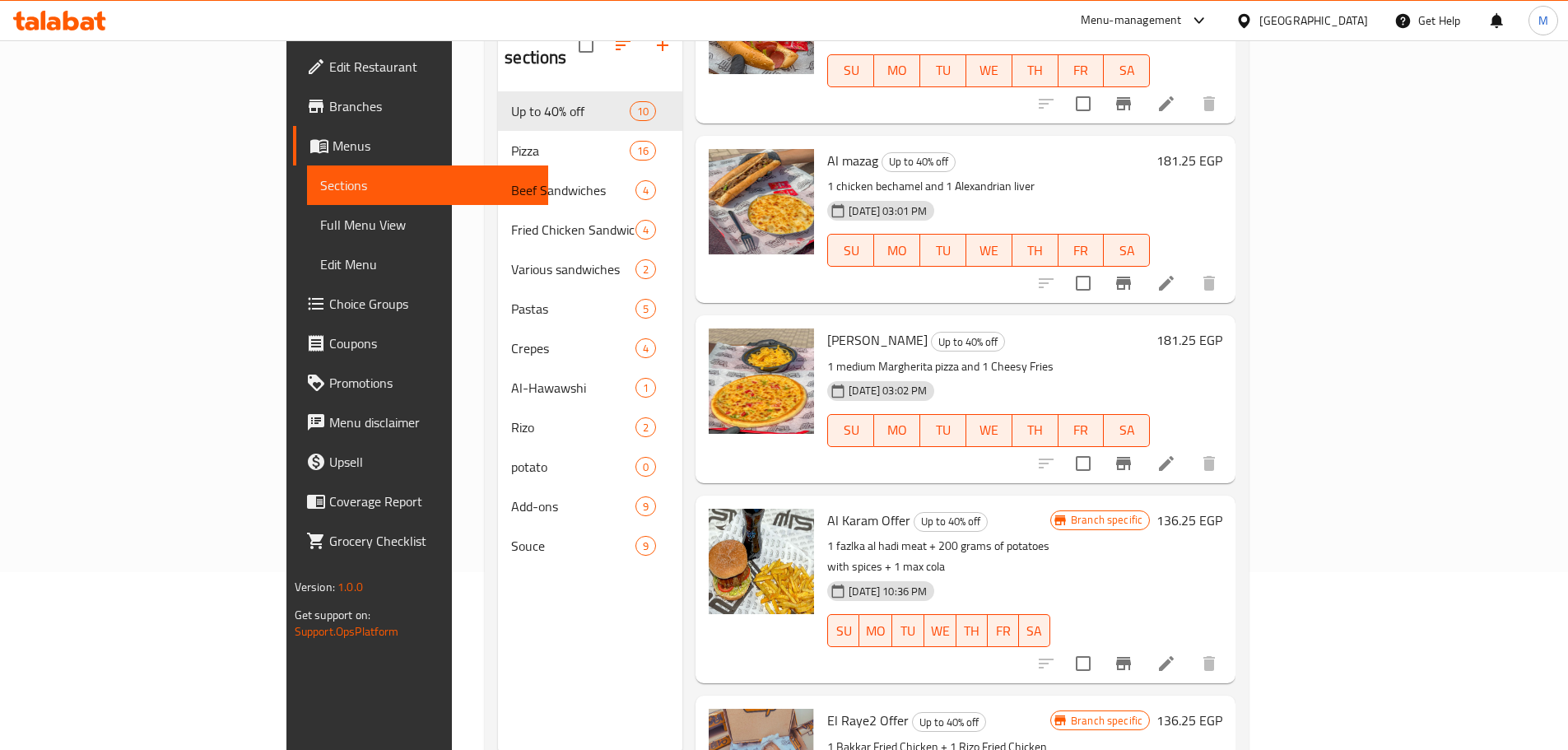
scroll to position [148, 0]
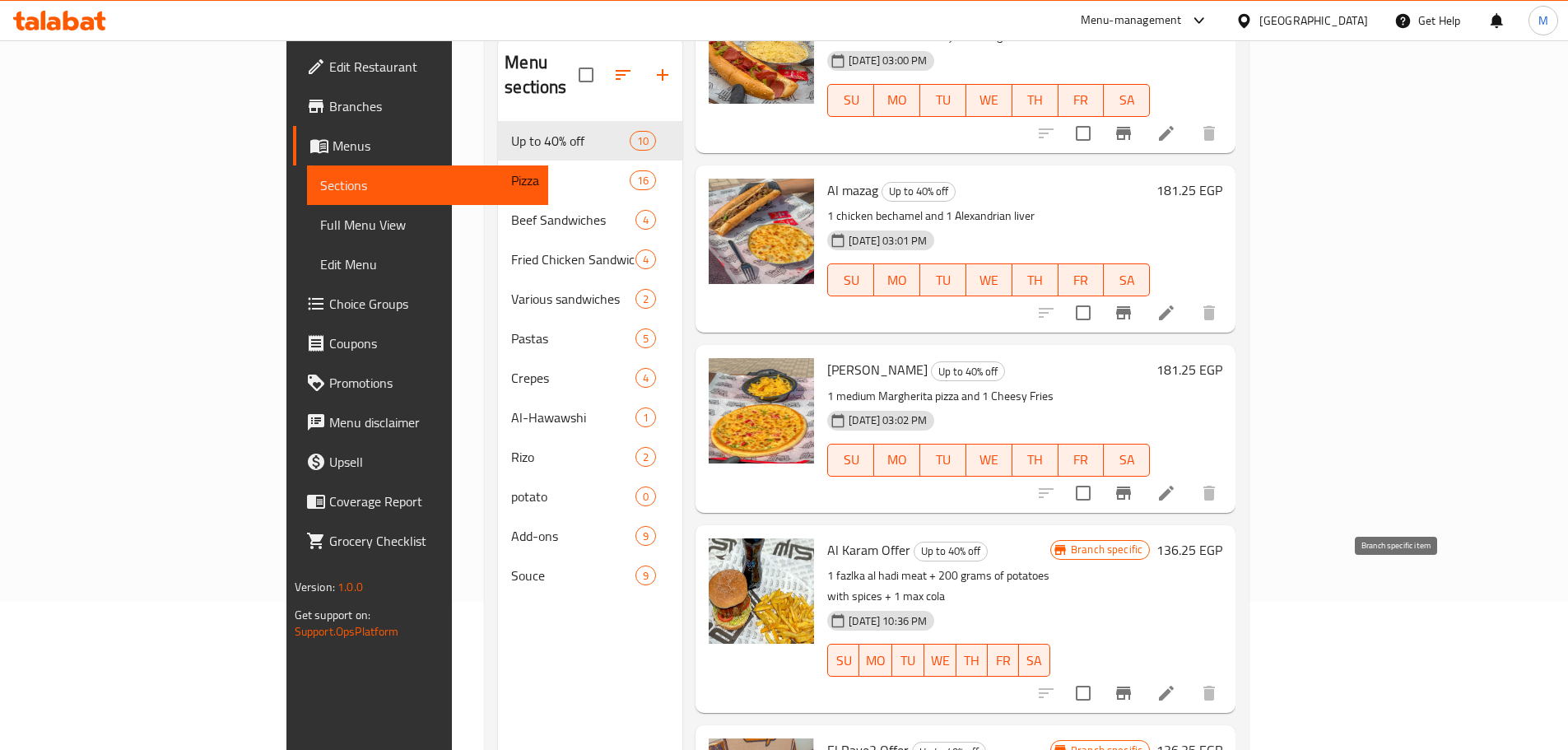
click at [1143, 673] on button "Branch-specific-item" at bounding box center [1123, 693] width 39 height 39
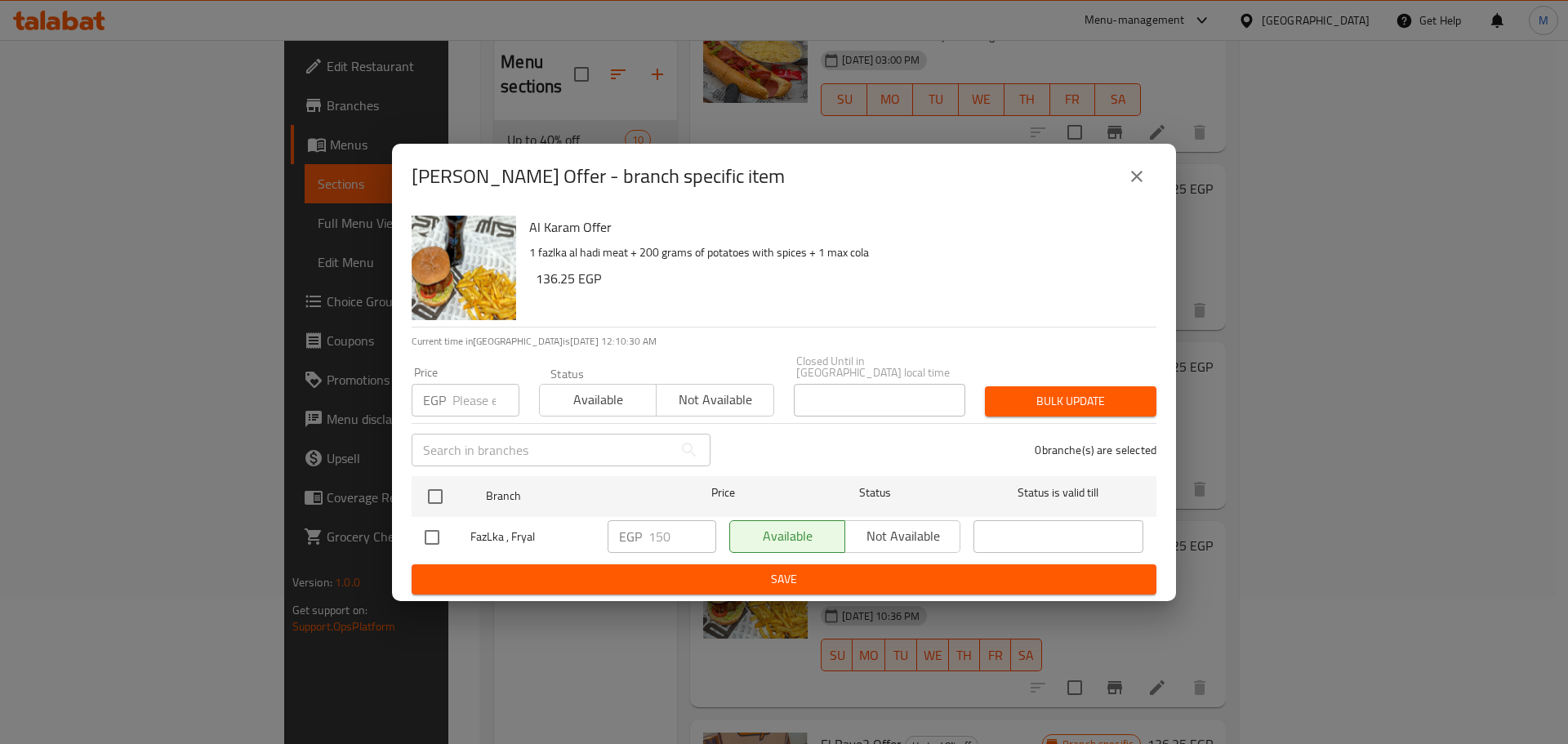
click at [1139, 193] on button "close" at bounding box center [1136, 177] width 39 height 39
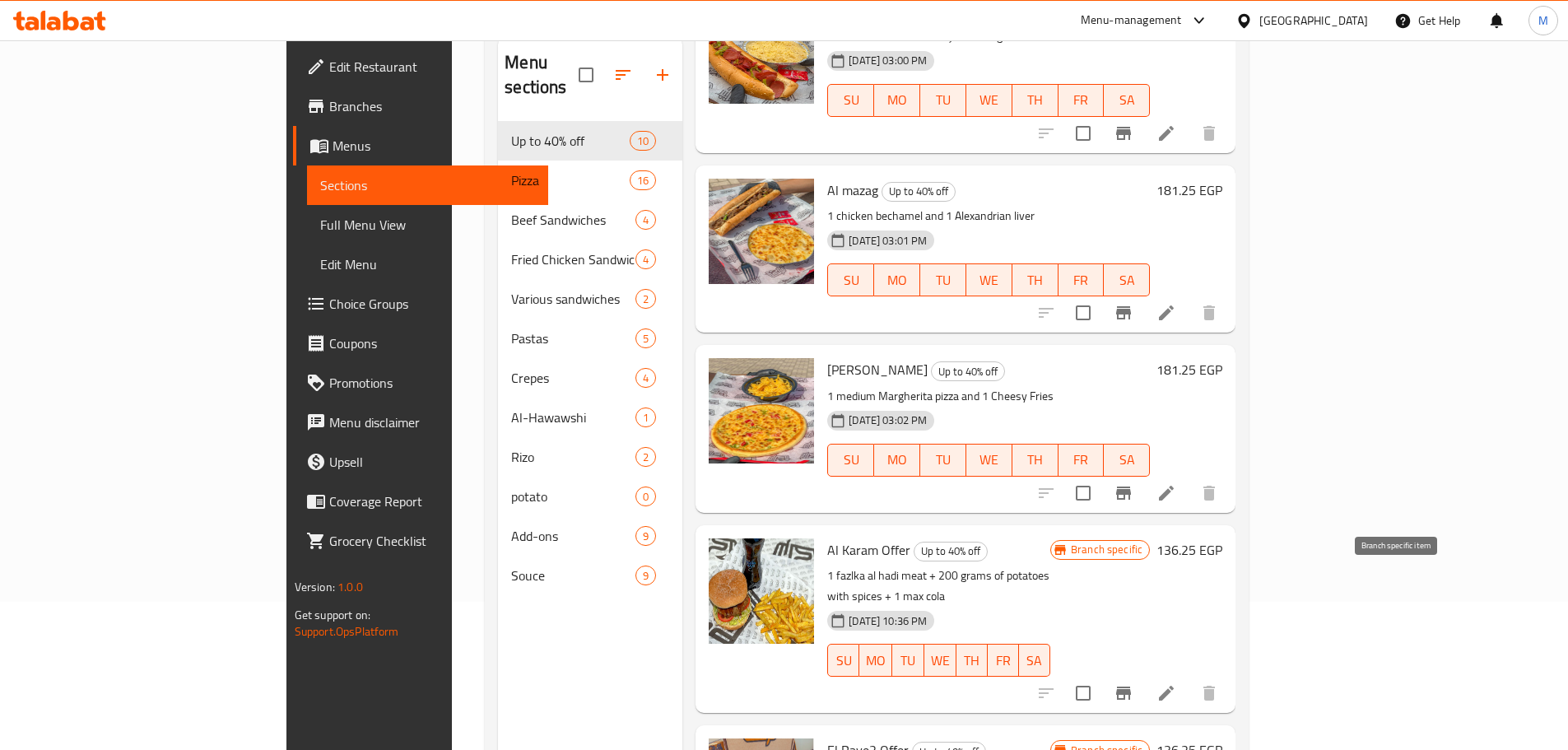
click at [1130, 686] on icon "Branch-specific-item" at bounding box center [1124, 693] width 15 height 13
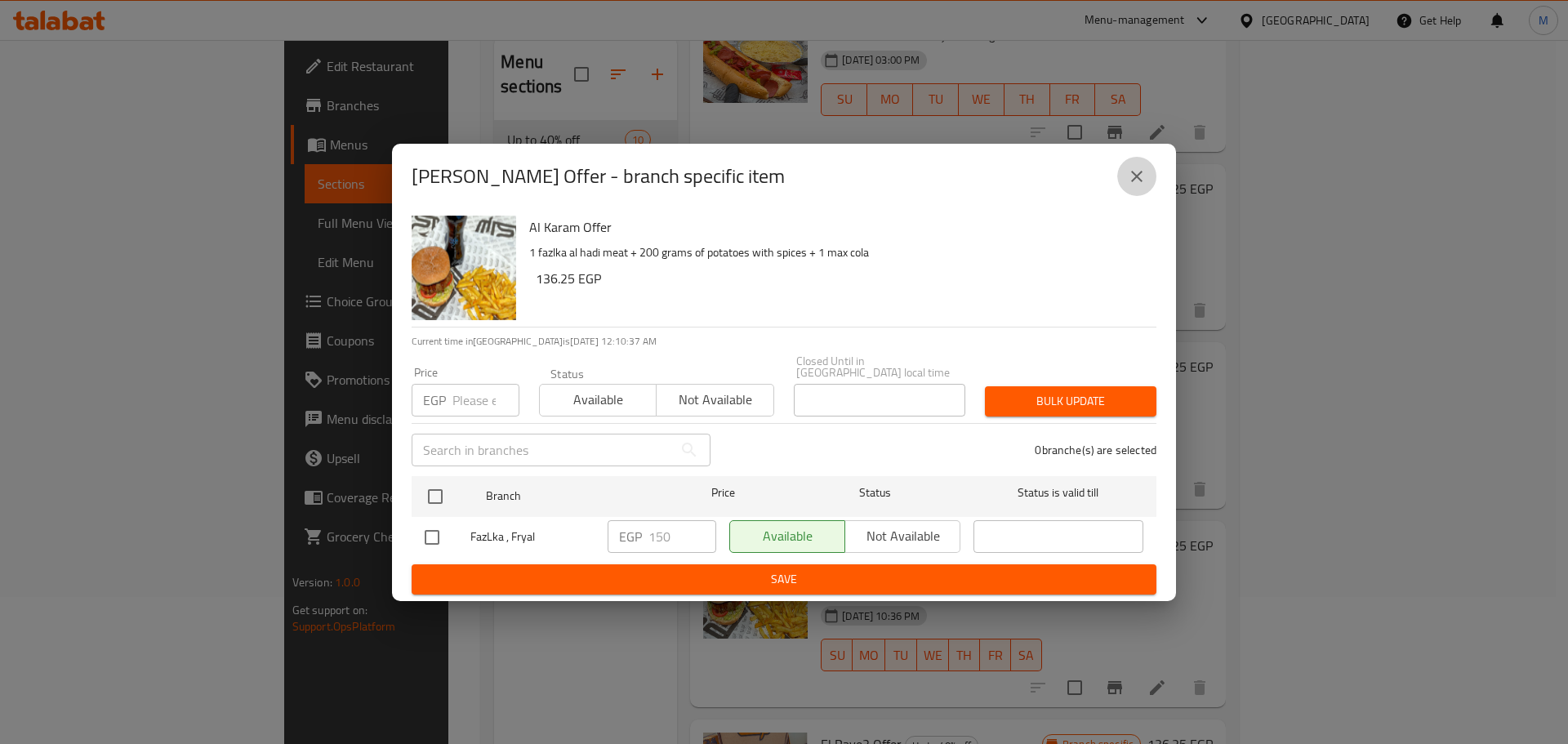
click at [1139, 182] on icon "close" at bounding box center [1136, 177] width 11 height 11
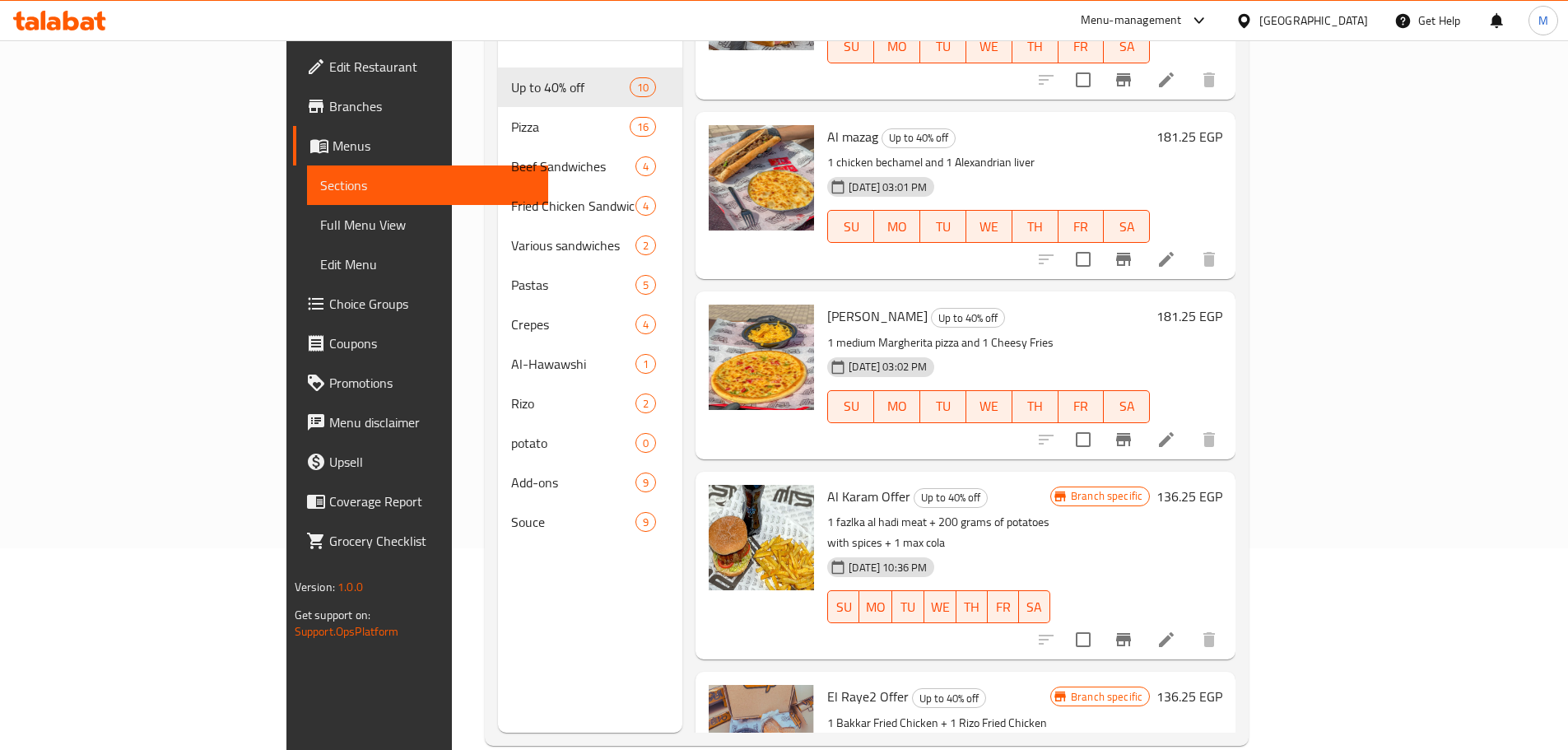
scroll to position [231, 0]
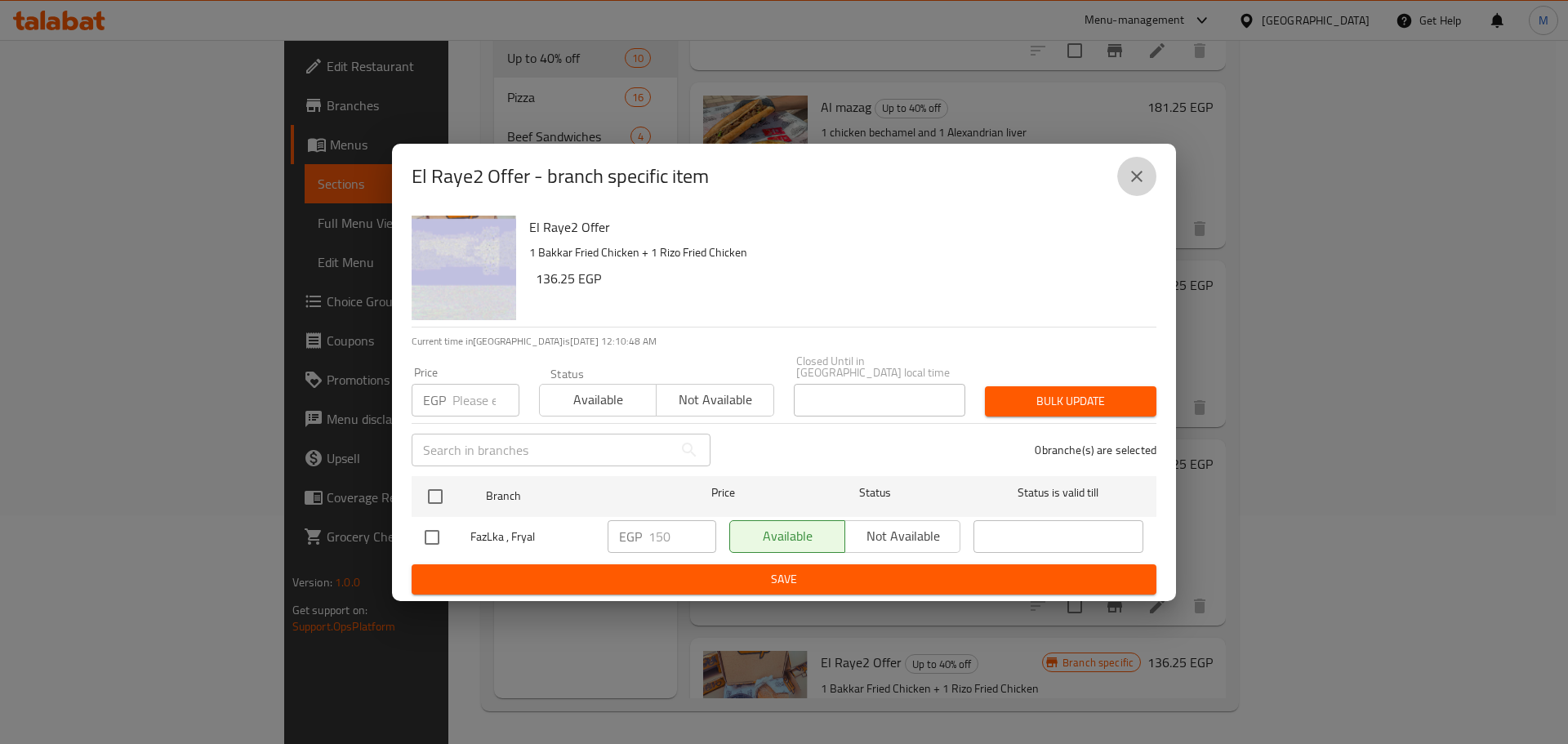
click at [1117, 185] on button "close" at bounding box center [1136, 177] width 39 height 39
